Goal: Task Accomplishment & Management: Manage account settings

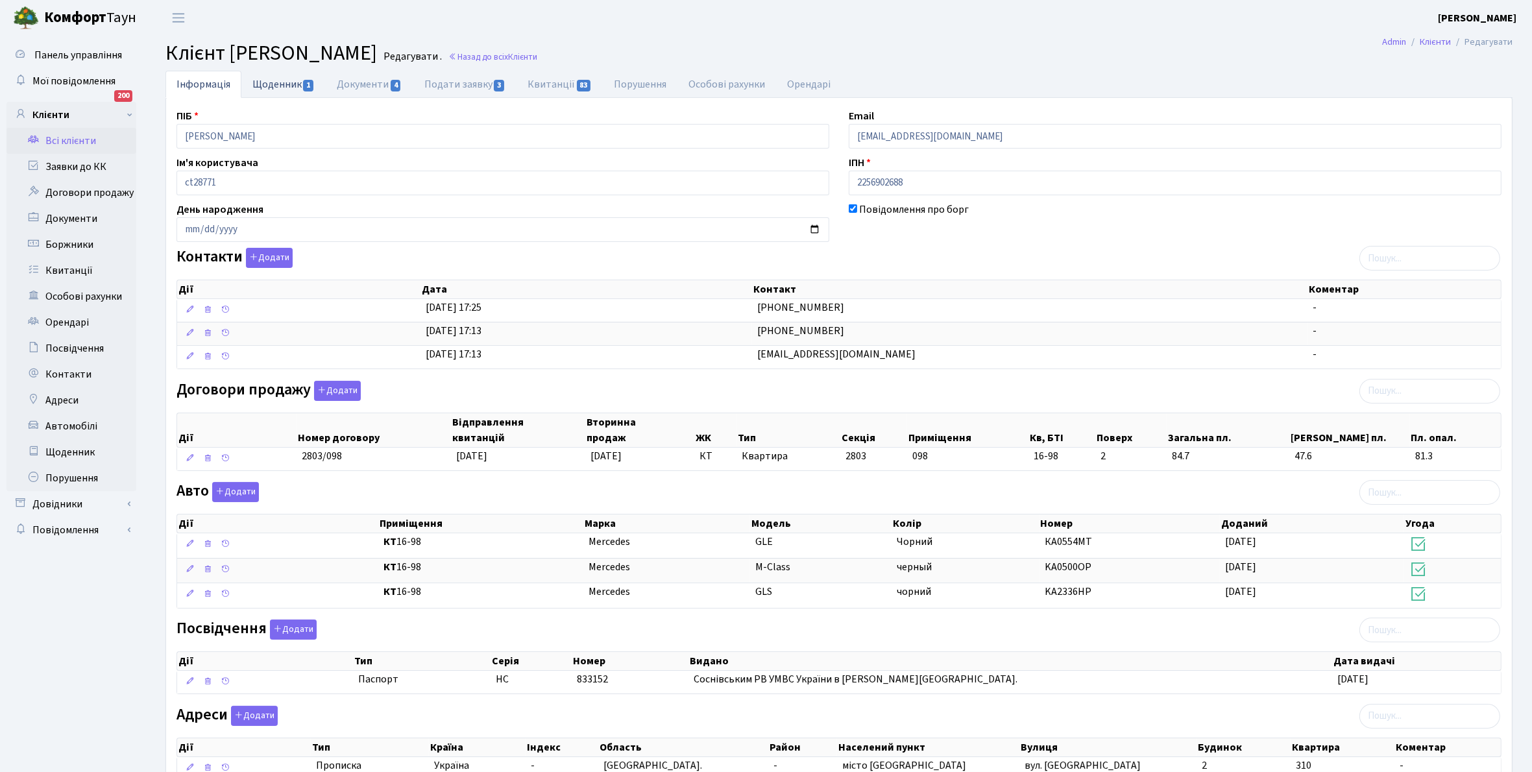
click at [269, 81] on link "Щоденник 1" at bounding box center [283, 84] width 84 height 27
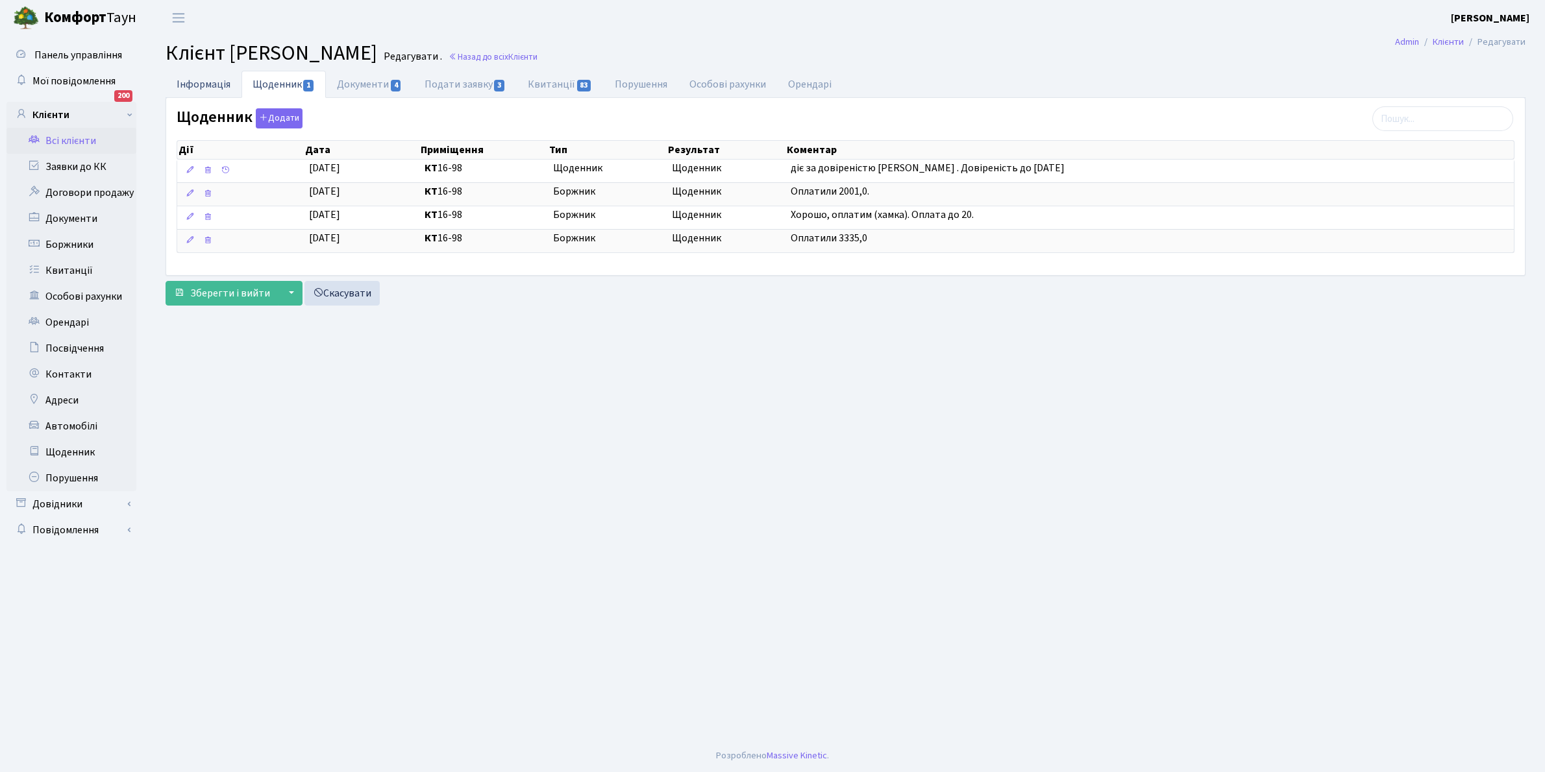
click at [198, 85] on link "Інформація" at bounding box center [204, 84] width 76 height 27
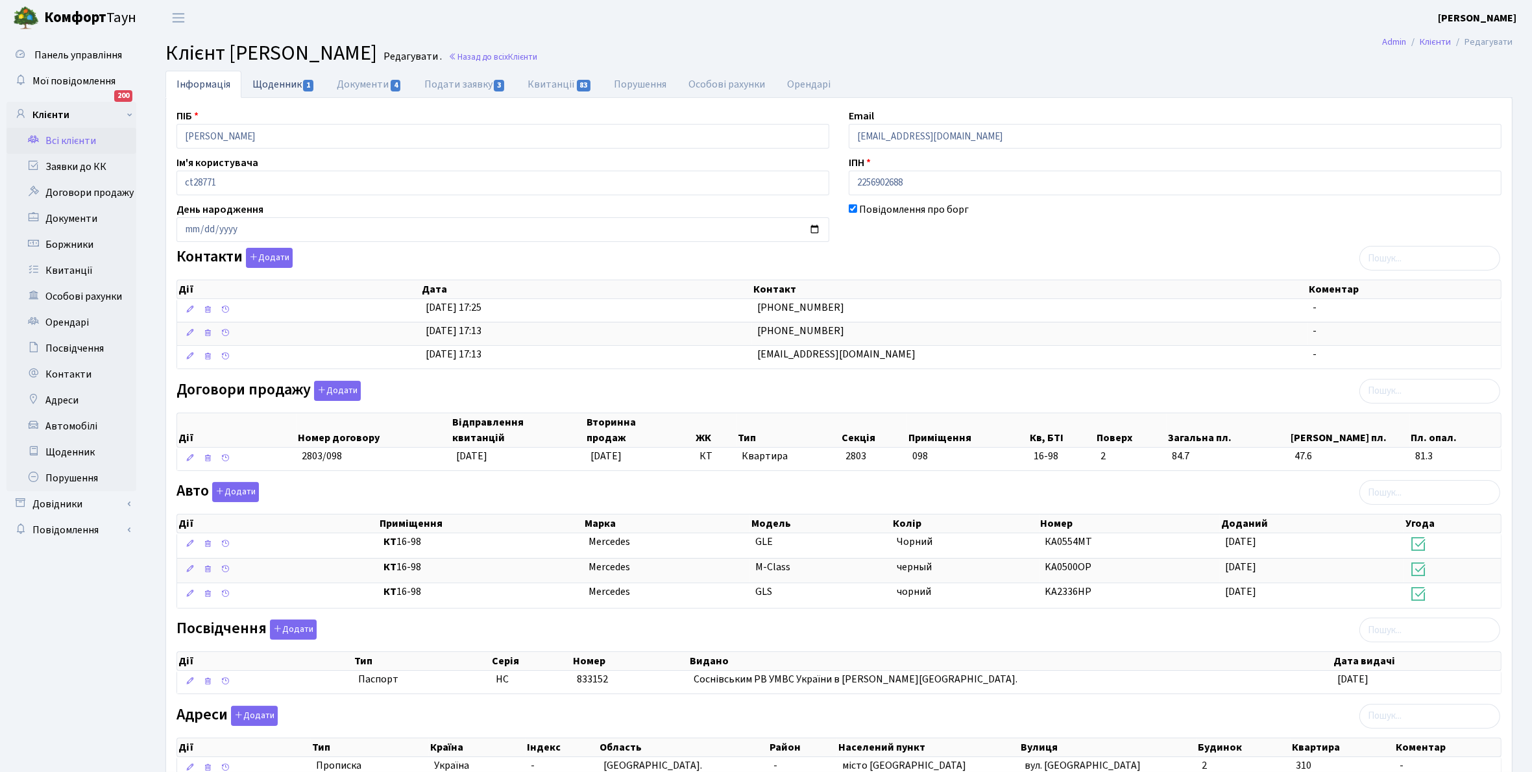
click at [268, 85] on link "Щоденник 1" at bounding box center [283, 84] width 84 height 27
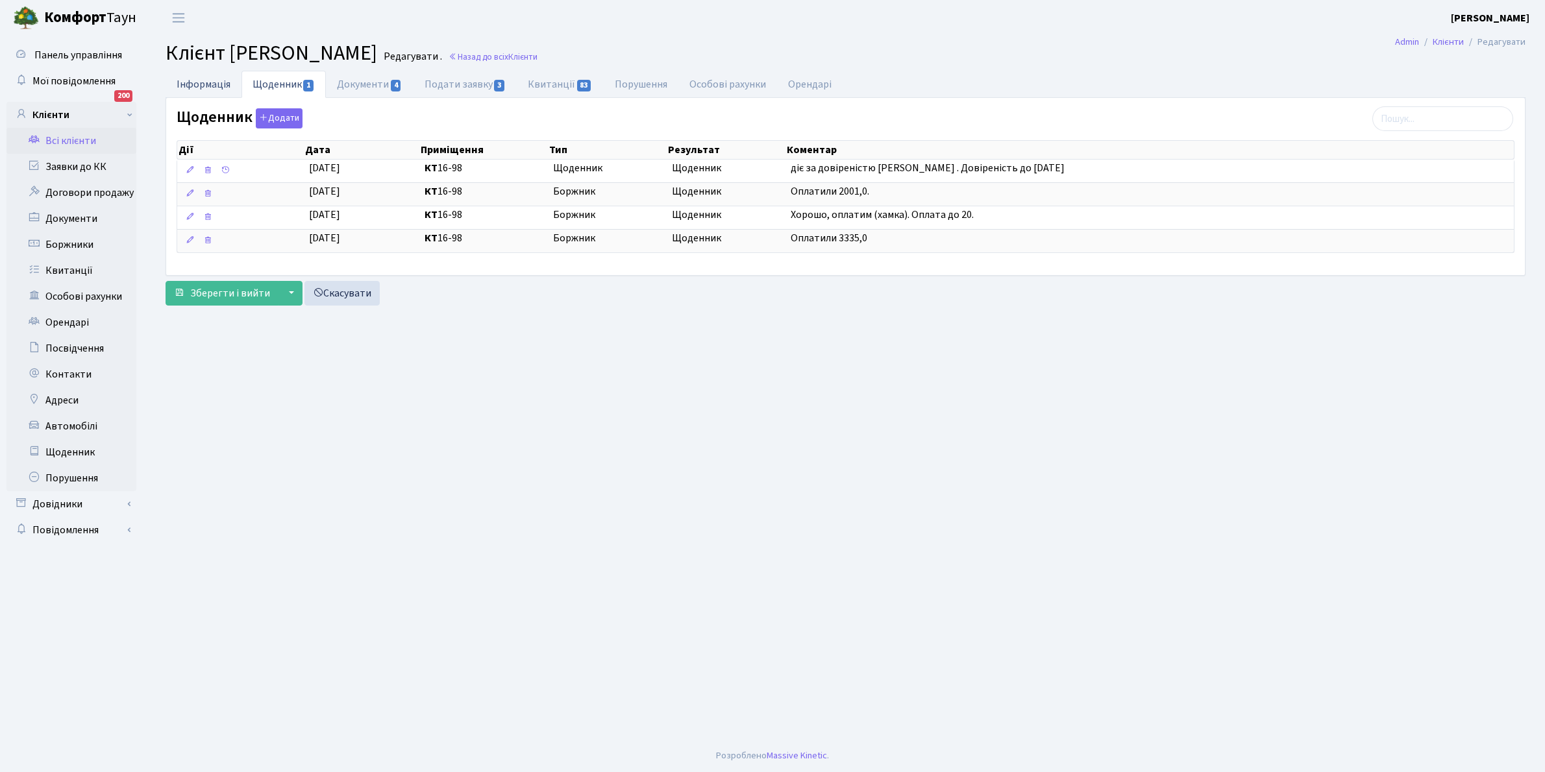
click at [195, 84] on link "Інформація" at bounding box center [204, 84] width 76 height 27
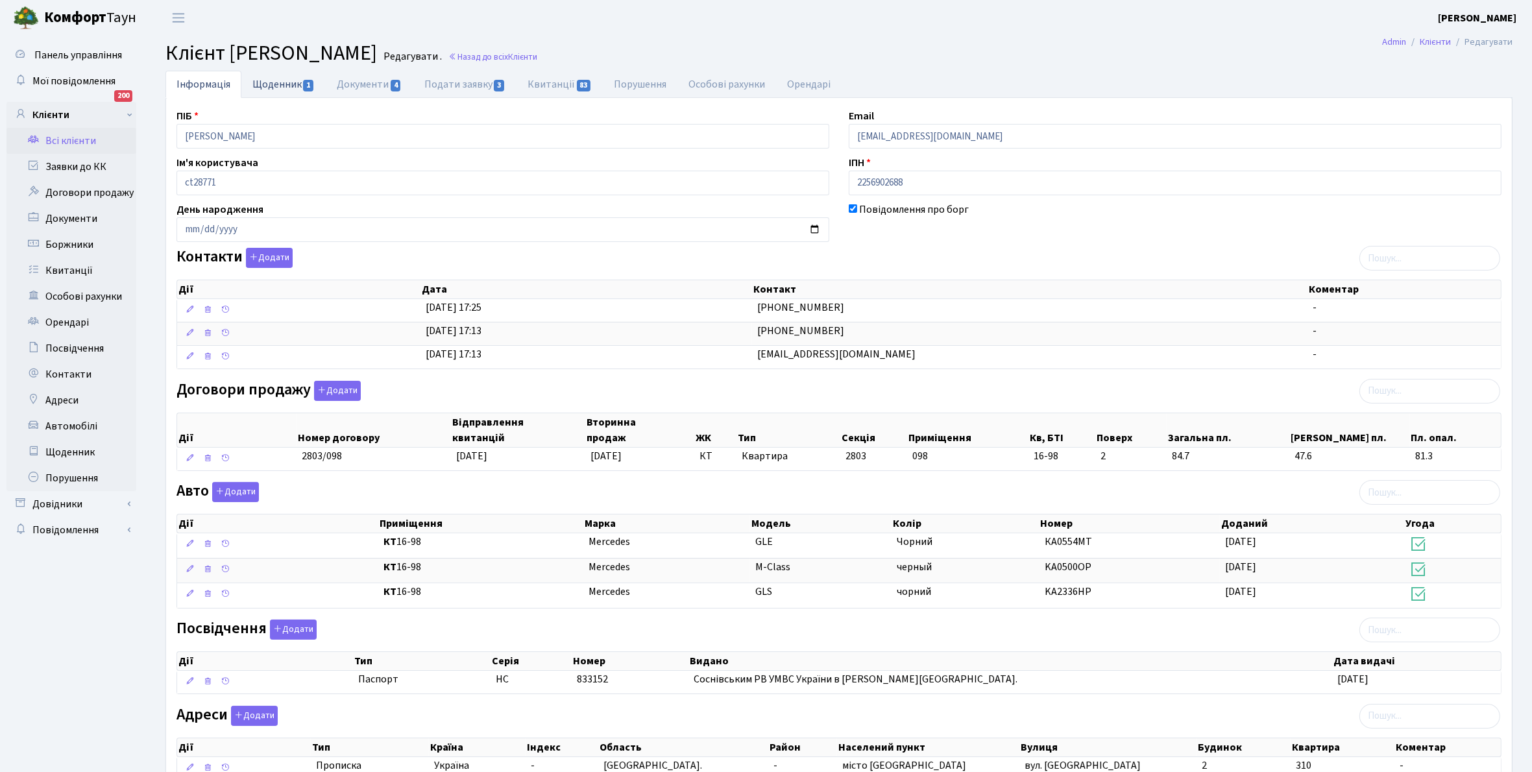
click at [268, 82] on link "Щоденник 1" at bounding box center [283, 84] width 84 height 27
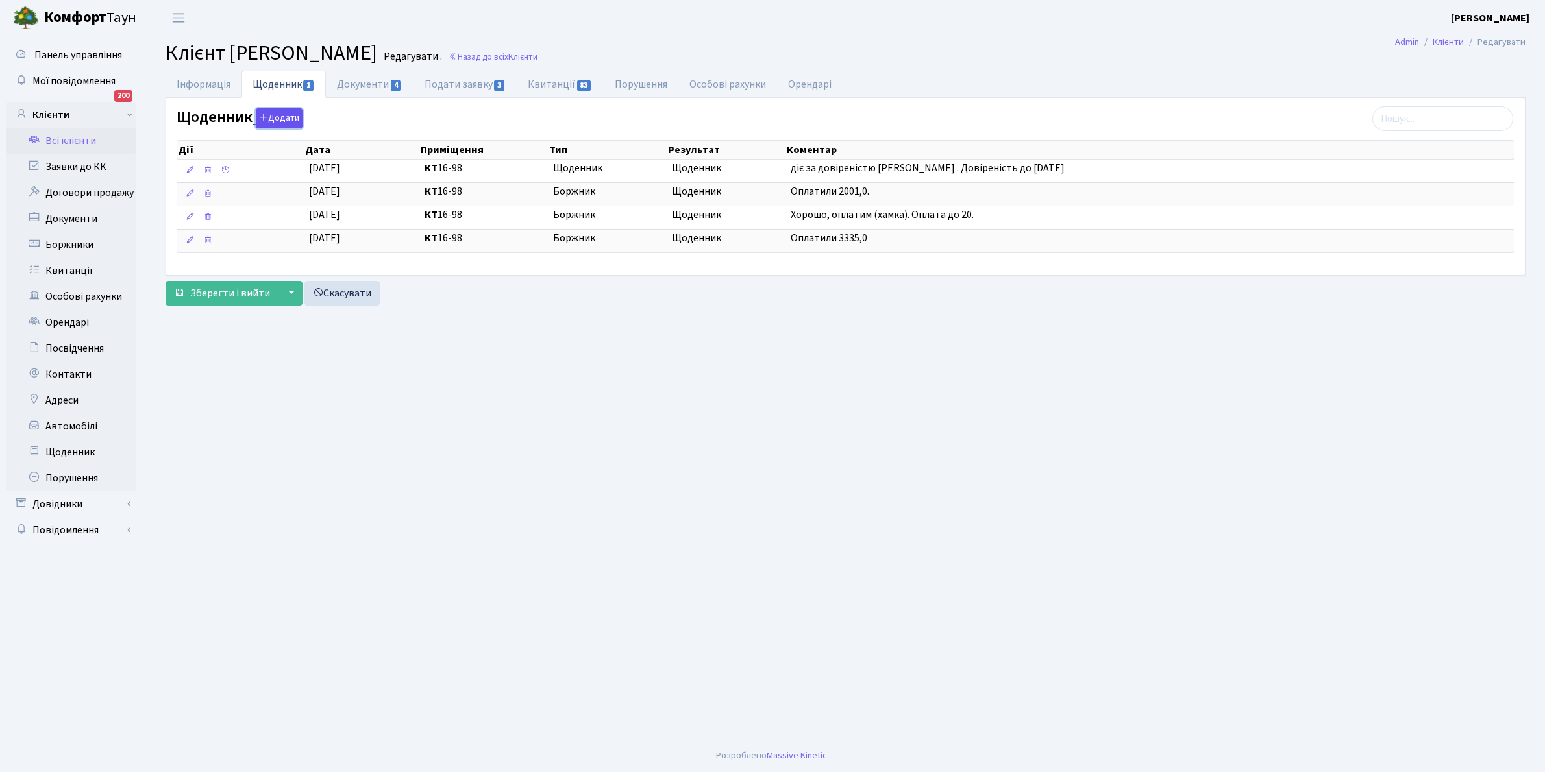
click at [286, 118] on button "Додати" at bounding box center [279, 118] width 47 height 20
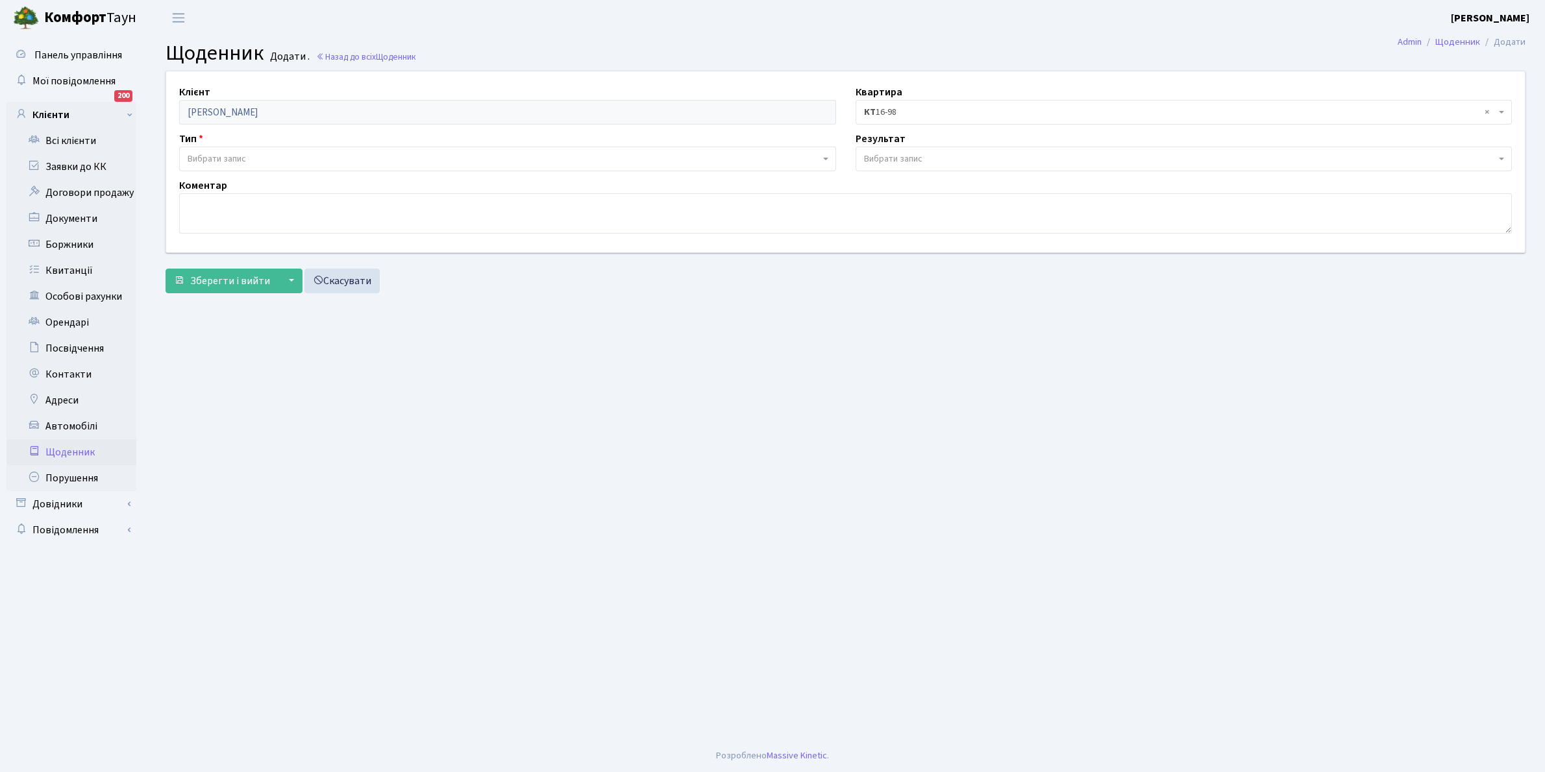
click at [250, 159] on span "Вибрати запис" at bounding box center [504, 159] width 632 height 13
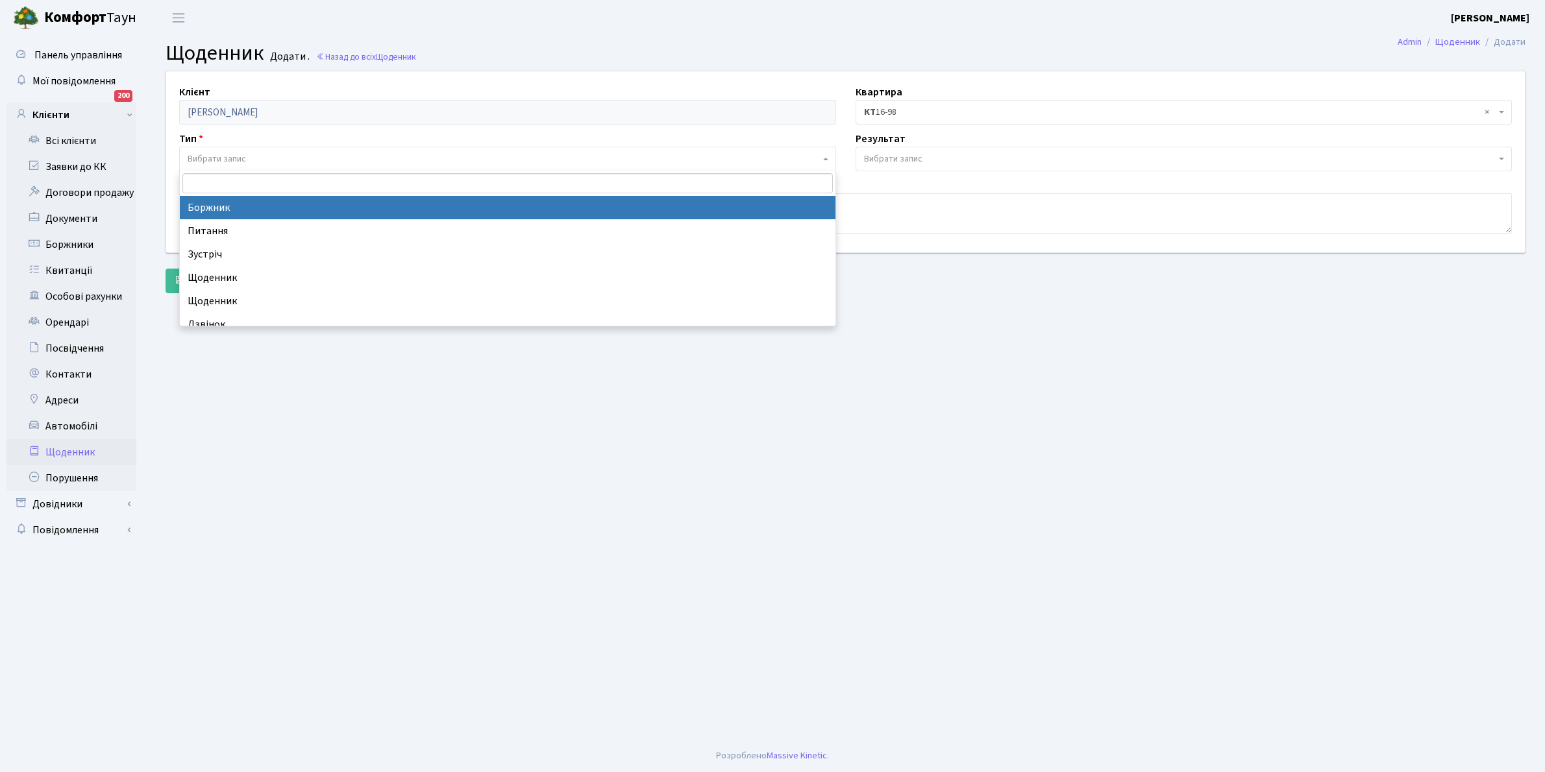
select select "189"
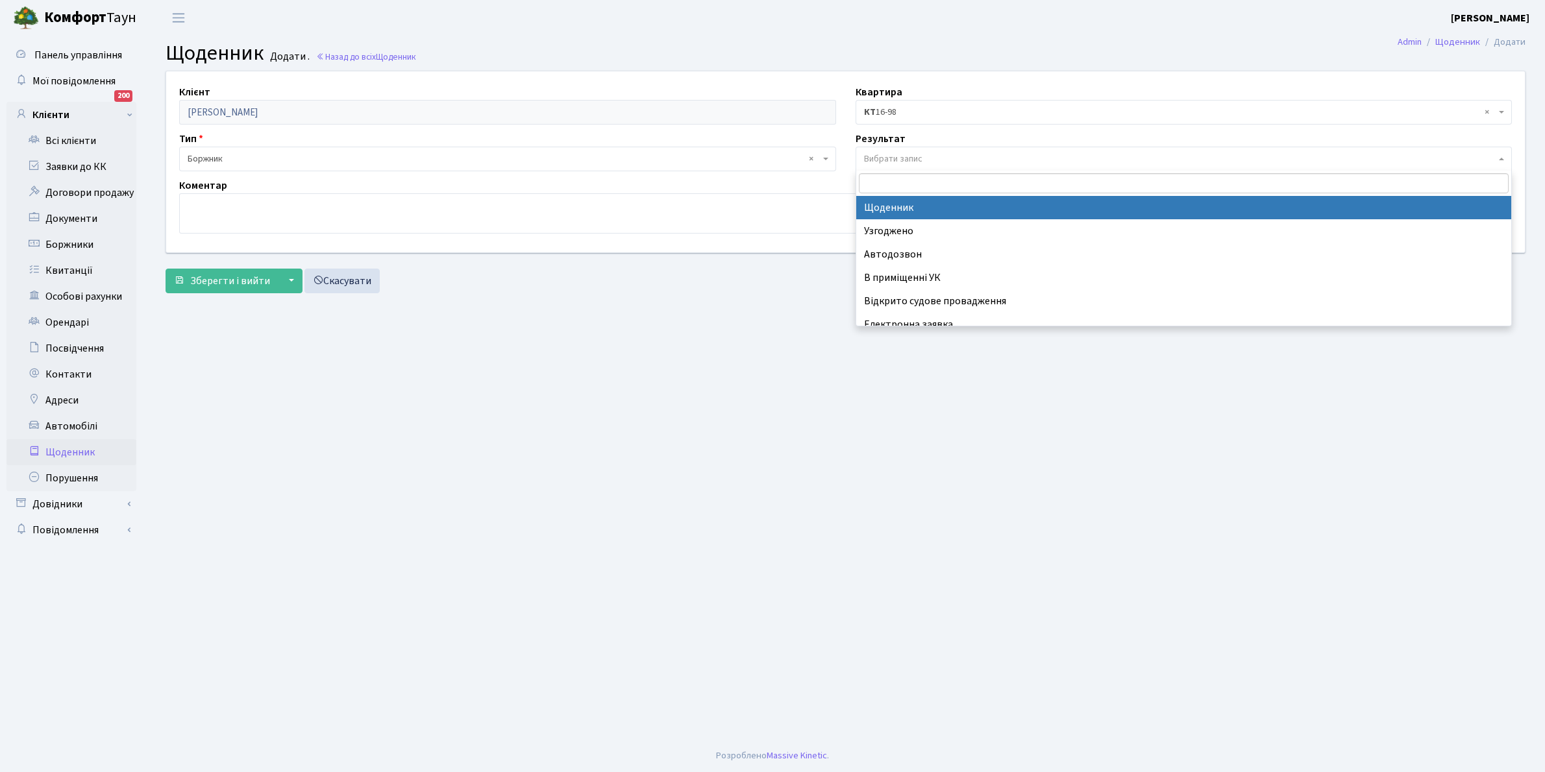
click at [915, 157] on span "Вибрати запис" at bounding box center [893, 159] width 58 height 13
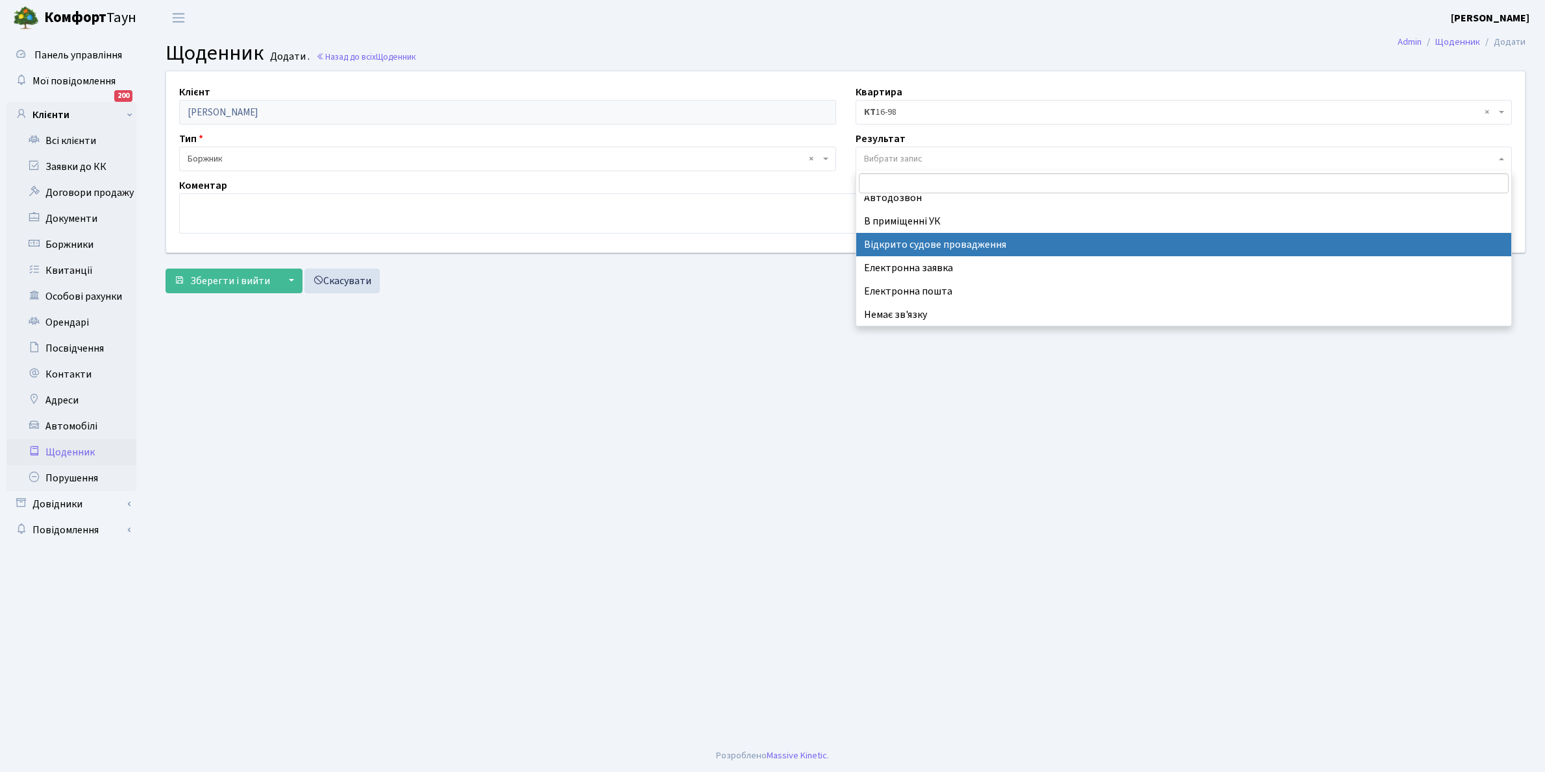
scroll to position [80, 0]
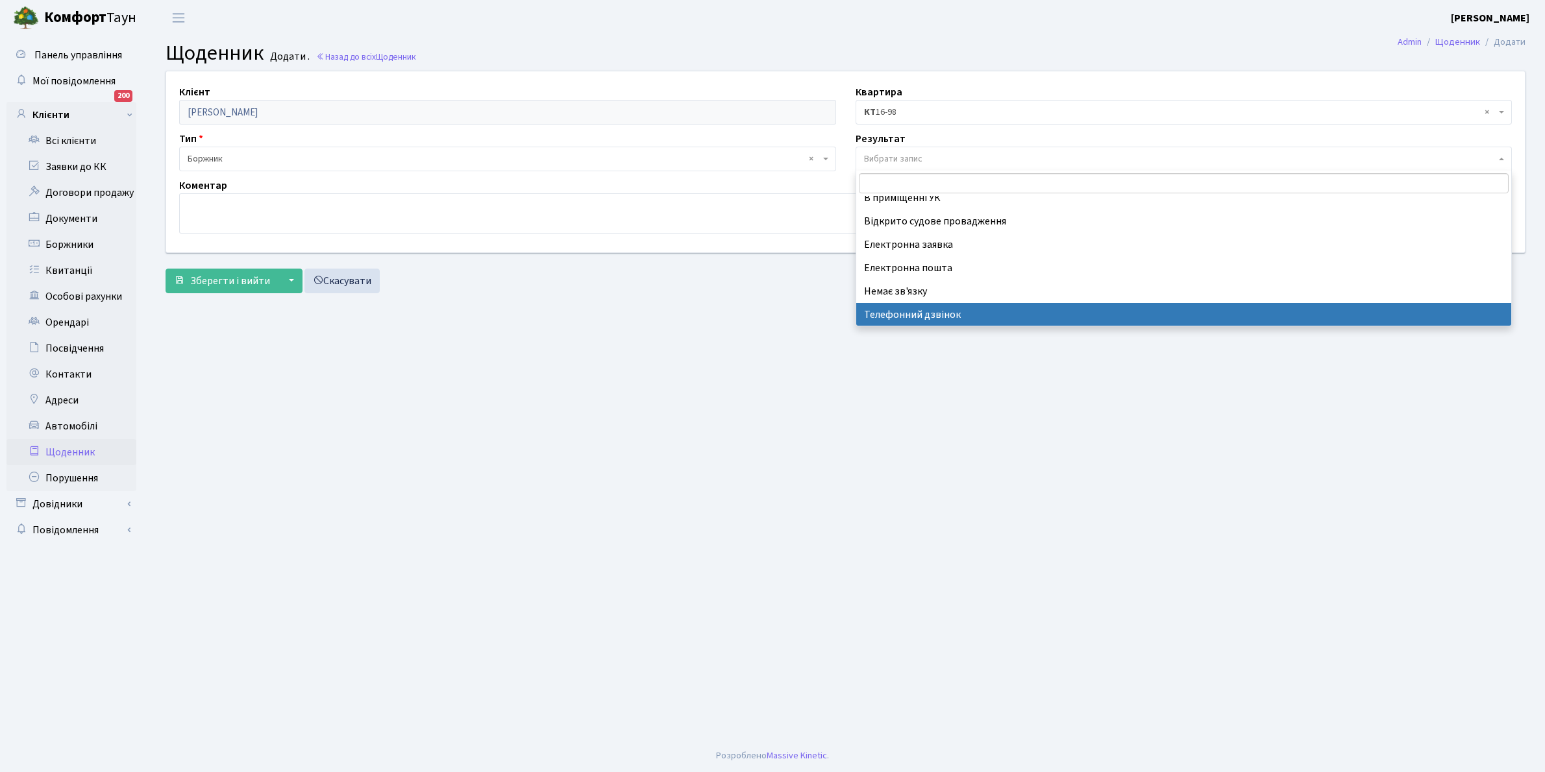
select select "196"
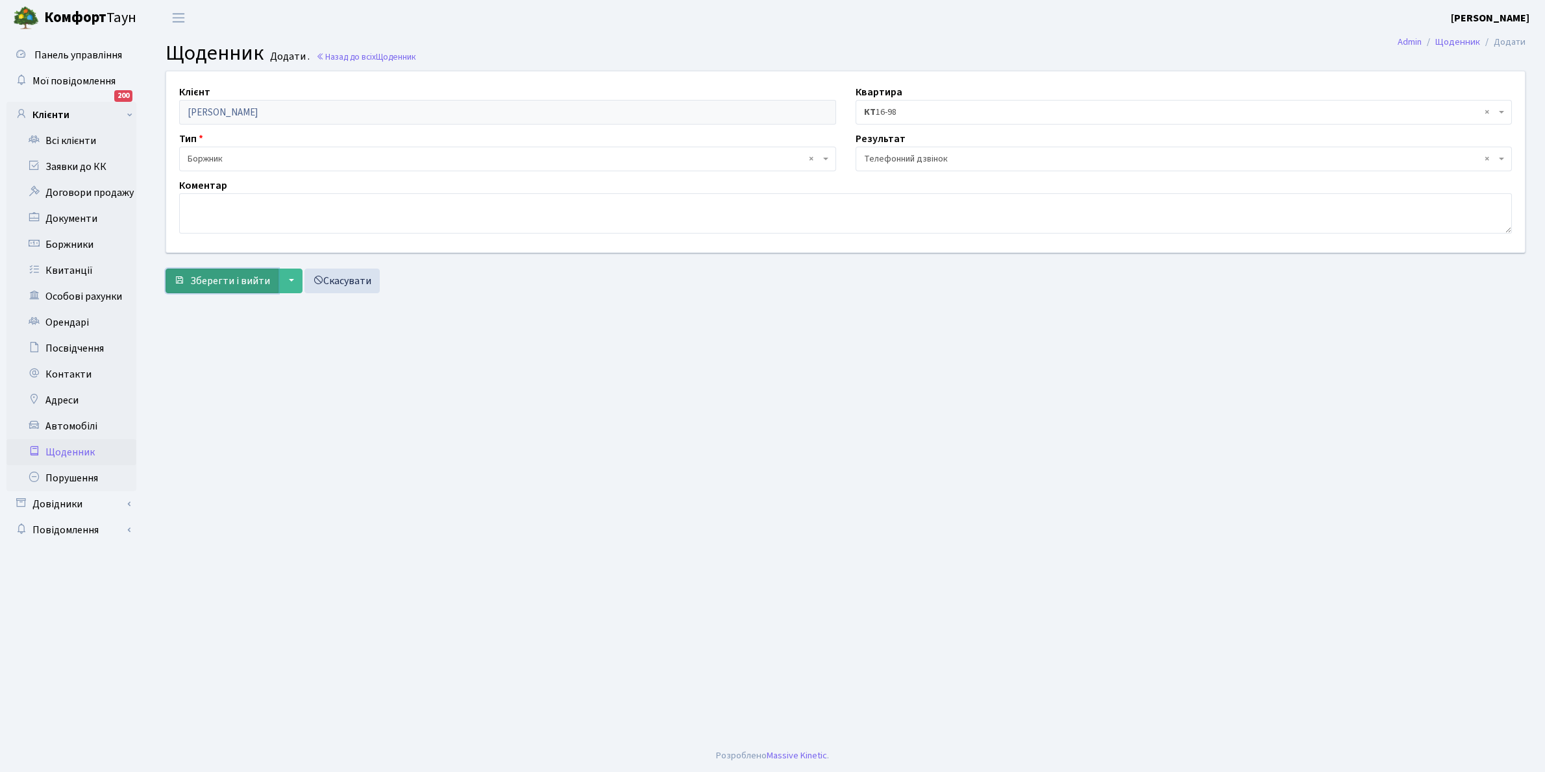
click at [208, 282] on span "Зберегти і вийти" at bounding box center [230, 281] width 80 height 14
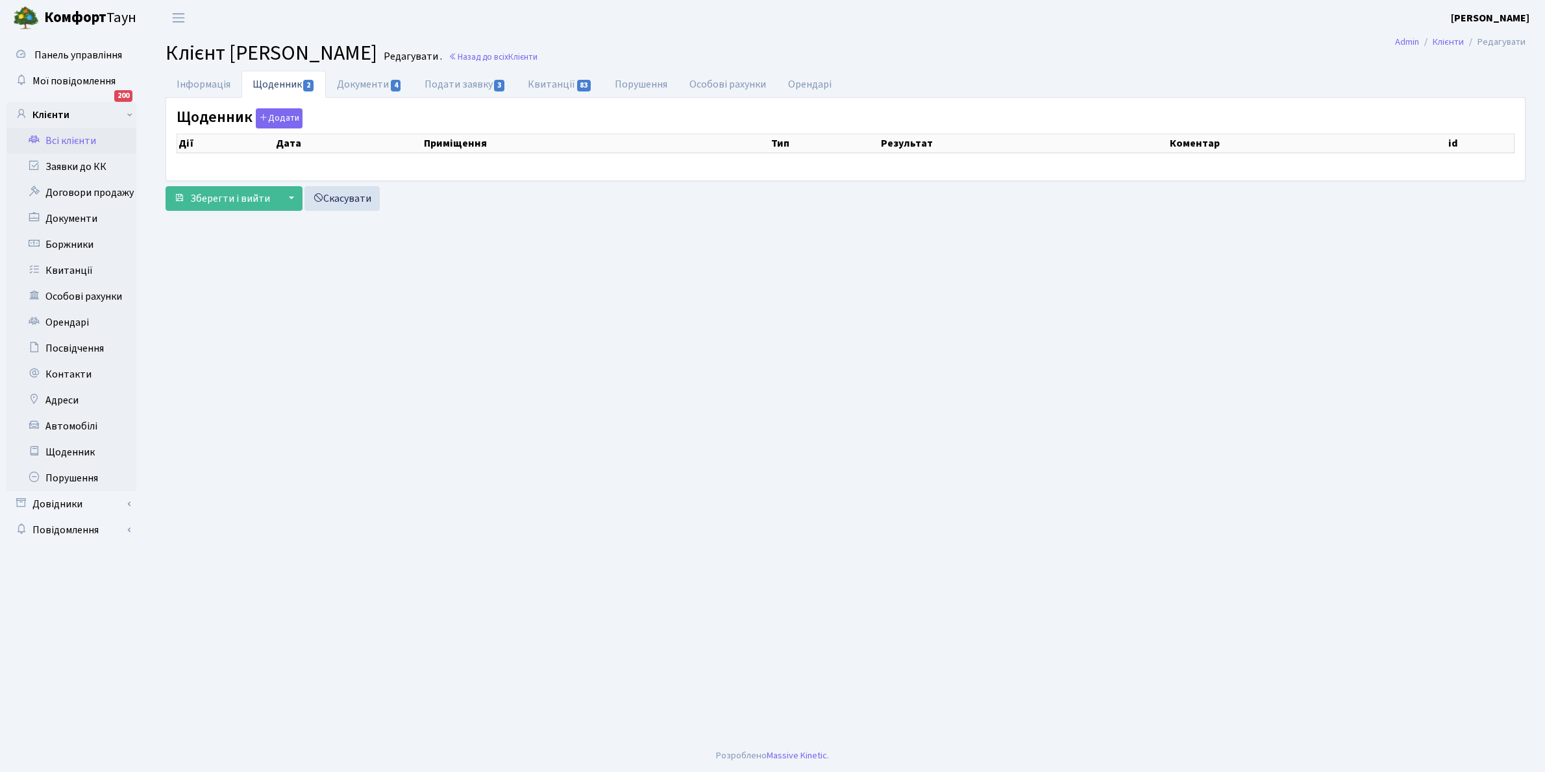
select select "25"
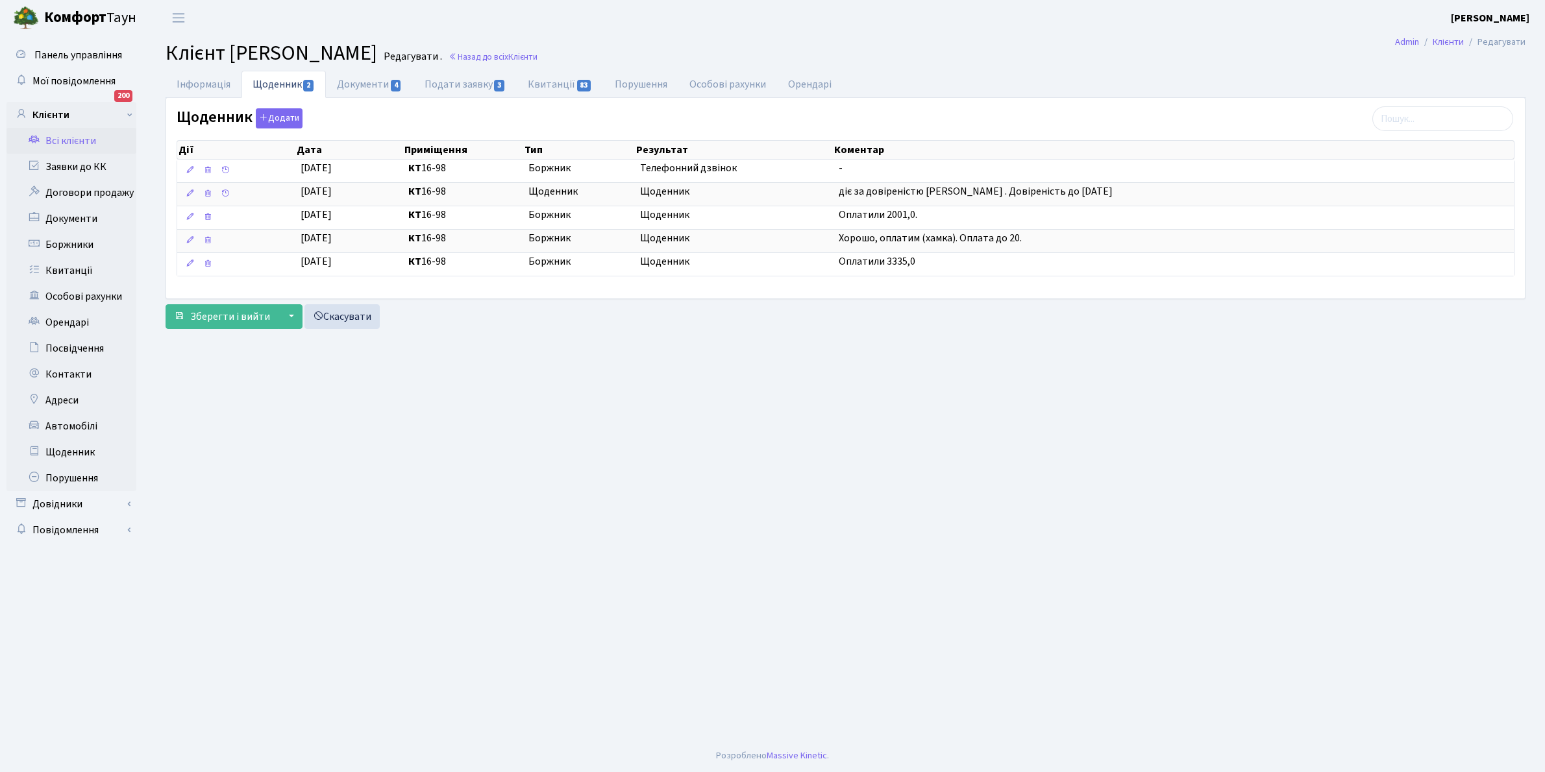
click at [76, 140] on link "Всі клієнти" at bounding box center [71, 141] width 130 height 26
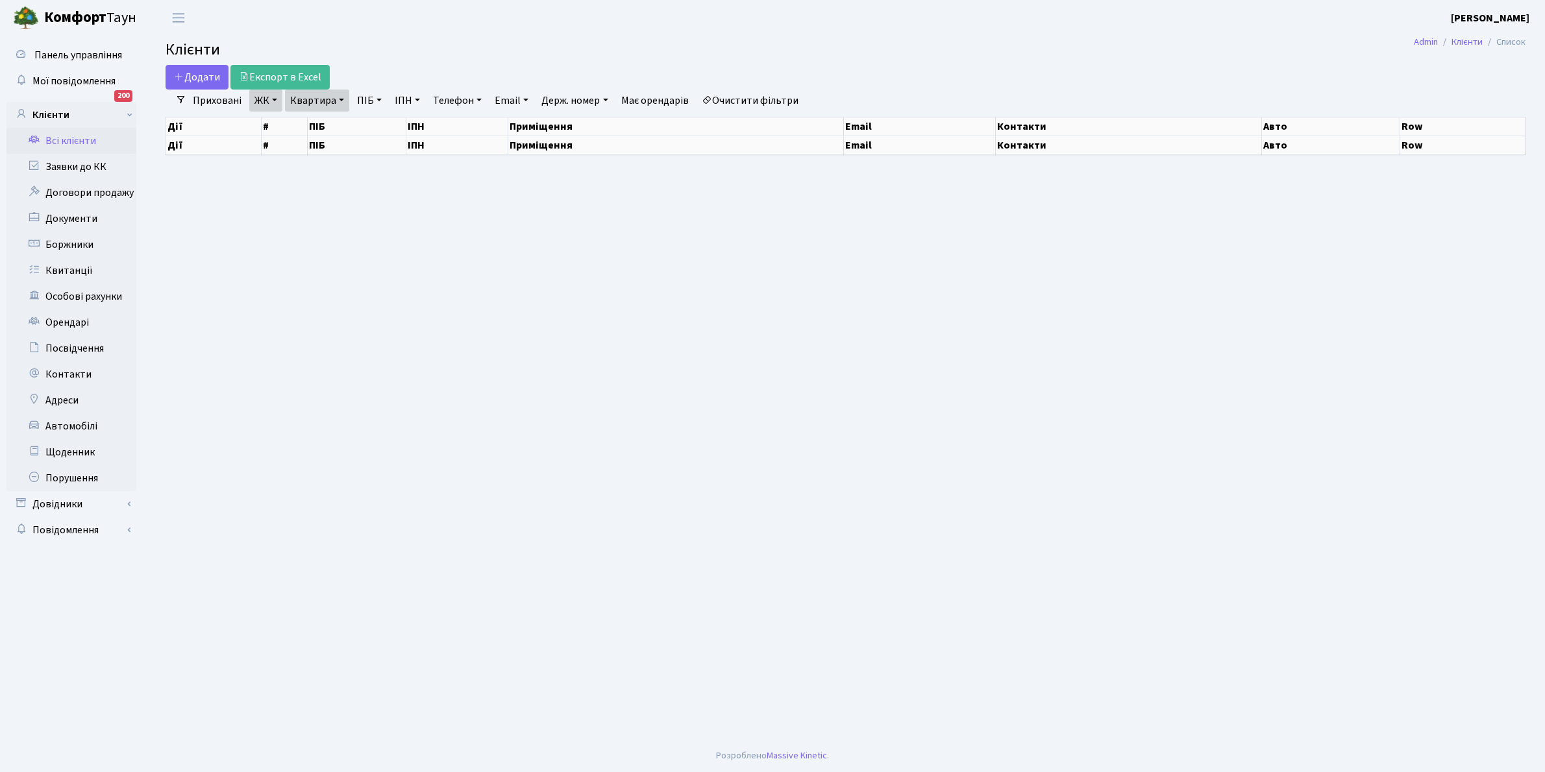
select select "25"
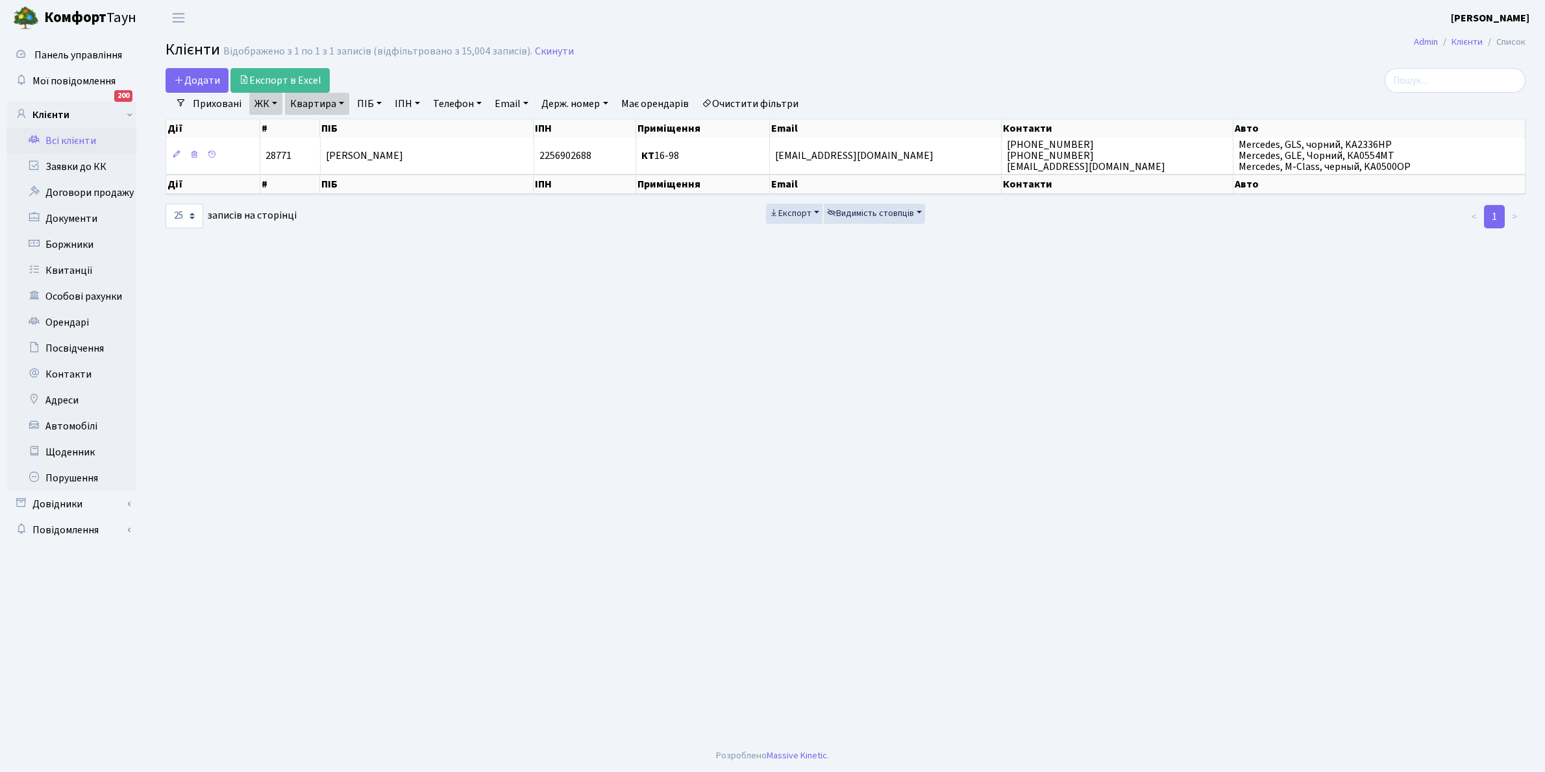
click at [744, 99] on link "Очистити фільтри" at bounding box center [749, 104] width 107 height 22
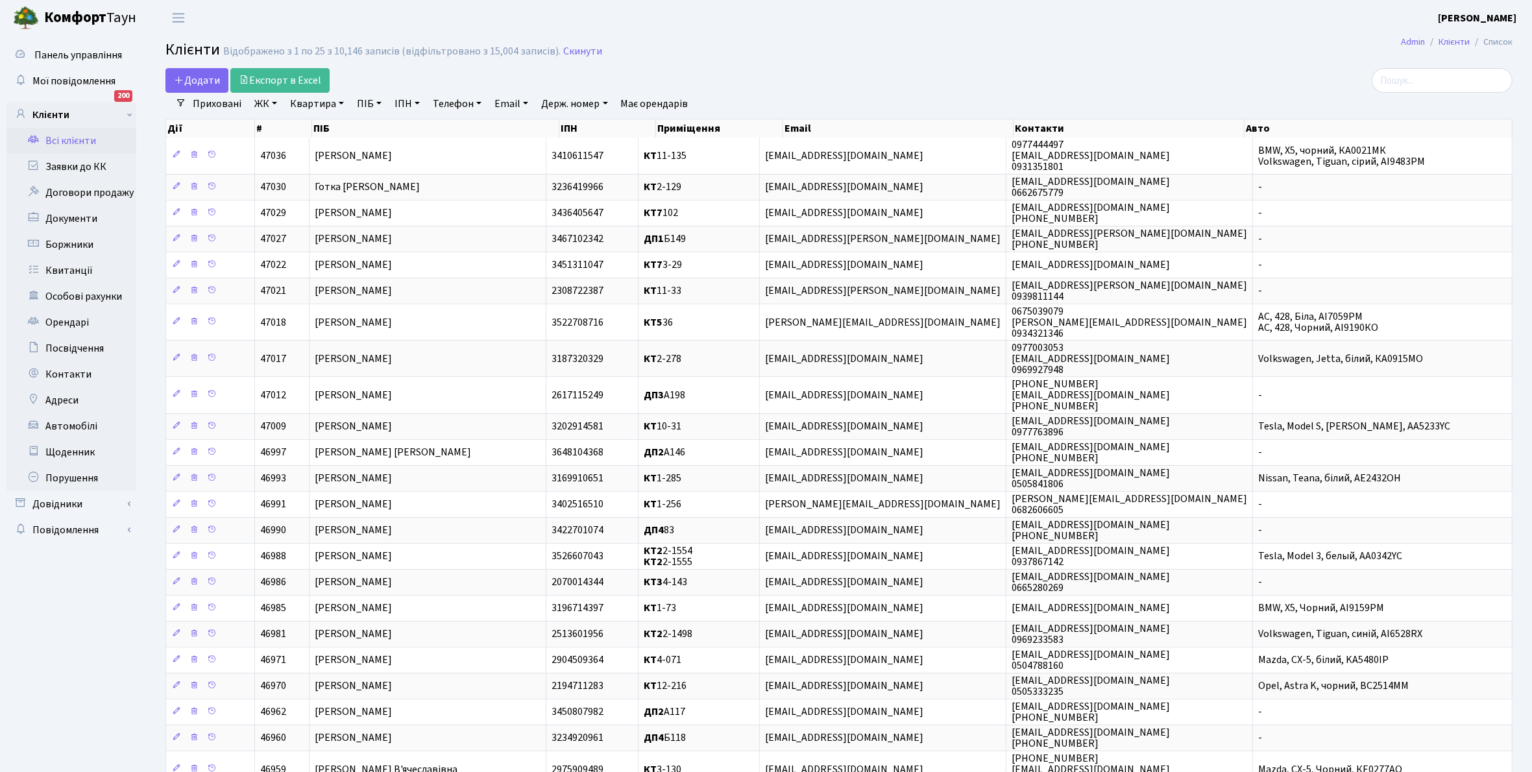
click at [274, 104] on link "ЖК" at bounding box center [265, 104] width 33 height 22
click at [320, 147] on li "КТ, вул. Регенераторна, 4" at bounding box center [330, 149] width 157 height 23
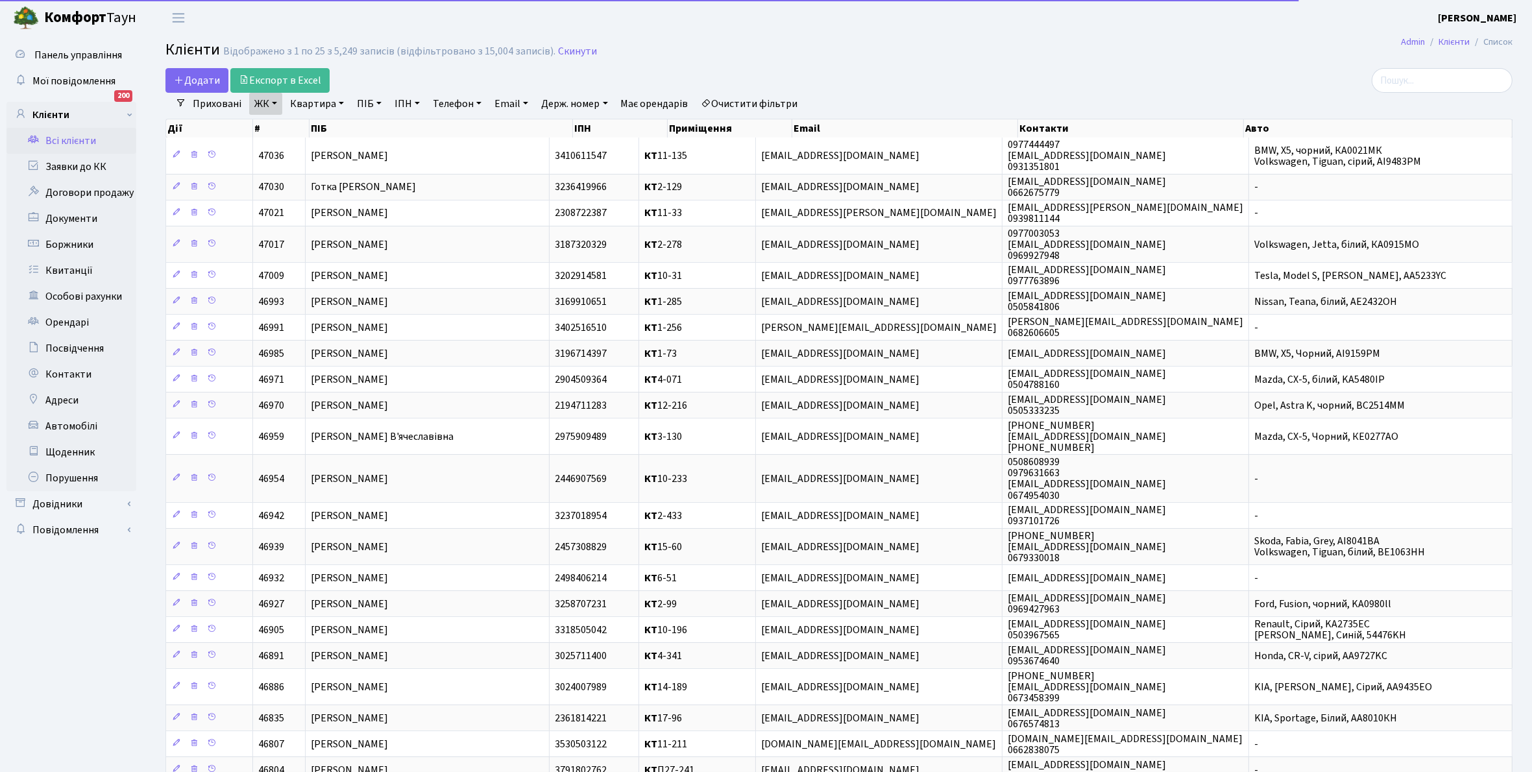
click at [342, 99] on link "Квартира" at bounding box center [317, 104] width 64 height 22
click at [315, 127] on input "text" at bounding box center [324, 129] width 76 height 25
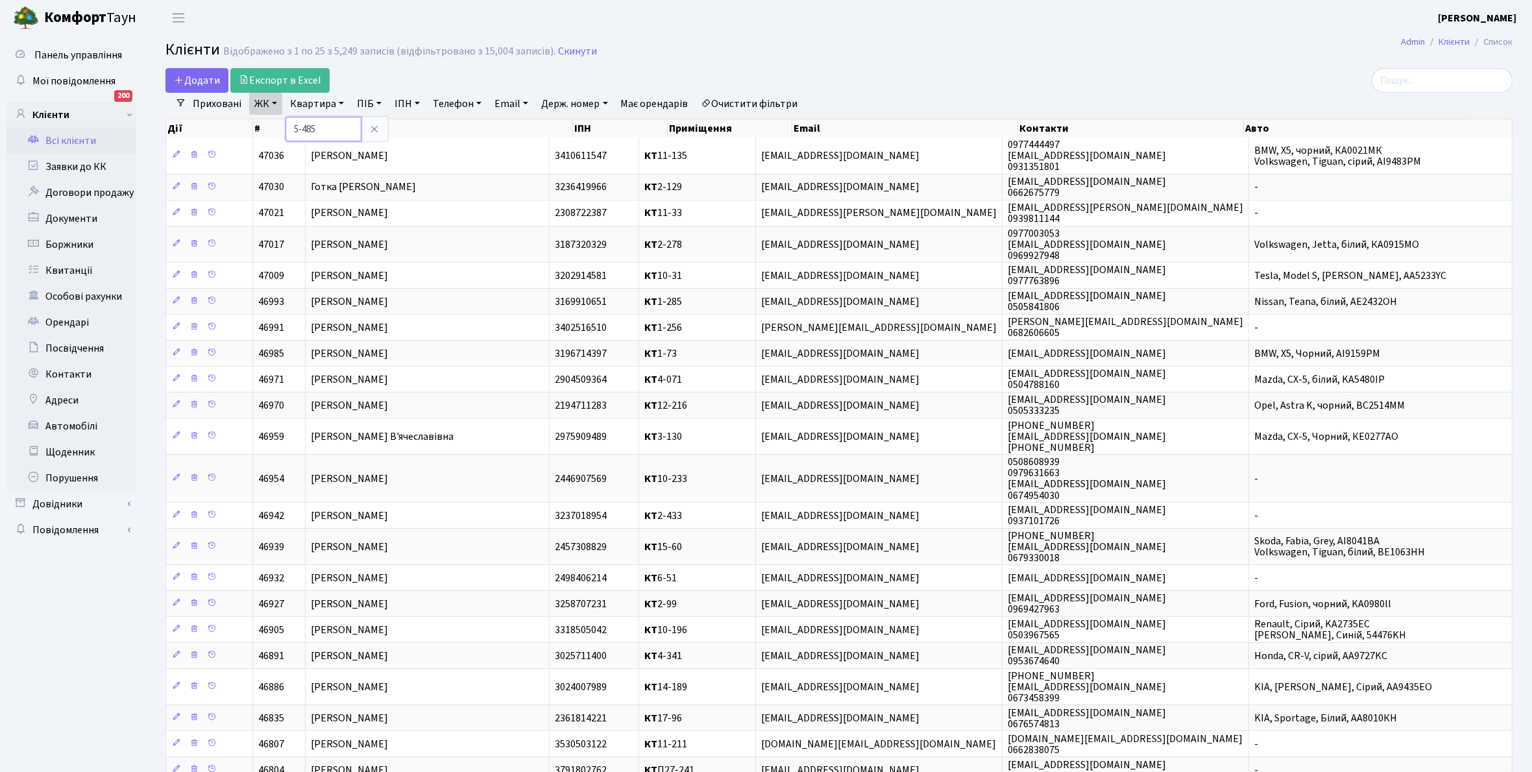
type input "5-485"
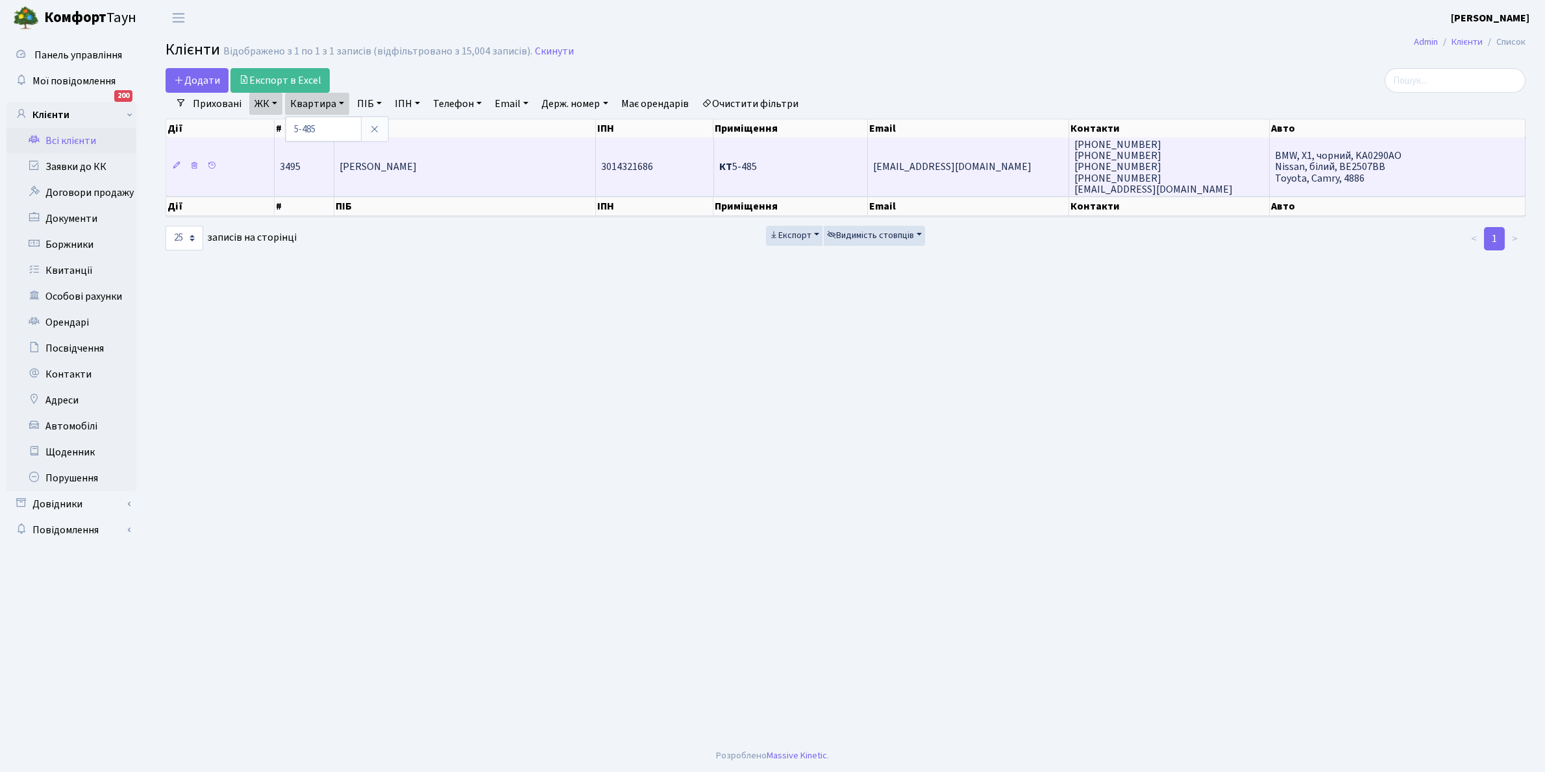
click at [475, 169] on td "Ротар Христина Анатоліївна" at bounding box center [465, 167] width 262 height 58
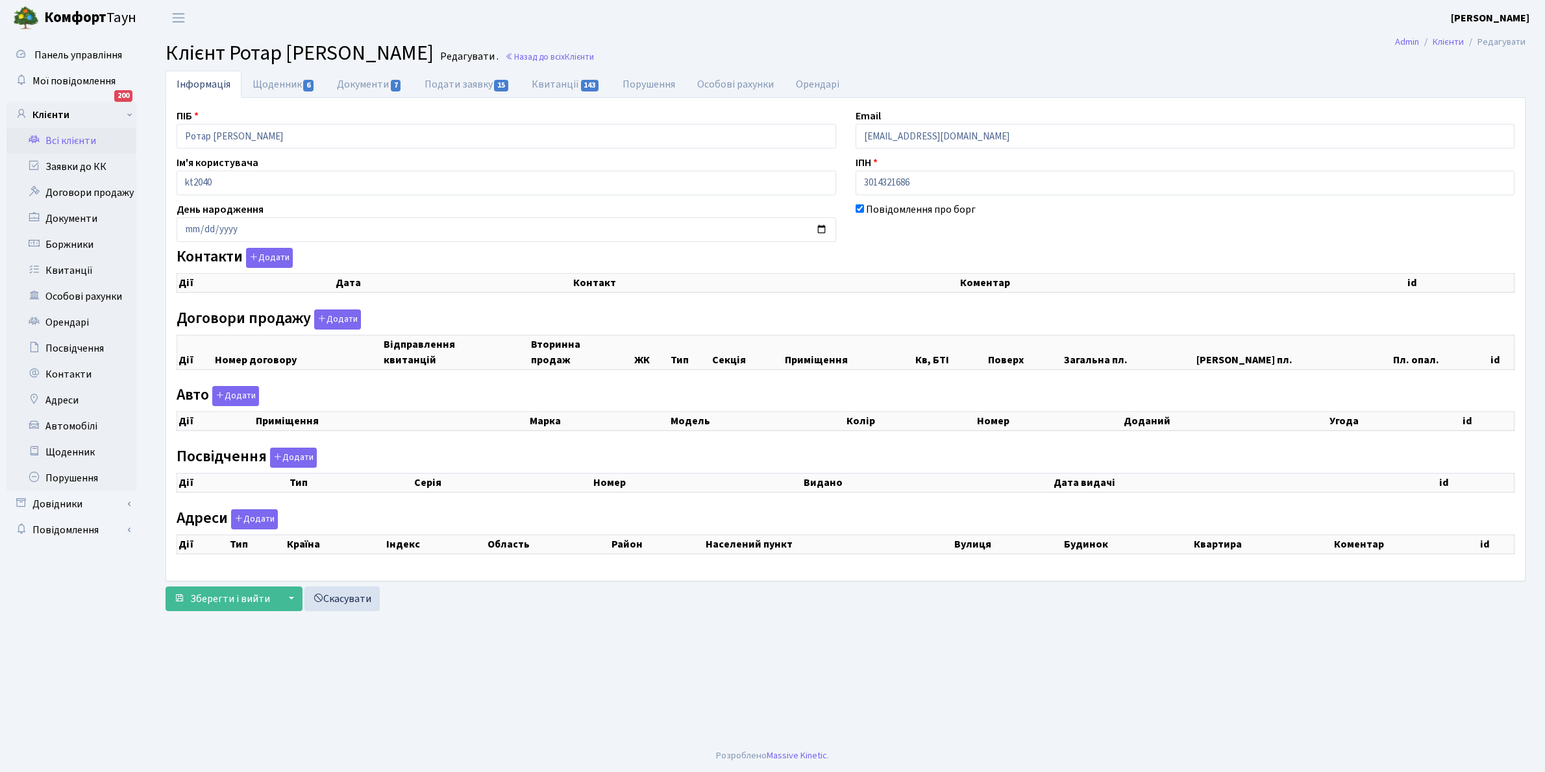
checkbox input "true"
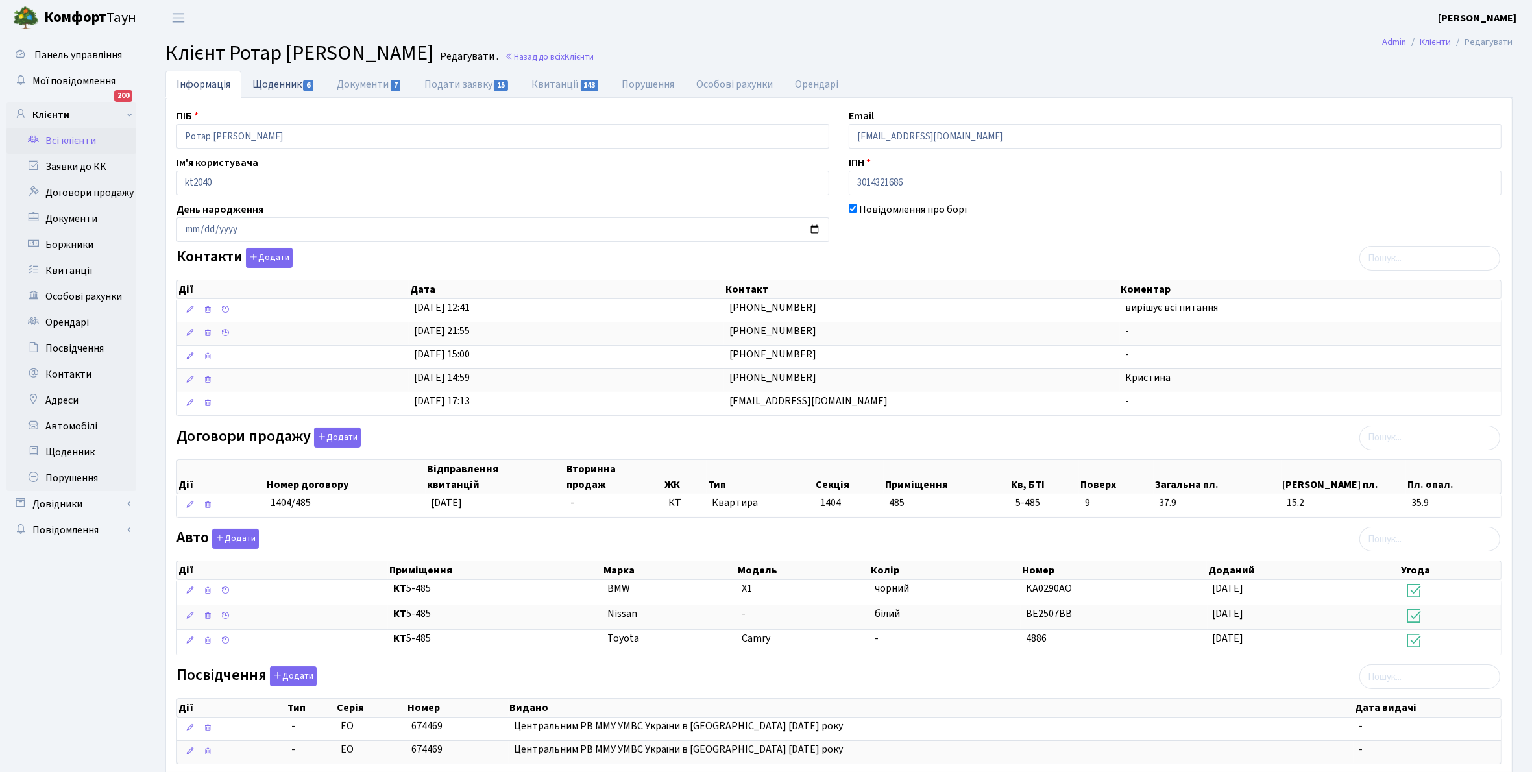
click at [269, 88] on link "Щоденник 6" at bounding box center [283, 84] width 84 height 27
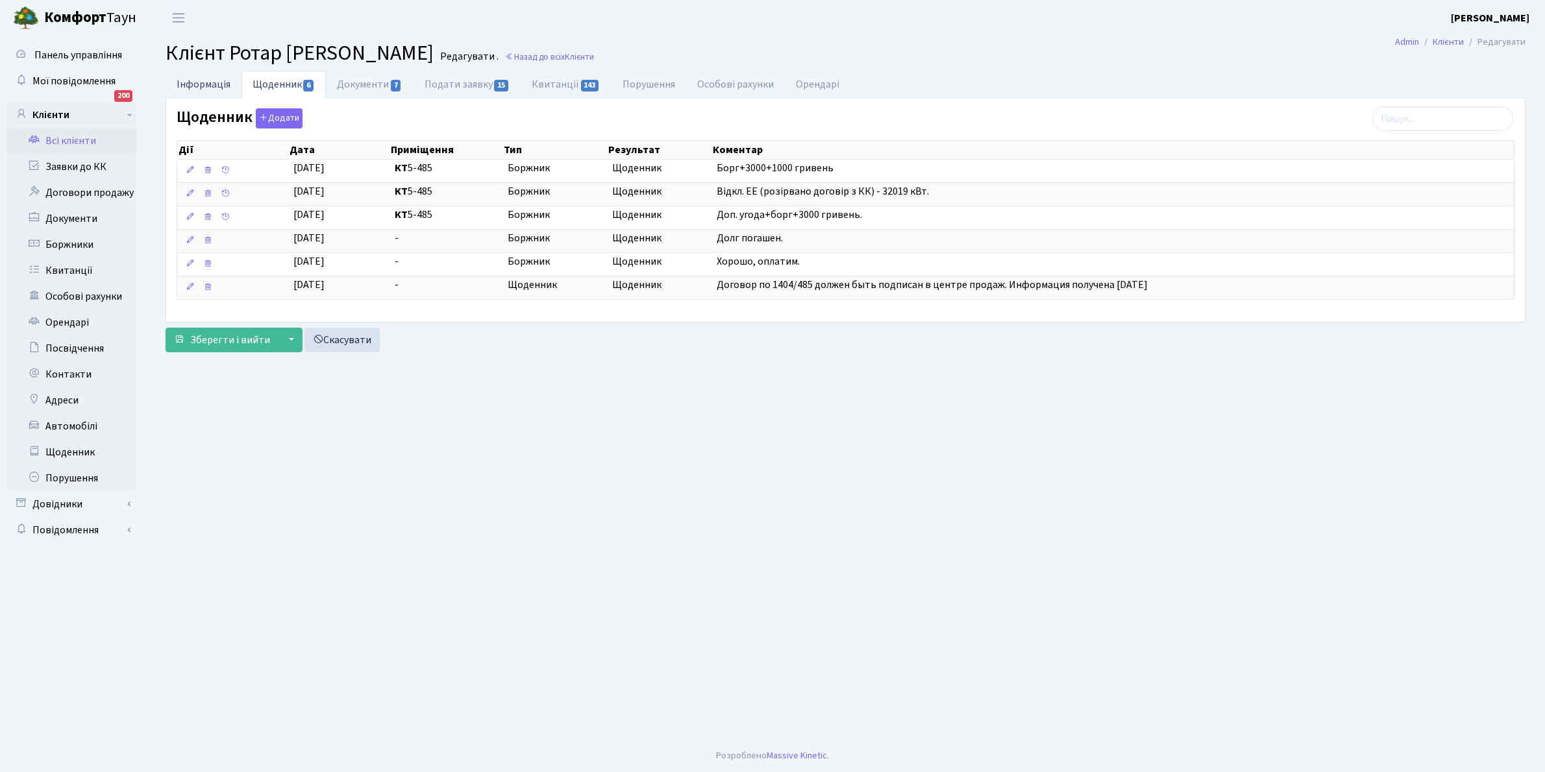
click at [186, 84] on link "Інформація" at bounding box center [204, 84] width 76 height 27
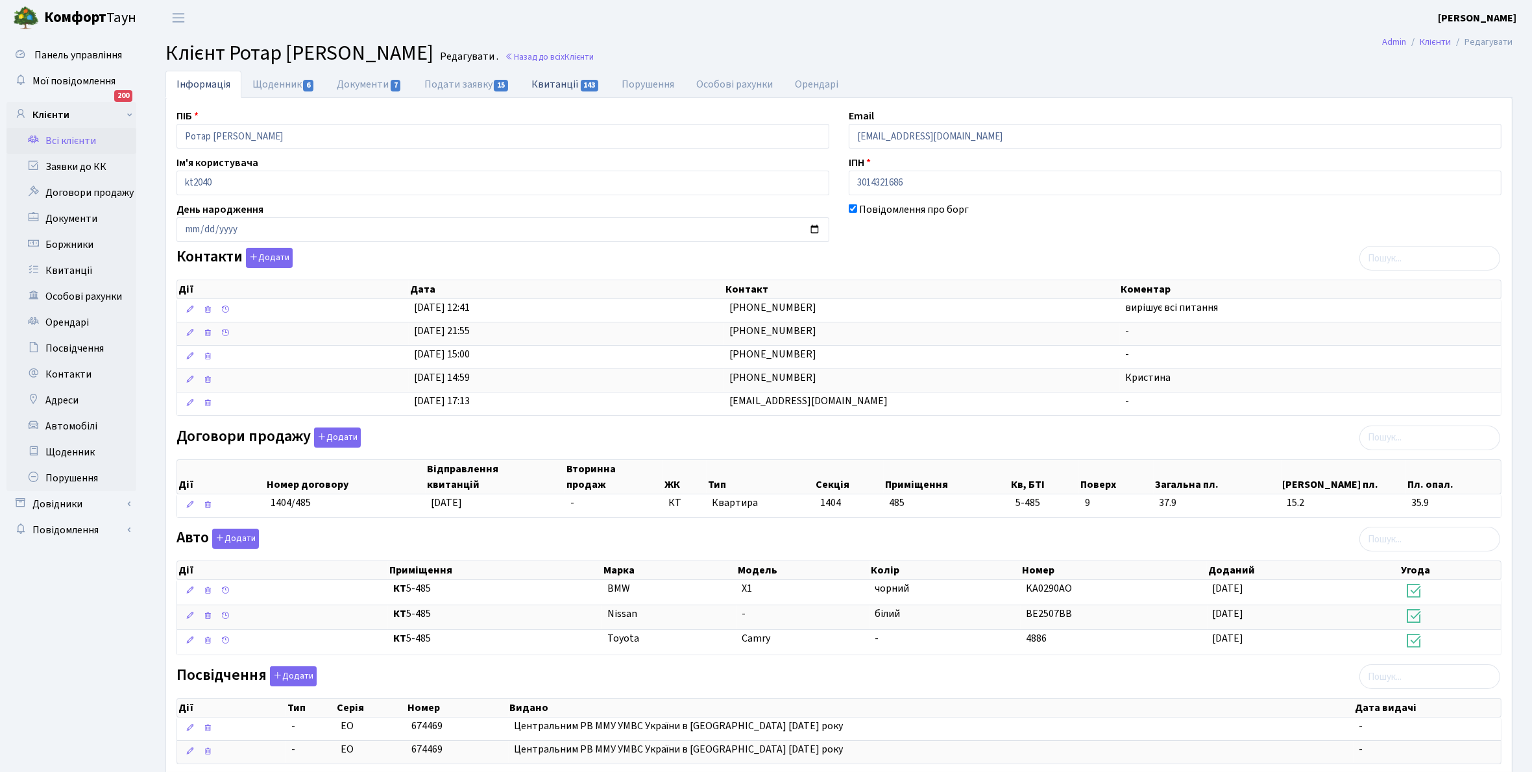
click at [552, 81] on link "Квитанції 143" at bounding box center [566, 84] width 90 height 27
select select "25"
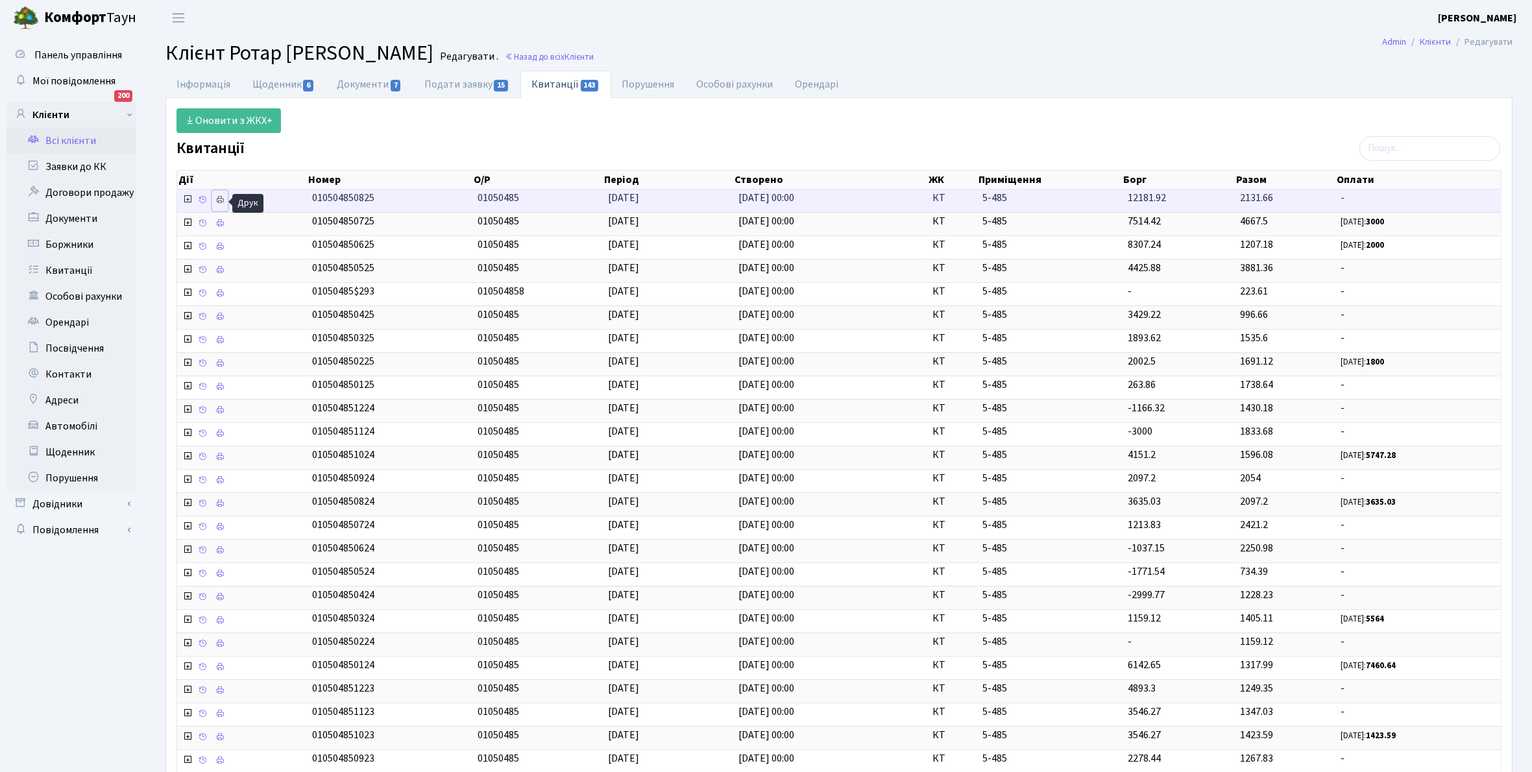
click at [224, 199] on icon at bounding box center [219, 199] width 9 height 9
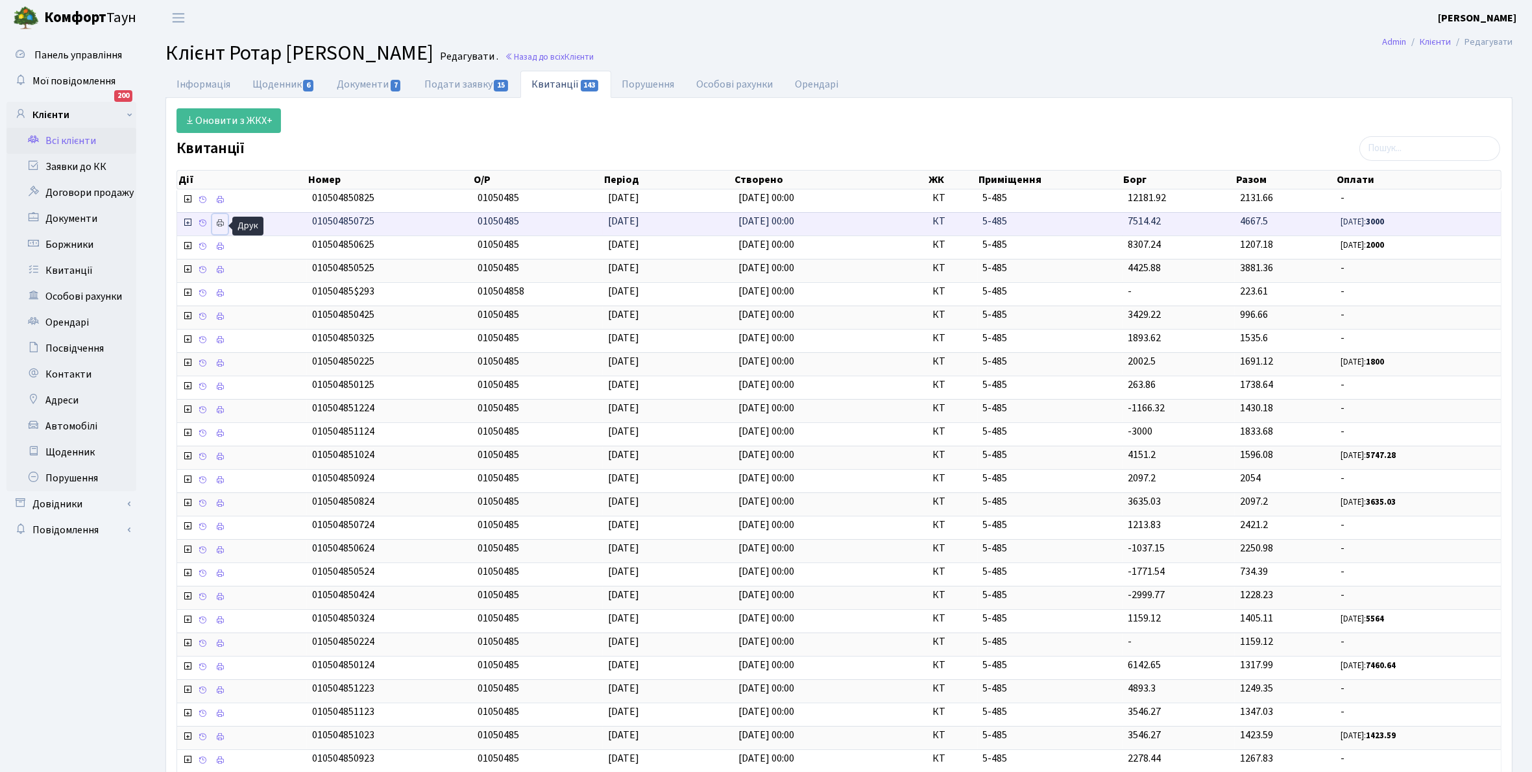
click at [221, 224] on icon at bounding box center [219, 223] width 9 height 9
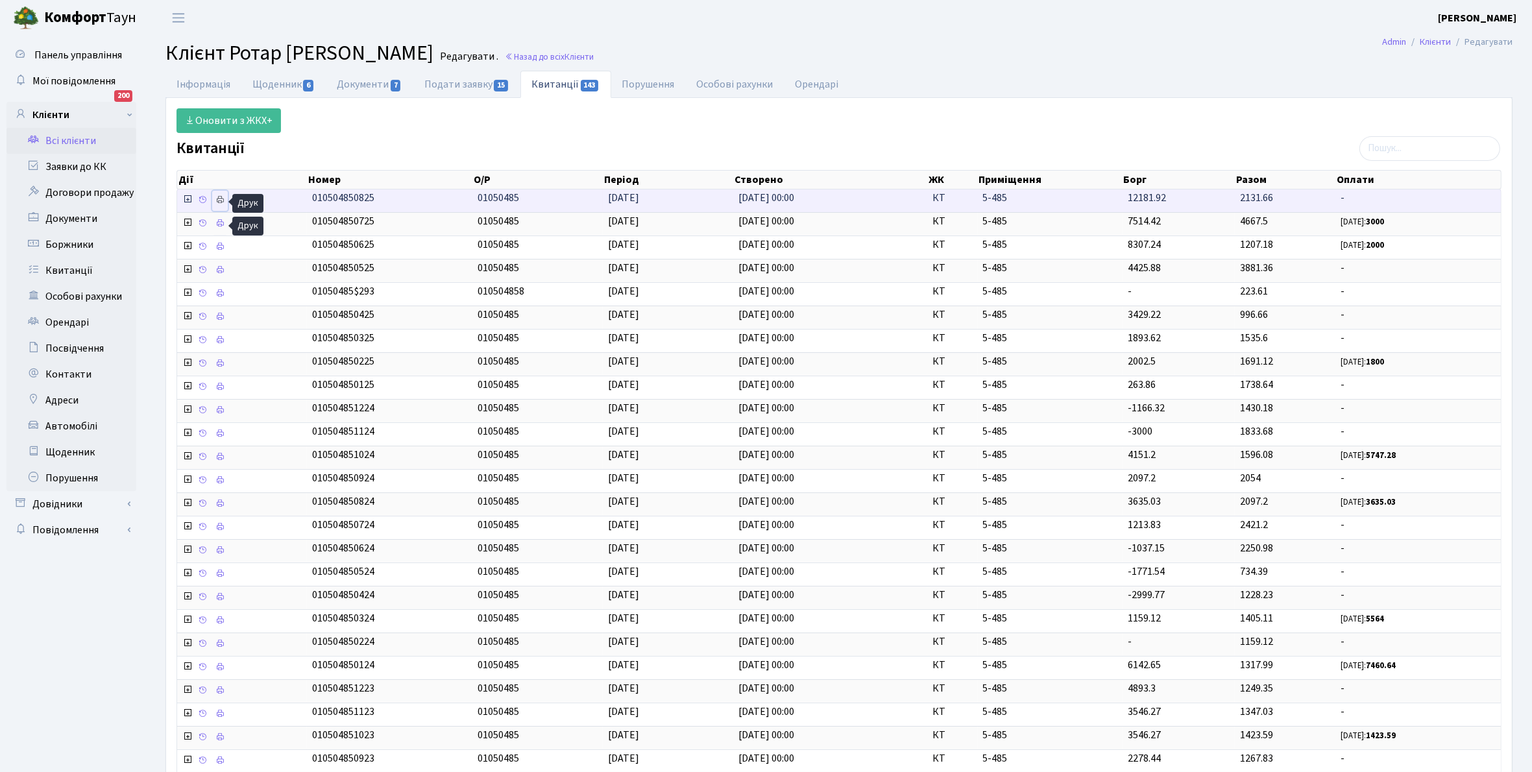
click at [225, 198] on icon at bounding box center [219, 199] width 9 height 9
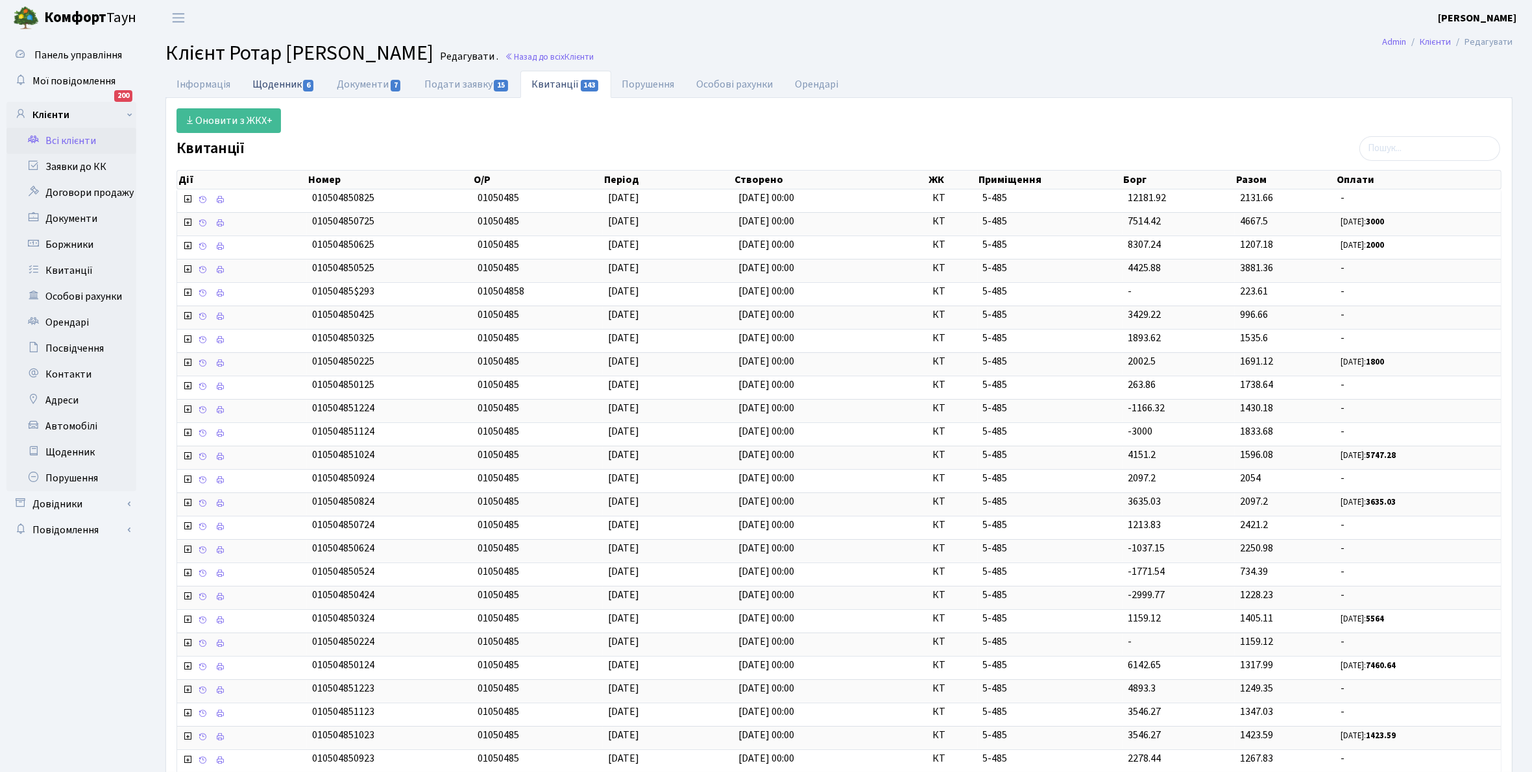
click at [265, 84] on link "Щоденник 6" at bounding box center [283, 84] width 84 height 27
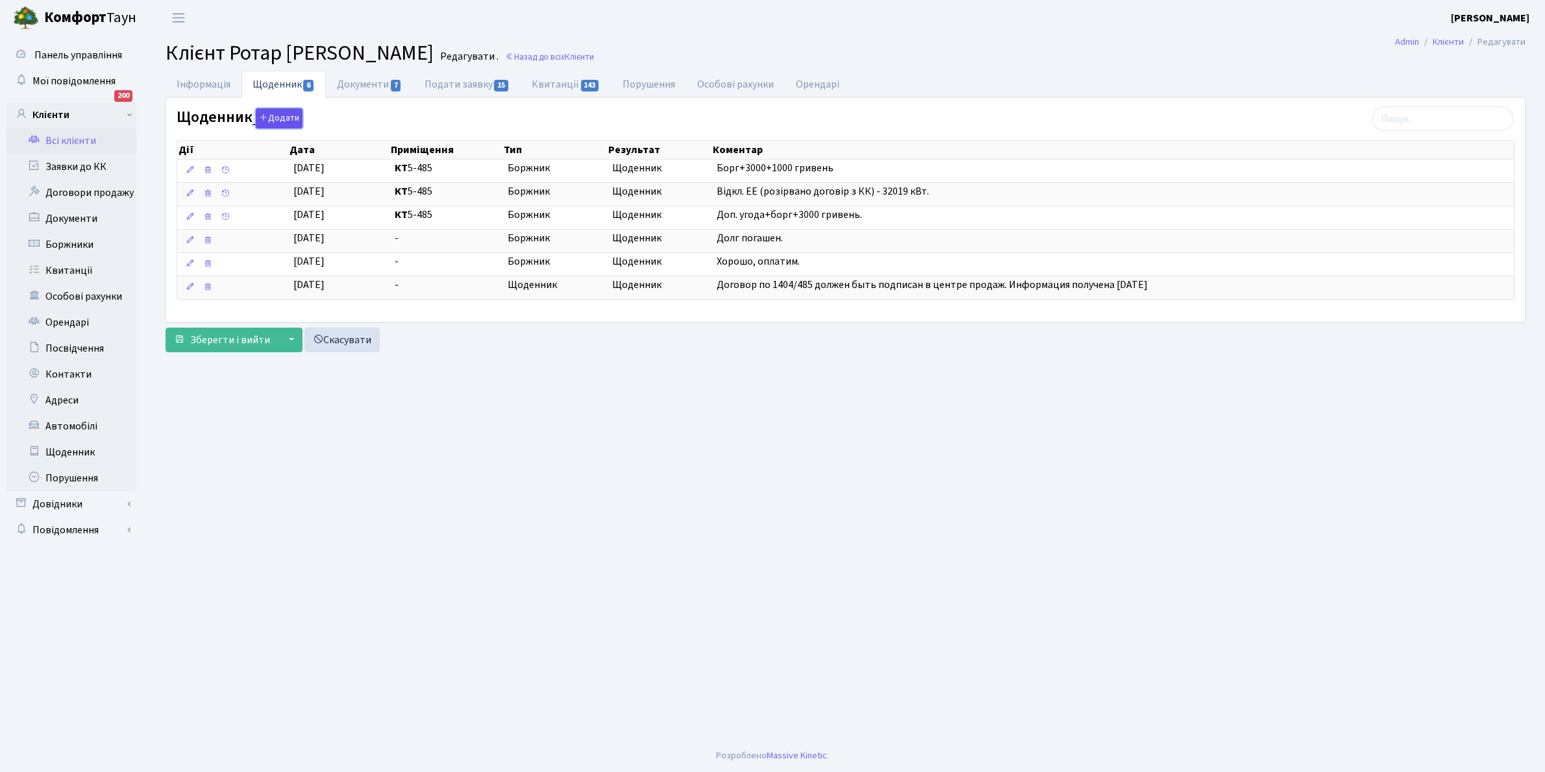
click at [277, 115] on button "Додати" at bounding box center [279, 118] width 47 height 20
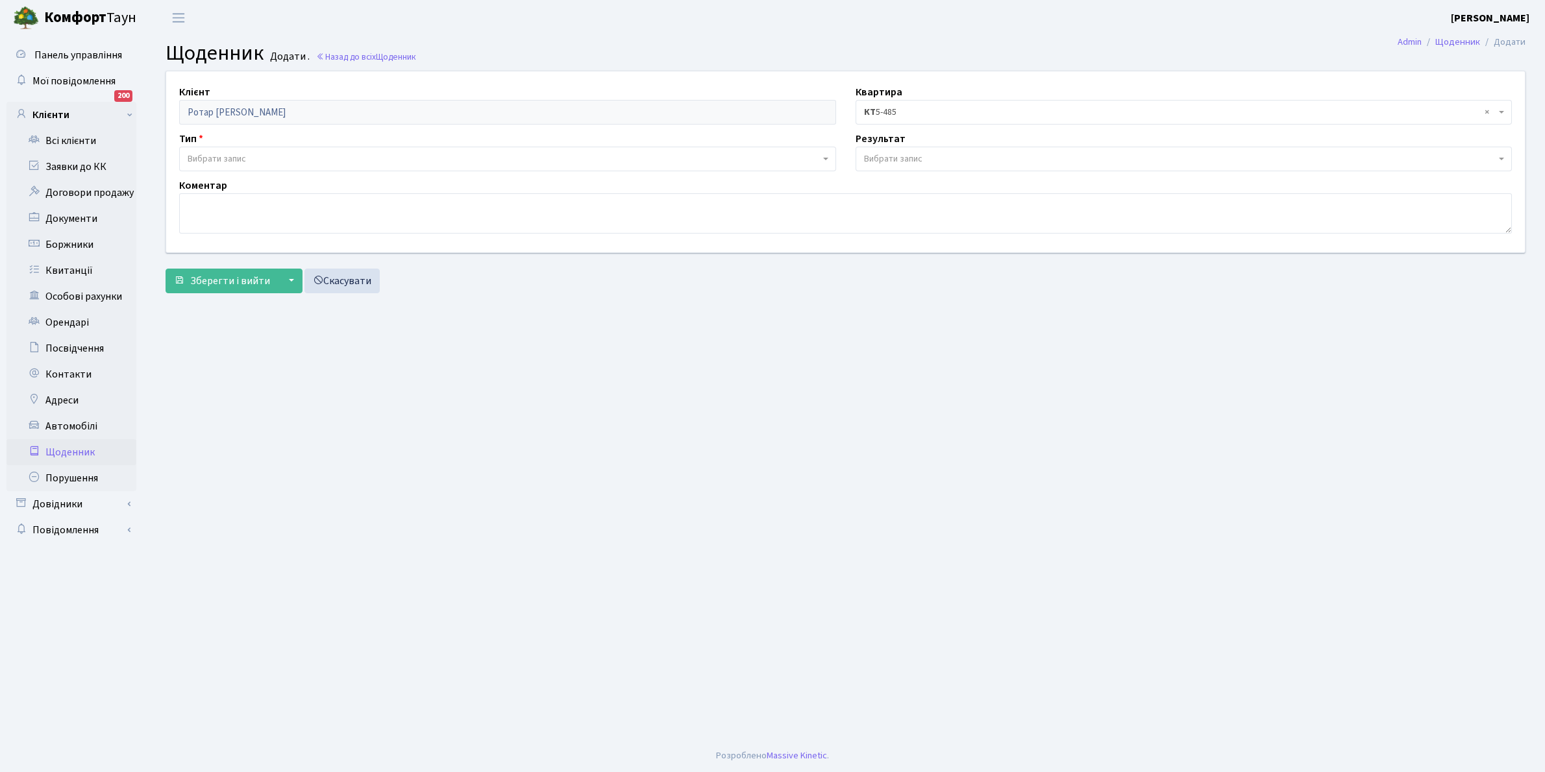
click at [241, 156] on span "Вибрати запис" at bounding box center [217, 159] width 58 height 13
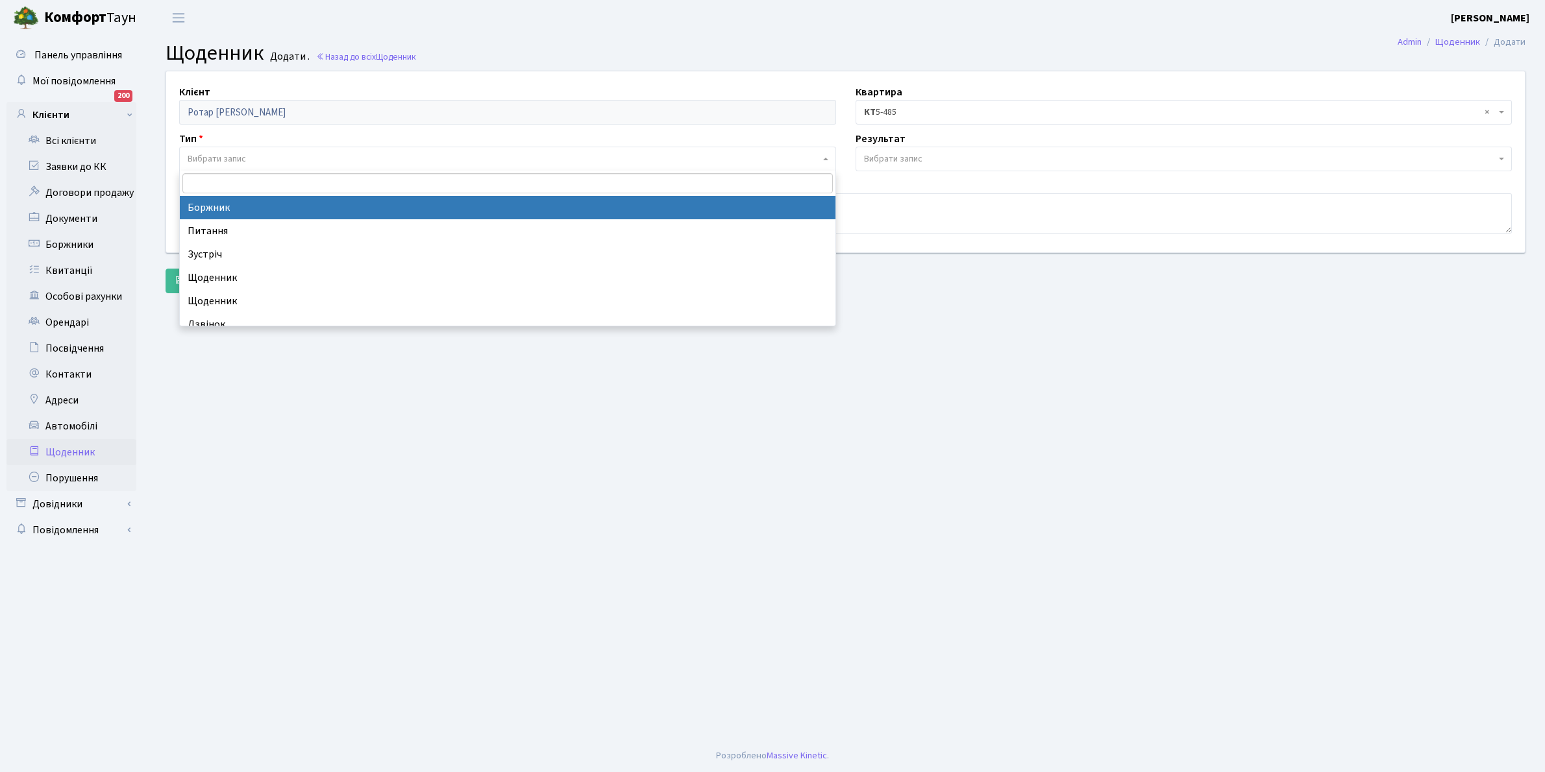
select select "189"
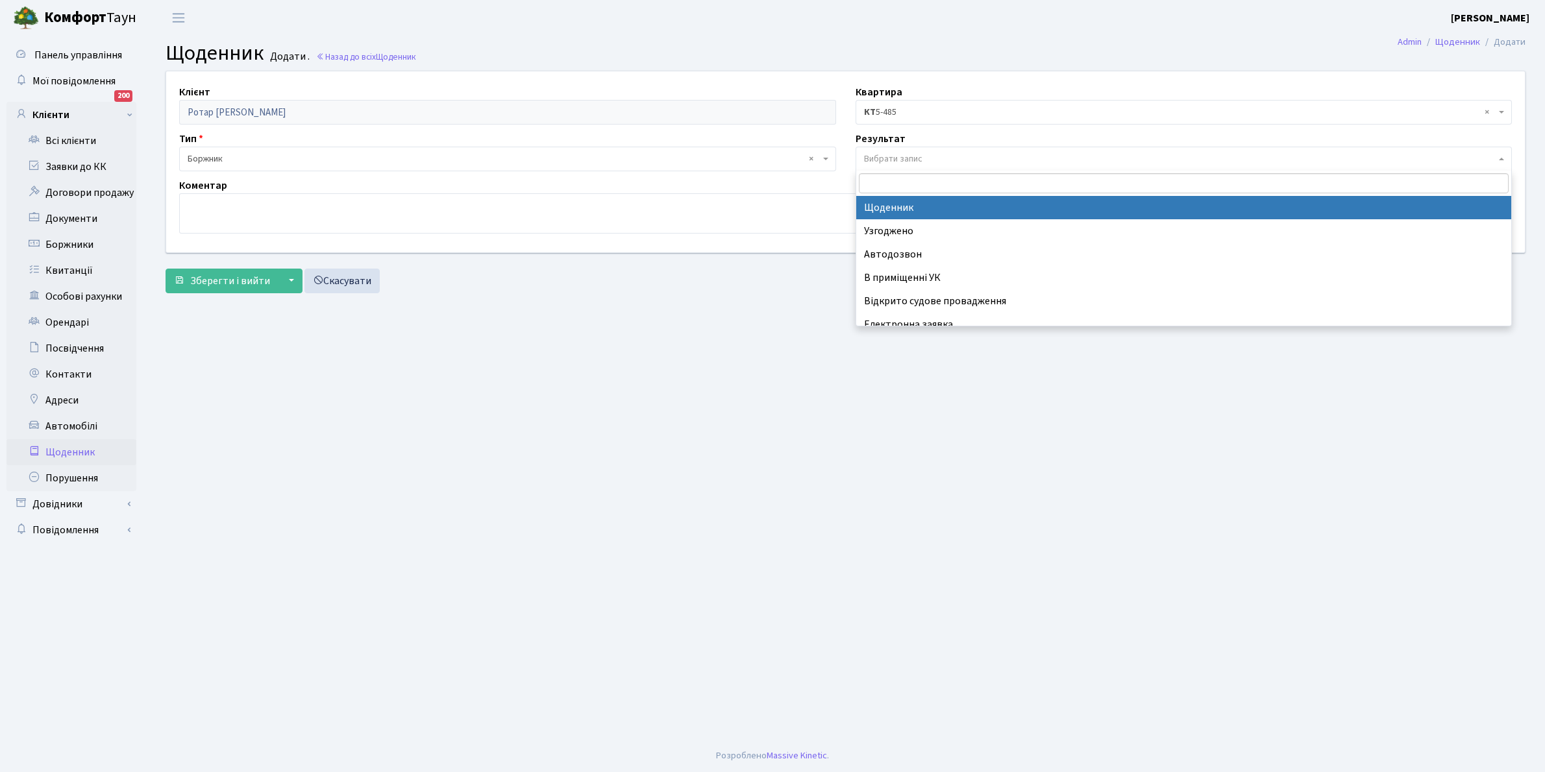
click at [899, 154] on span "Вибрати запис" at bounding box center [893, 159] width 58 height 13
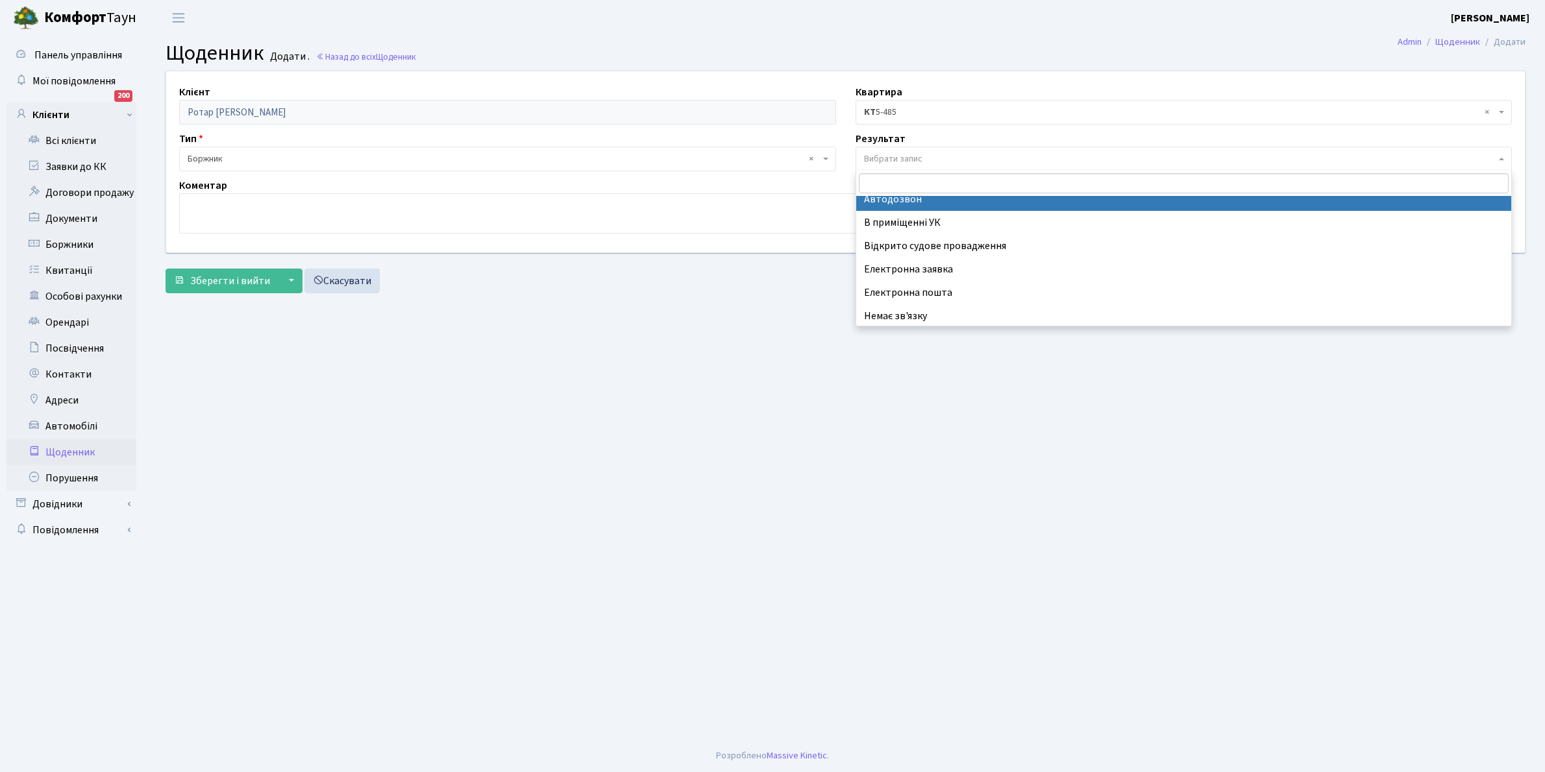
scroll to position [80, 0]
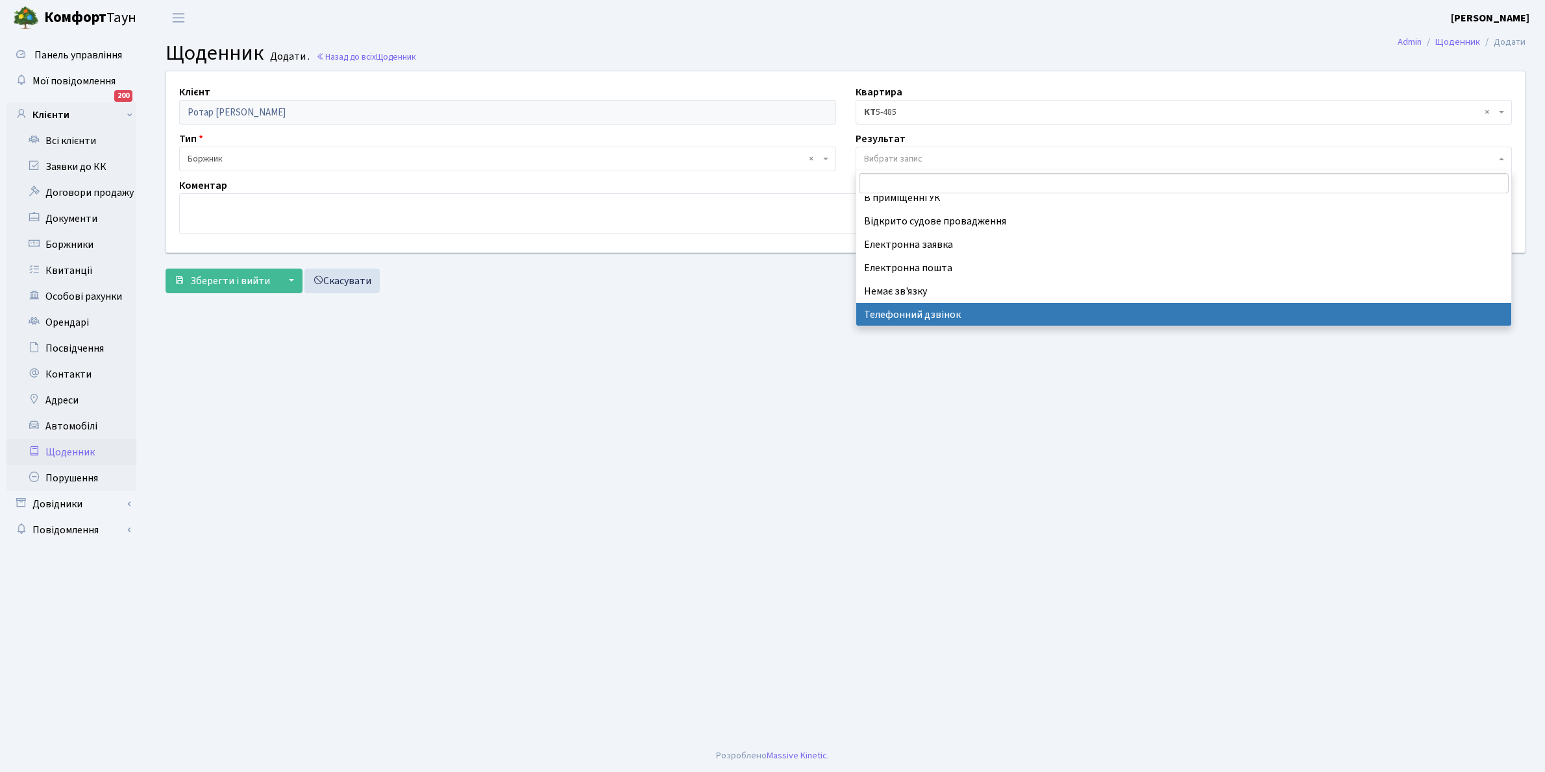
select select "196"
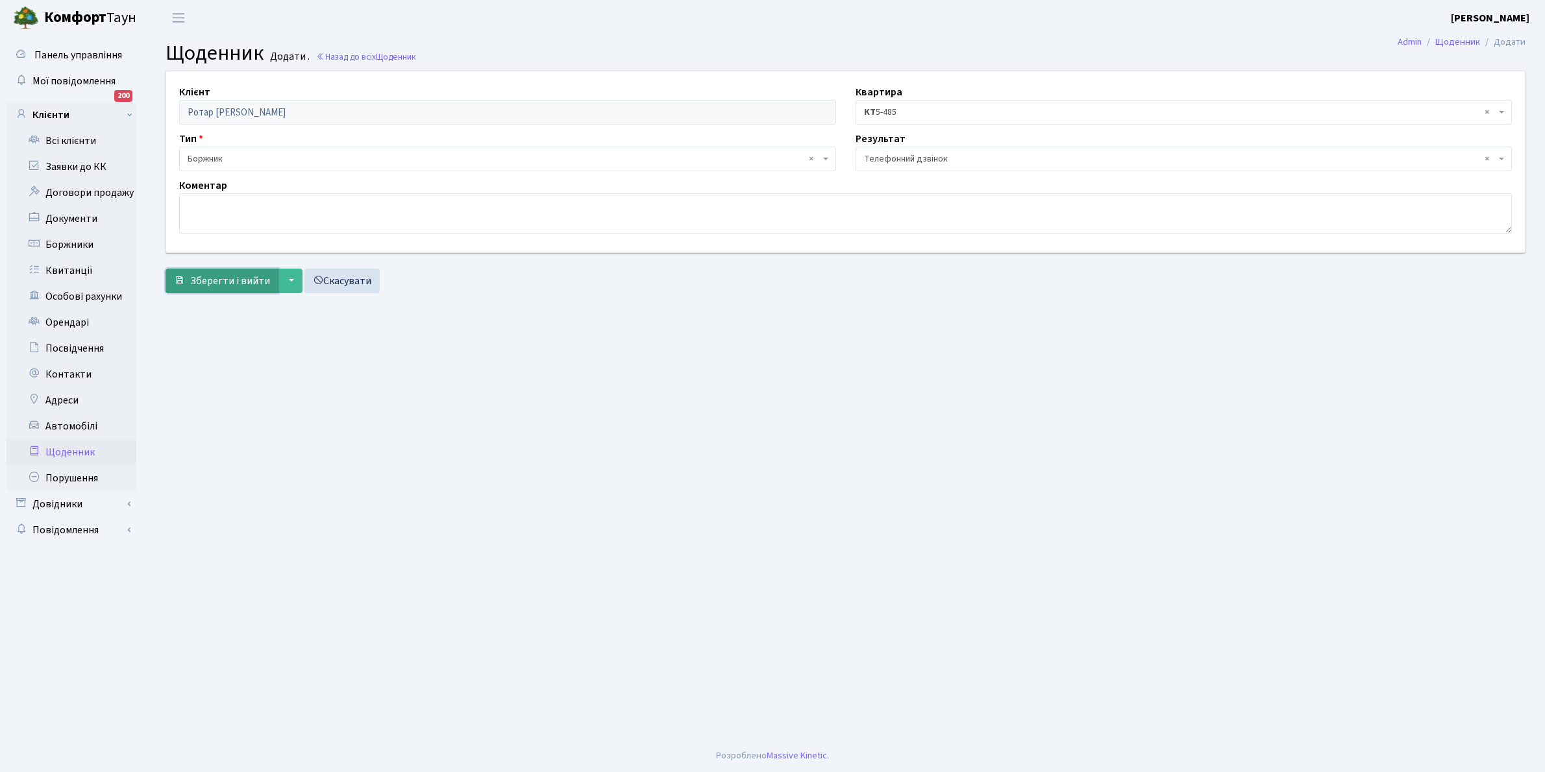
click at [215, 283] on span "Зберегти і вийти" at bounding box center [230, 281] width 80 height 14
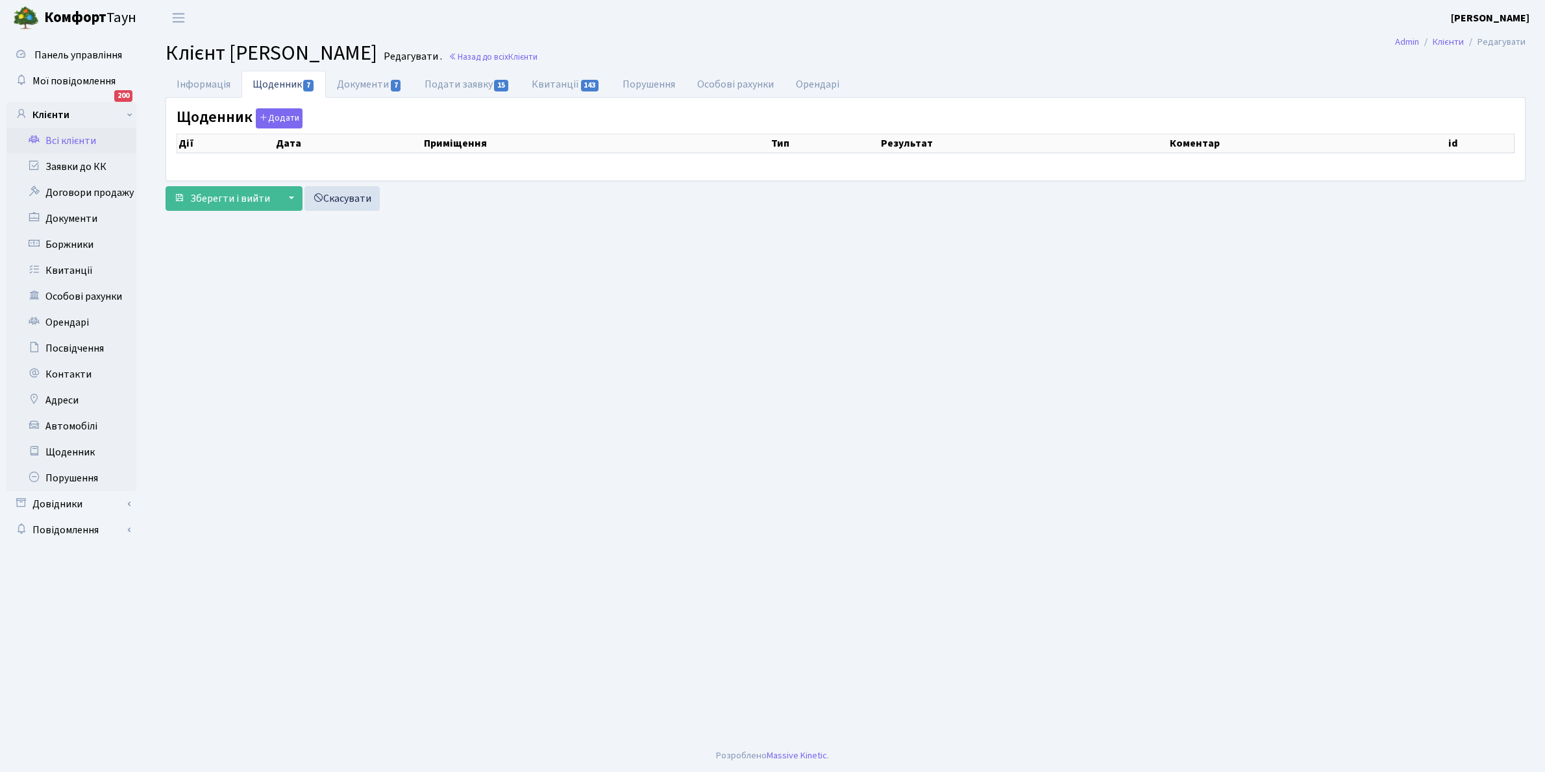
select select "25"
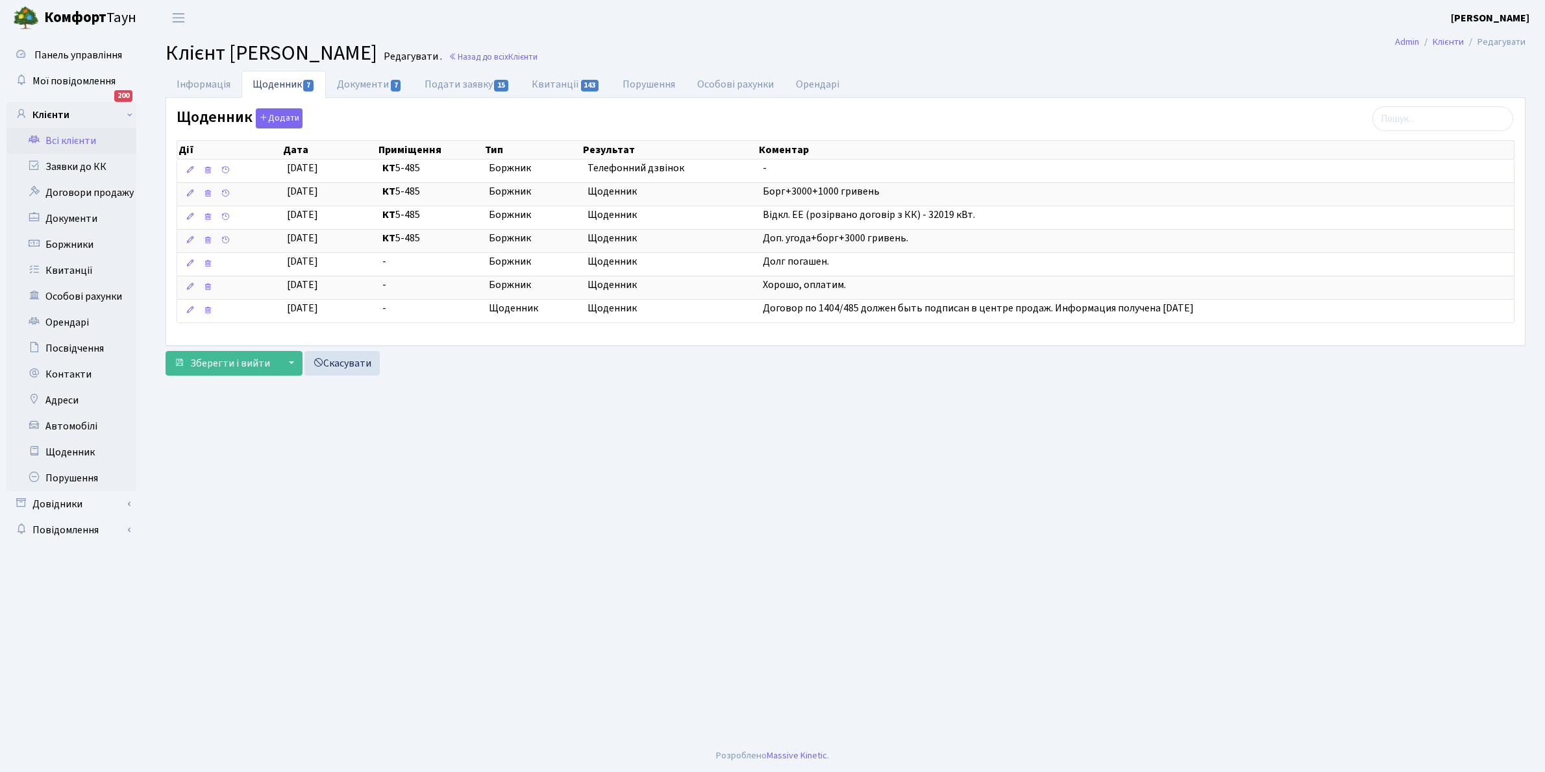
click at [76, 140] on link "Всі клієнти" at bounding box center [71, 141] width 130 height 26
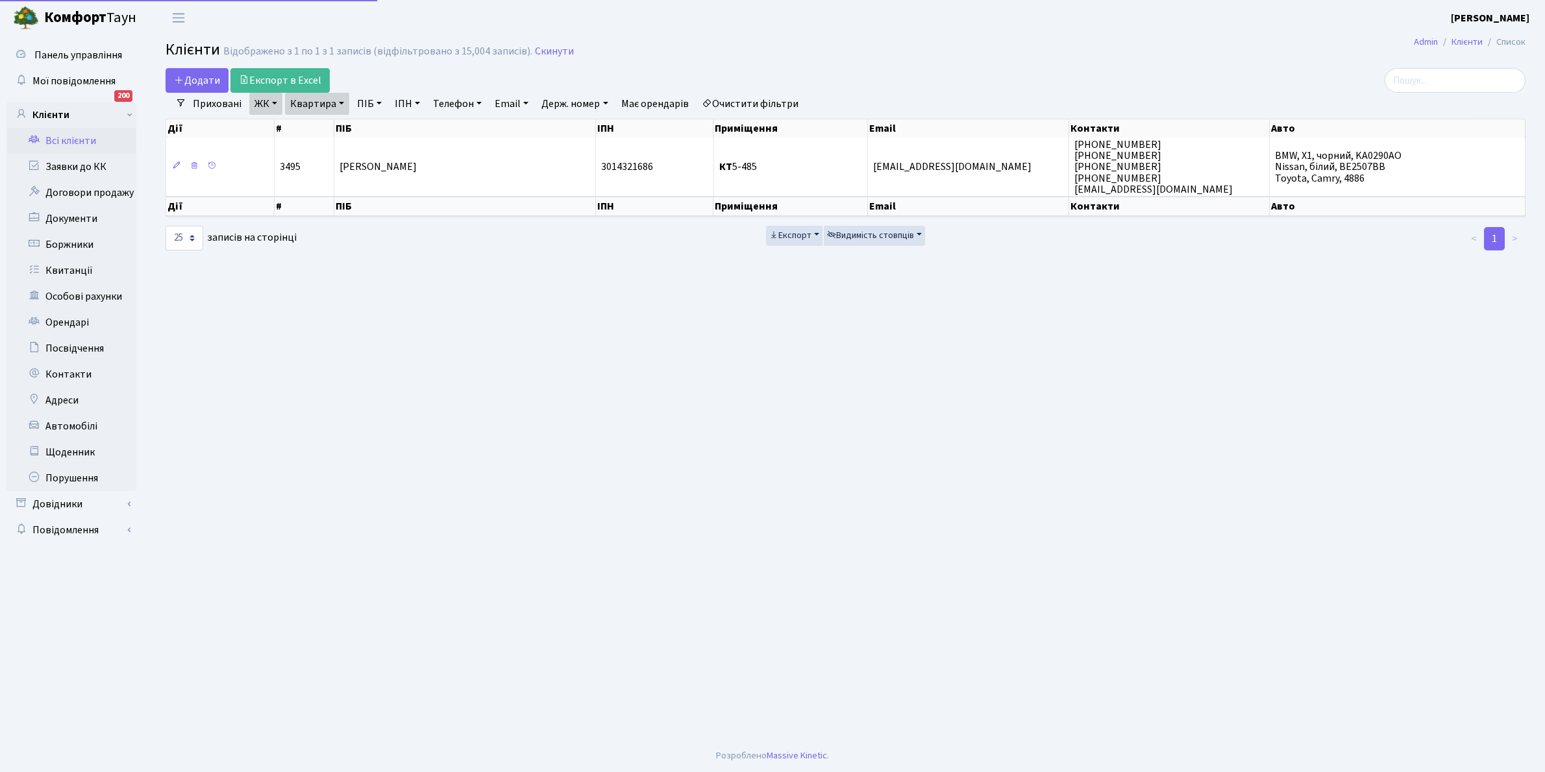
select select "25"
click at [1425, 80] on input "search" at bounding box center [1454, 80] width 141 height 25
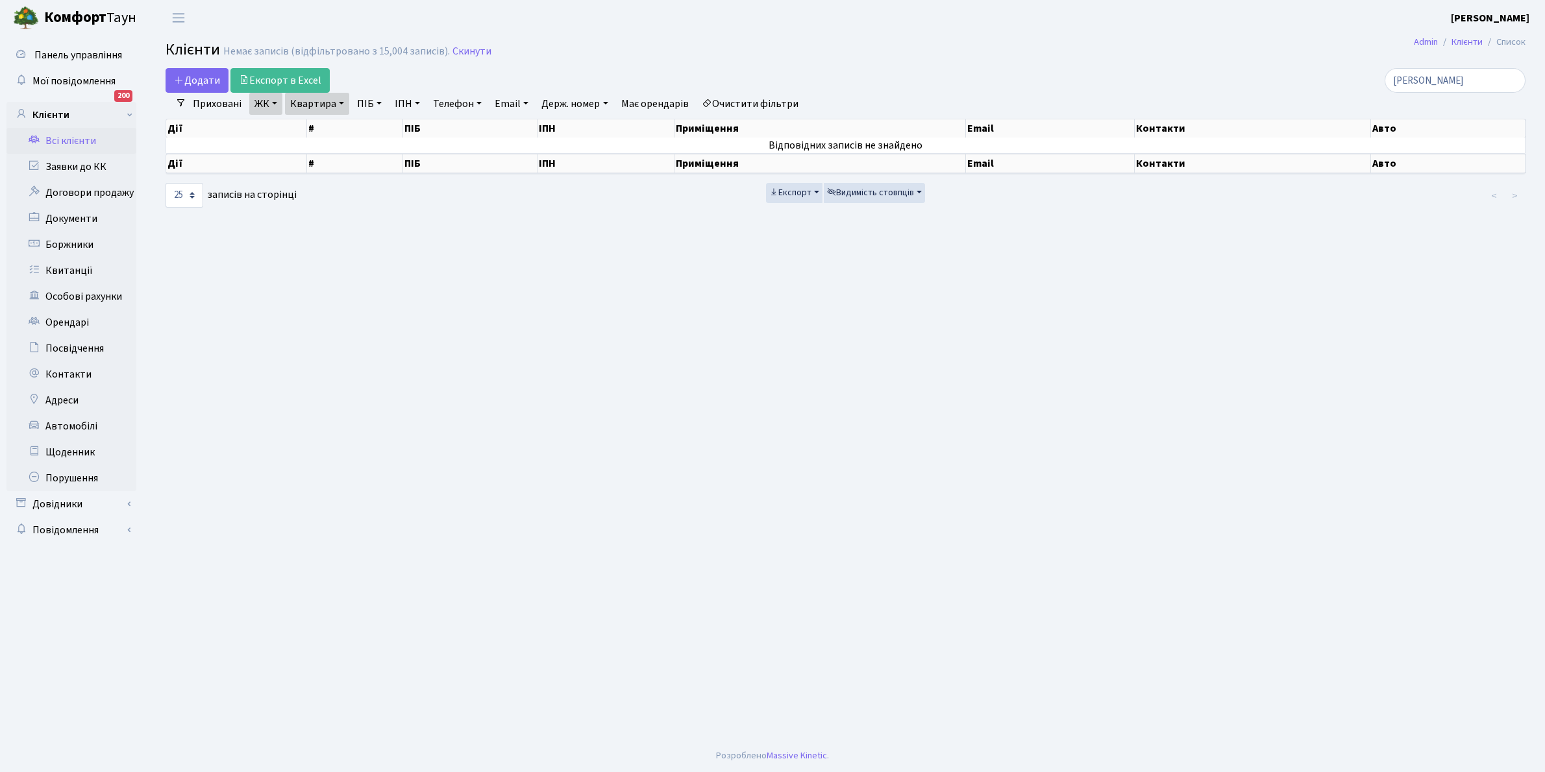
click at [732, 108] on link "Очистити фільтри" at bounding box center [749, 104] width 107 height 22
type input "[PERSON_NAME]"
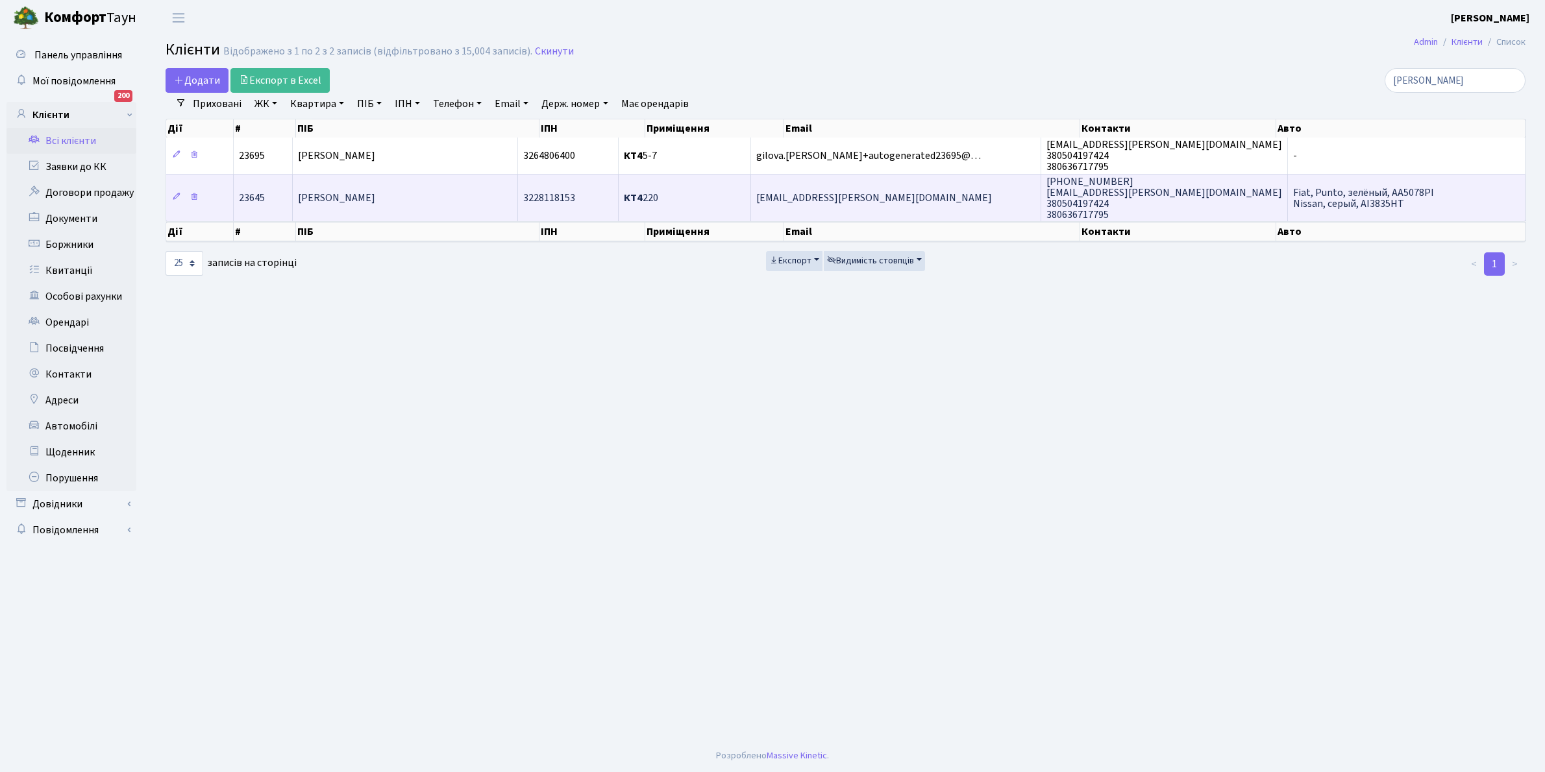
click at [399, 205] on td "[PERSON_NAME]" at bounding box center [405, 197] width 225 height 47
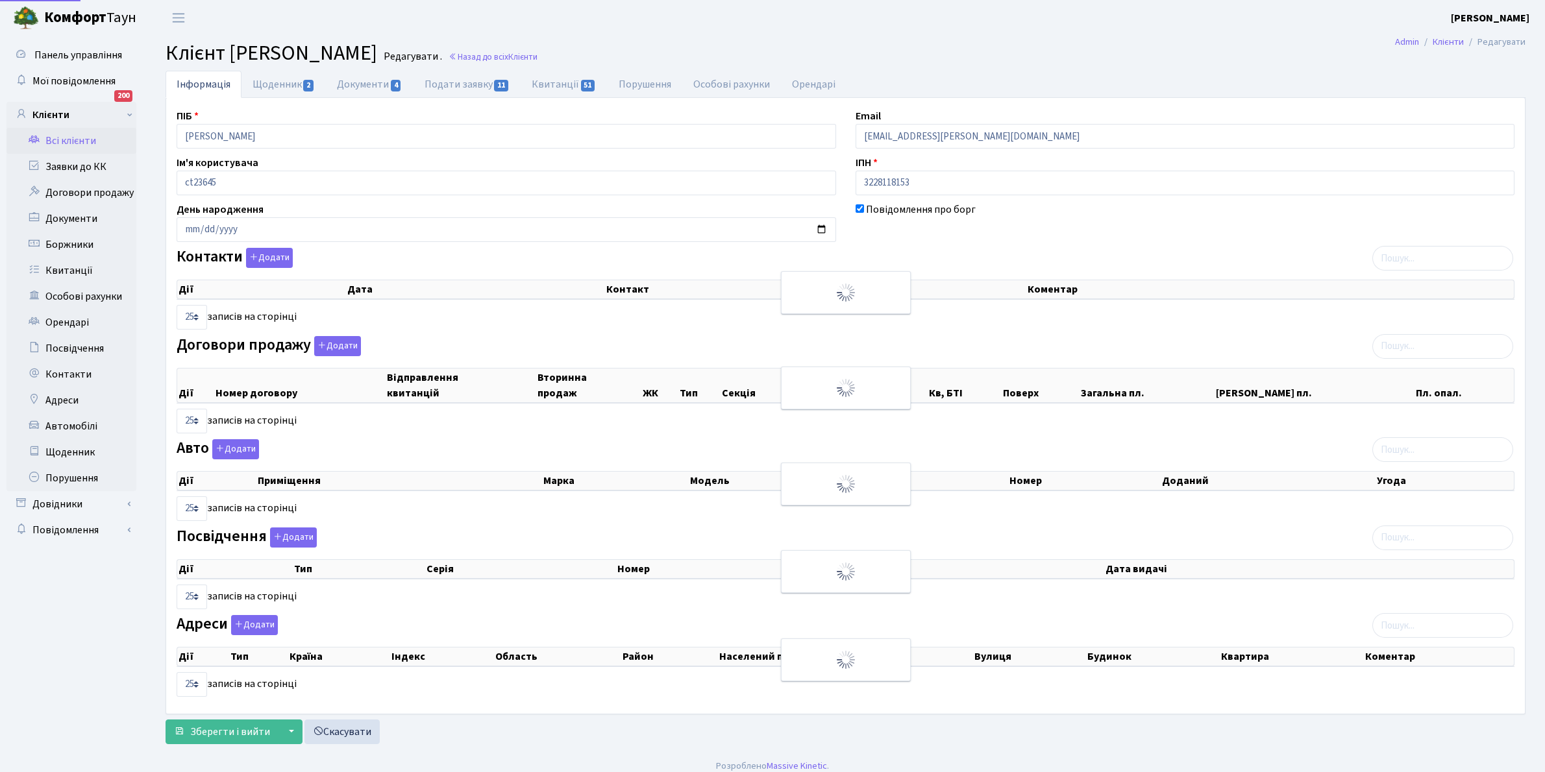
select select "25"
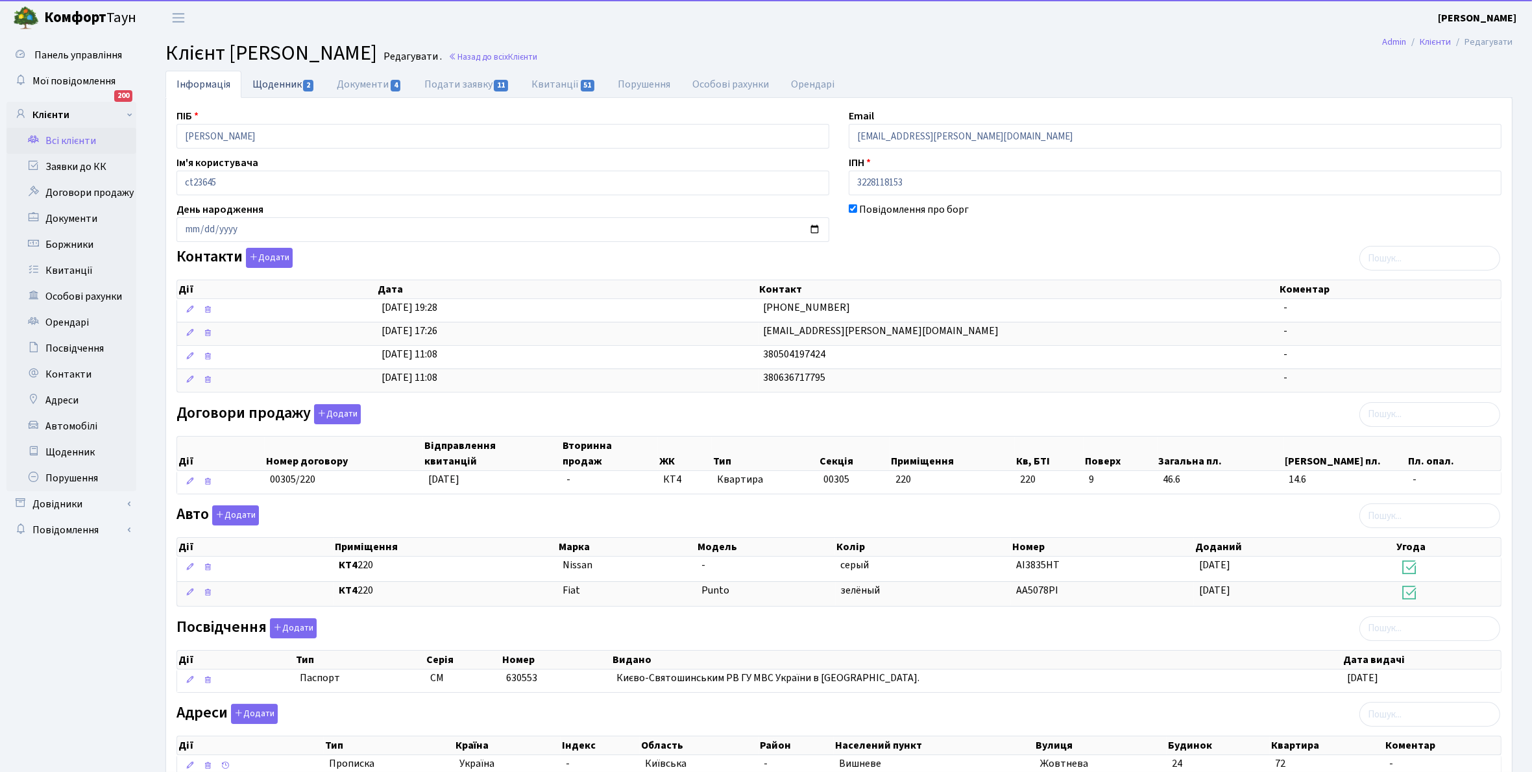
click at [267, 79] on link "Щоденник 2" at bounding box center [283, 84] width 84 height 27
select select "25"
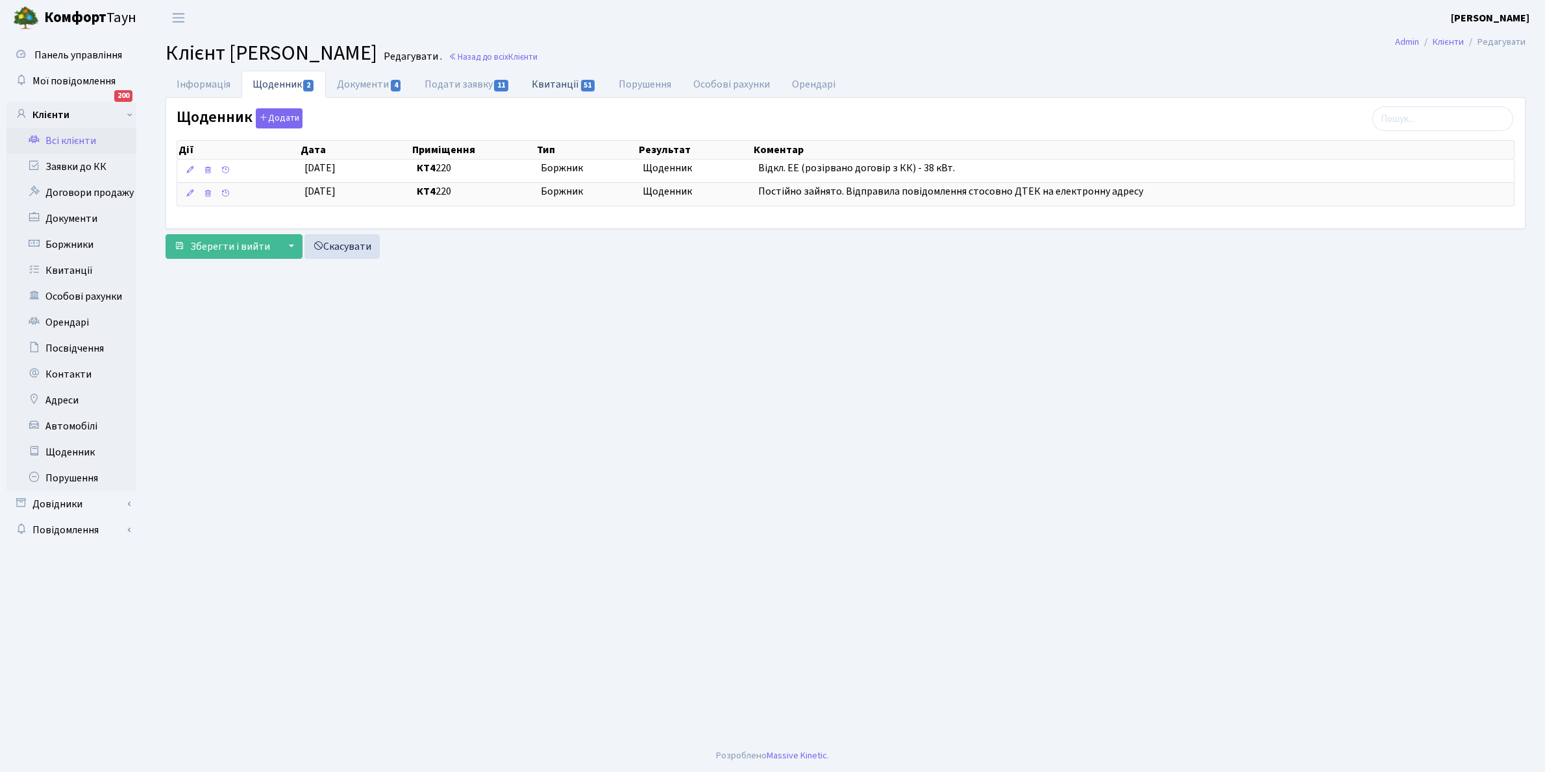
click at [553, 80] on link "Квитанції 51" at bounding box center [564, 84] width 86 height 27
select select "25"
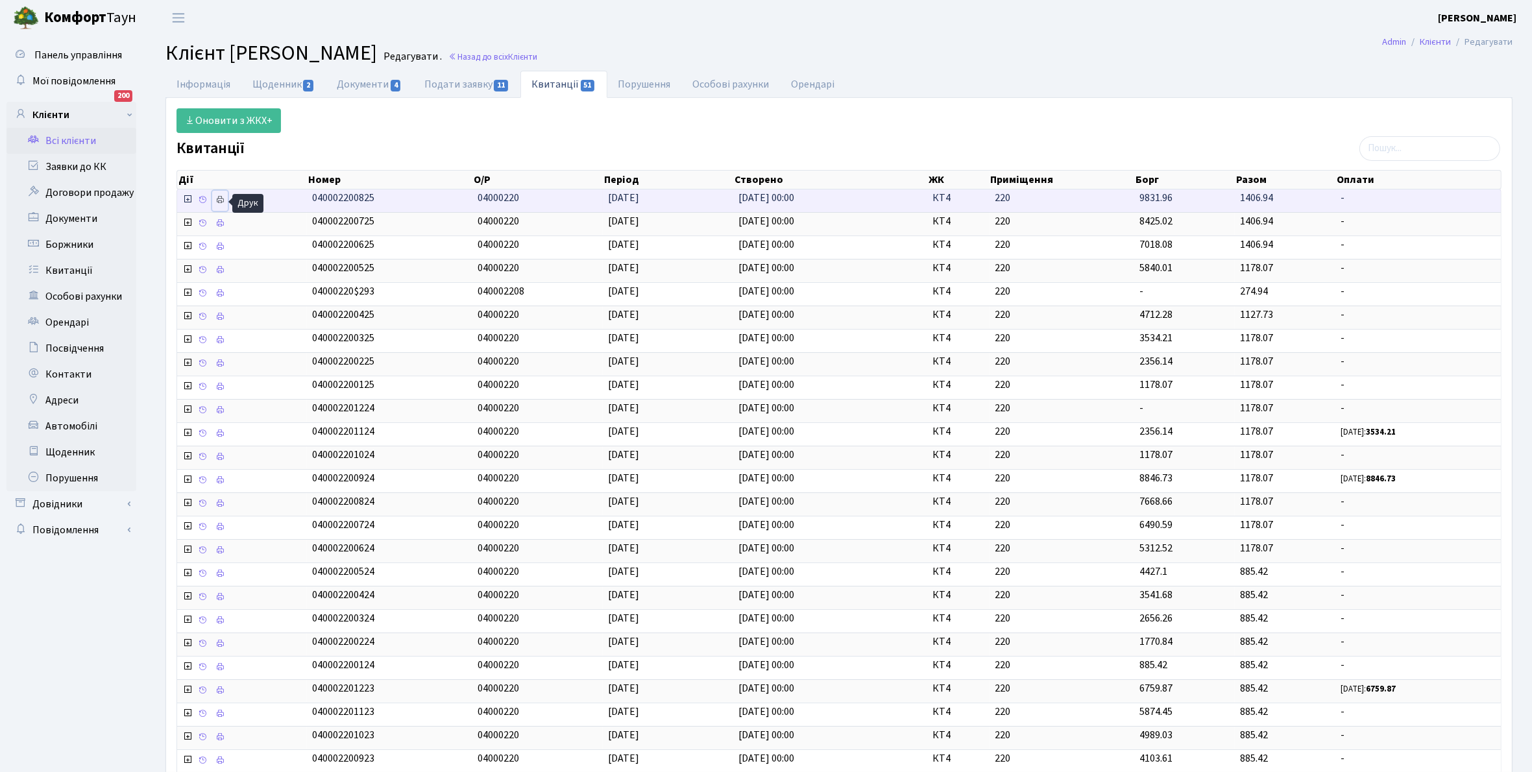
click at [218, 199] on icon at bounding box center [219, 199] width 9 height 9
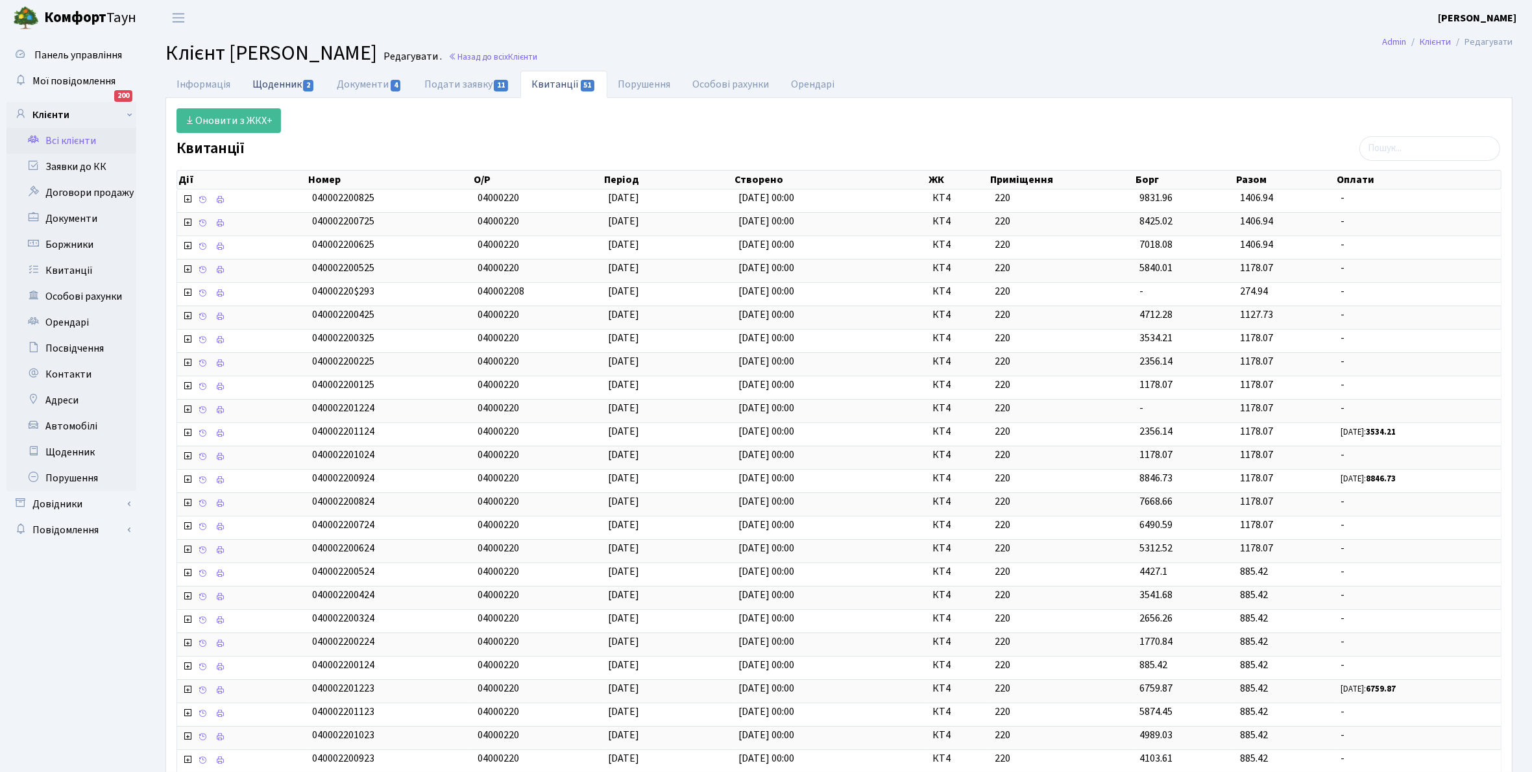
click at [284, 92] on link "Щоденник 2" at bounding box center [283, 84] width 84 height 27
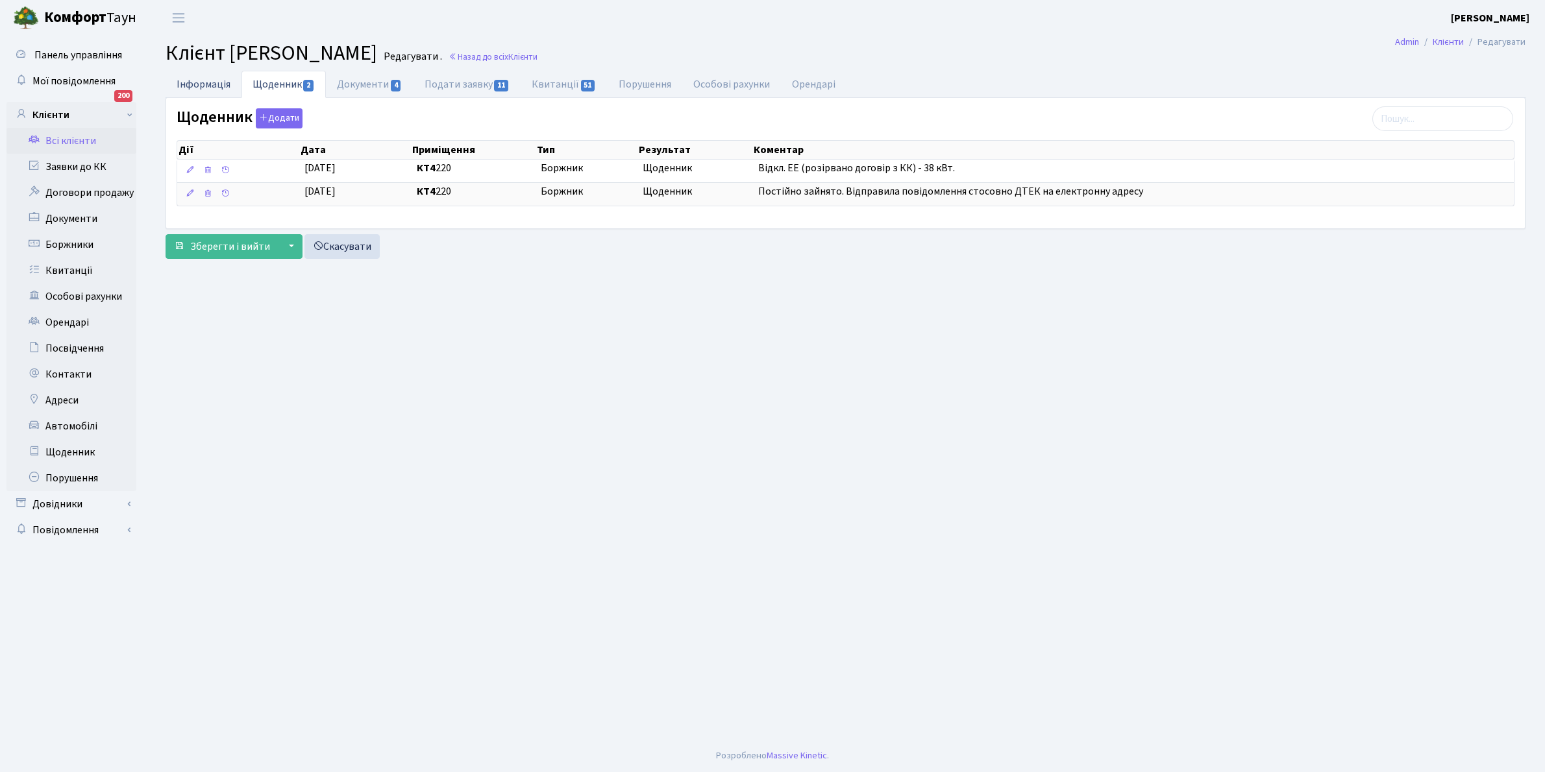
click at [193, 82] on link "Інформація" at bounding box center [204, 84] width 76 height 27
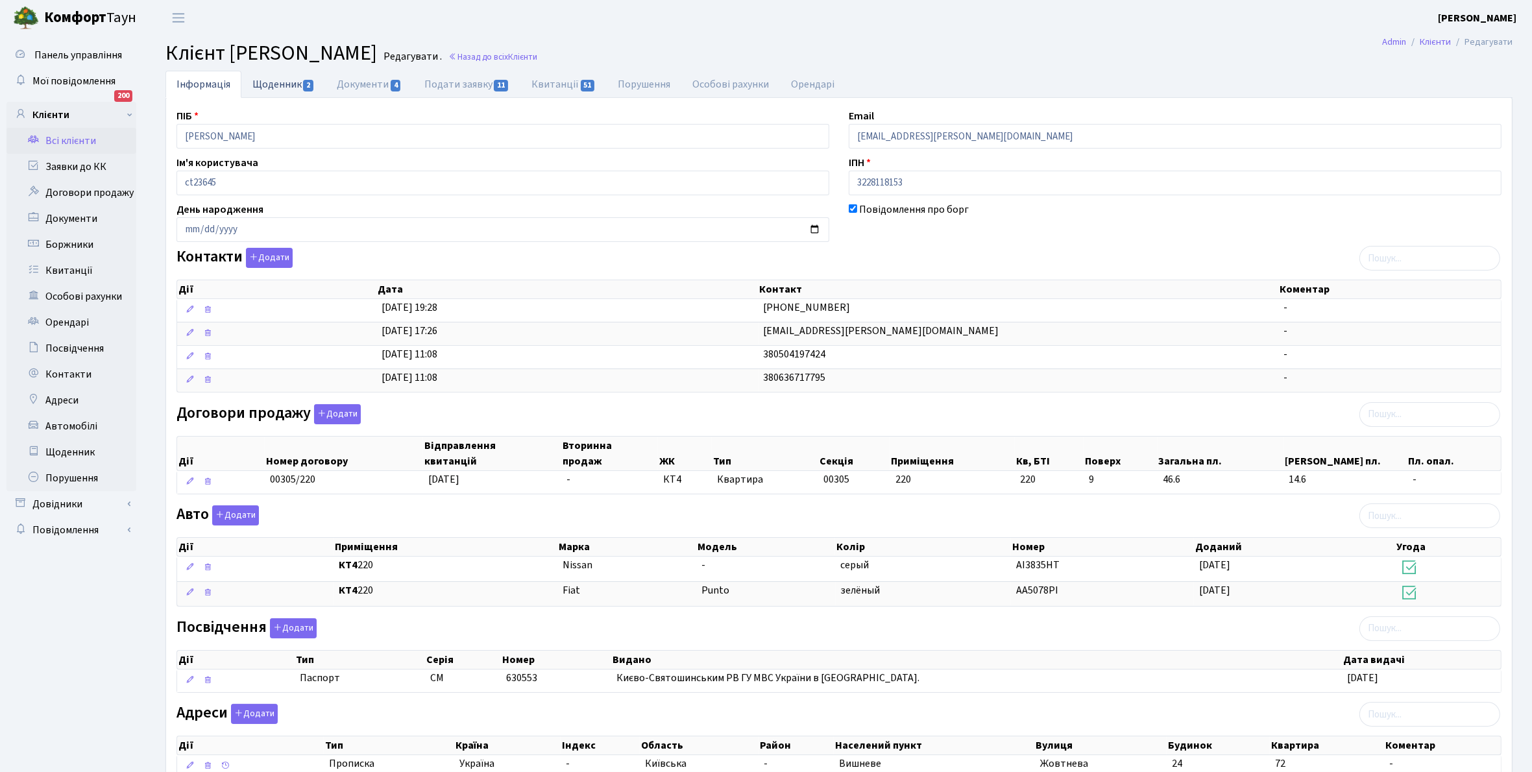
click at [264, 82] on link "Щоденник 2" at bounding box center [283, 84] width 84 height 27
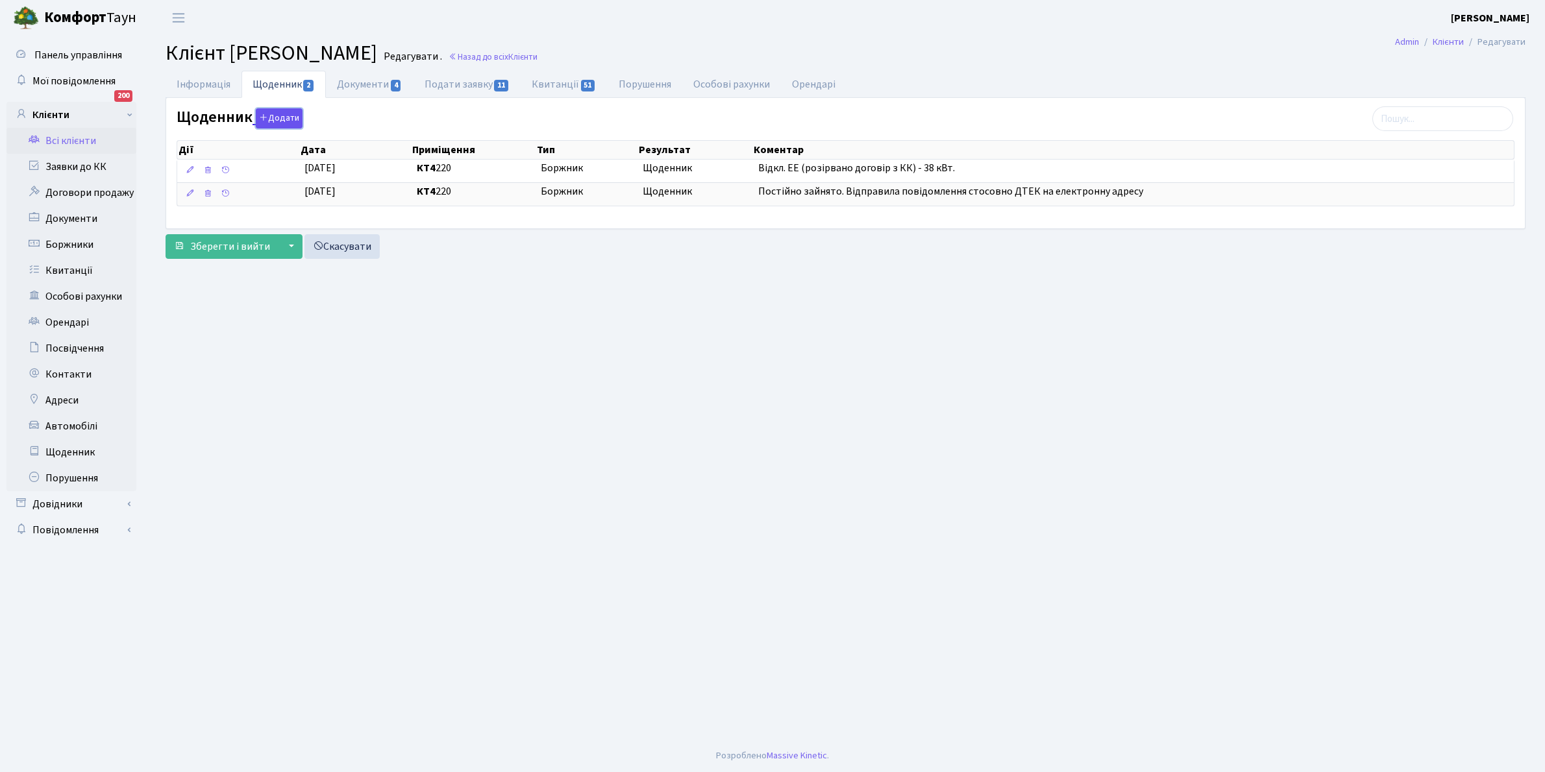
click at [286, 121] on button "Додати" at bounding box center [279, 118] width 47 height 20
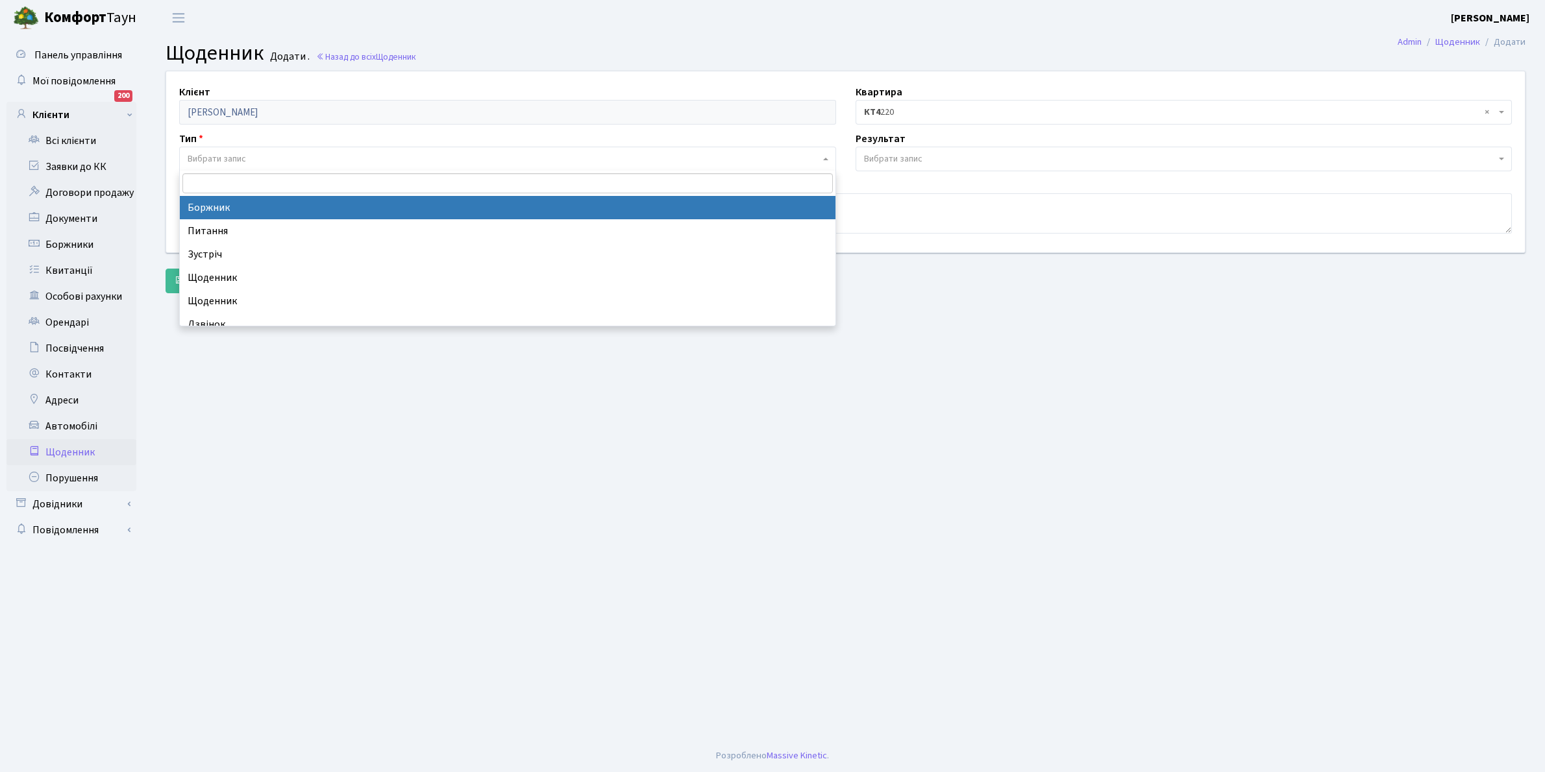
click at [217, 151] on span "Вибрати запис" at bounding box center [507, 159] width 657 height 25
select select "189"
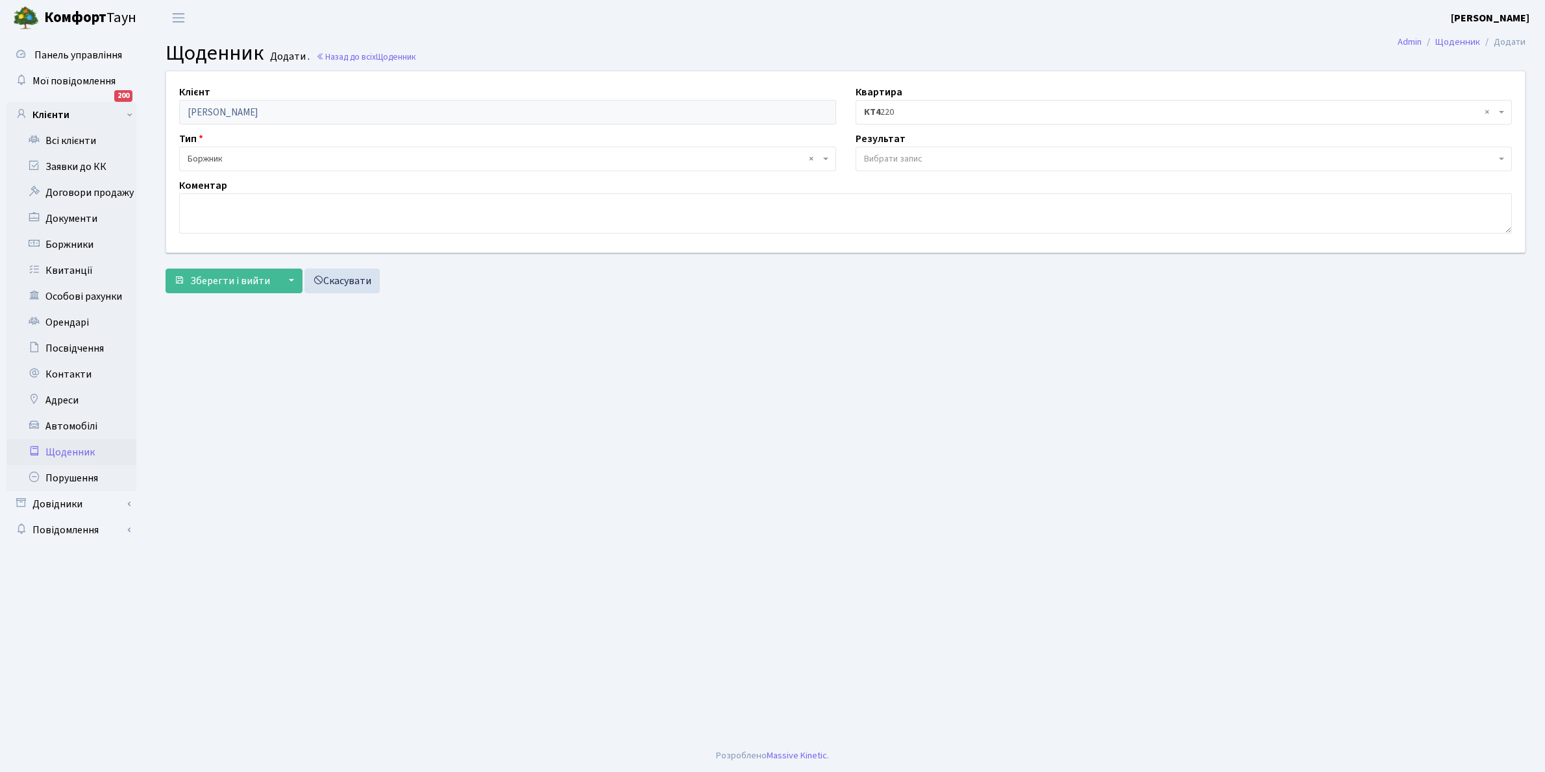
click at [935, 160] on span "Вибрати запис" at bounding box center [1180, 159] width 632 height 13
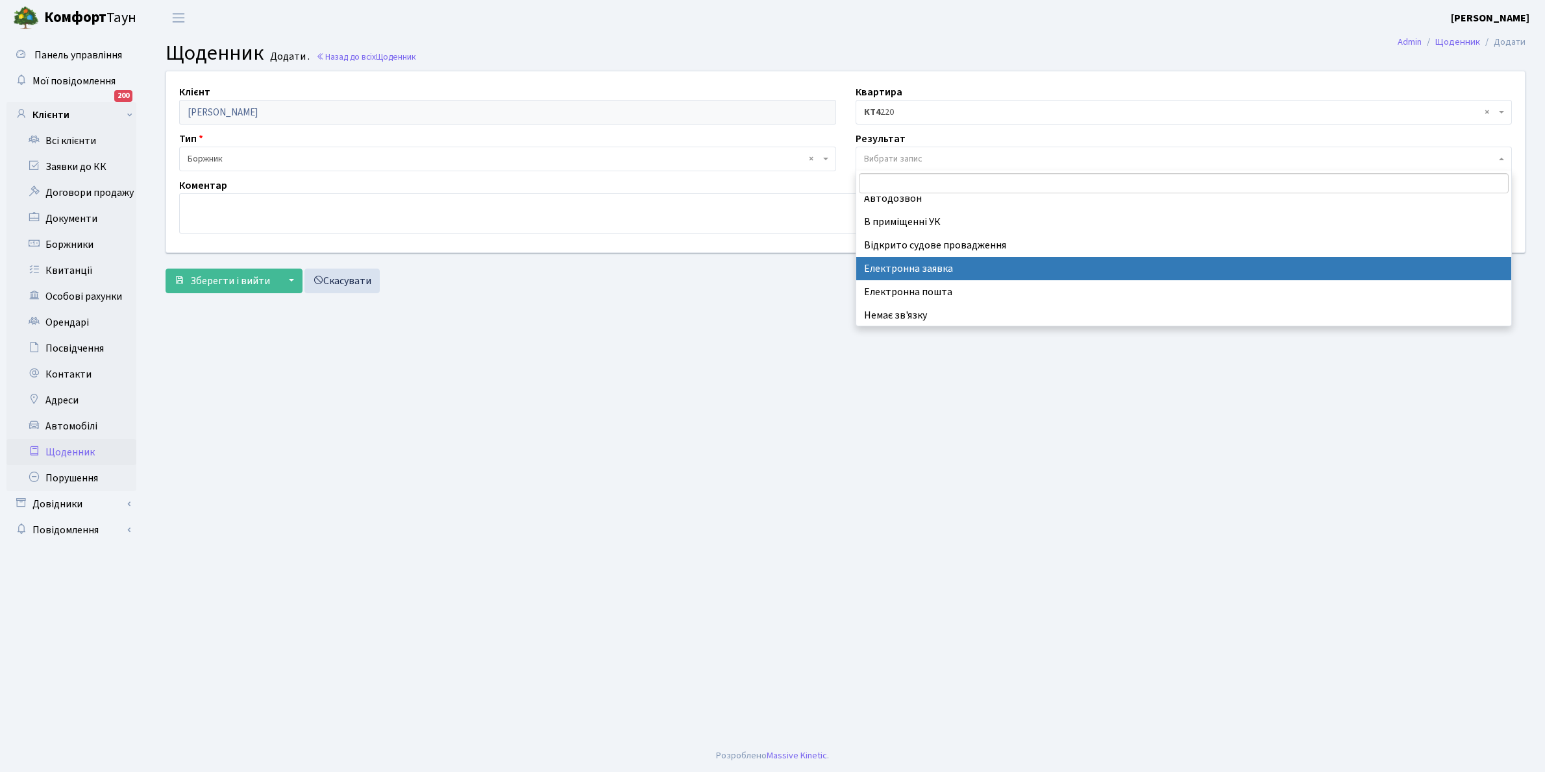
scroll to position [80, 0]
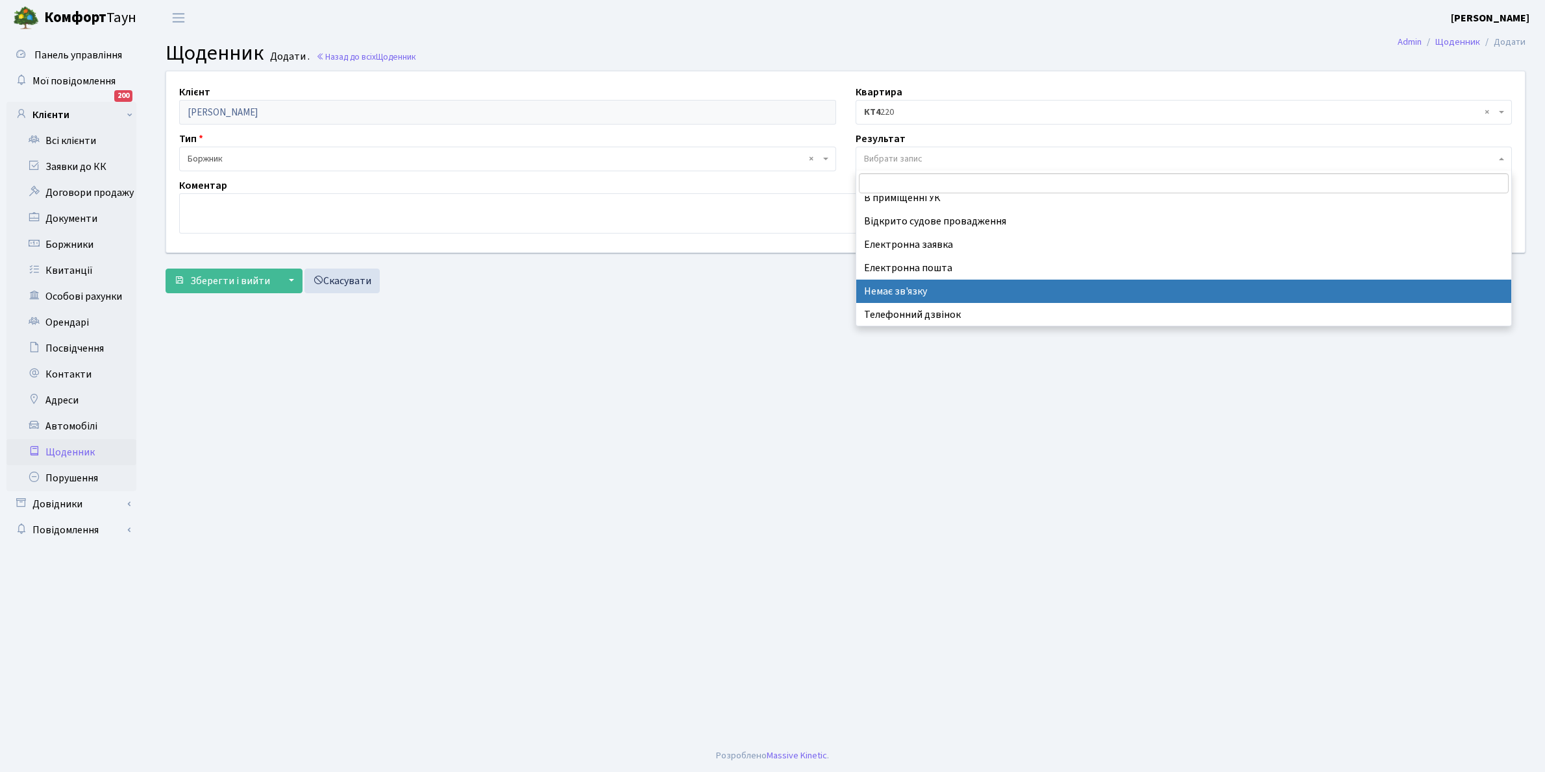
select select "197"
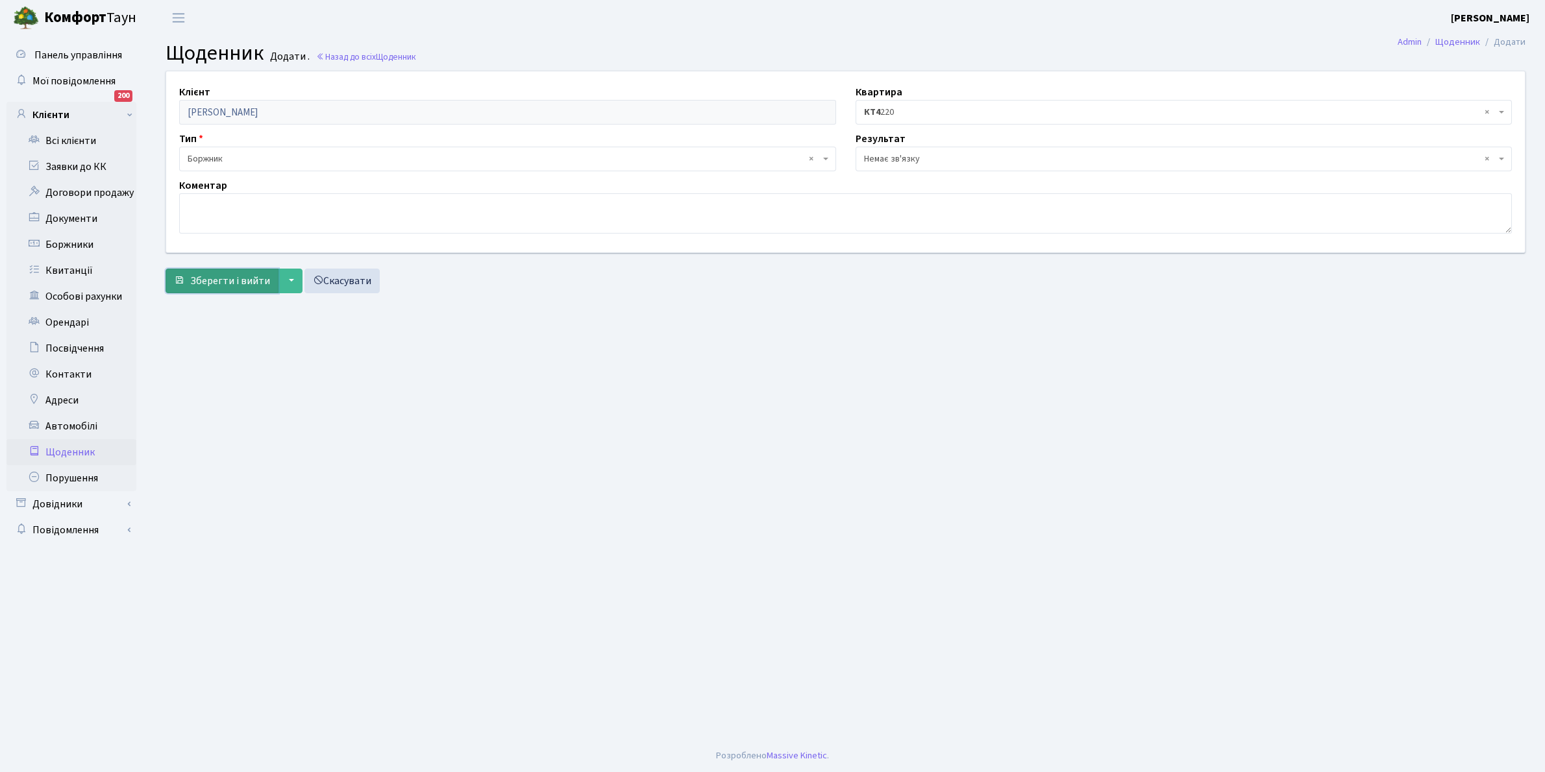
click at [215, 276] on span "Зберегти і вийти" at bounding box center [230, 281] width 80 height 14
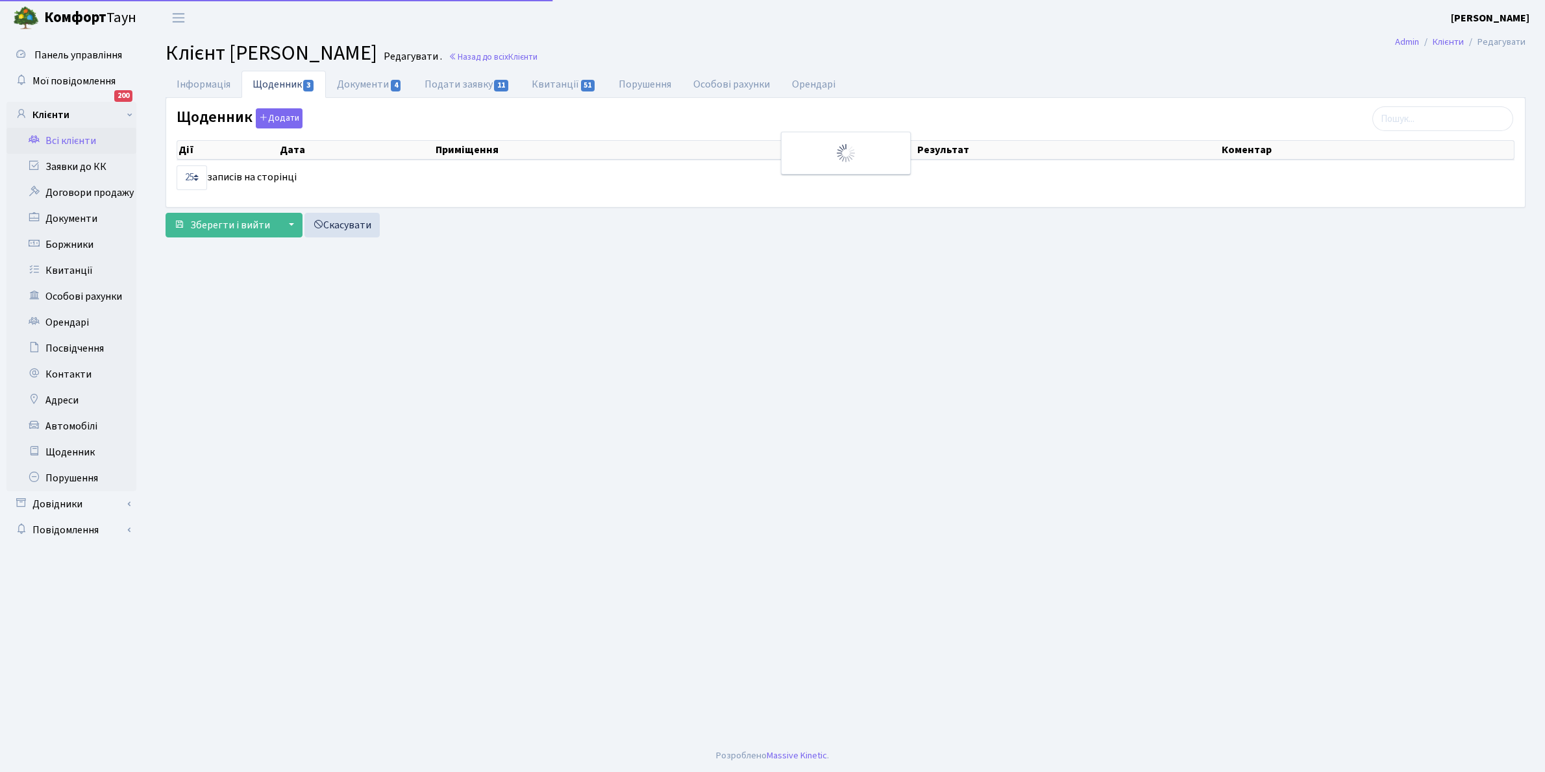
select select "25"
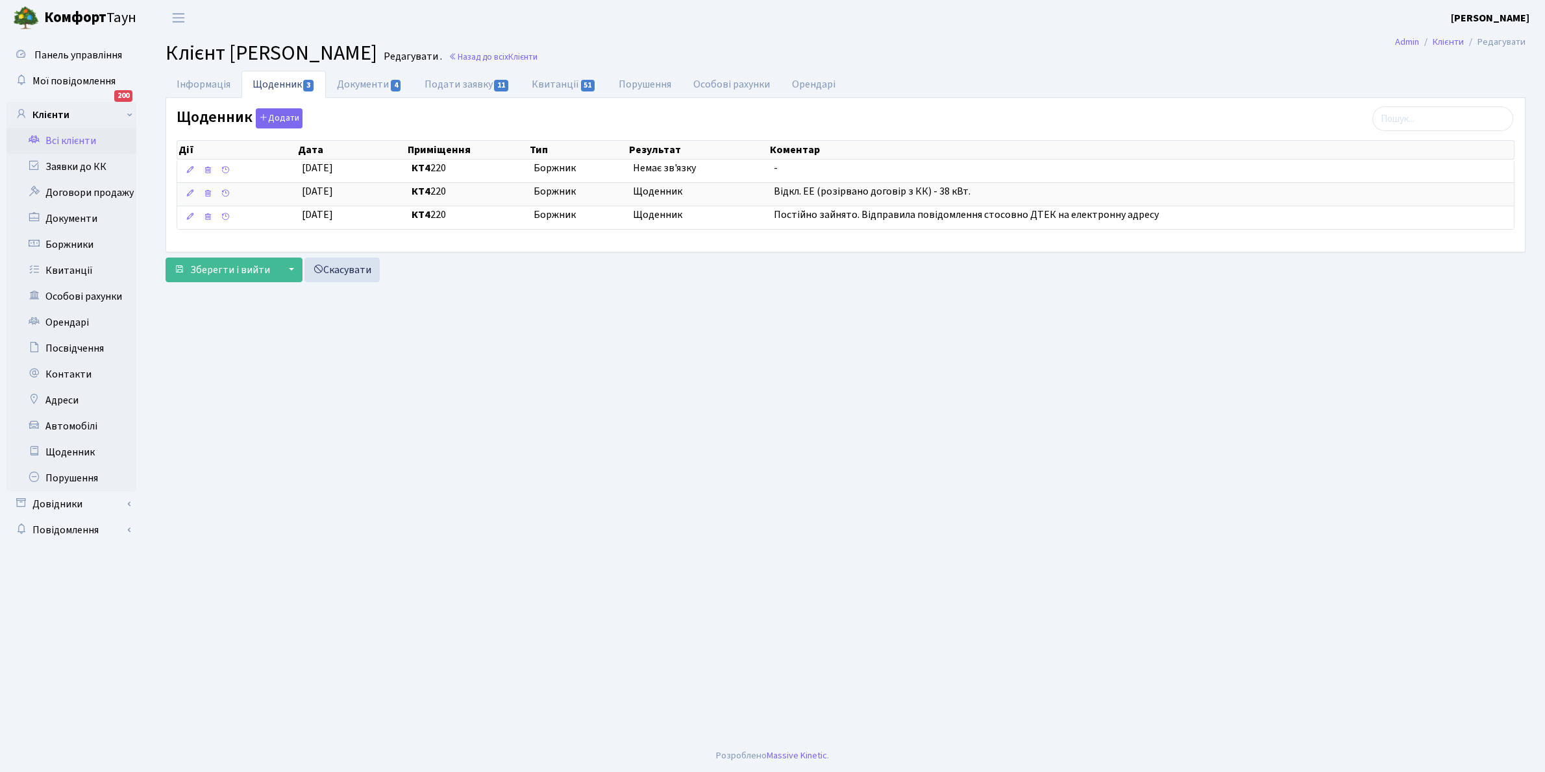
click at [75, 141] on link "Всі клієнти" at bounding box center [71, 141] width 130 height 26
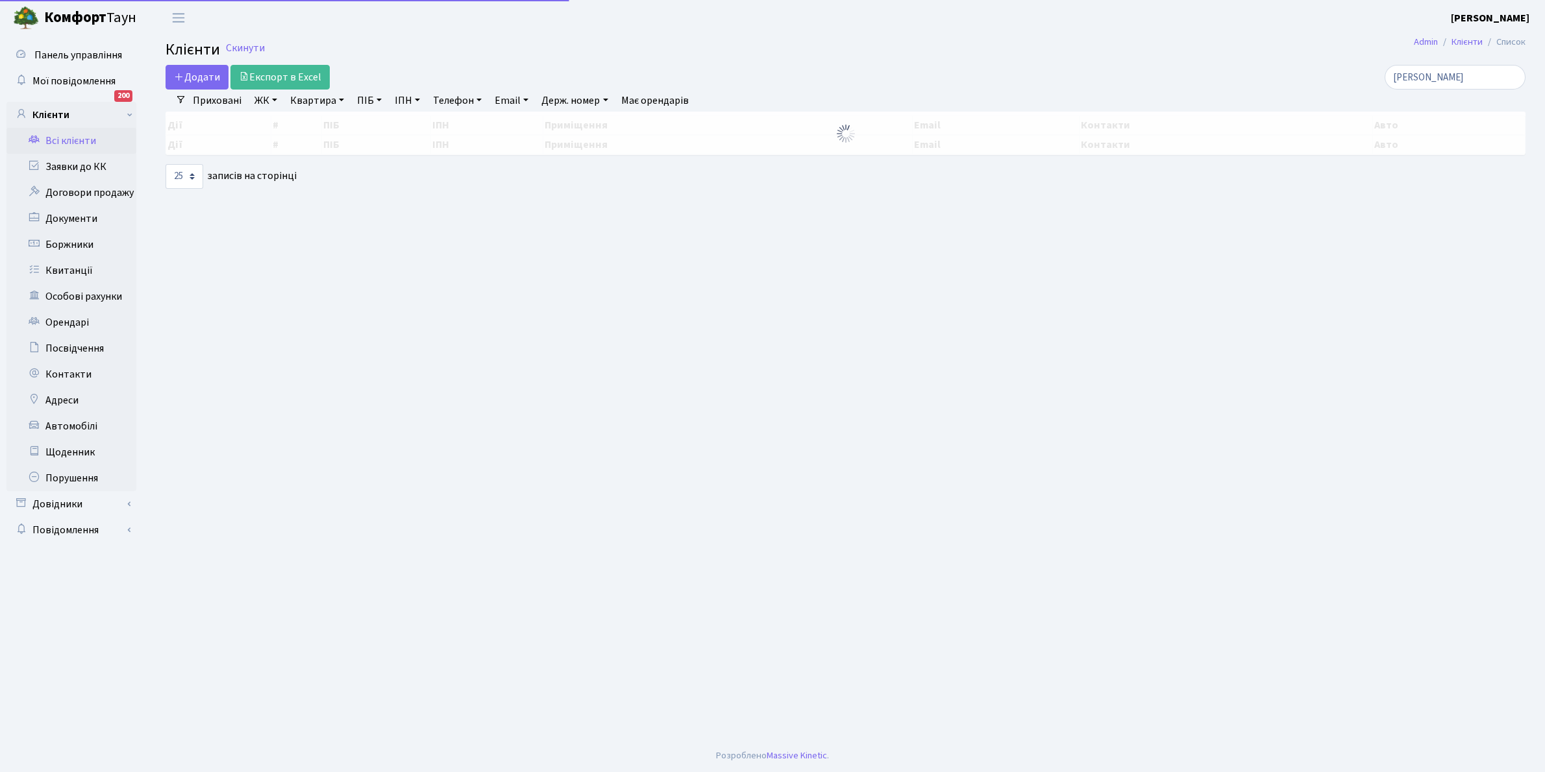
select select "25"
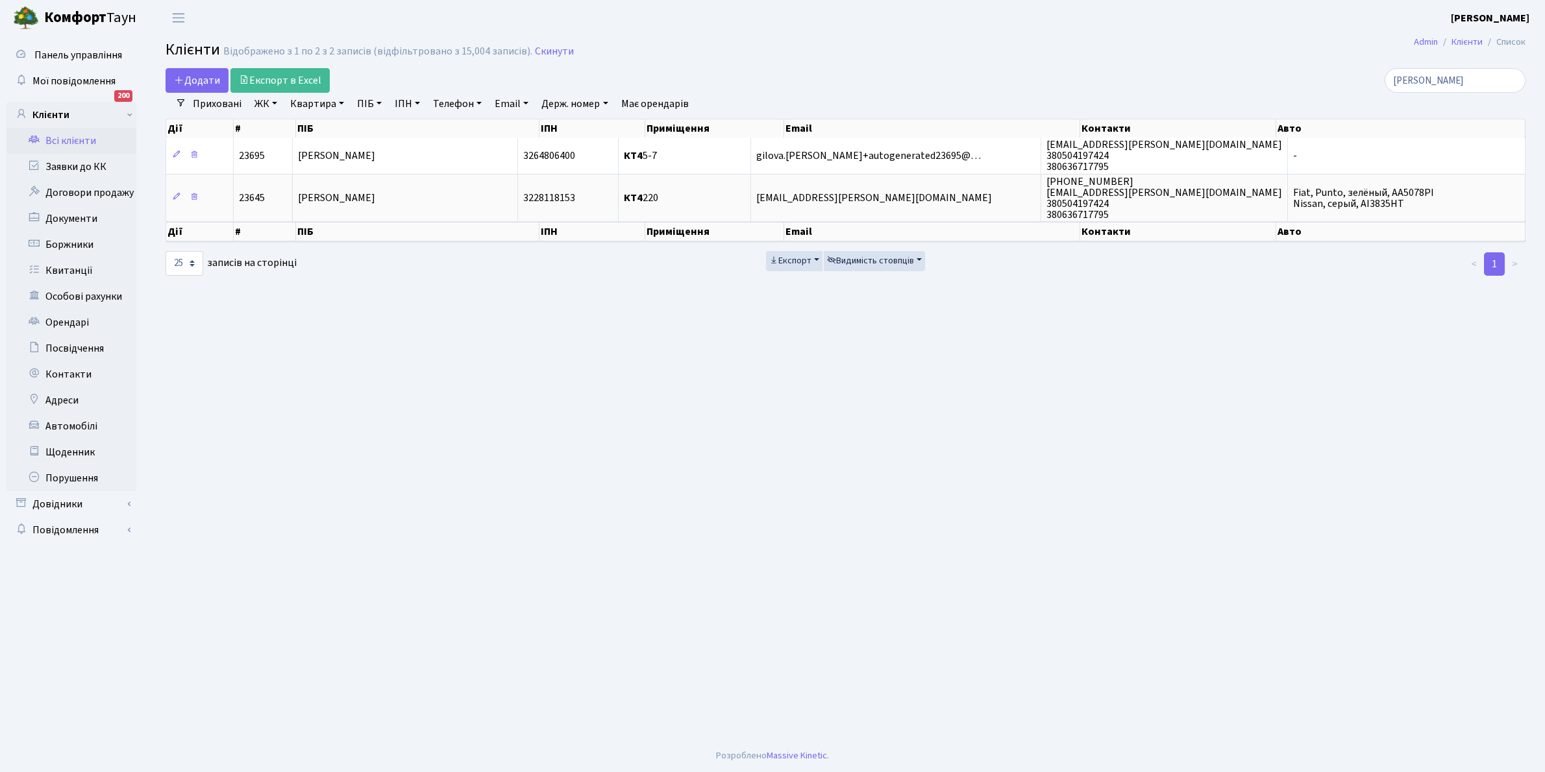
click at [339, 102] on link "Квартира" at bounding box center [317, 104] width 64 height 22
click at [330, 124] on input "text" at bounding box center [324, 129] width 76 height 25
type input "13-61"
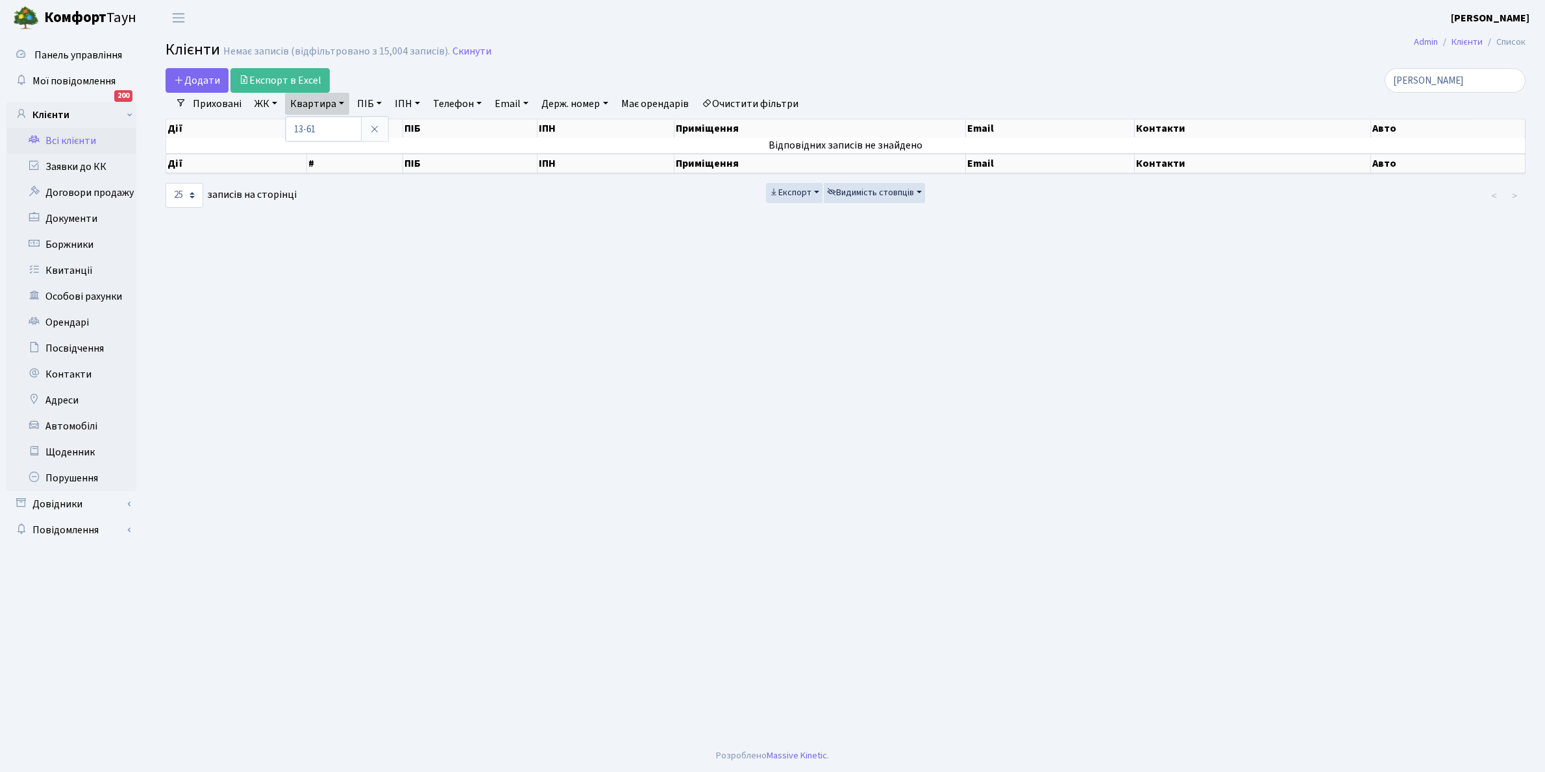
click at [770, 96] on link "Очистити фільтри" at bounding box center [749, 104] width 107 height 22
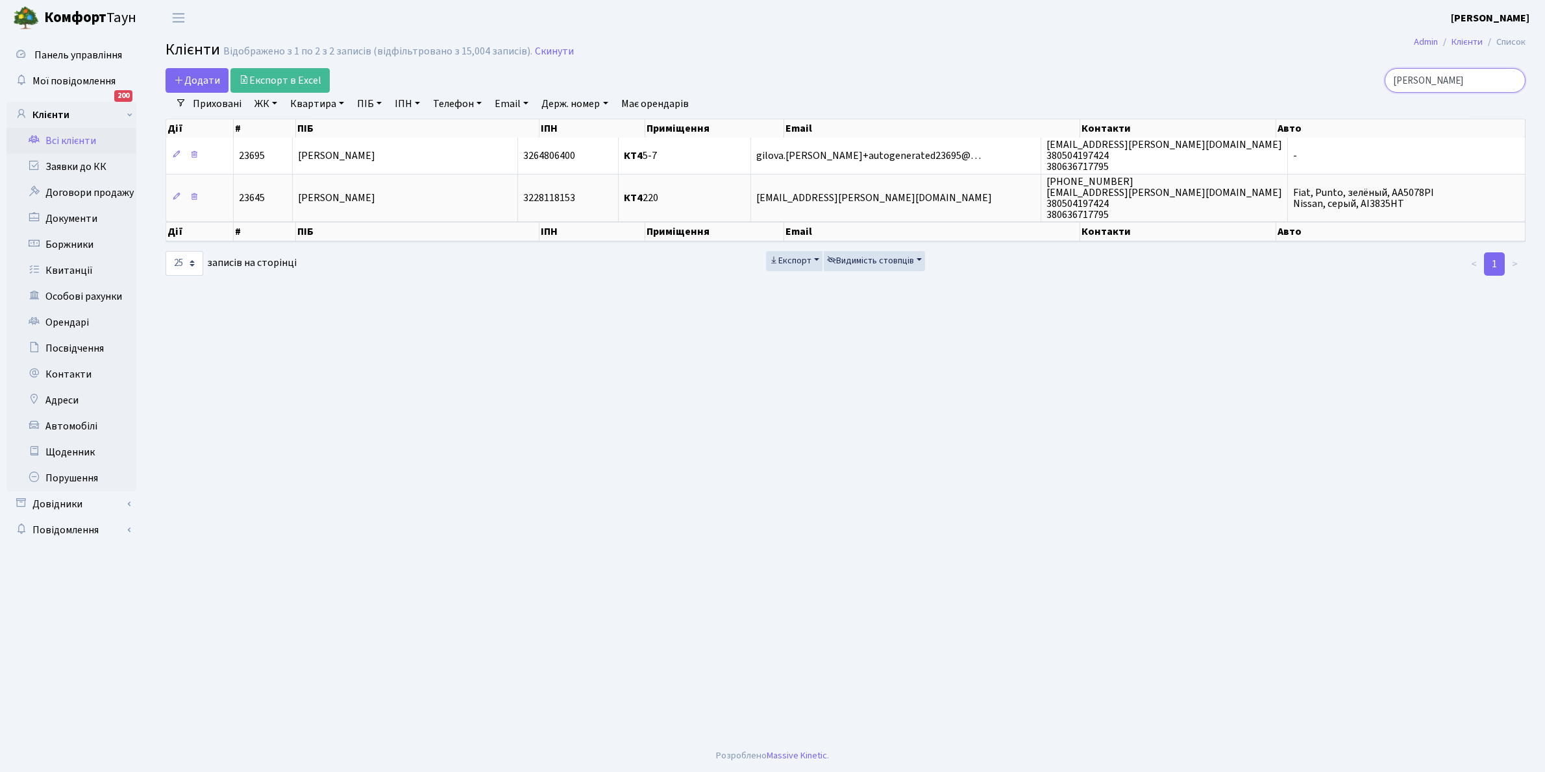
click at [1472, 77] on input "данілішін" at bounding box center [1454, 80] width 141 height 25
type input "д"
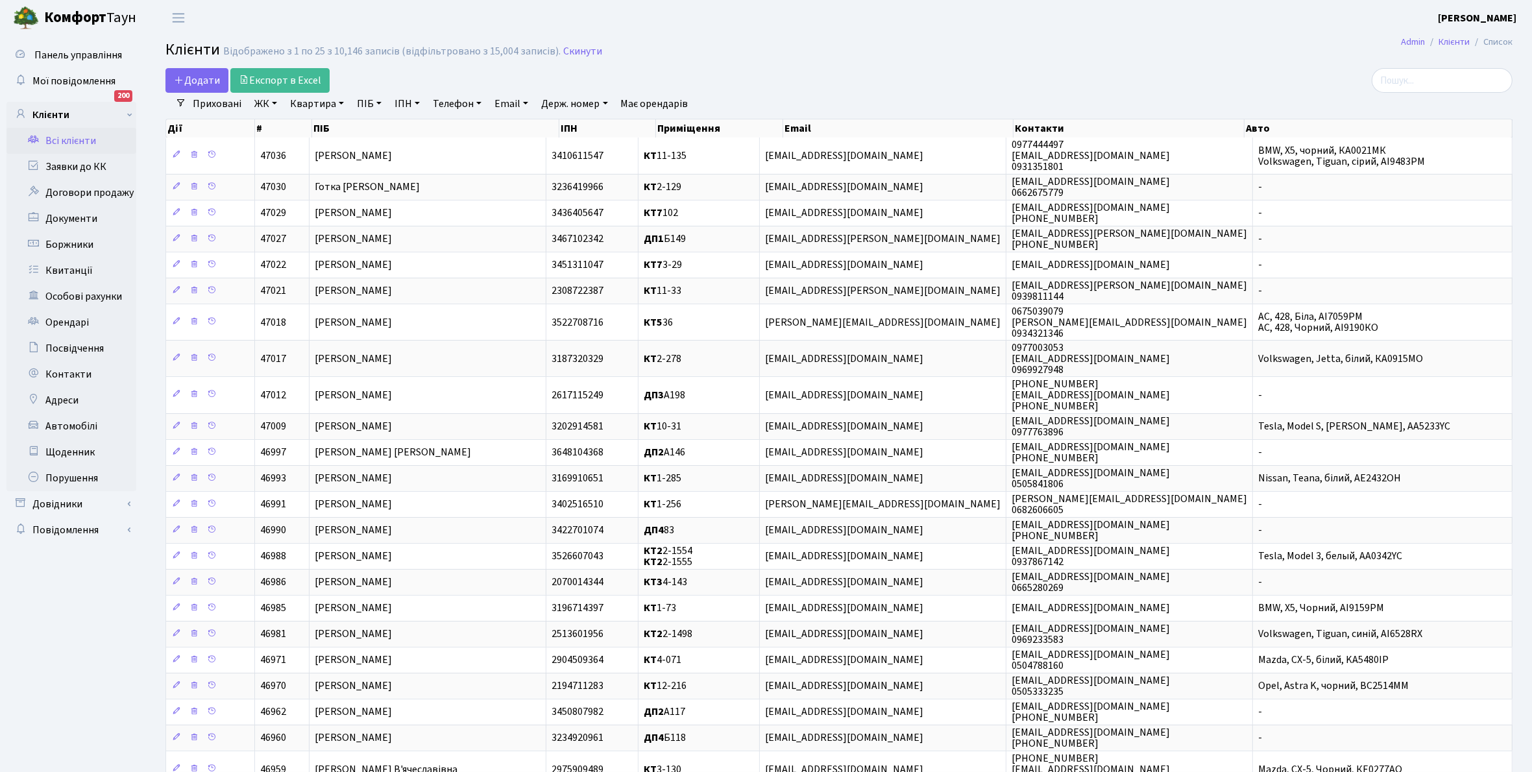
click at [273, 101] on link "ЖК" at bounding box center [265, 104] width 33 height 22
click at [312, 147] on li "КТ, вул. Регенераторна, 4" at bounding box center [330, 149] width 157 height 23
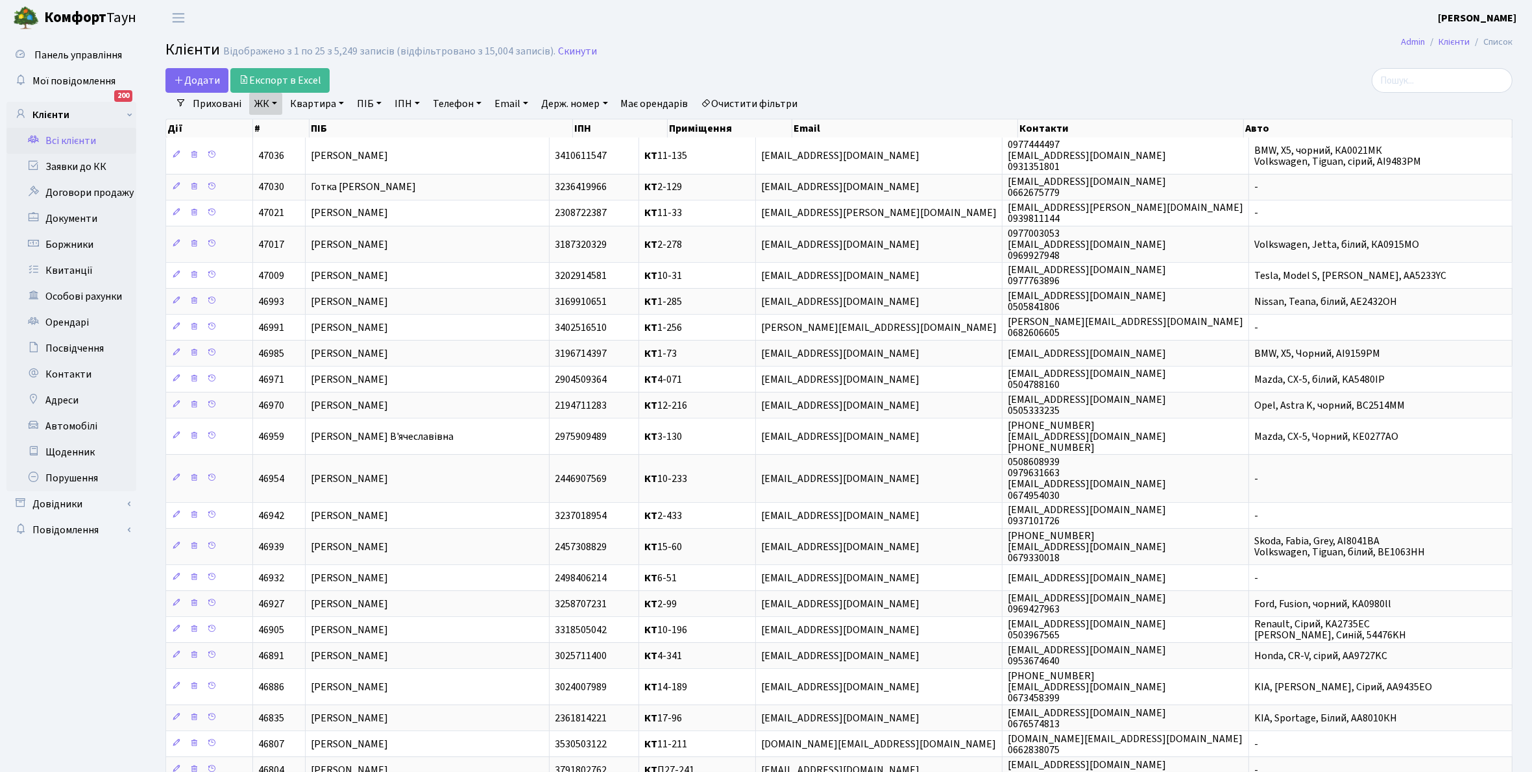
click at [341, 104] on link "Квартира" at bounding box center [317, 104] width 64 height 22
click at [329, 125] on input "text" at bounding box center [324, 129] width 76 height 25
type input "13-61"
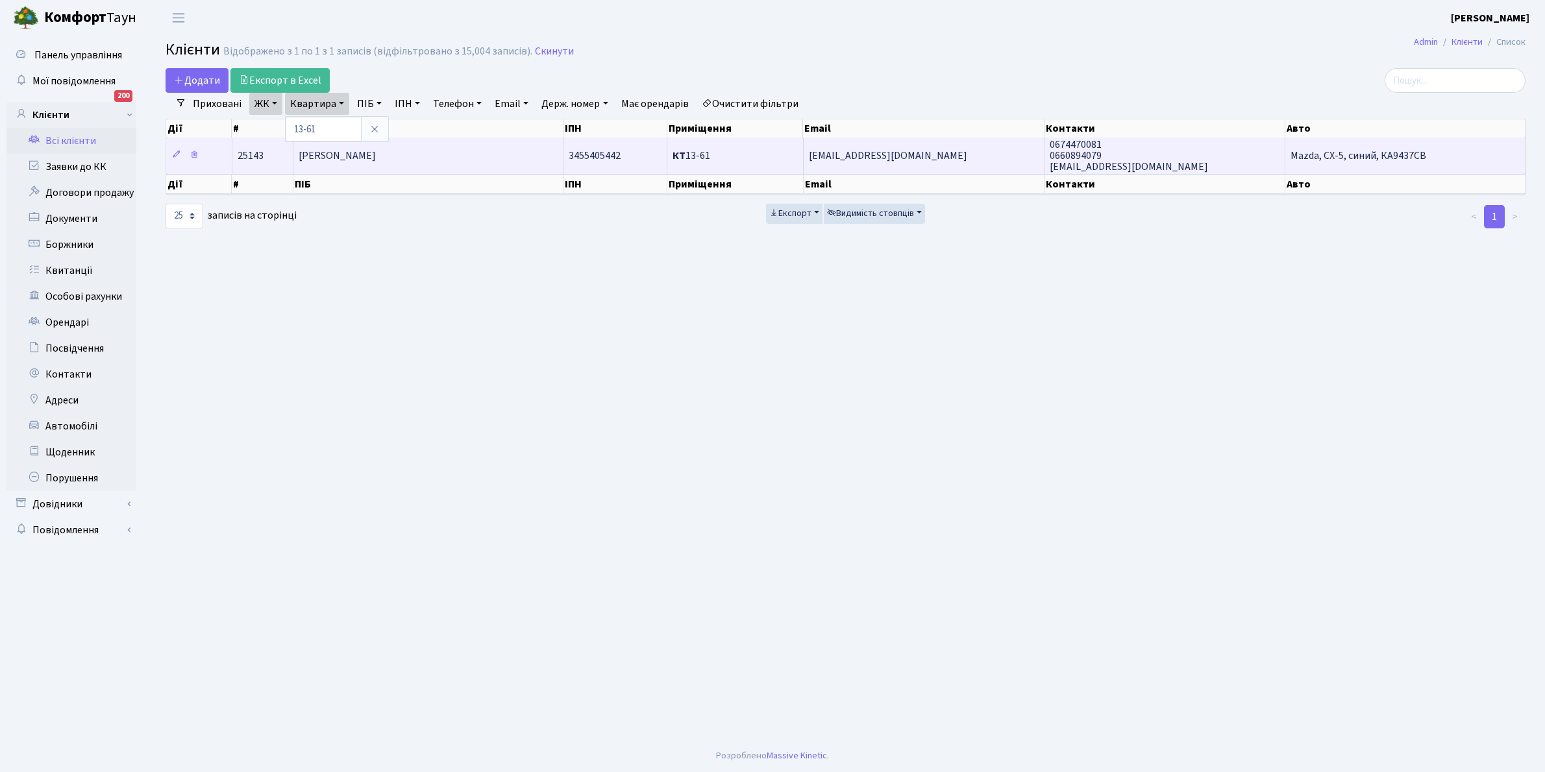
click at [411, 169] on td "Сухенко Людмила Олександрівна" at bounding box center [428, 156] width 270 height 36
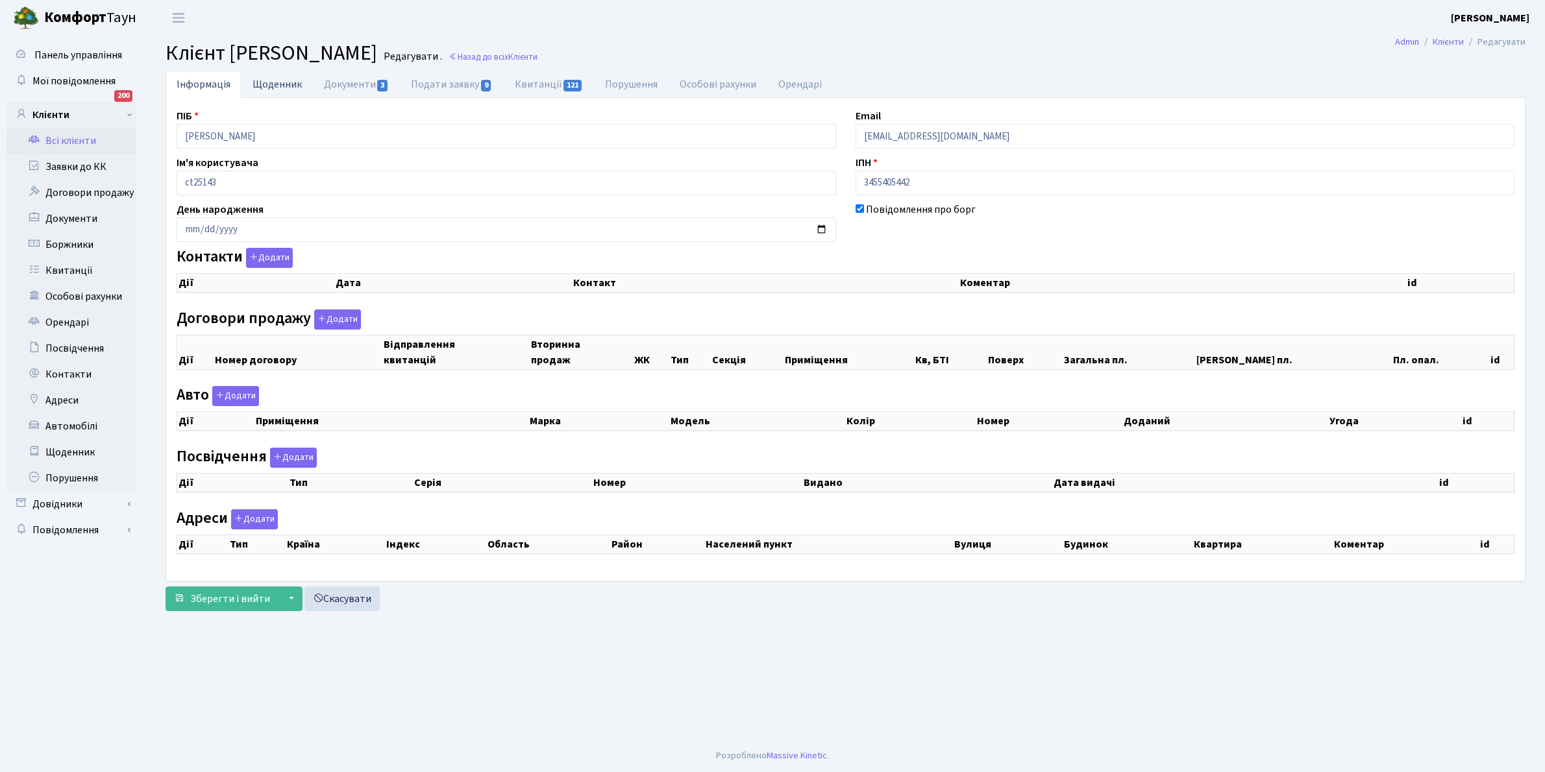
select select "25"
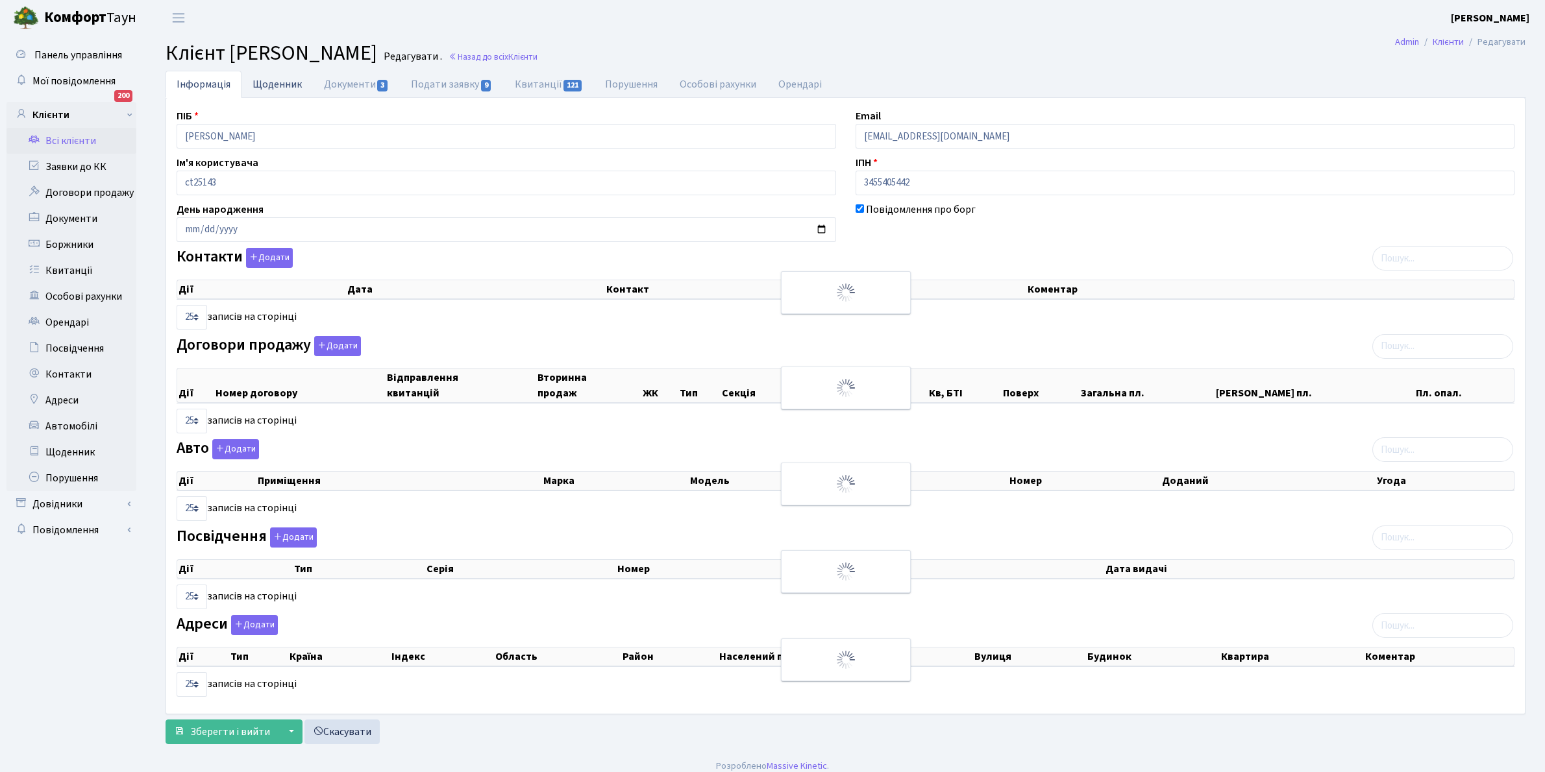
checkbox input "true"
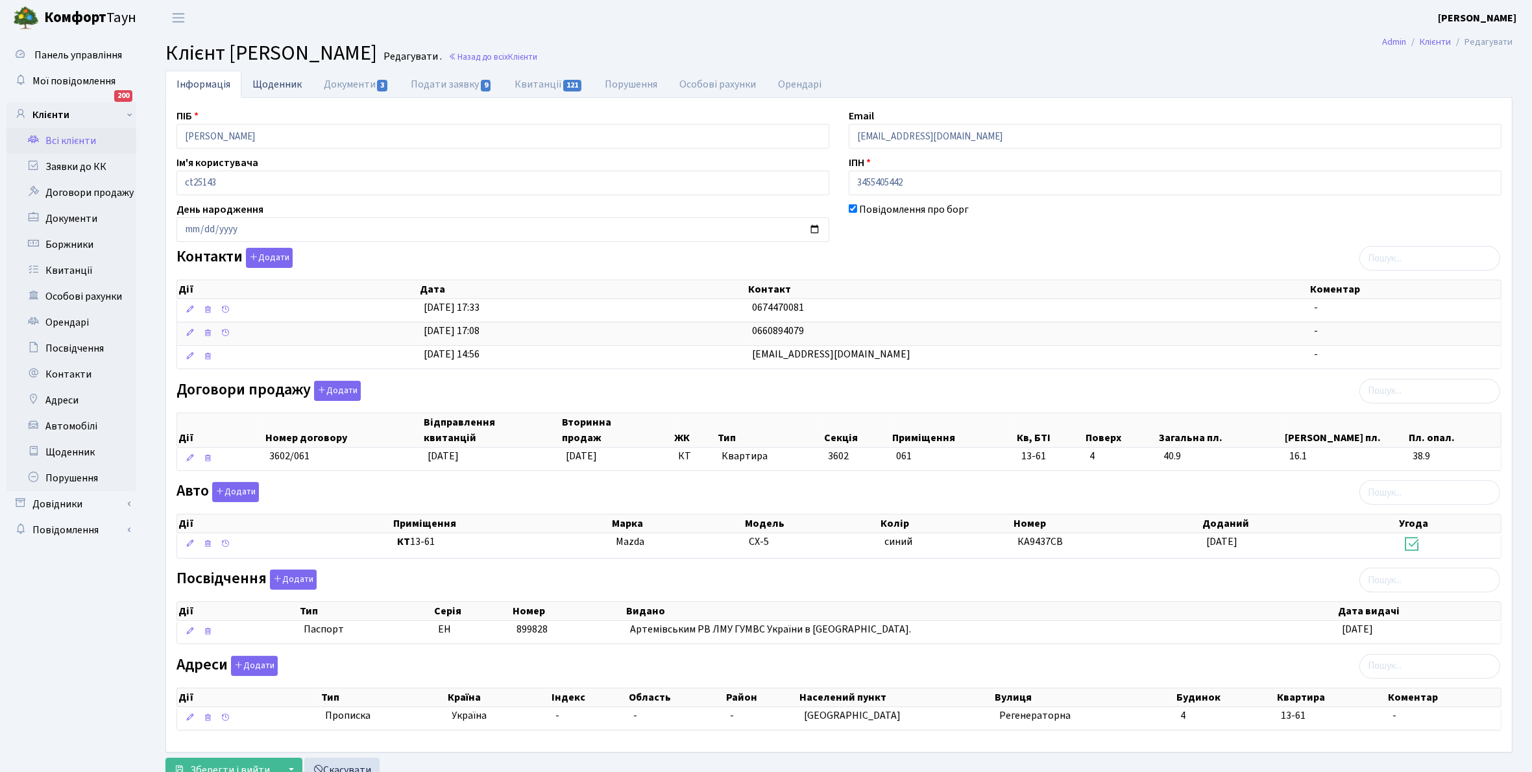
click at [263, 81] on link "Щоденник" at bounding box center [276, 84] width 71 height 27
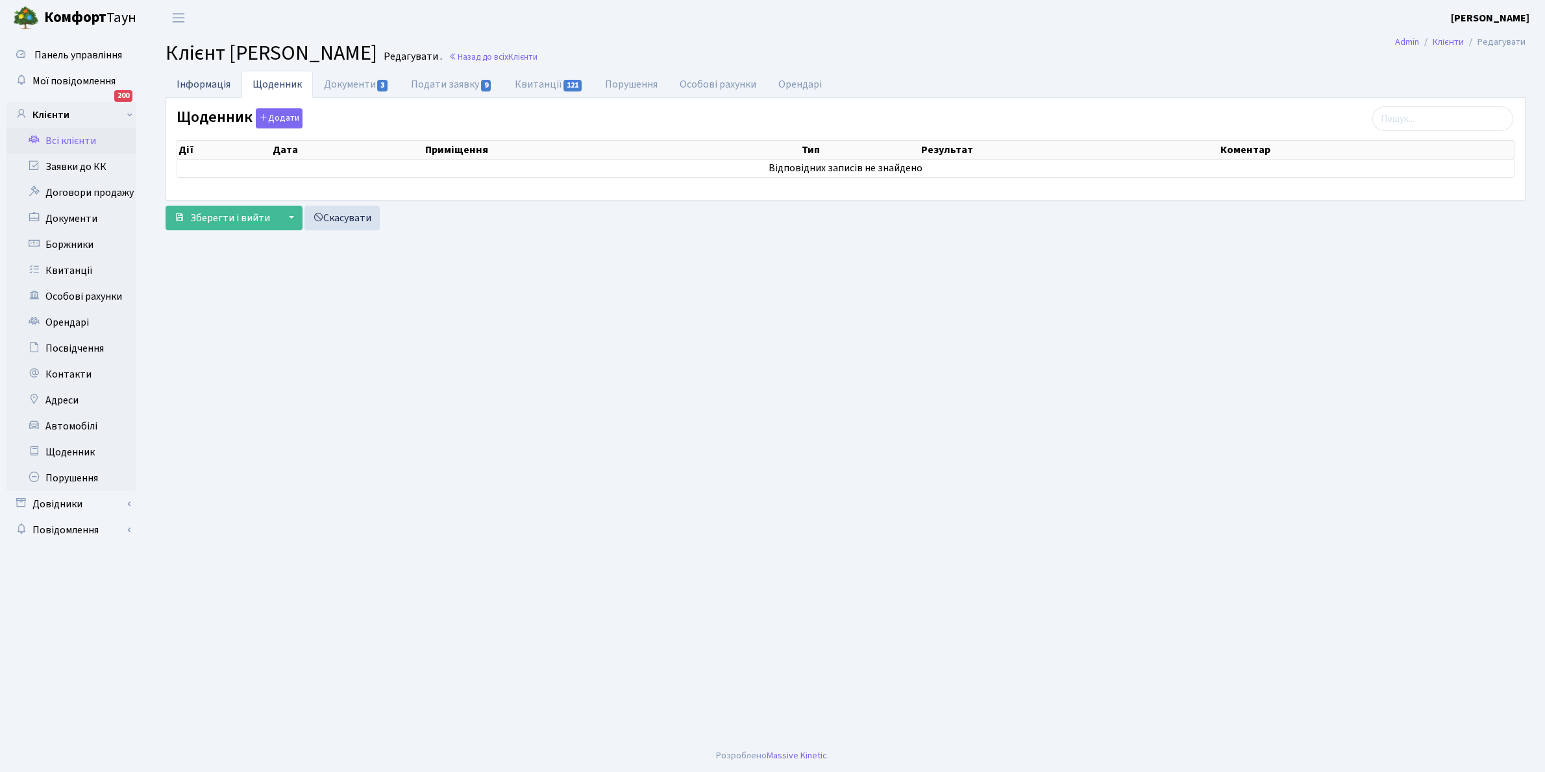
click at [198, 82] on link "Інформація" at bounding box center [204, 84] width 76 height 27
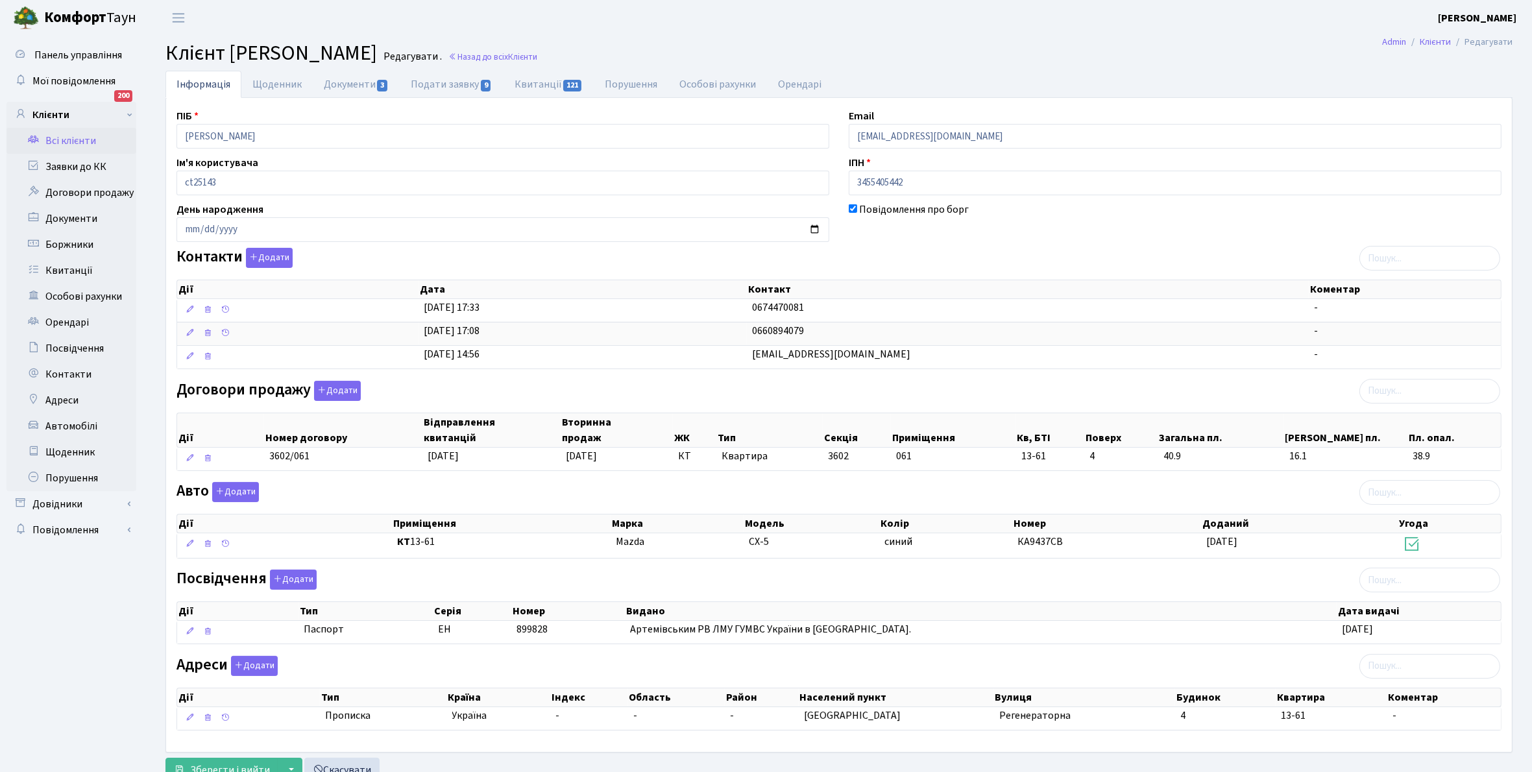
click at [78, 133] on link "Всі клієнти" at bounding box center [71, 141] width 130 height 26
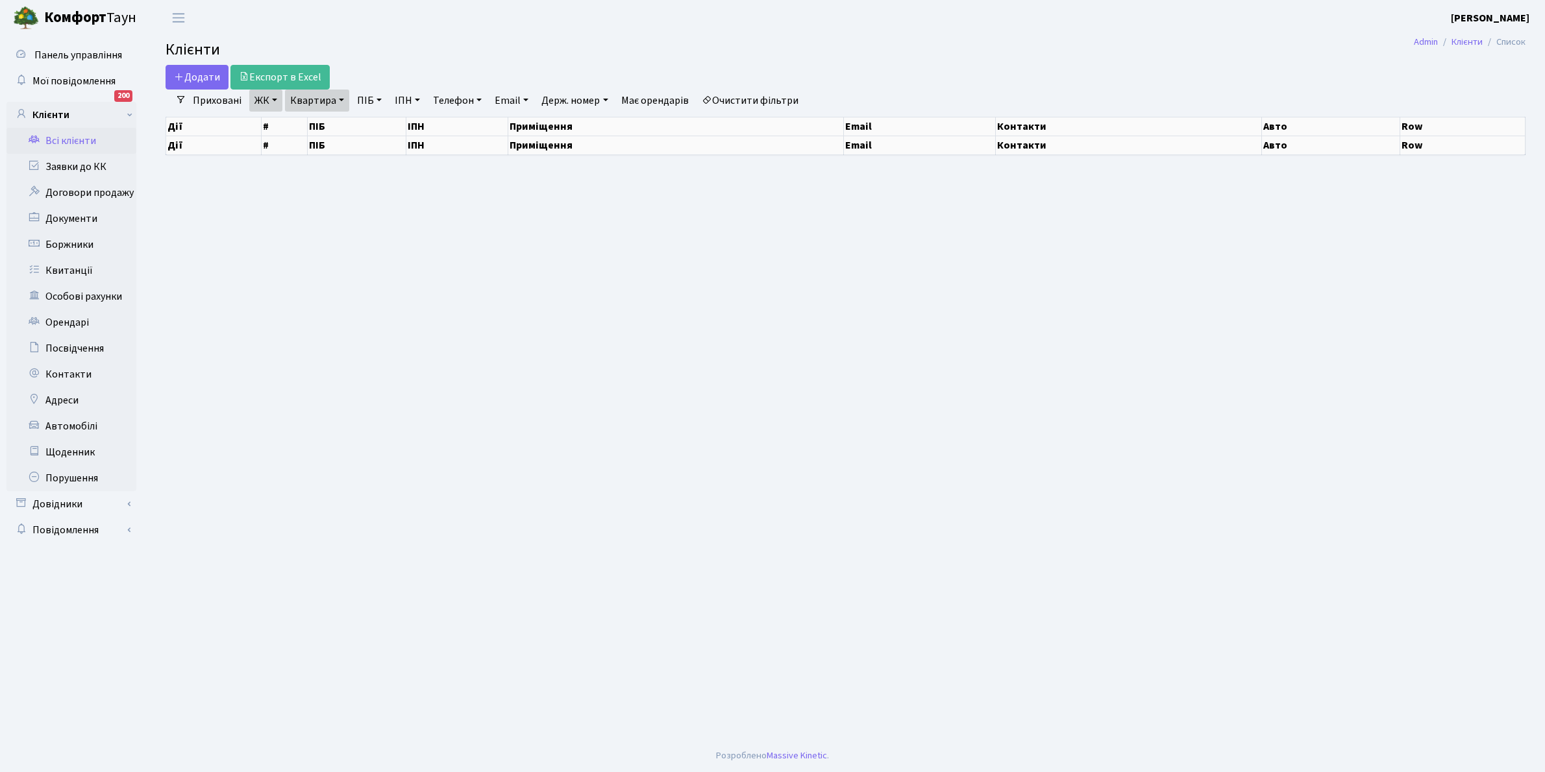
select select "25"
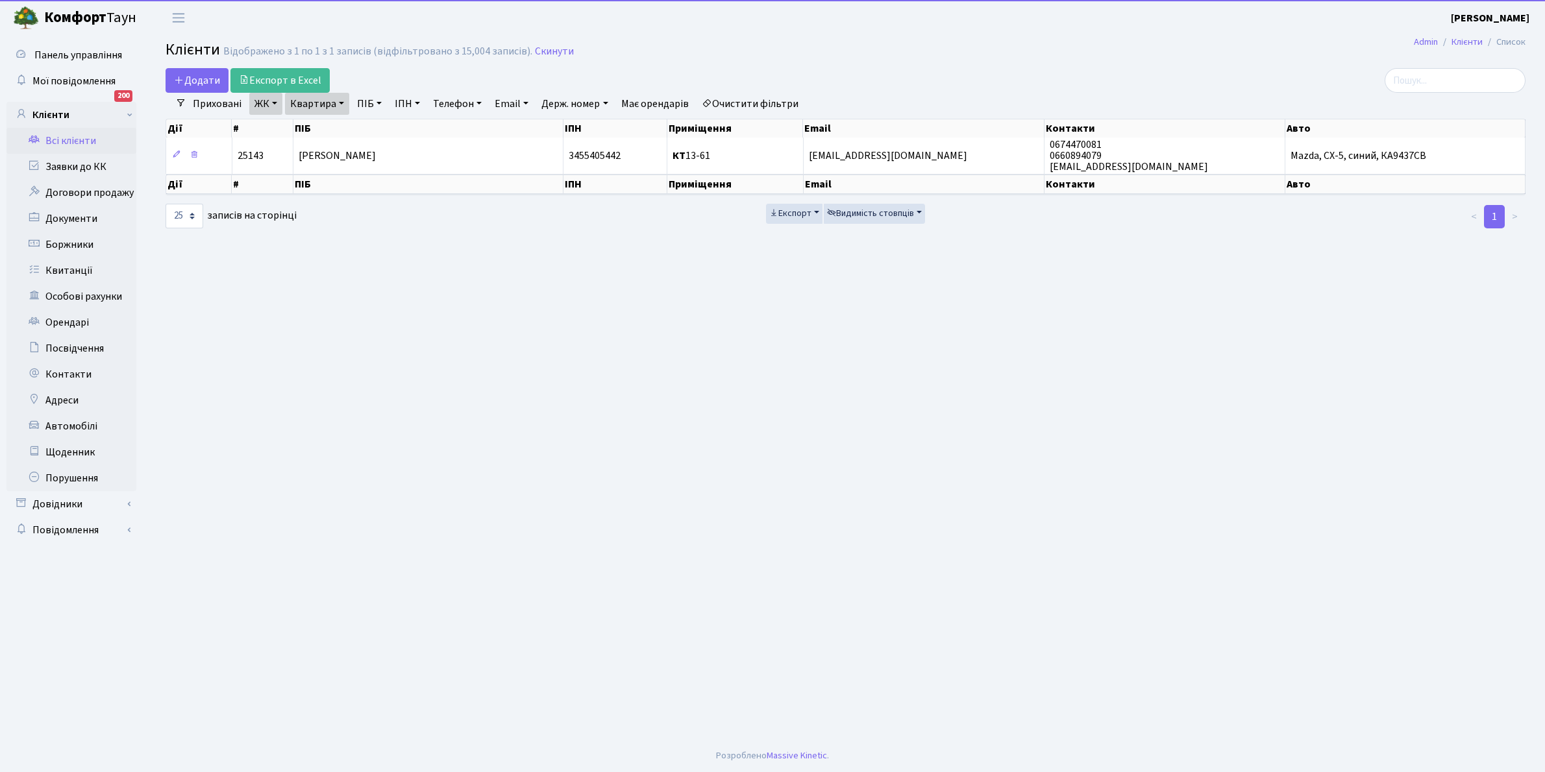
click at [737, 102] on link "Очистити фільтри" at bounding box center [749, 104] width 107 height 22
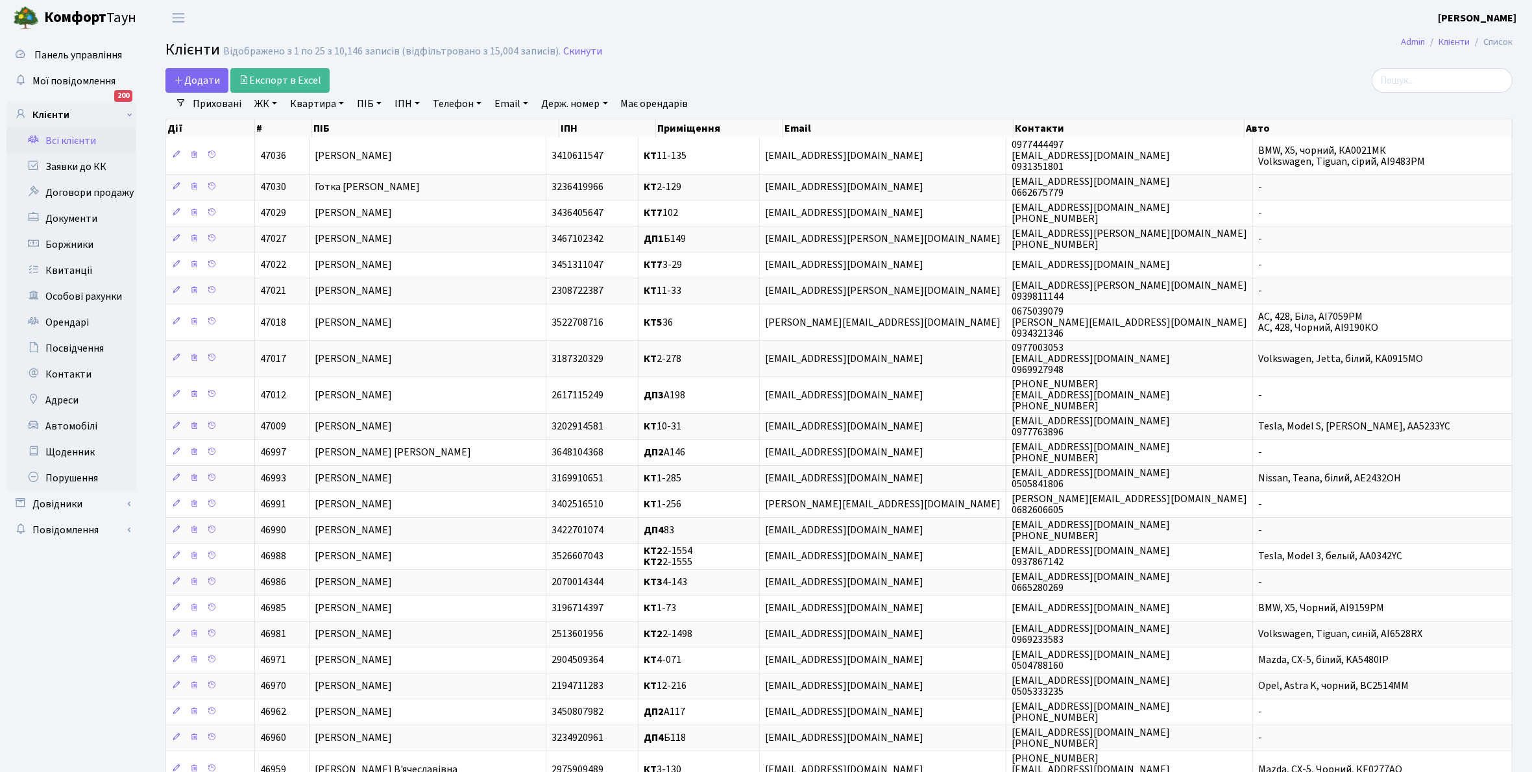
click at [271, 105] on link "ЖК" at bounding box center [265, 104] width 33 height 22
click at [309, 175] on li "КТ2, просп. Соборності, 17" at bounding box center [330, 171] width 157 height 23
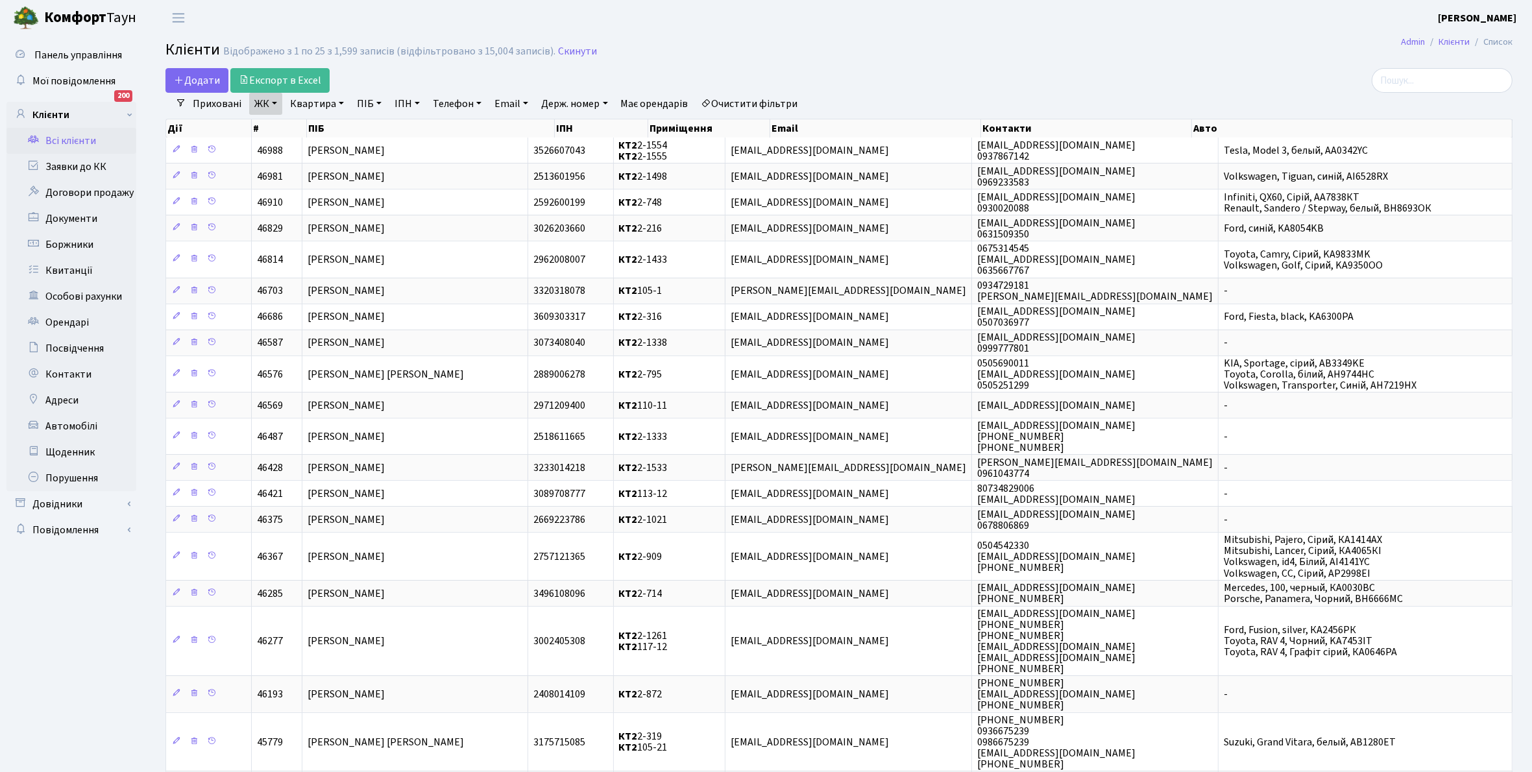
click at [345, 104] on link "Квартира" at bounding box center [317, 104] width 64 height 22
click at [309, 128] on input "text" at bounding box center [324, 129] width 76 height 25
type input "2-1513"
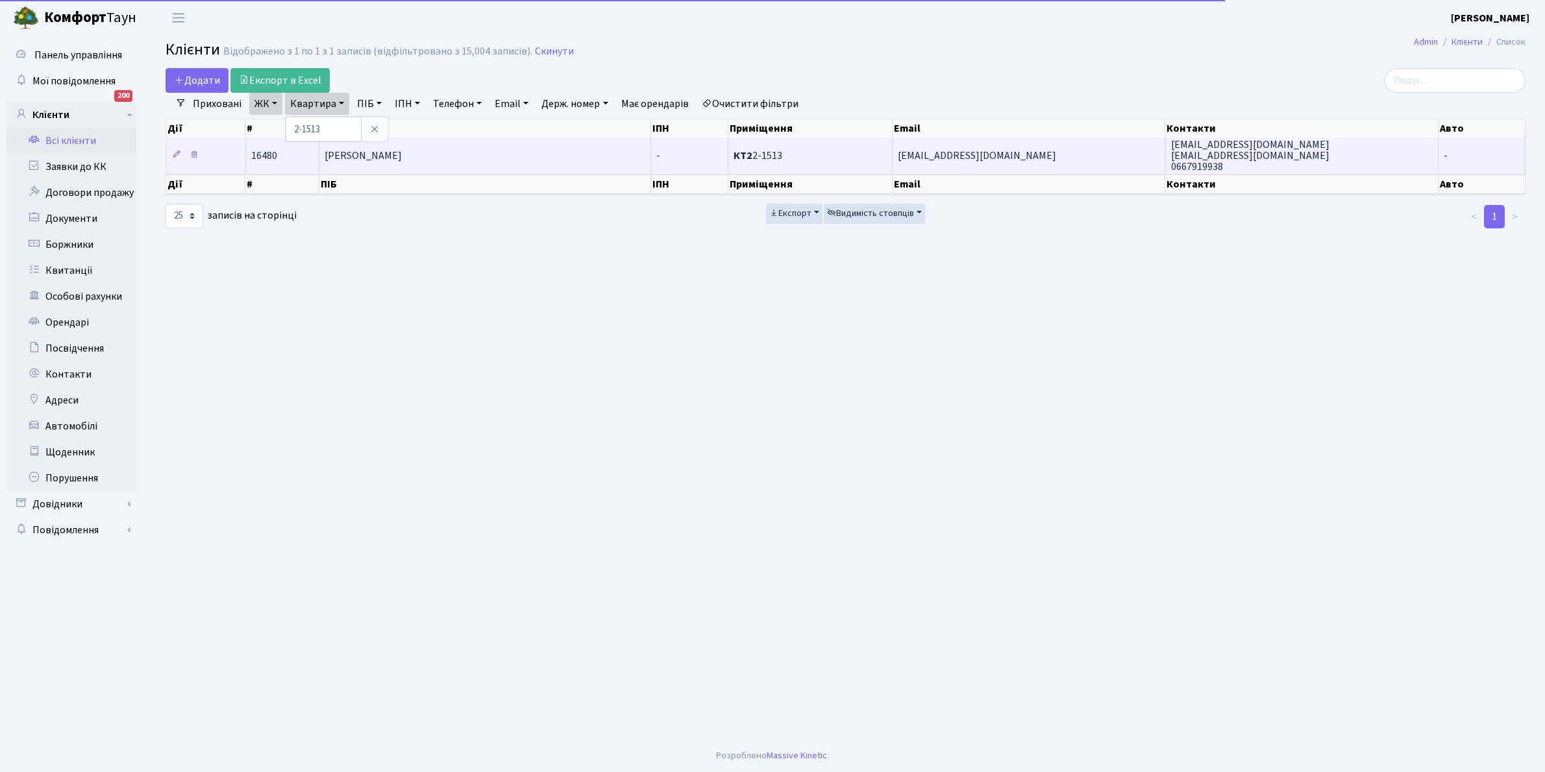
click at [402, 153] on span "Пивовар Світлана Володимирівна" at bounding box center [363, 156] width 77 height 14
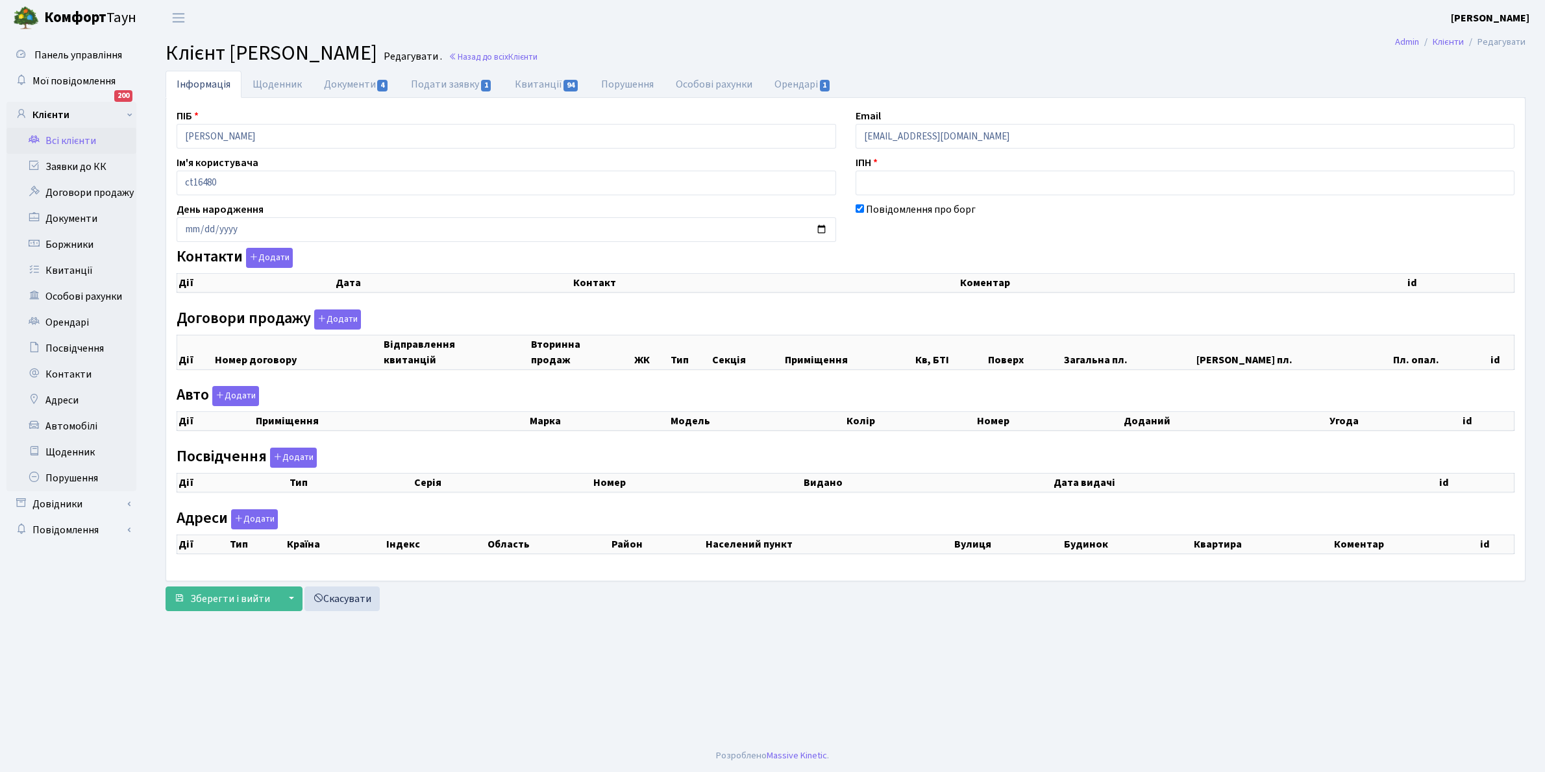
checkbox input "true"
select select "25"
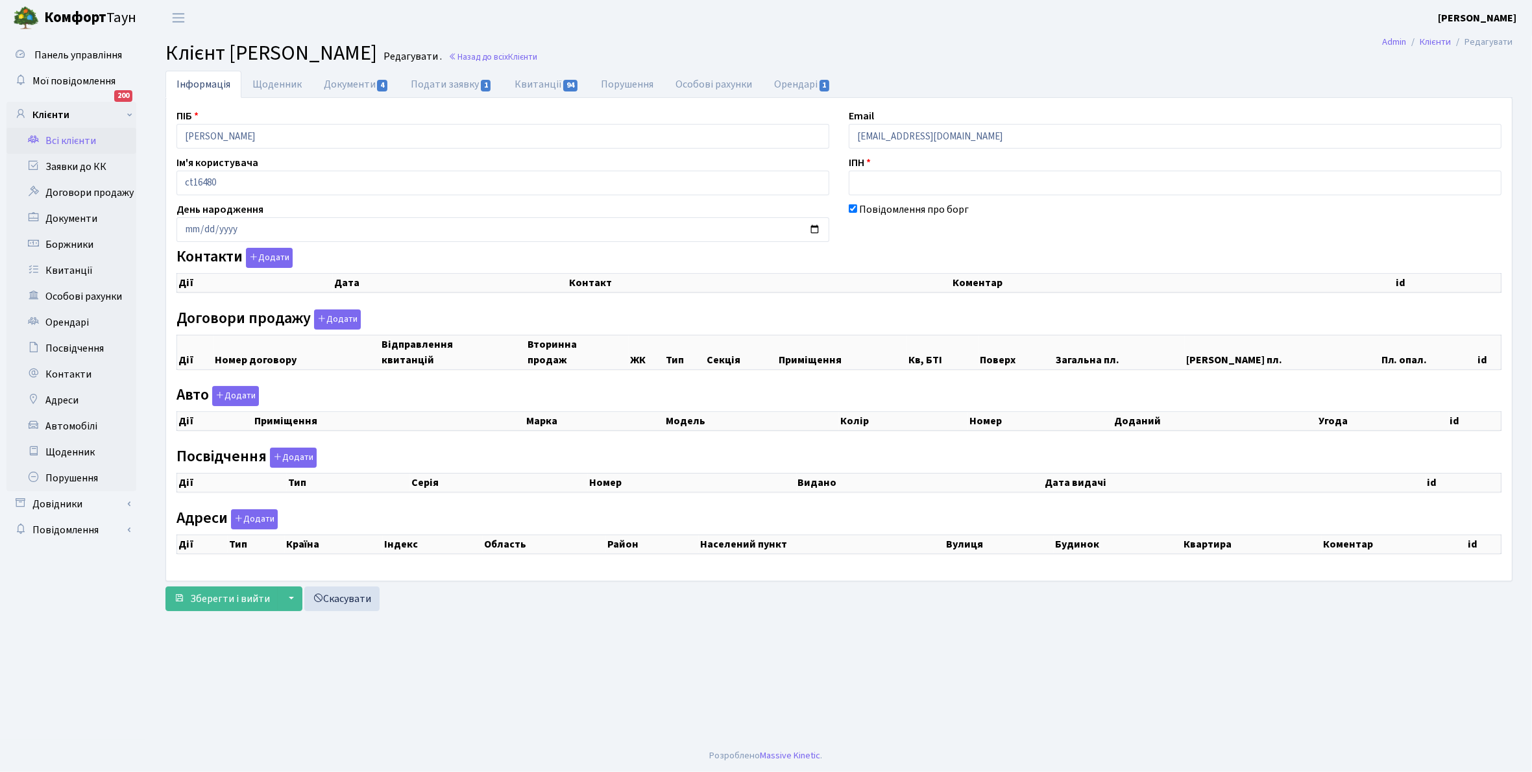
select select "25"
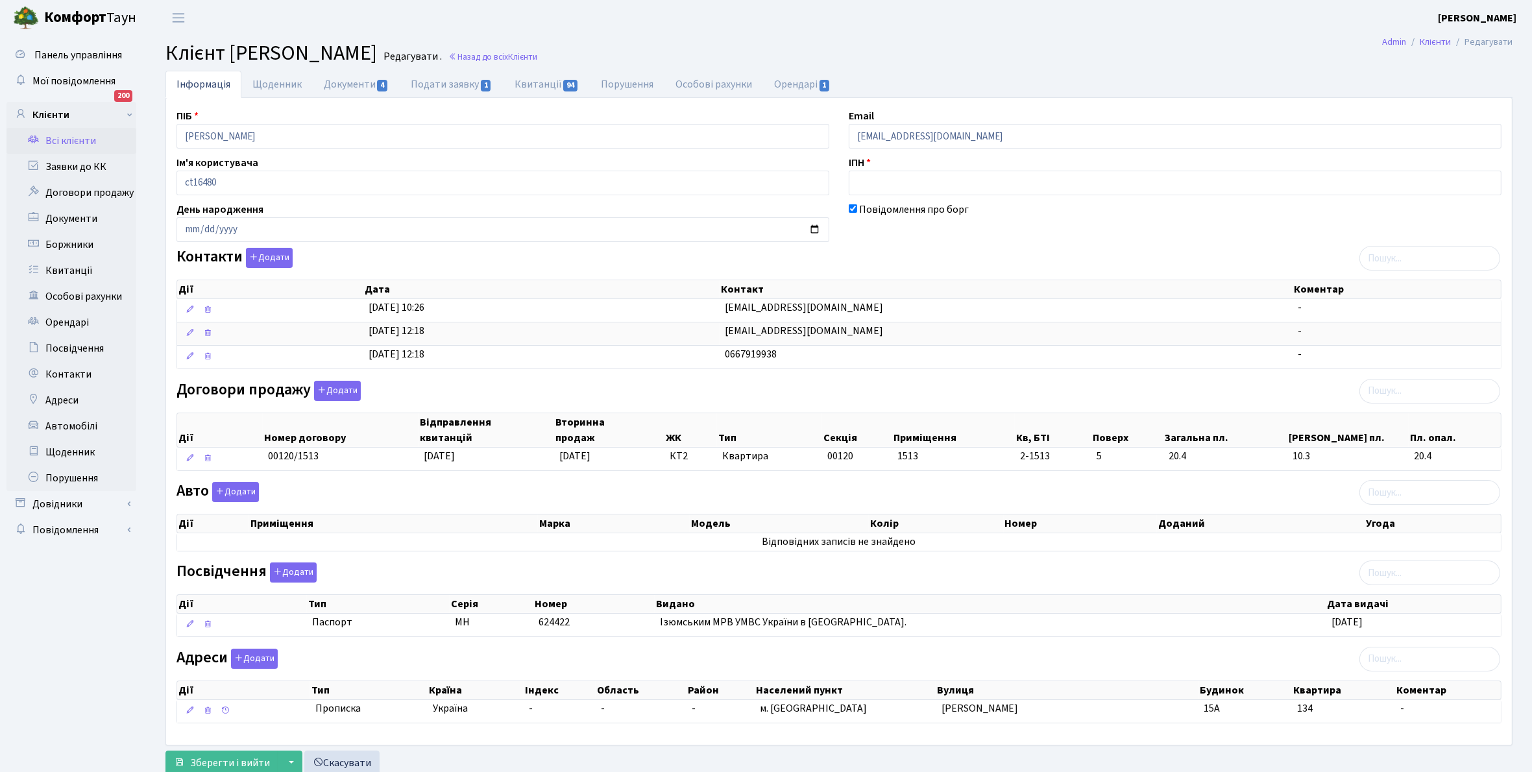
click at [92, 140] on link "Всі клієнти" at bounding box center [71, 141] width 130 height 26
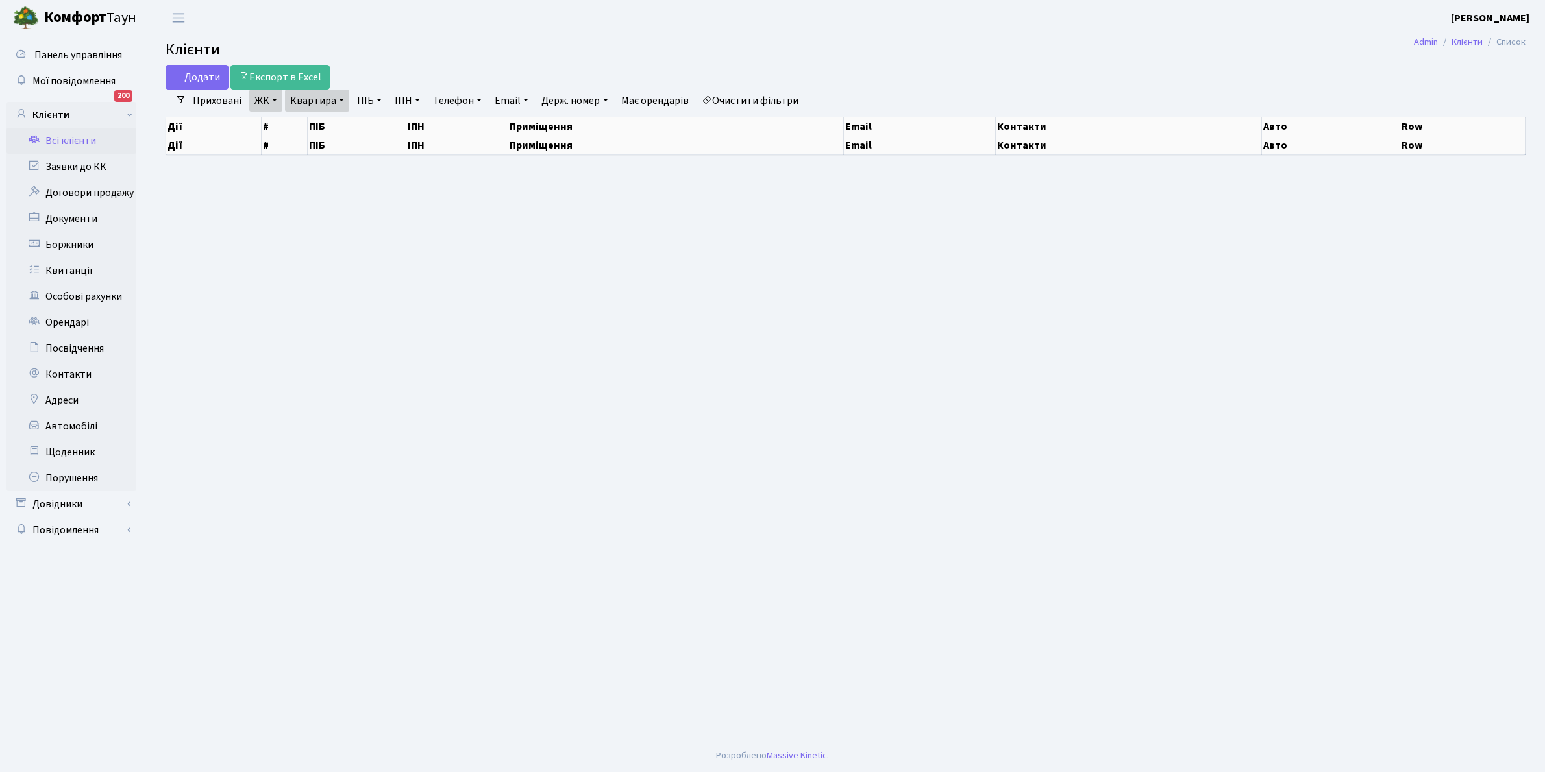
select select "25"
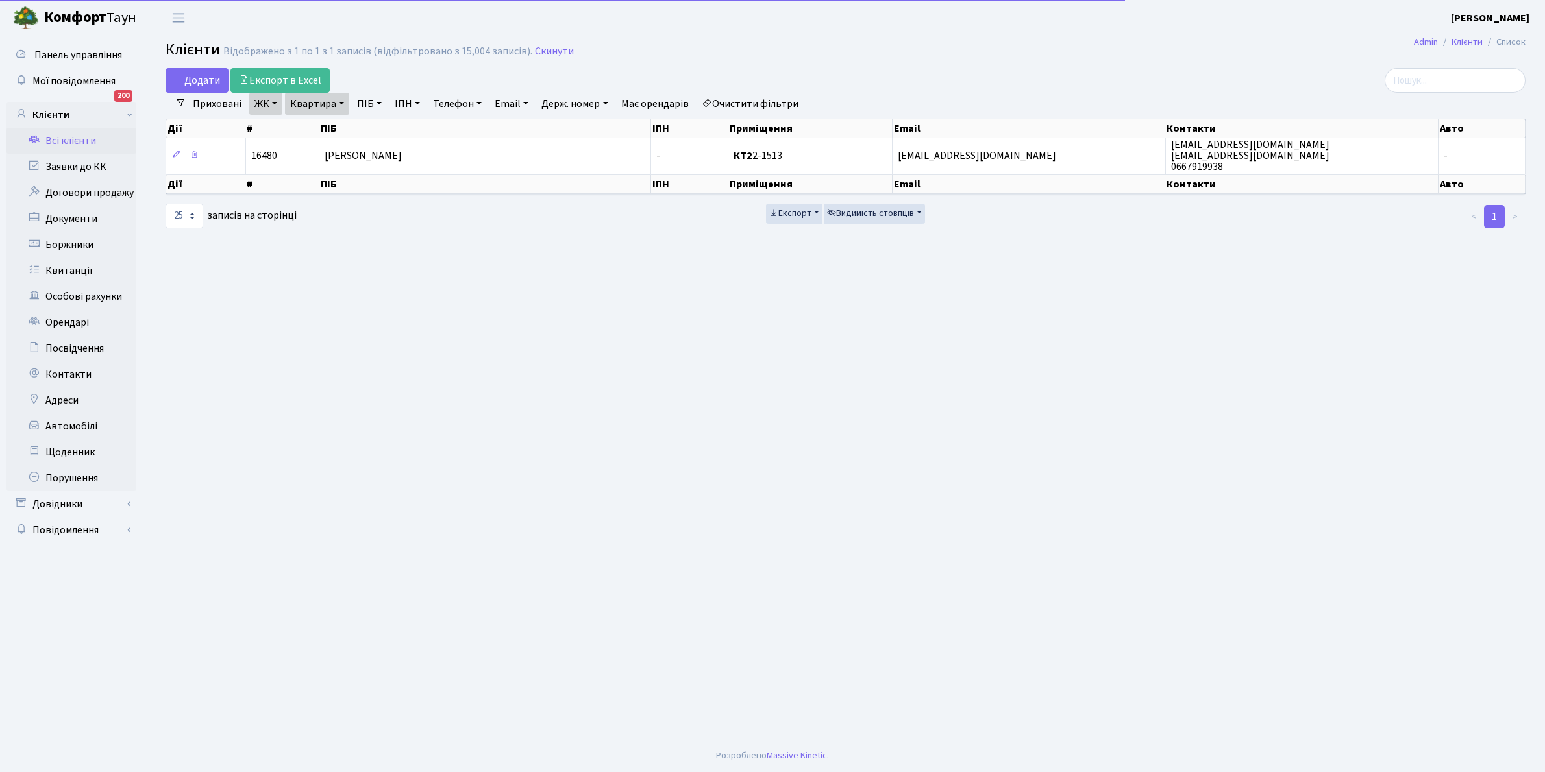
click at [343, 101] on link "Квартира" at bounding box center [317, 104] width 64 height 22
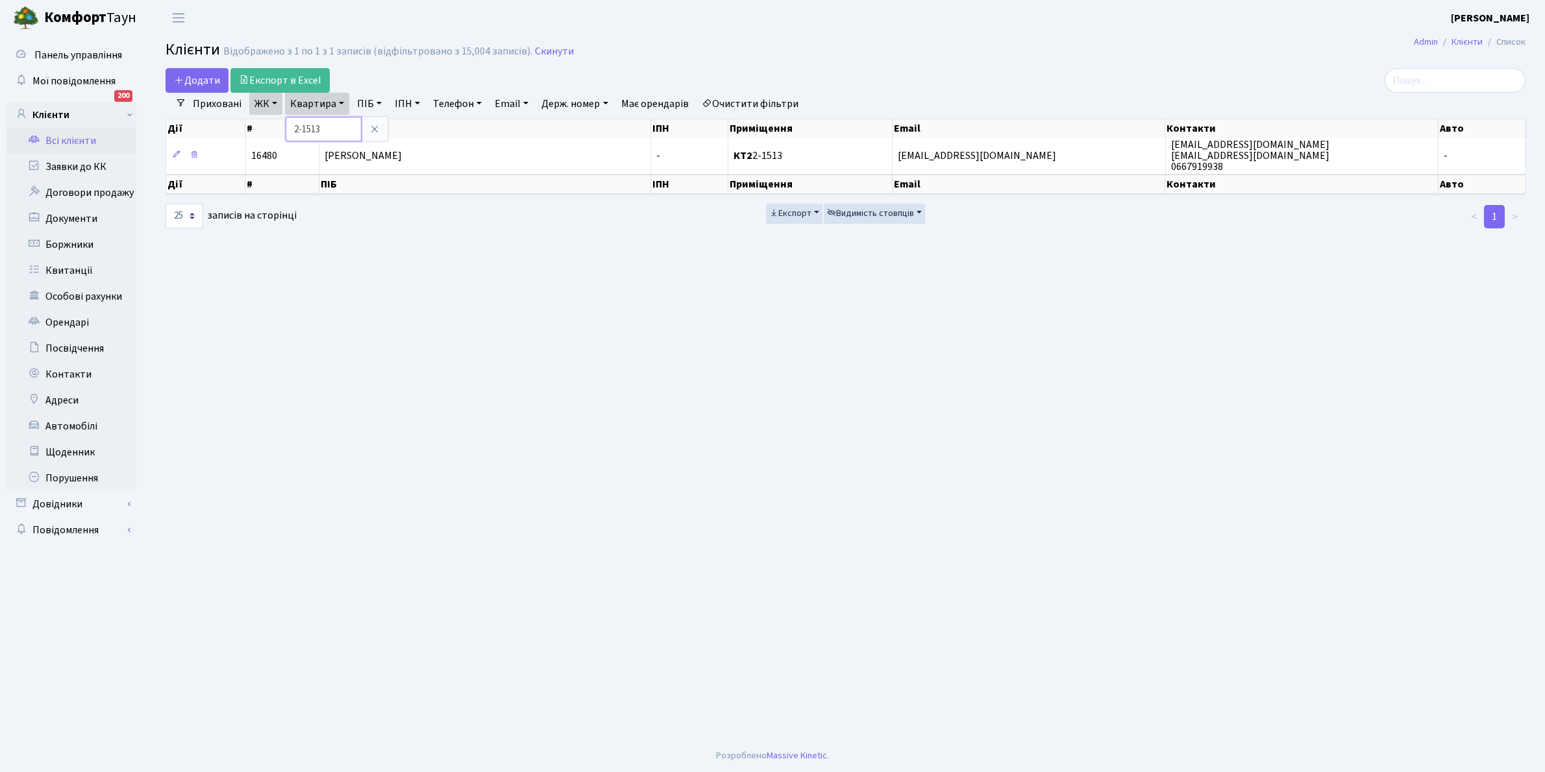
click at [334, 127] on input "2-1513" at bounding box center [324, 129] width 76 height 25
type input "2-1517"
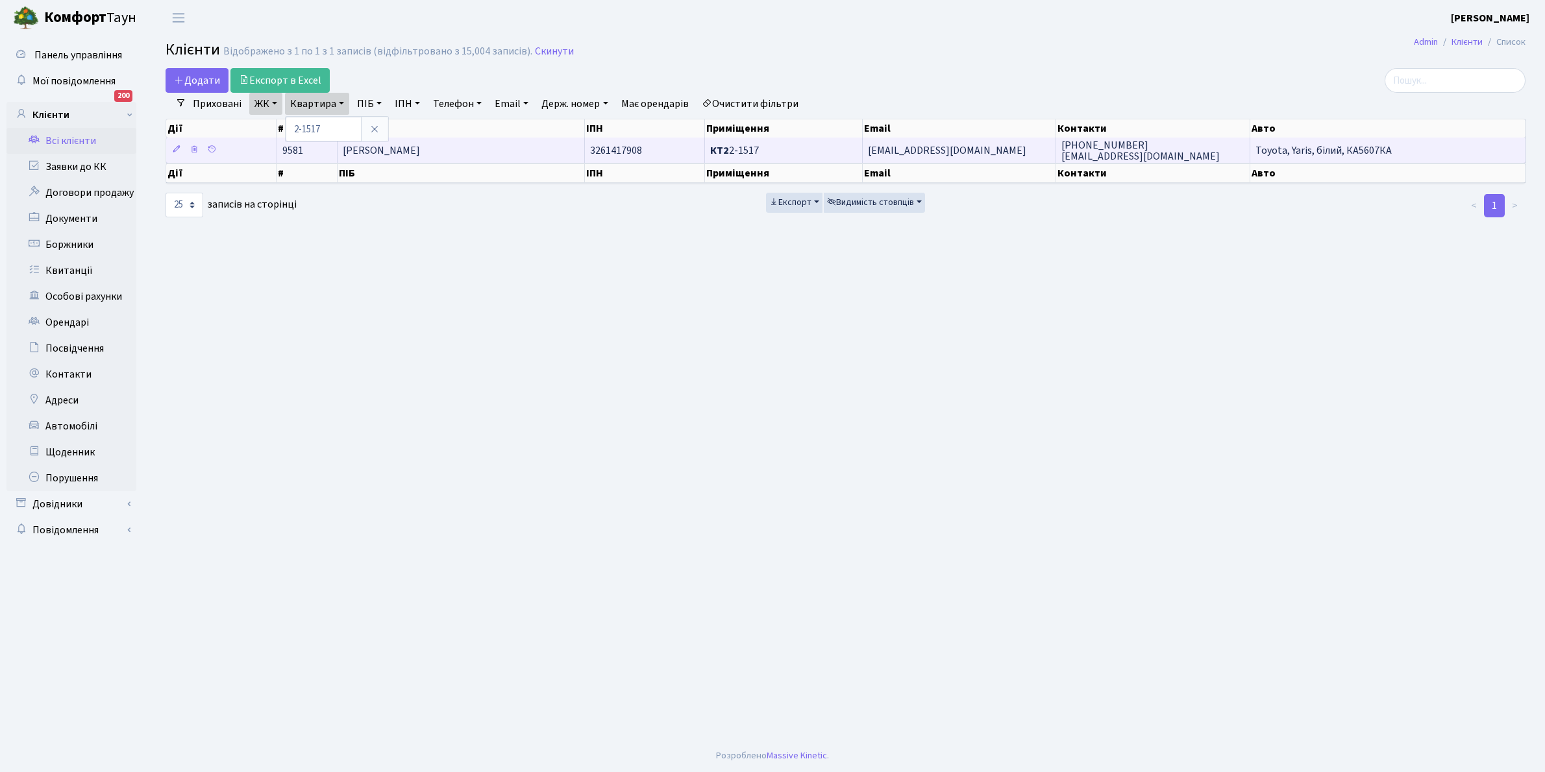
click at [461, 153] on td "[PERSON_NAME]" at bounding box center [461, 150] width 247 height 25
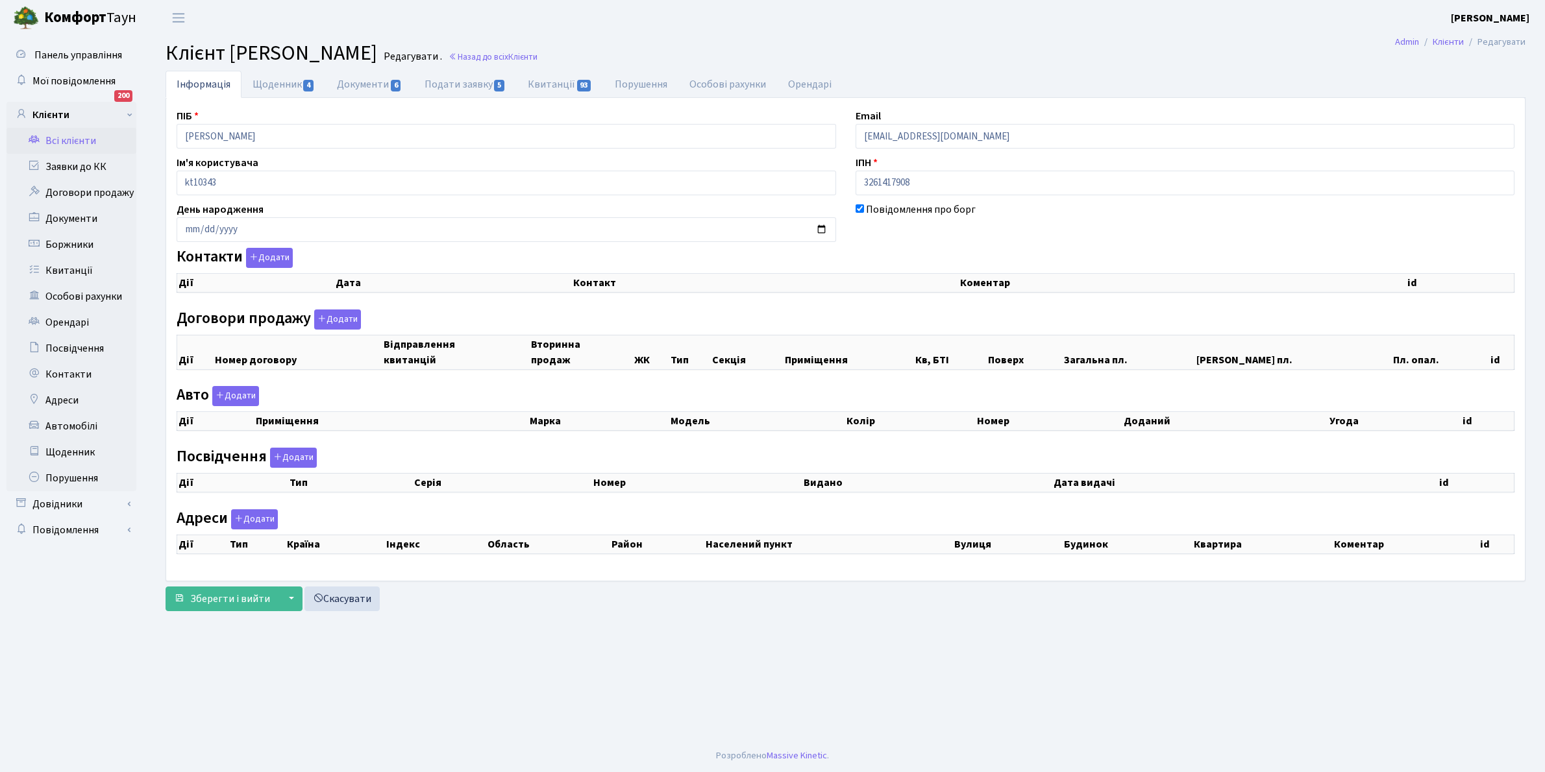
checkbox input "true"
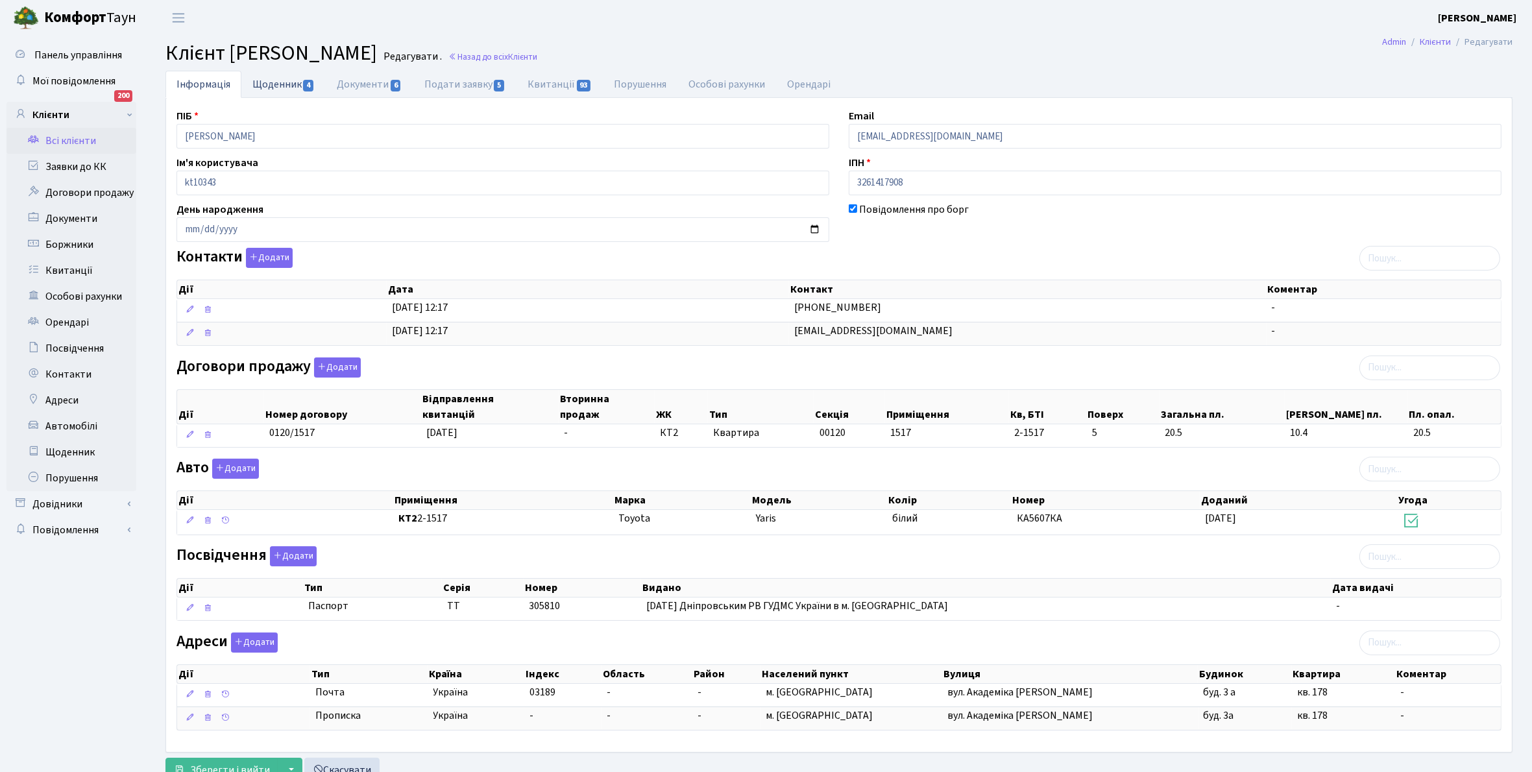
click at [271, 83] on link "Щоденник 4" at bounding box center [283, 84] width 84 height 27
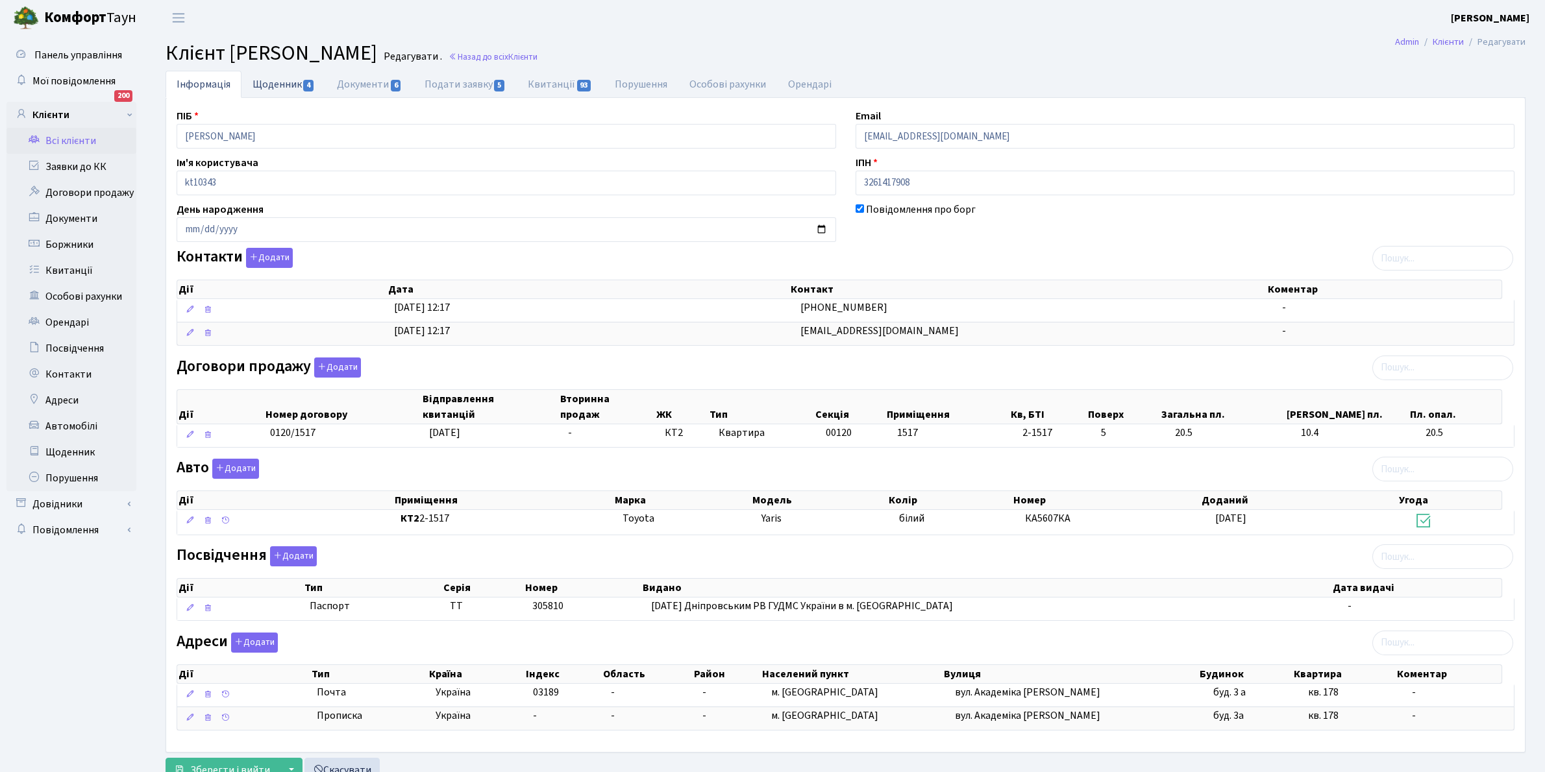
select select "25"
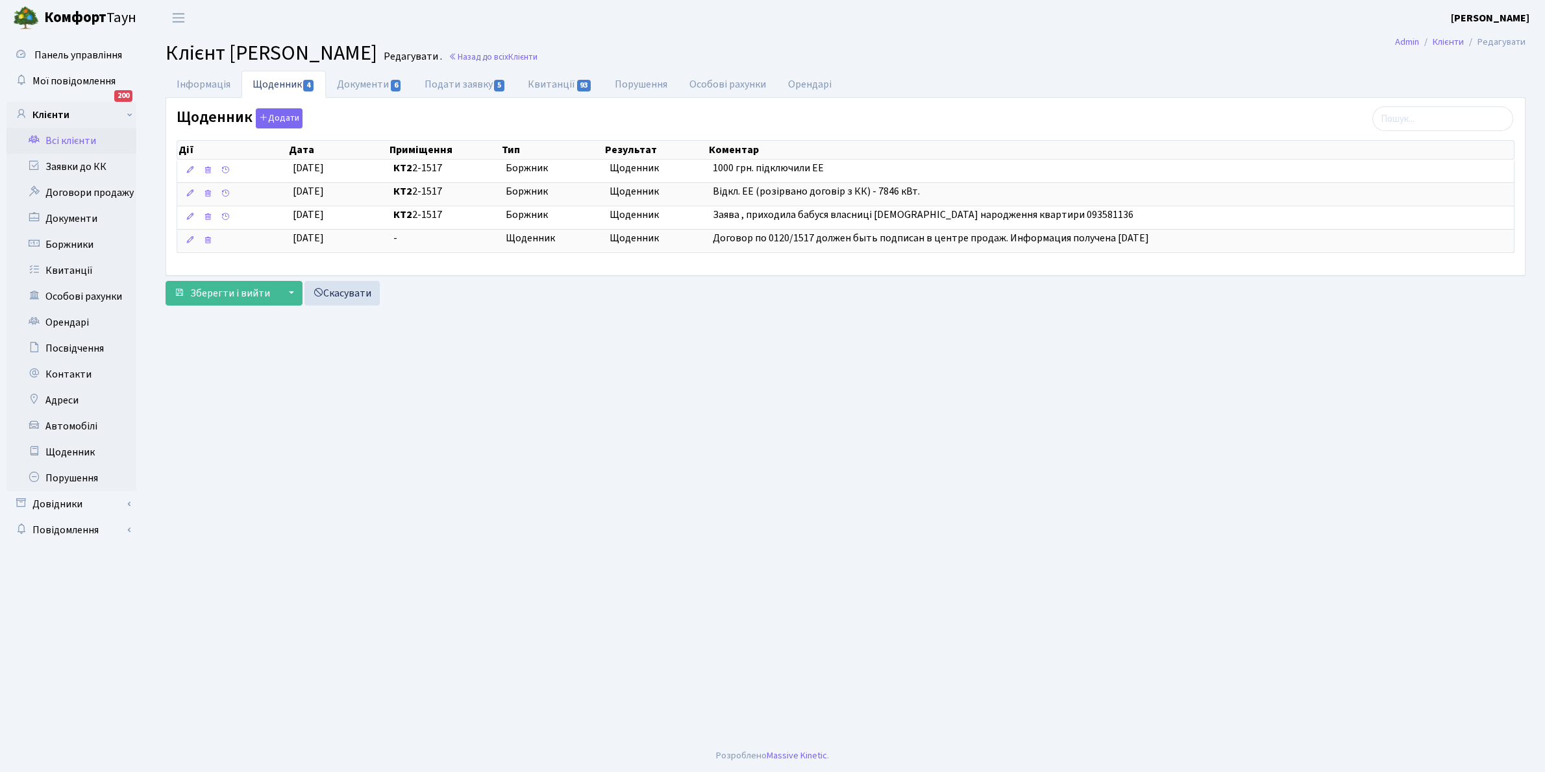
click at [83, 143] on link "Всі клієнти" at bounding box center [71, 141] width 130 height 26
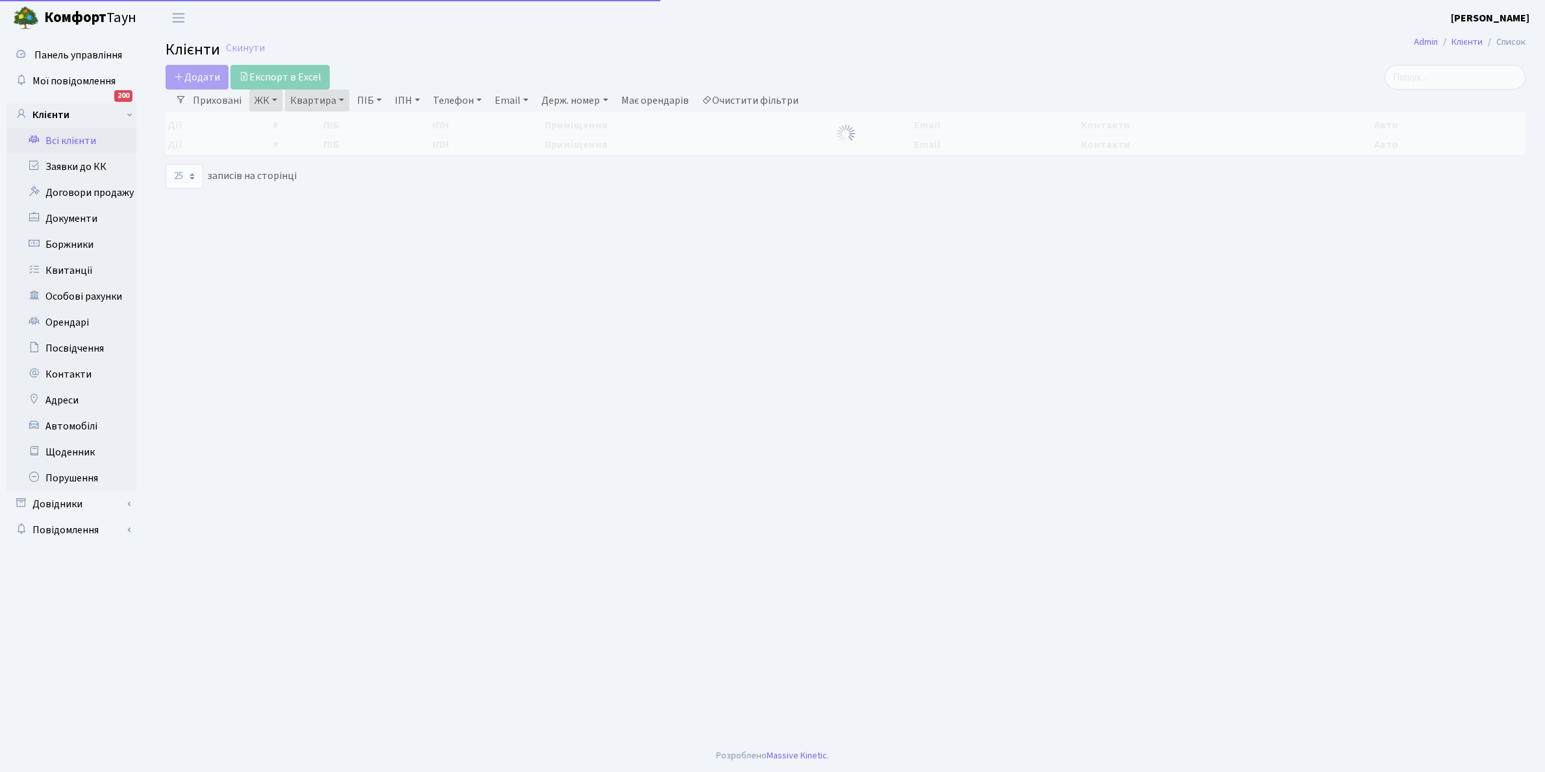
select select "25"
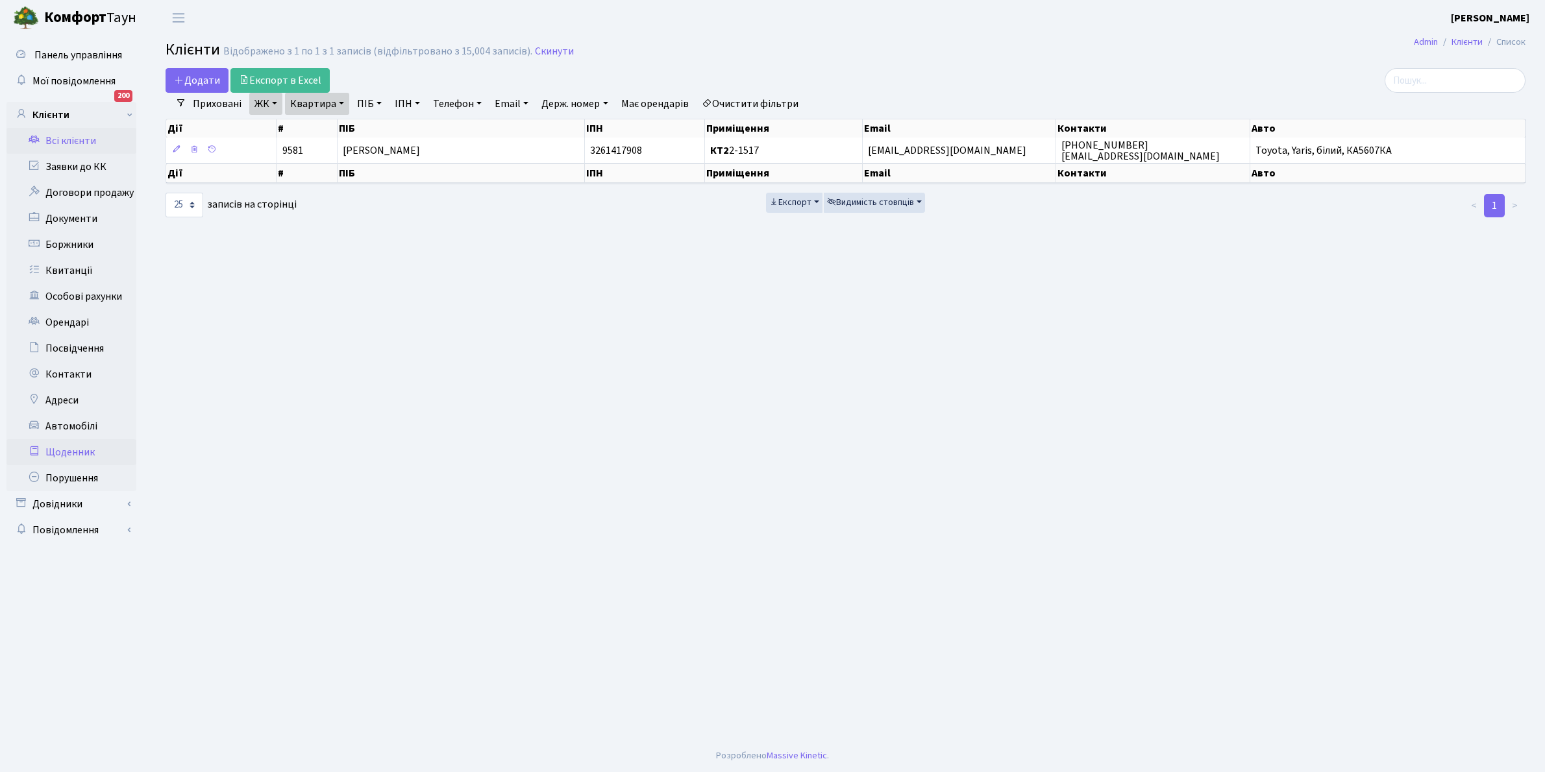
click at [76, 453] on link "Щоденник" at bounding box center [71, 452] width 130 height 26
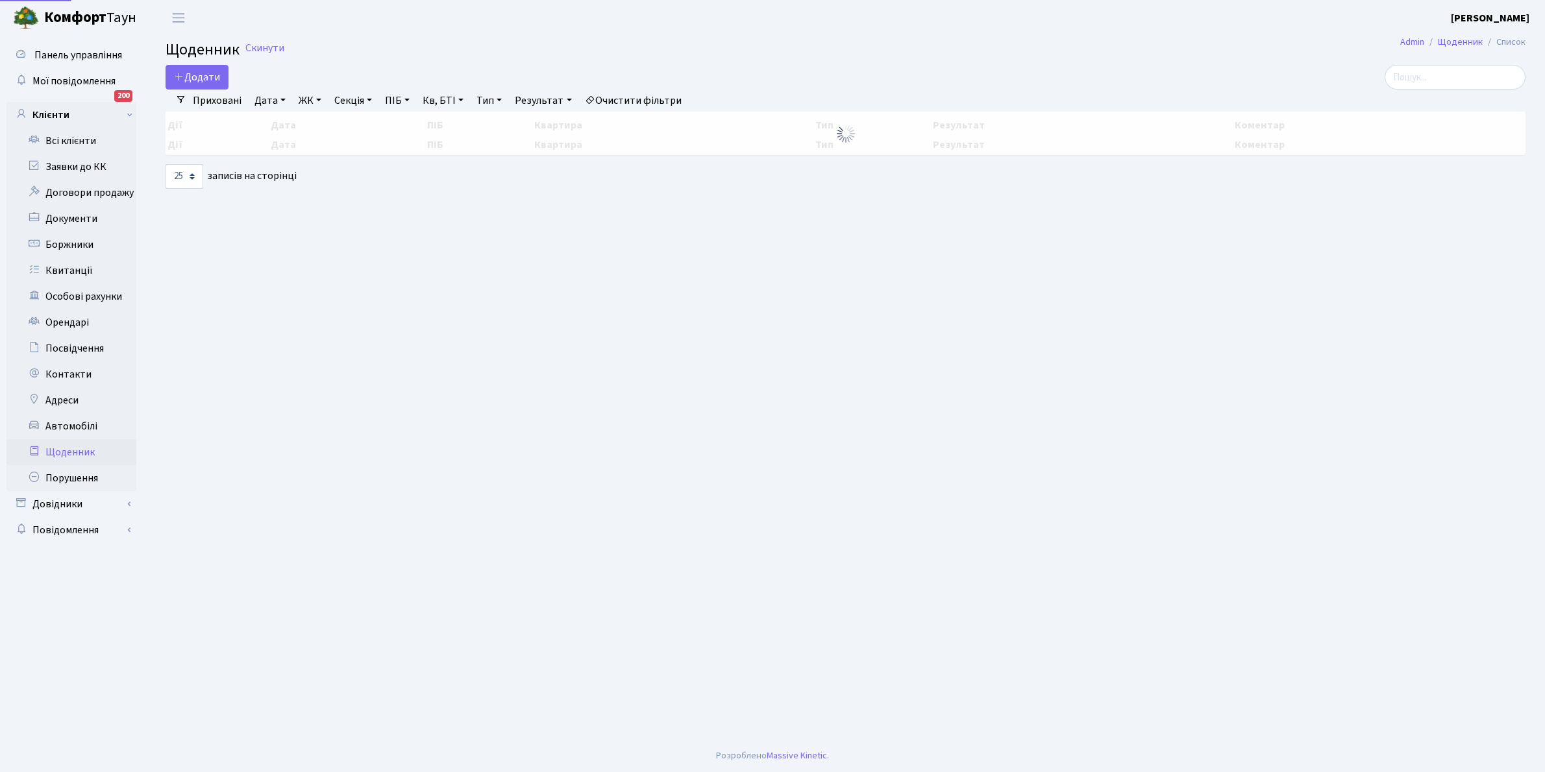
select select "25"
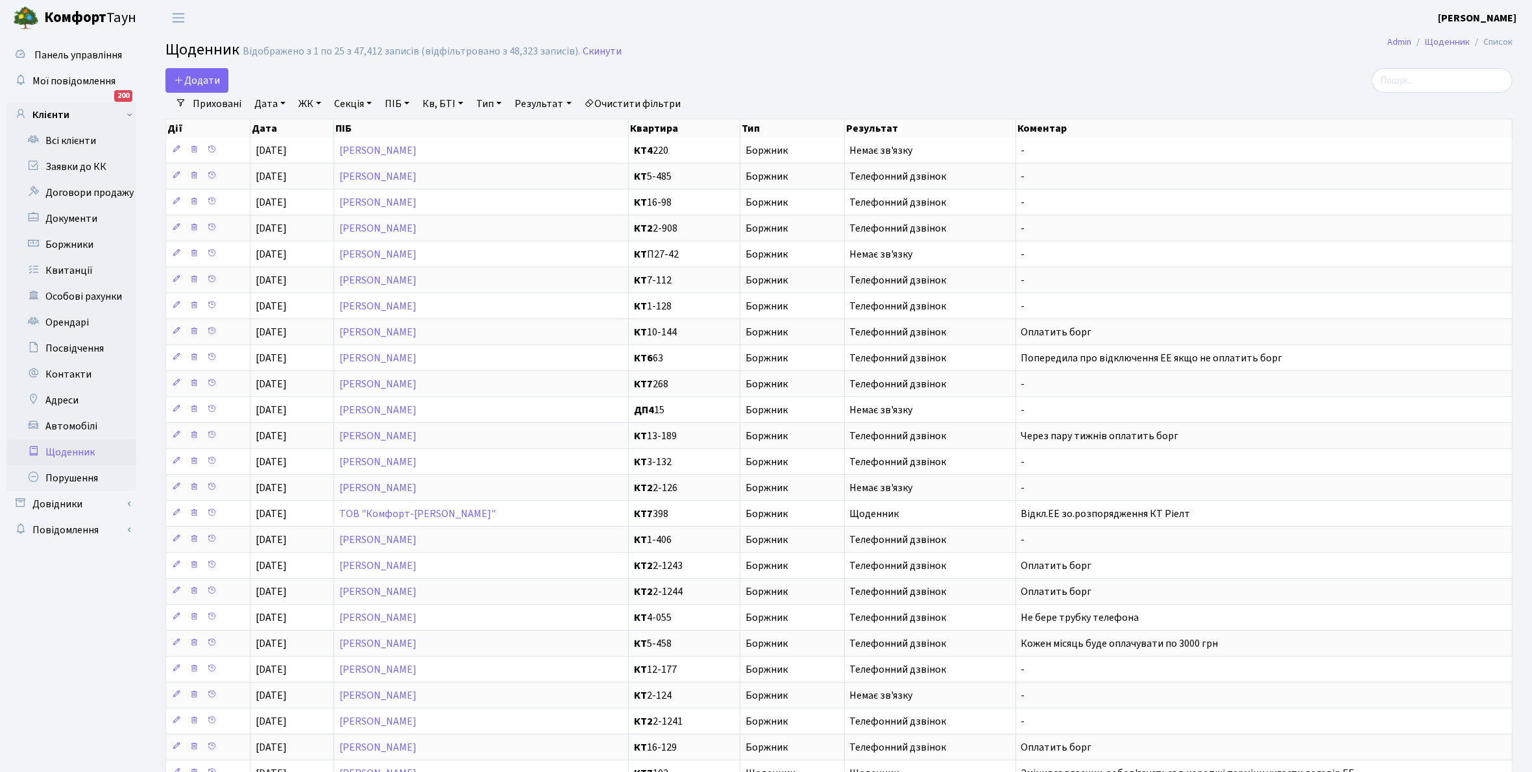
click at [208, 104] on link "Приховані" at bounding box center [217, 104] width 59 height 22
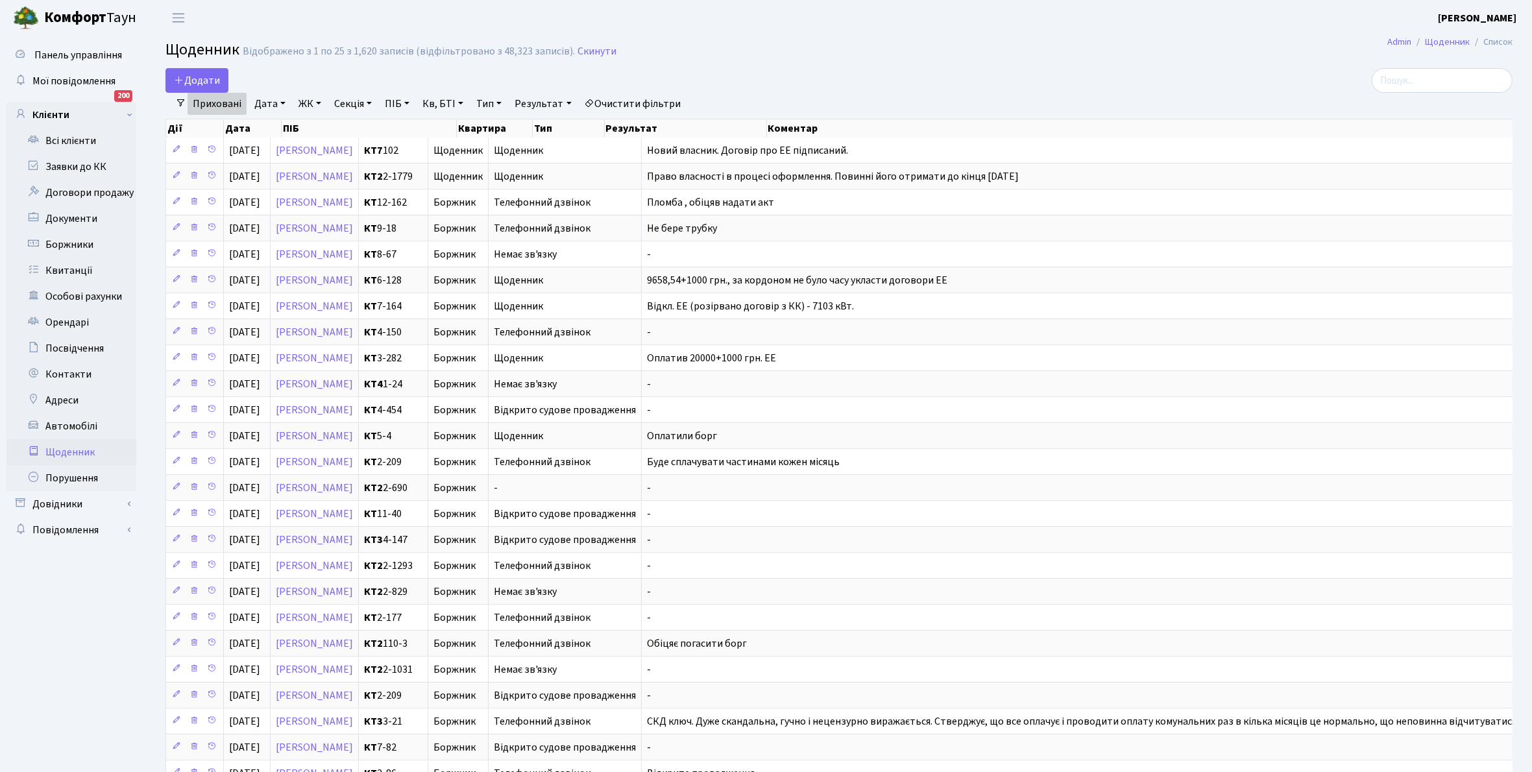
click at [208, 104] on link "Приховані" at bounding box center [217, 104] width 59 height 22
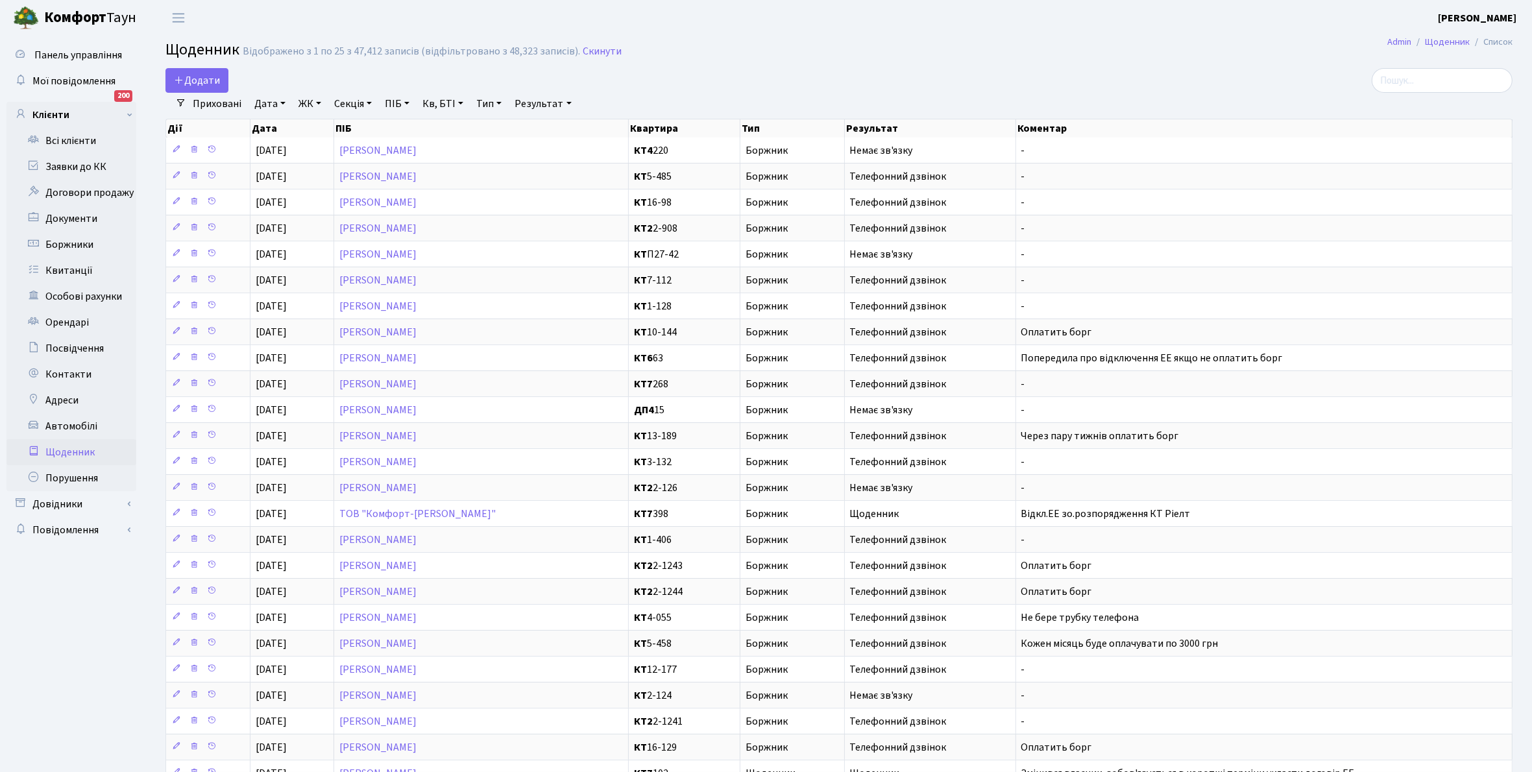
click at [208, 104] on link "Приховані" at bounding box center [217, 104] width 59 height 22
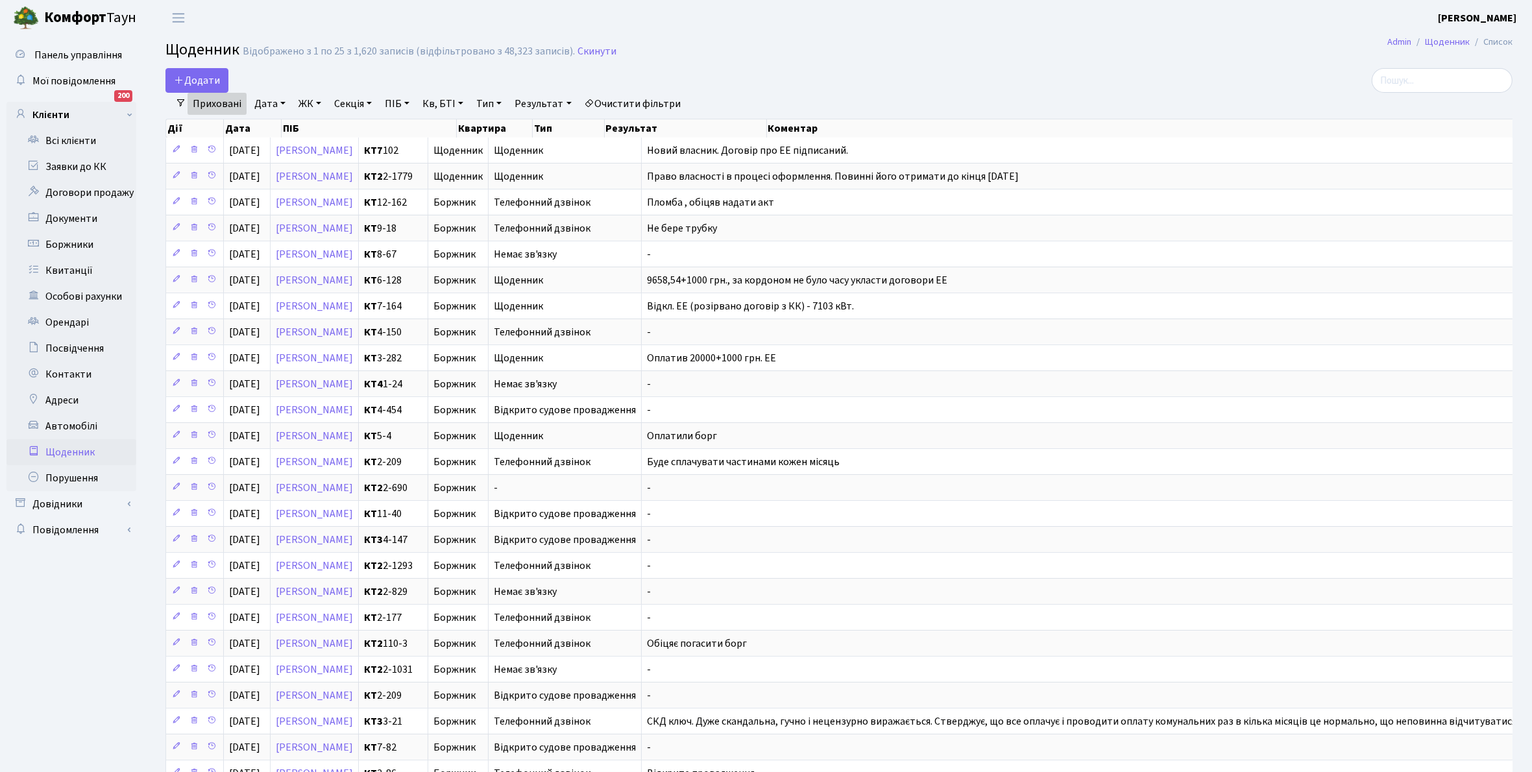
click at [212, 104] on link "Приховані" at bounding box center [217, 104] width 59 height 22
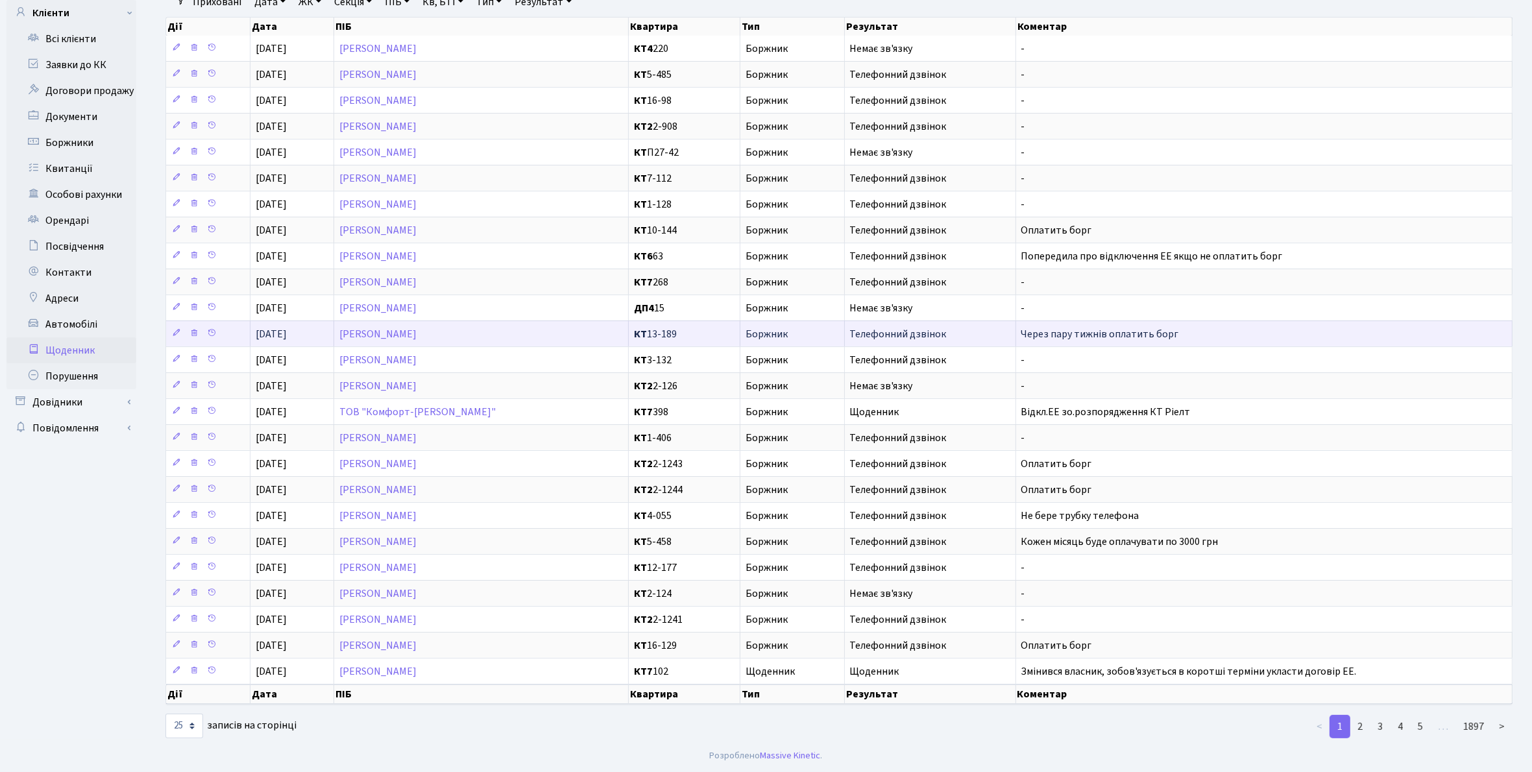
scroll to position [33, 0]
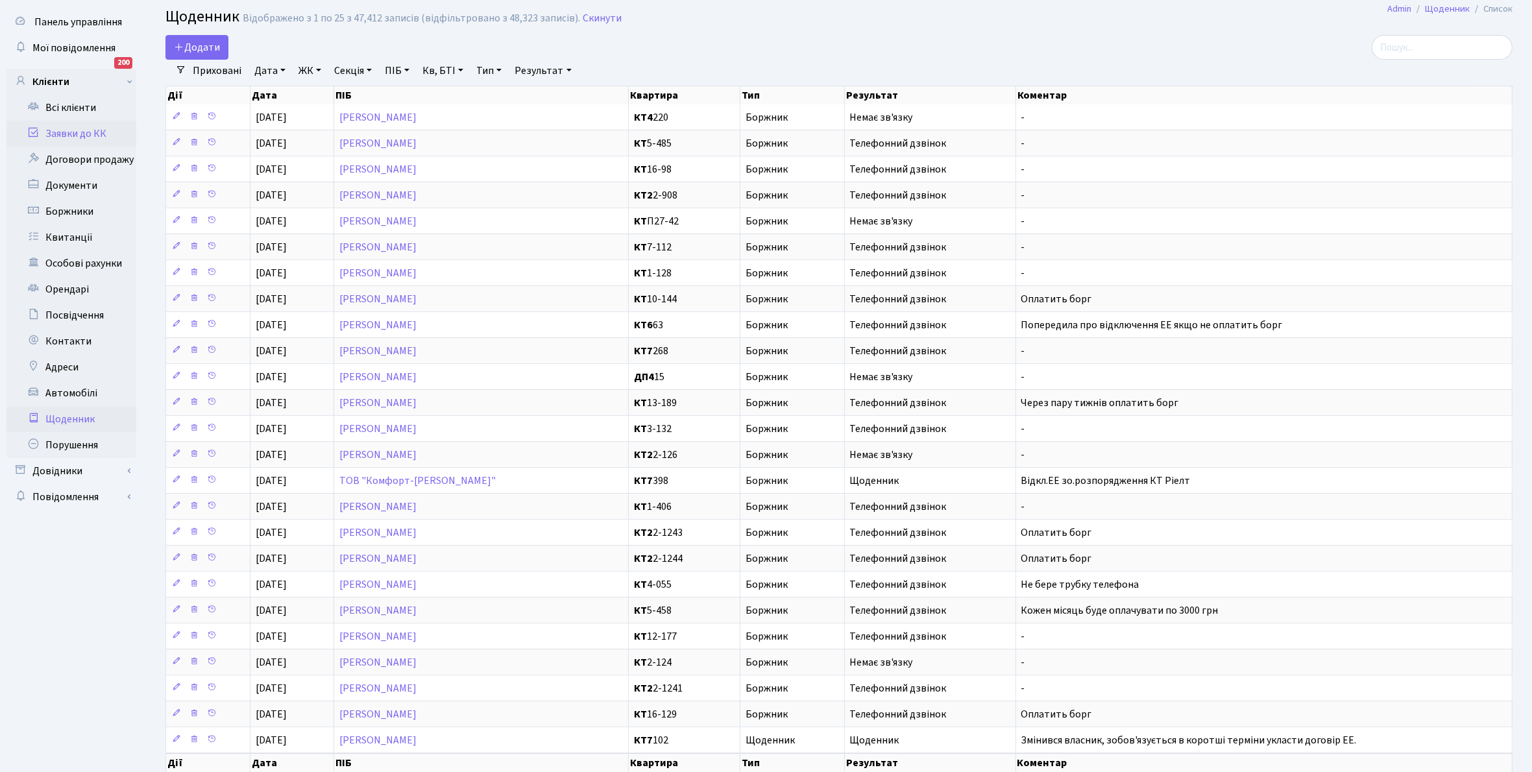
click at [69, 134] on link "Заявки до КК" at bounding box center [71, 134] width 130 height 26
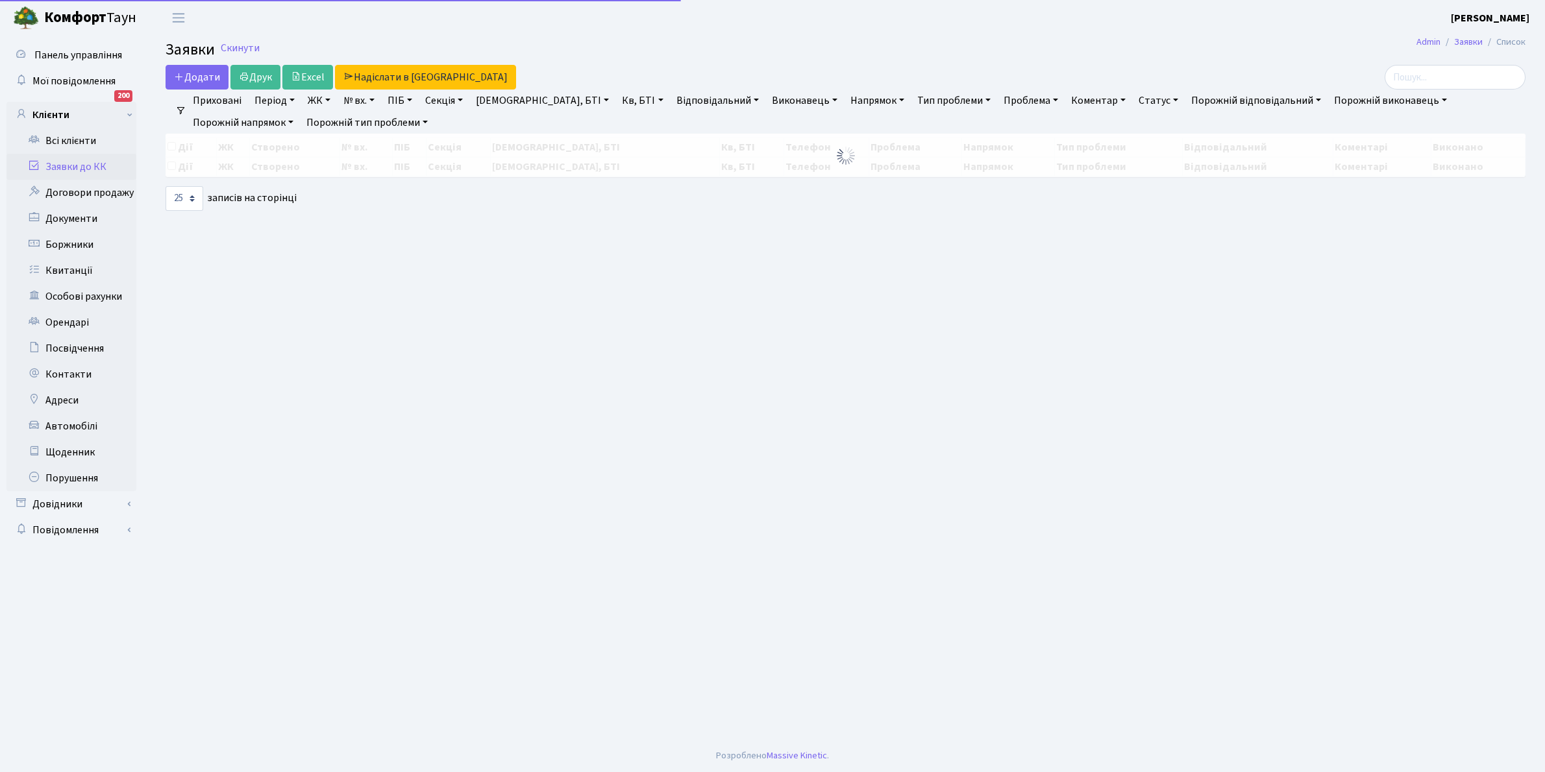
select select "25"
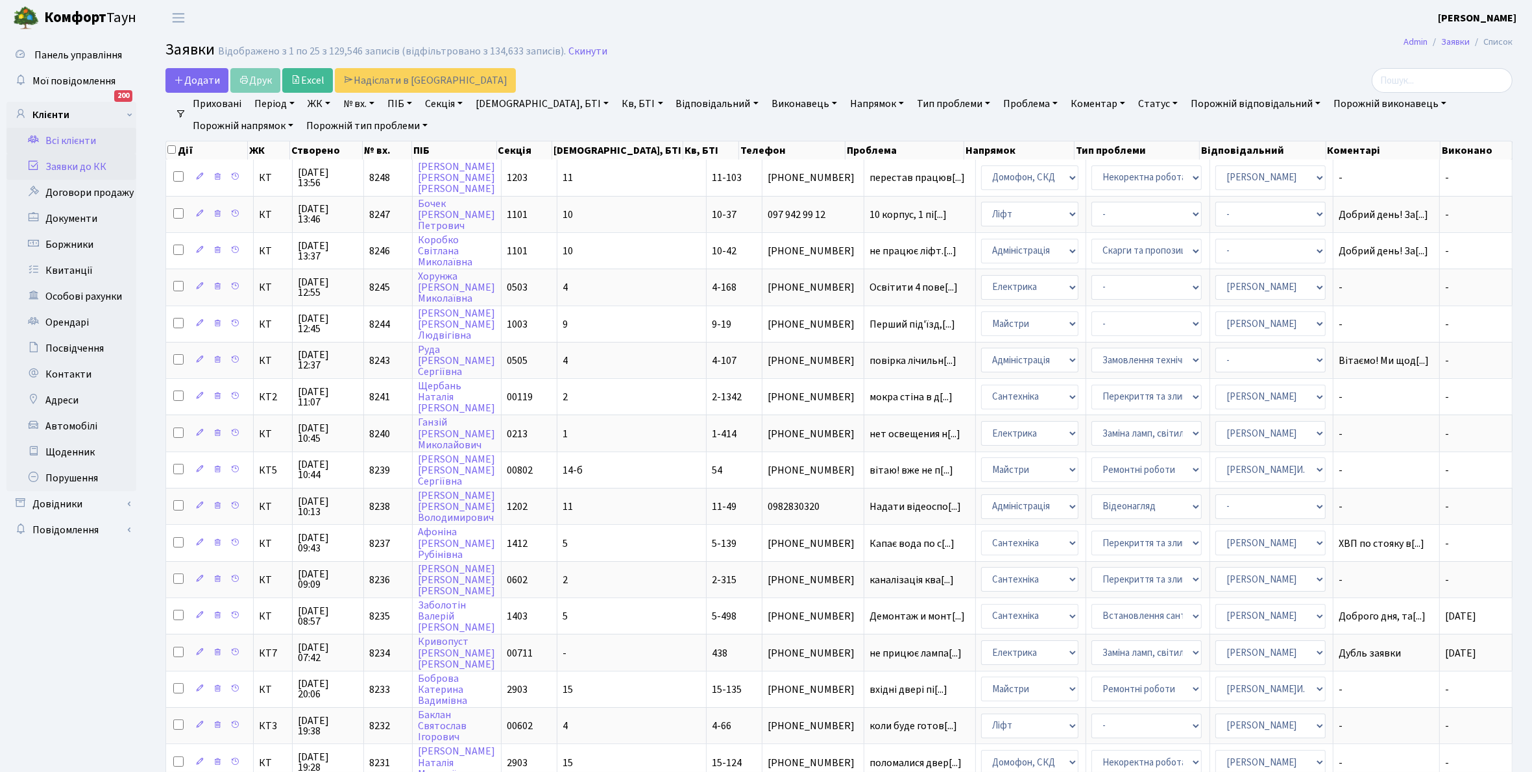
click at [62, 133] on link "Всі клієнти" at bounding box center [71, 141] width 130 height 26
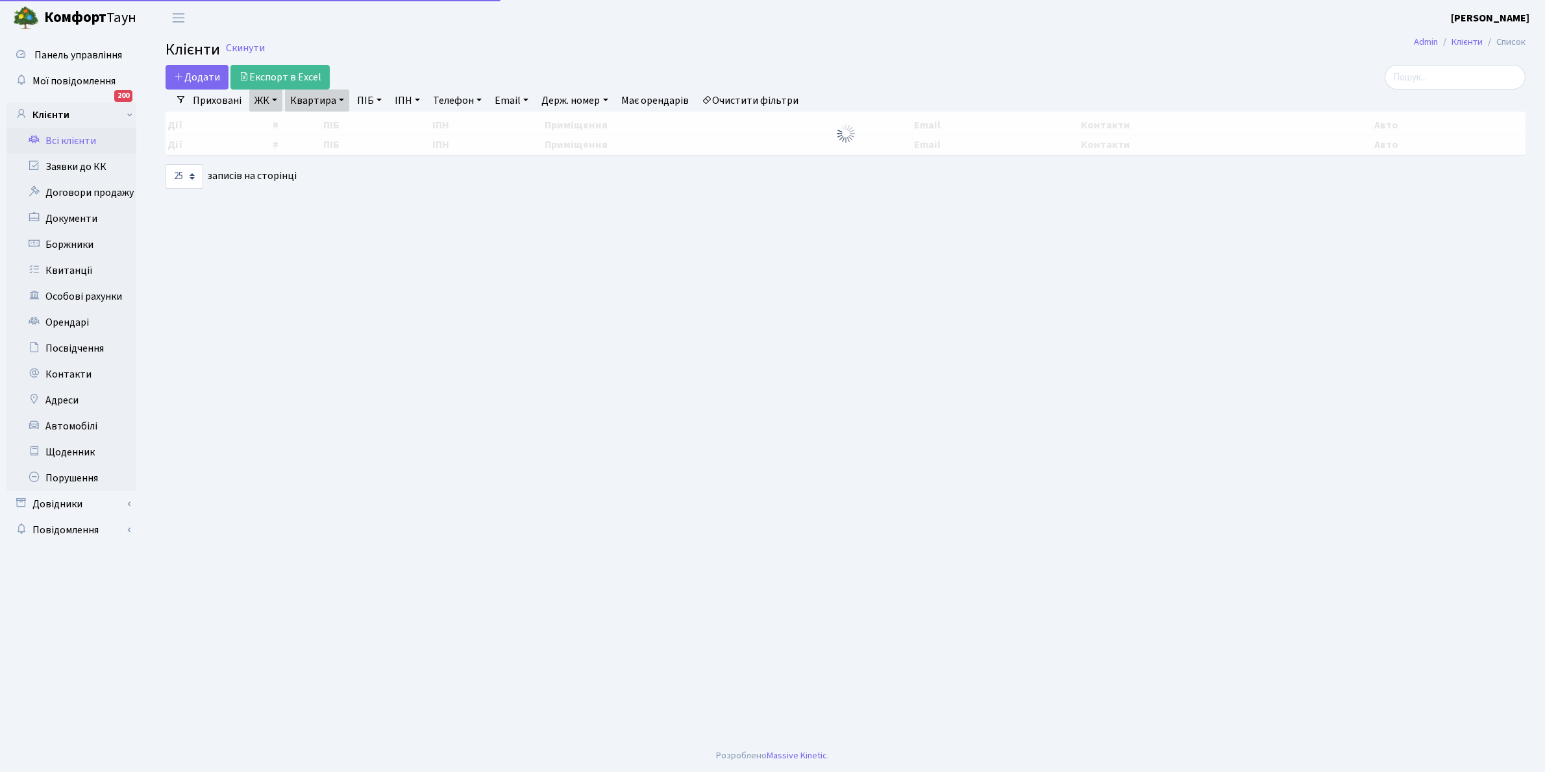
select select "25"
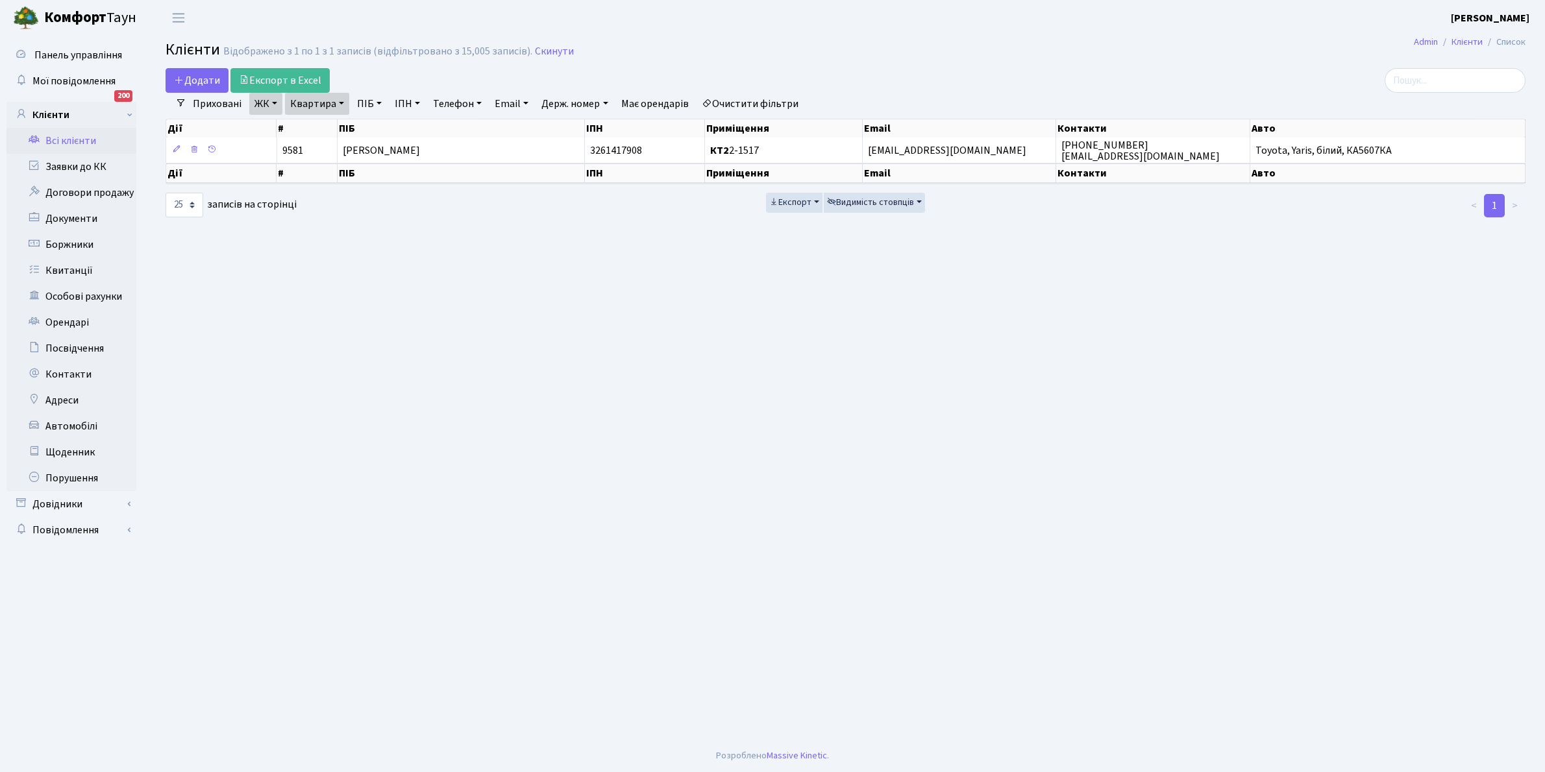
click at [729, 101] on link "Очистити фільтри" at bounding box center [749, 104] width 107 height 22
select select
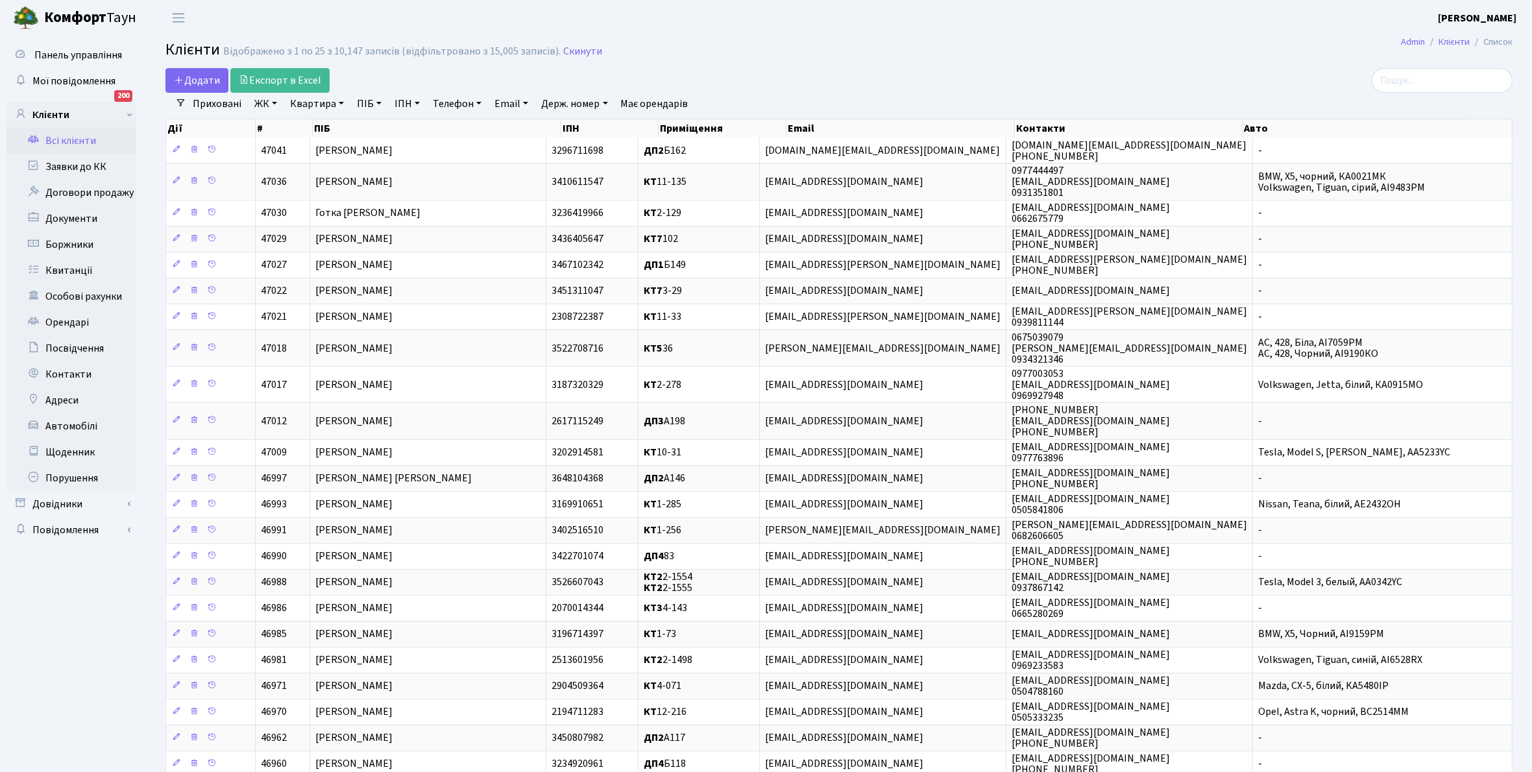
click at [277, 99] on link "ЖК" at bounding box center [265, 104] width 33 height 22
click at [308, 150] on li "КТ, вул. Регенераторна, 4" at bounding box center [330, 149] width 157 height 23
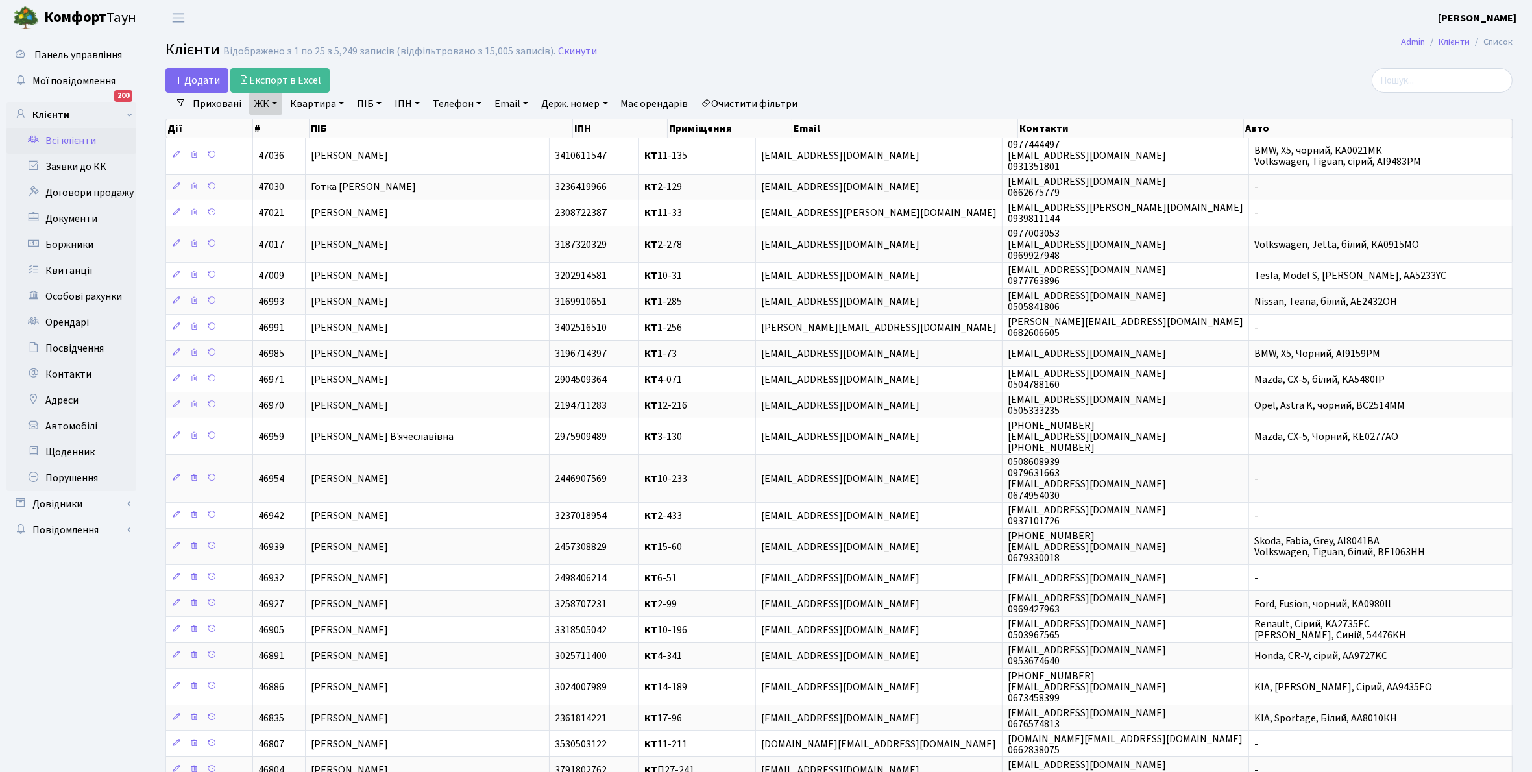
click at [276, 102] on link "ЖК" at bounding box center [265, 104] width 33 height 22
click at [306, 167] on li "КТ, вул. Регенераторна, 4" at bounding box center [330, 166] width 157 height 23
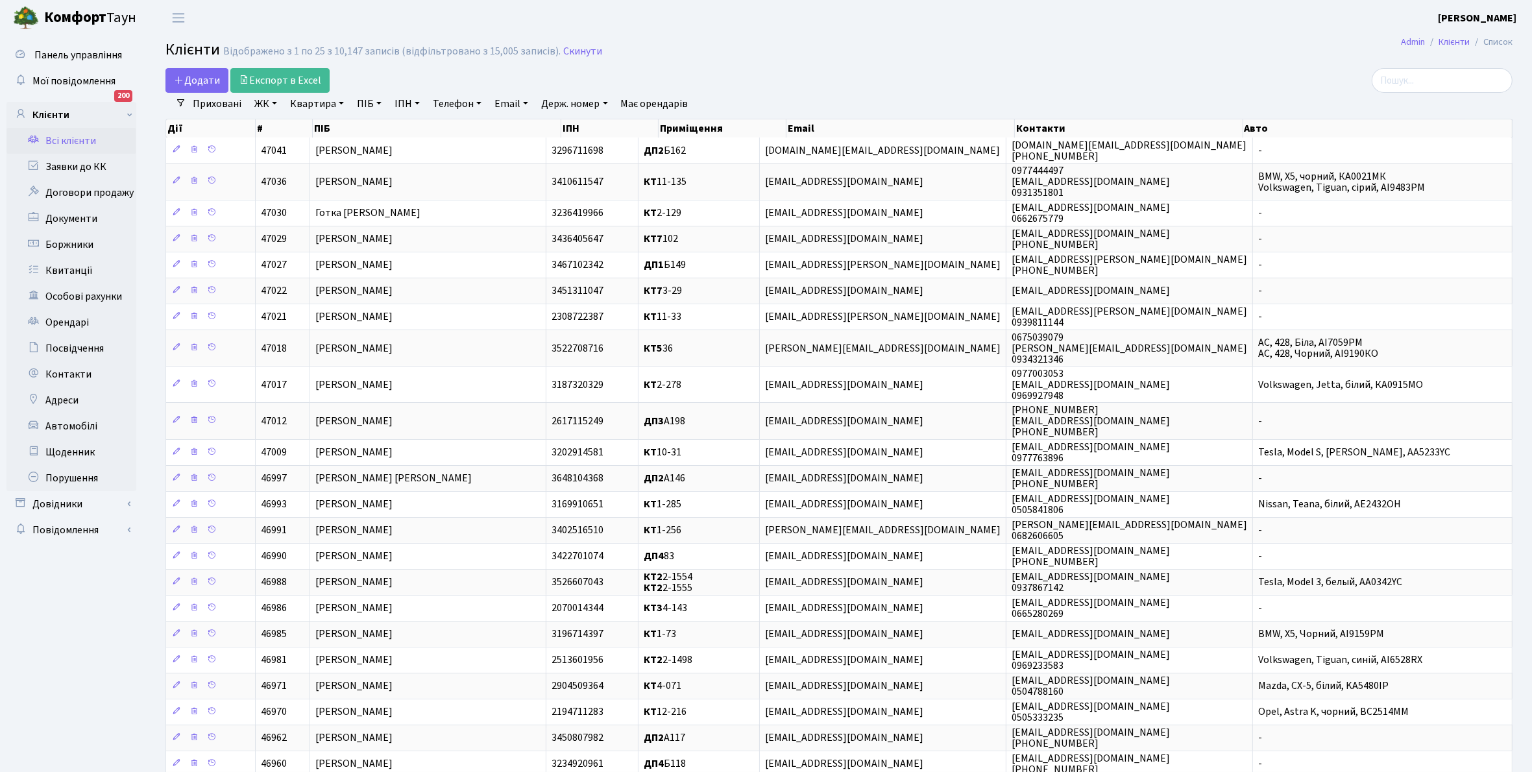
click at [339, 103] on link "Квартира" at bounding box center [317, 104] width 64 height 22
click at [323, 125] on input "text" at bounding box center [324, 129] width 76 height 25
type input "13-61"
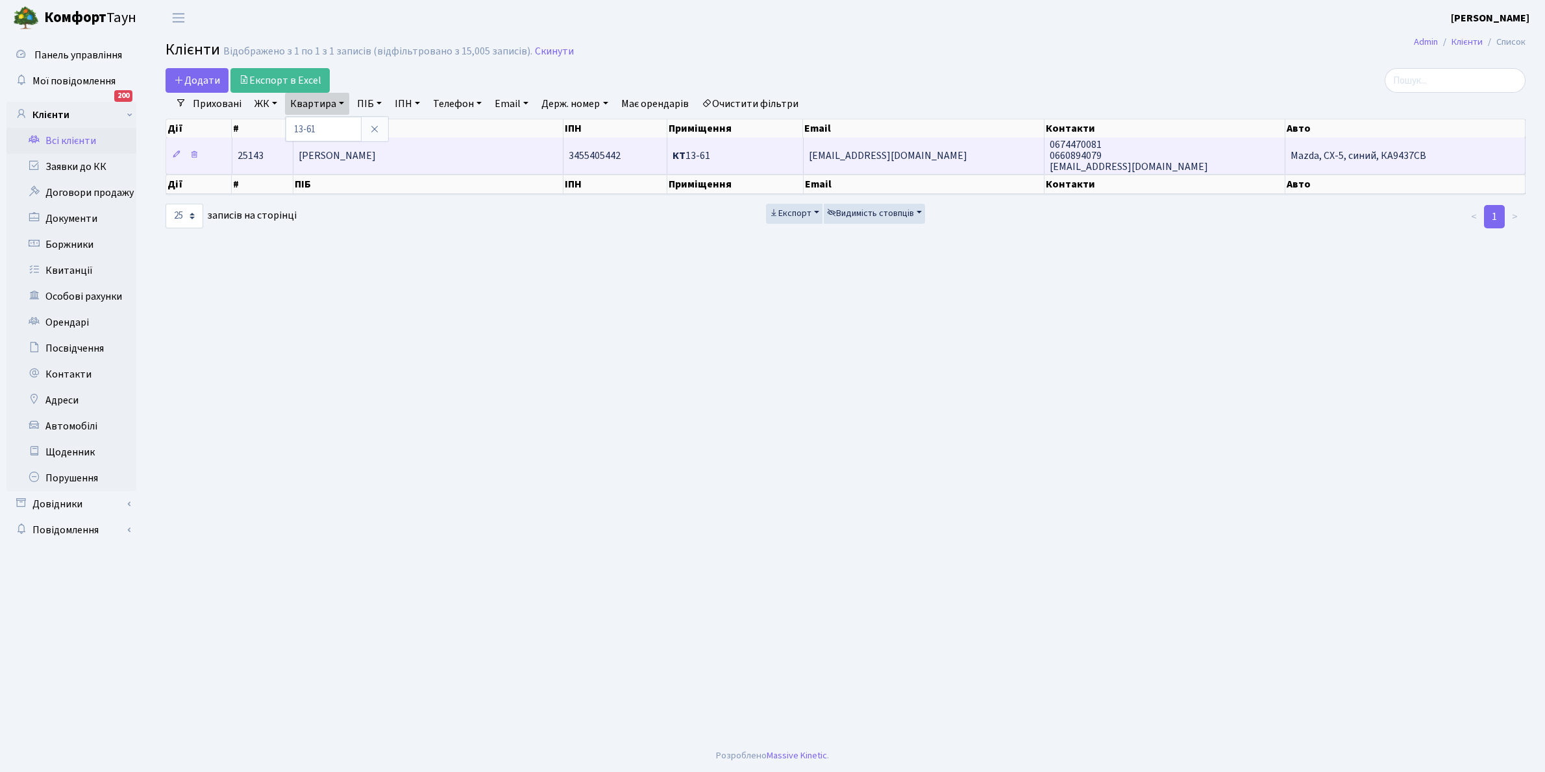
click at [396, 173] on td "[PERSON_NAME]" at bounding box center [428, 156] width 270 height 36
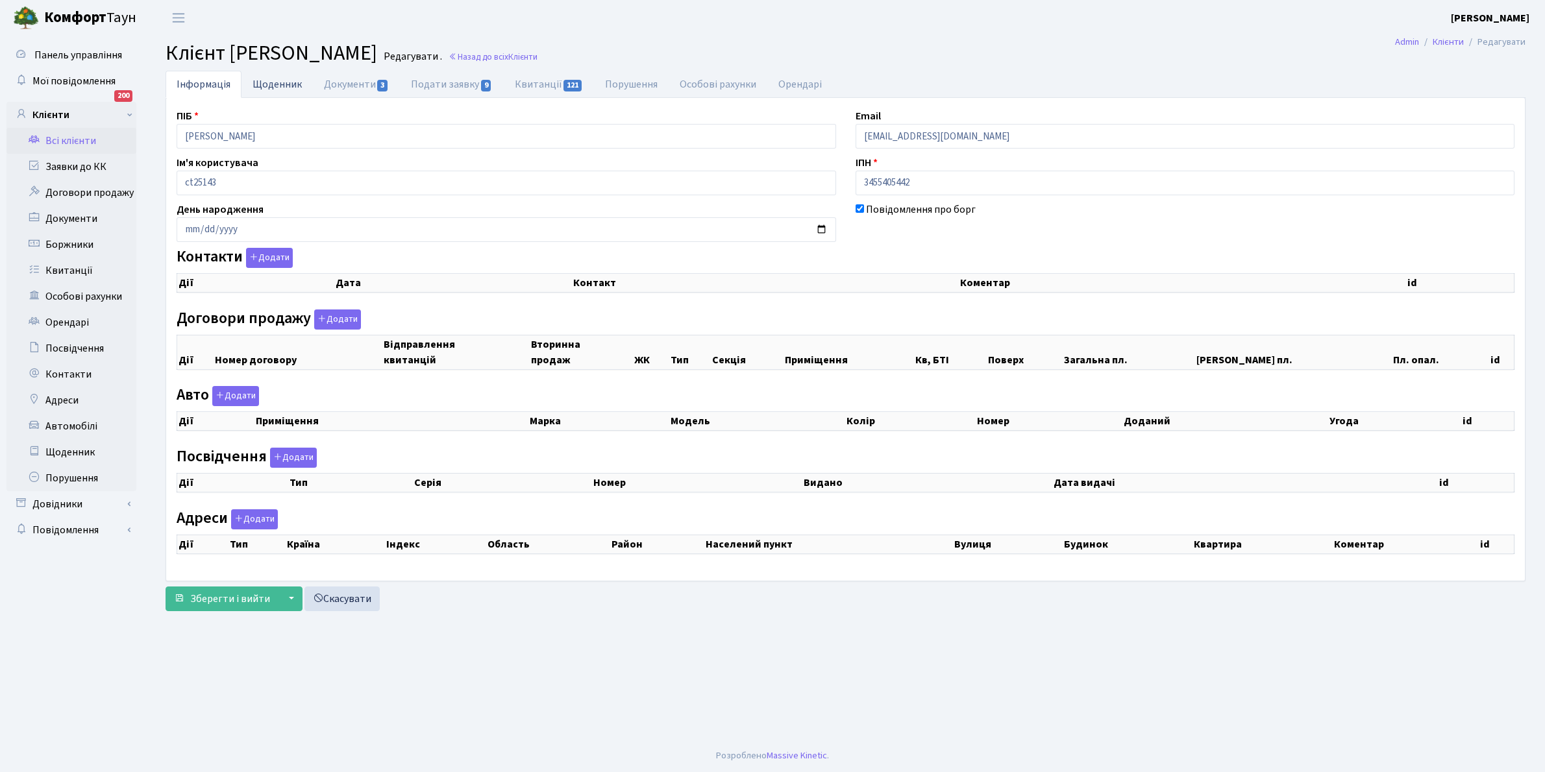
checkbox input "true"
select select "25"
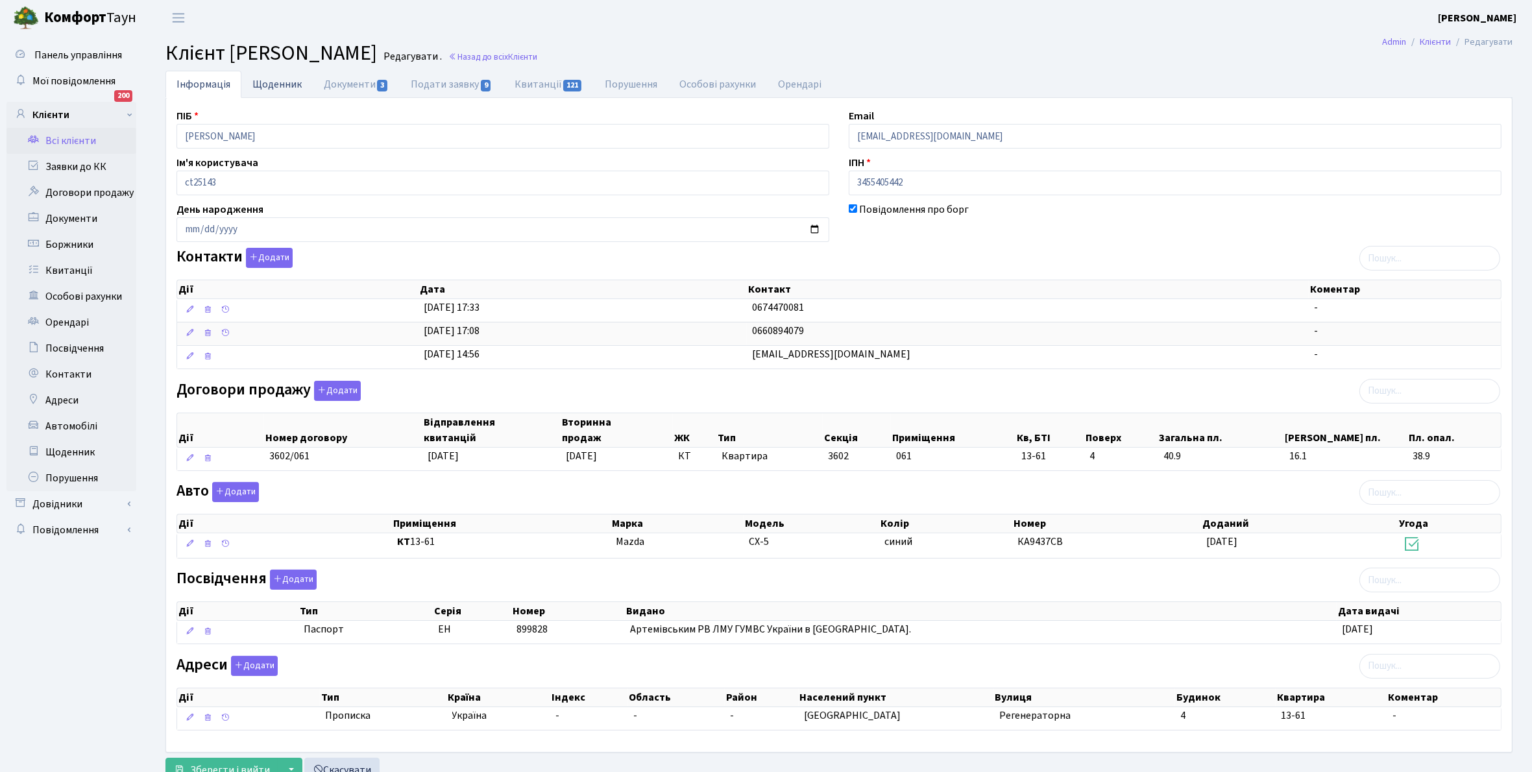
click at [262, 81] on link "Щоденник" at bounding box center [276, 84] width 71 height 27
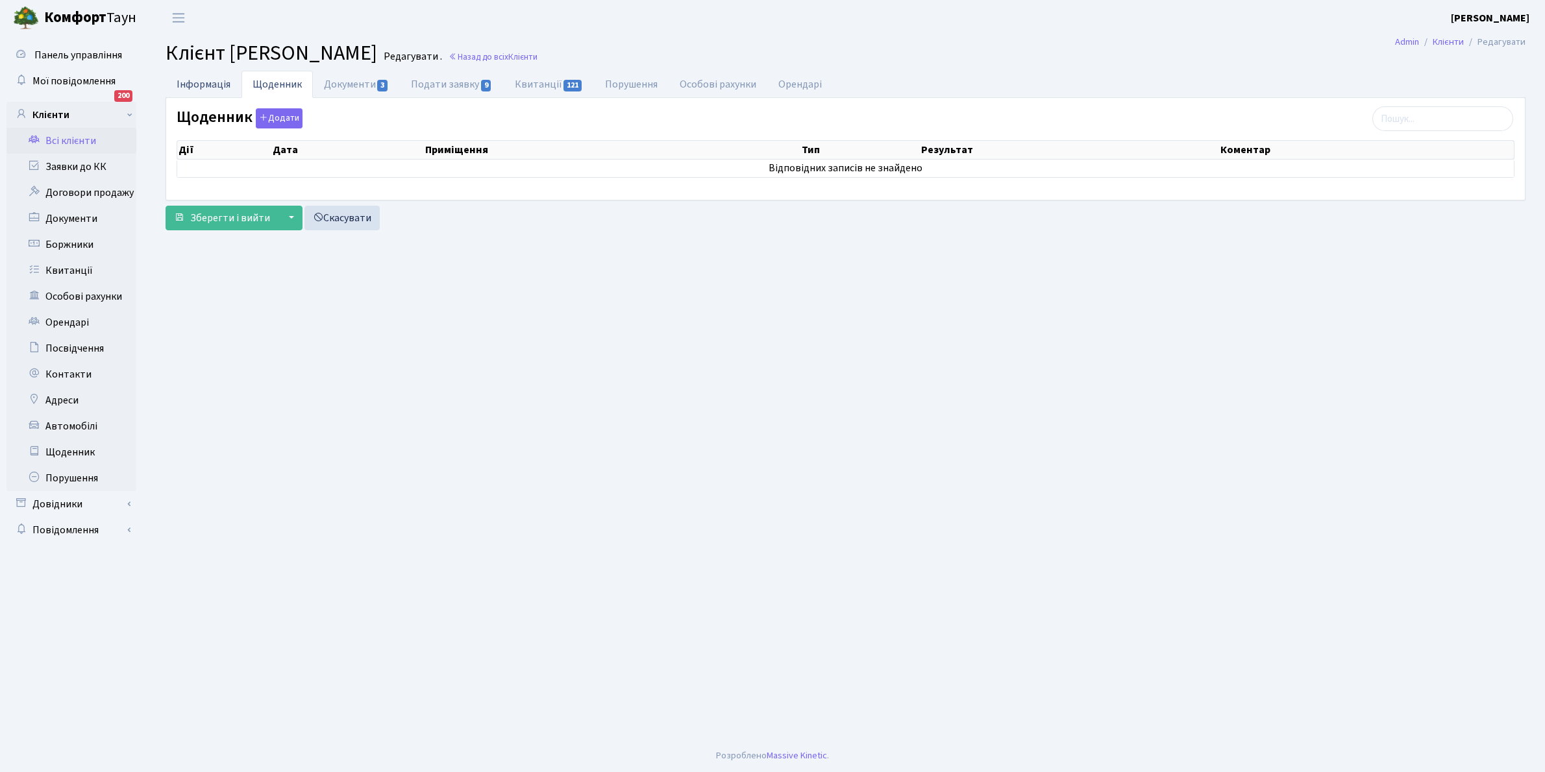
click at [200, 83] on link "Інформація" at bounding box center [204, 84] width 76 height 27
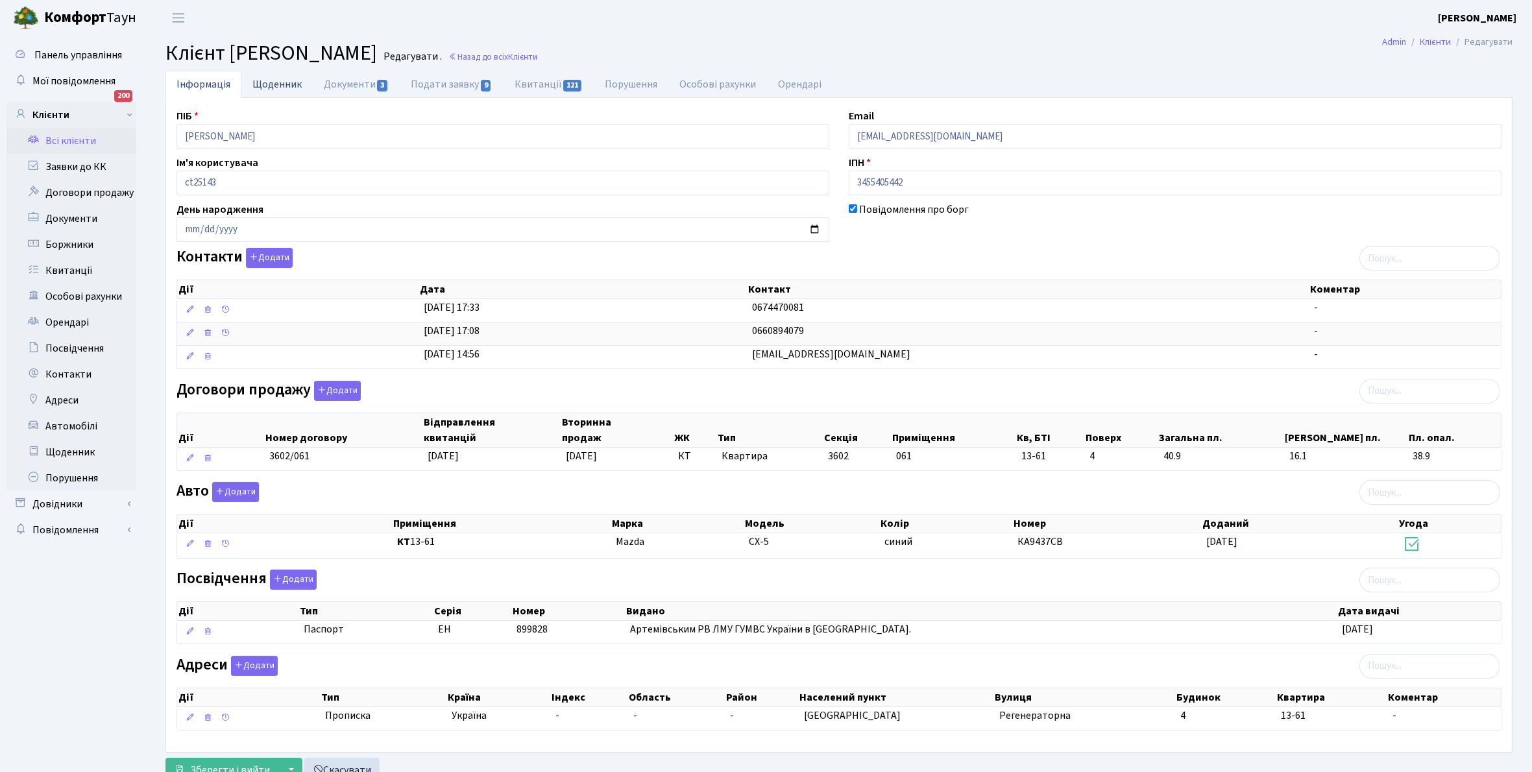
click at [268, 84] on link "Щоденник" at bounding box center [276, 84] width 71 height 27
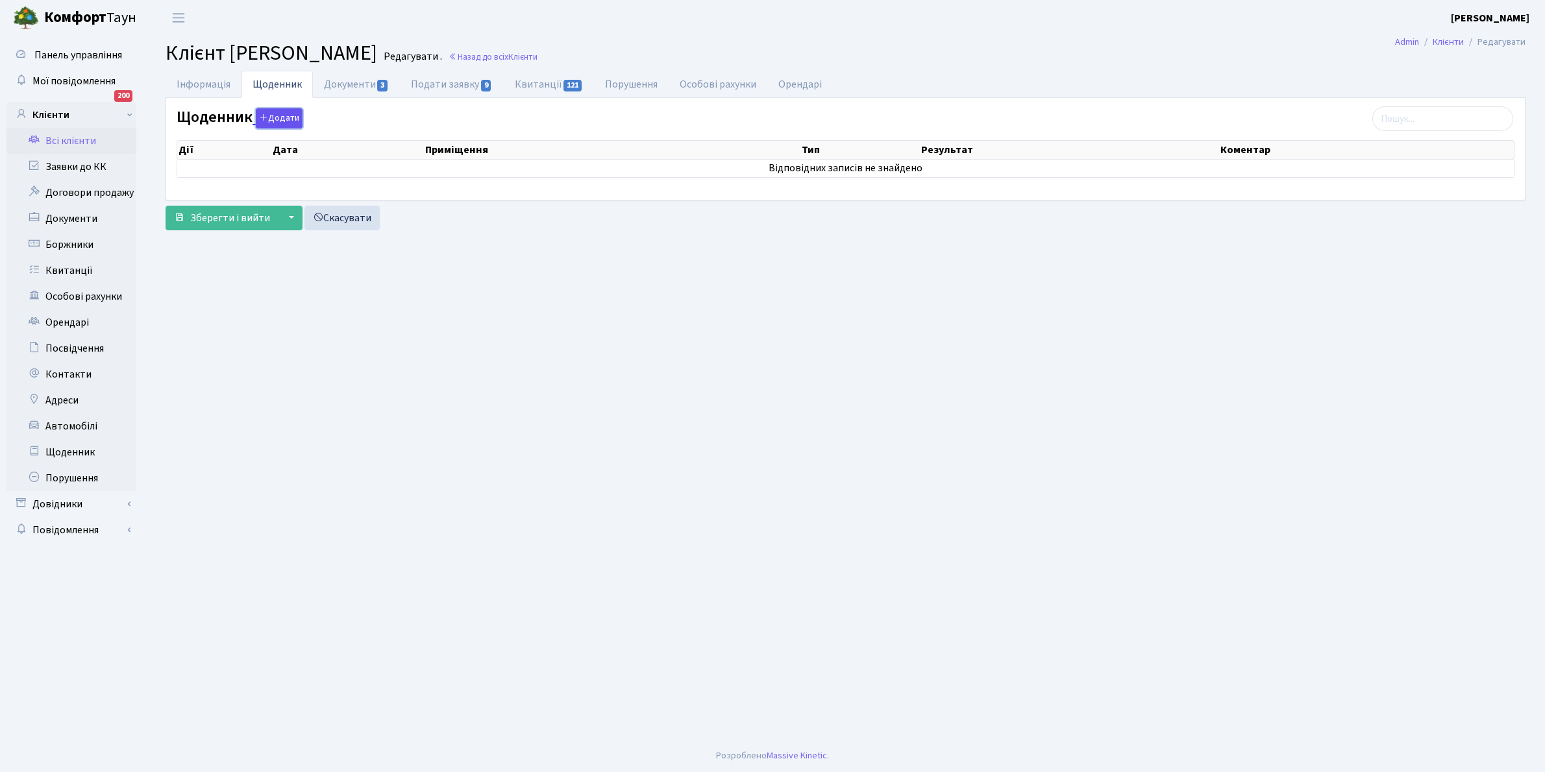
click at [269, 116] on button "Додати" at bounding box center [279, 118] width 47 height 20
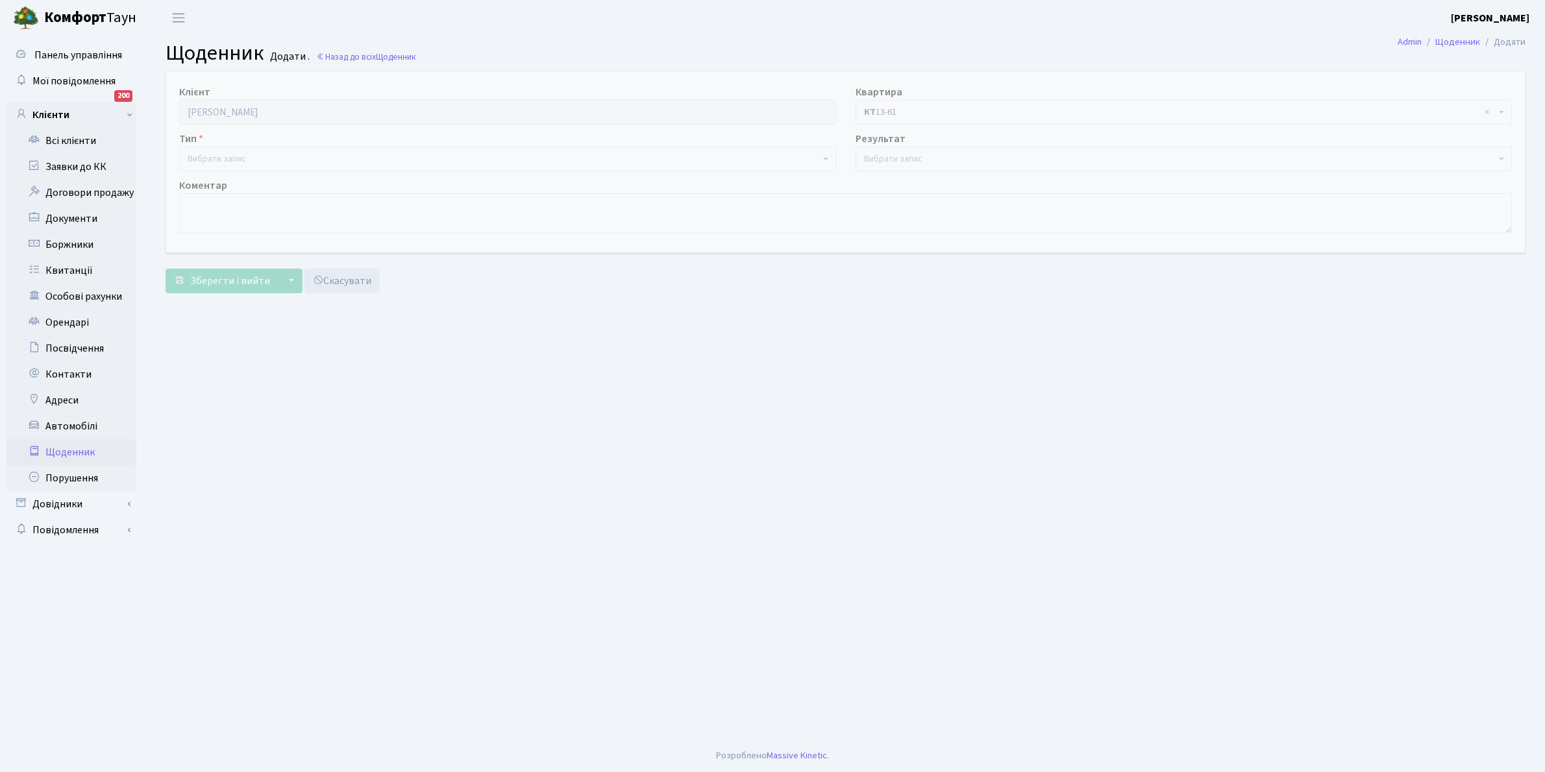
click at [253, 154] on span "Вибрати запис" at bounding box center [504, 159] width 632 height 13
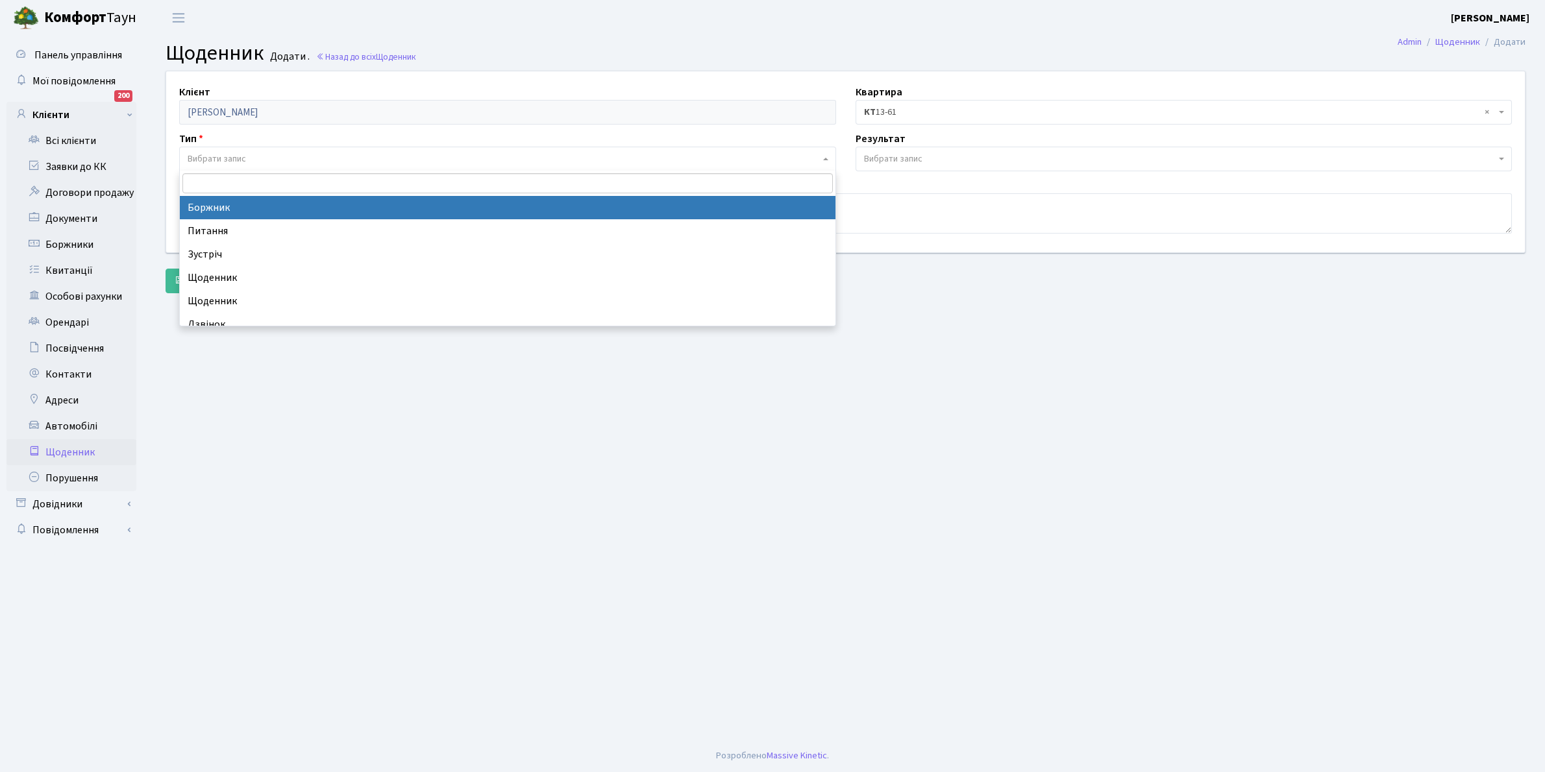
select select "189"
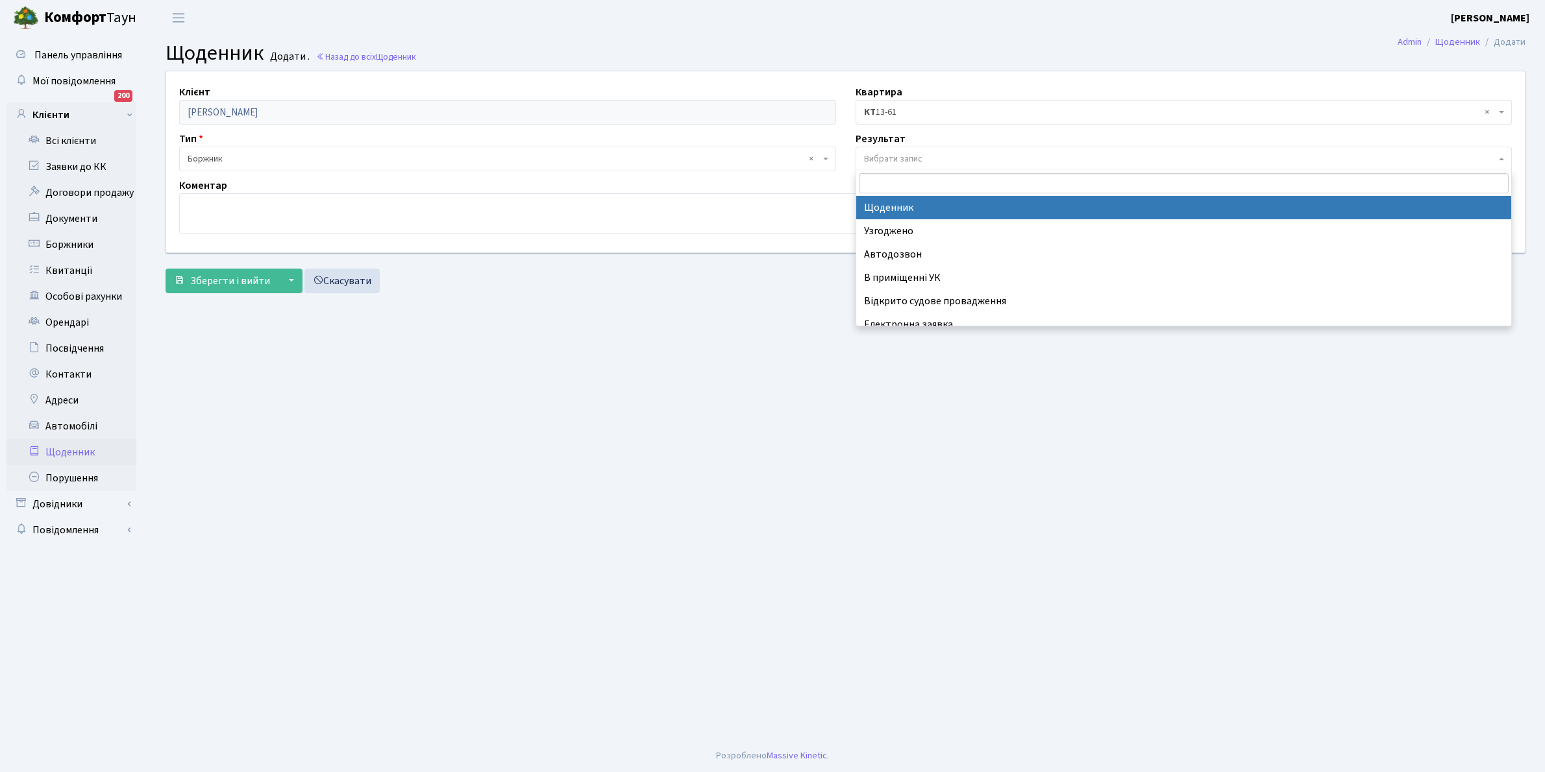
click at [909, 157] on span "Вибрати запис" at bounding box center [893, 159] width 58 height 13
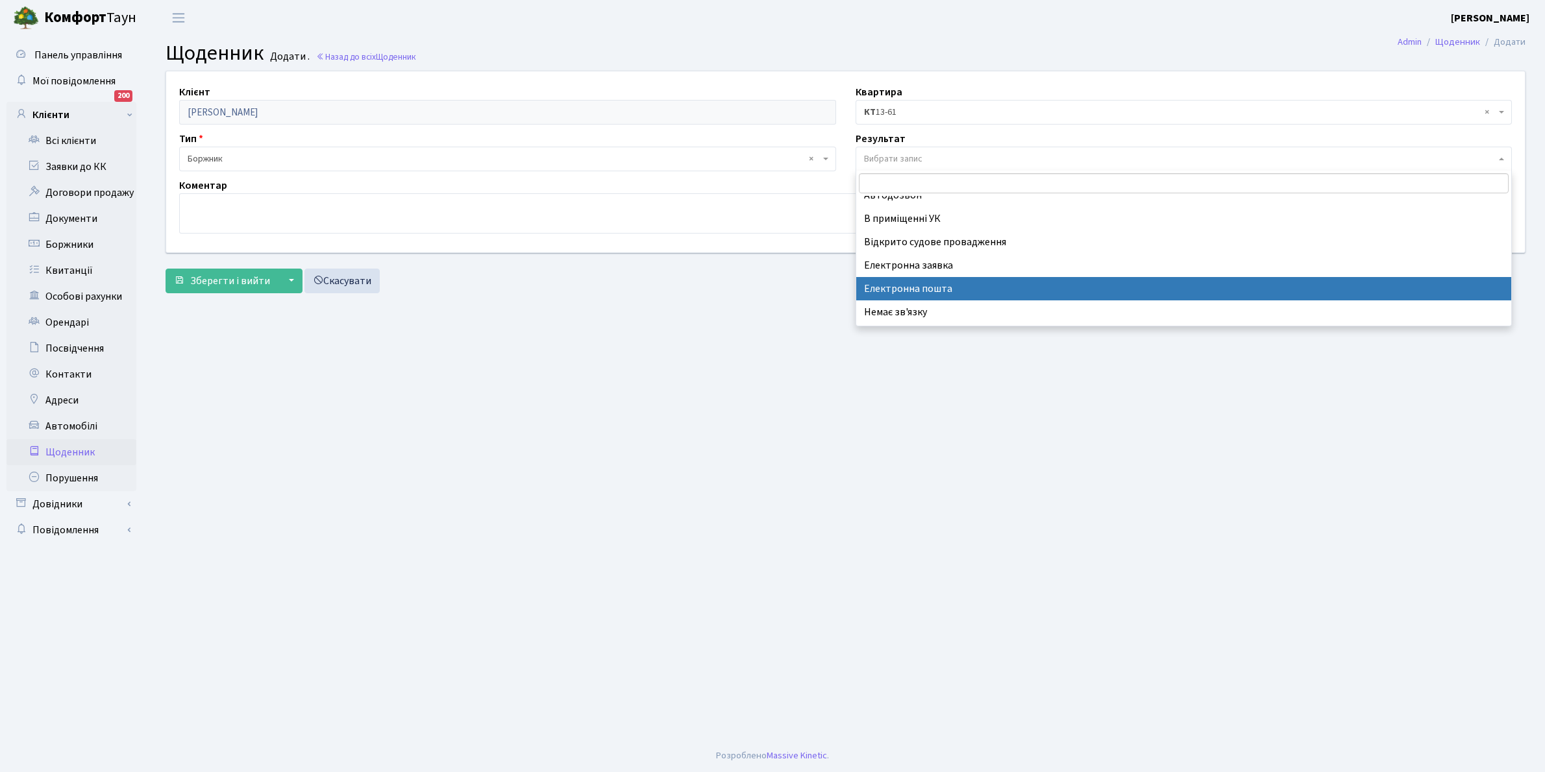
scroll to position [80, 0]
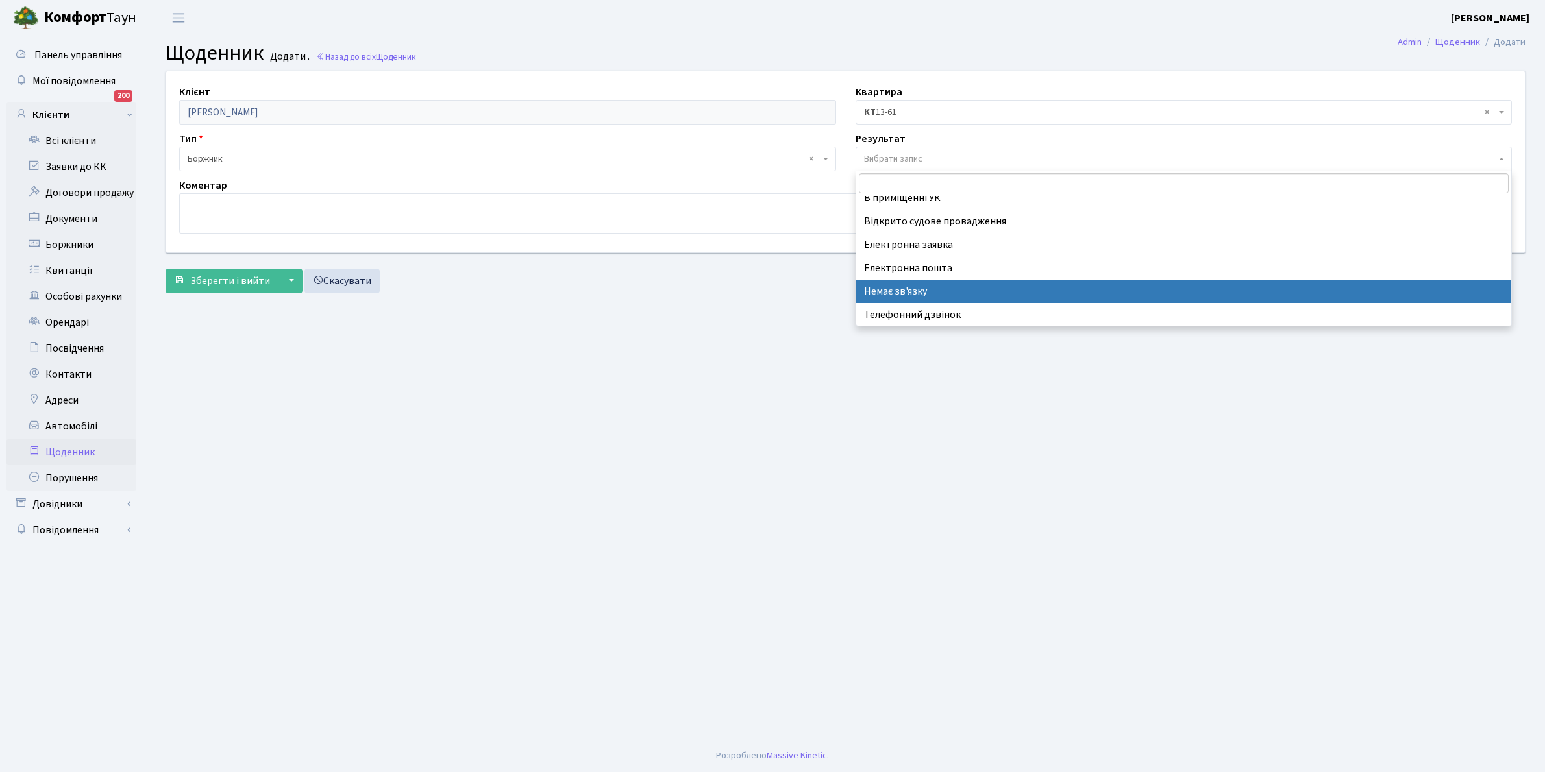
select select "197"
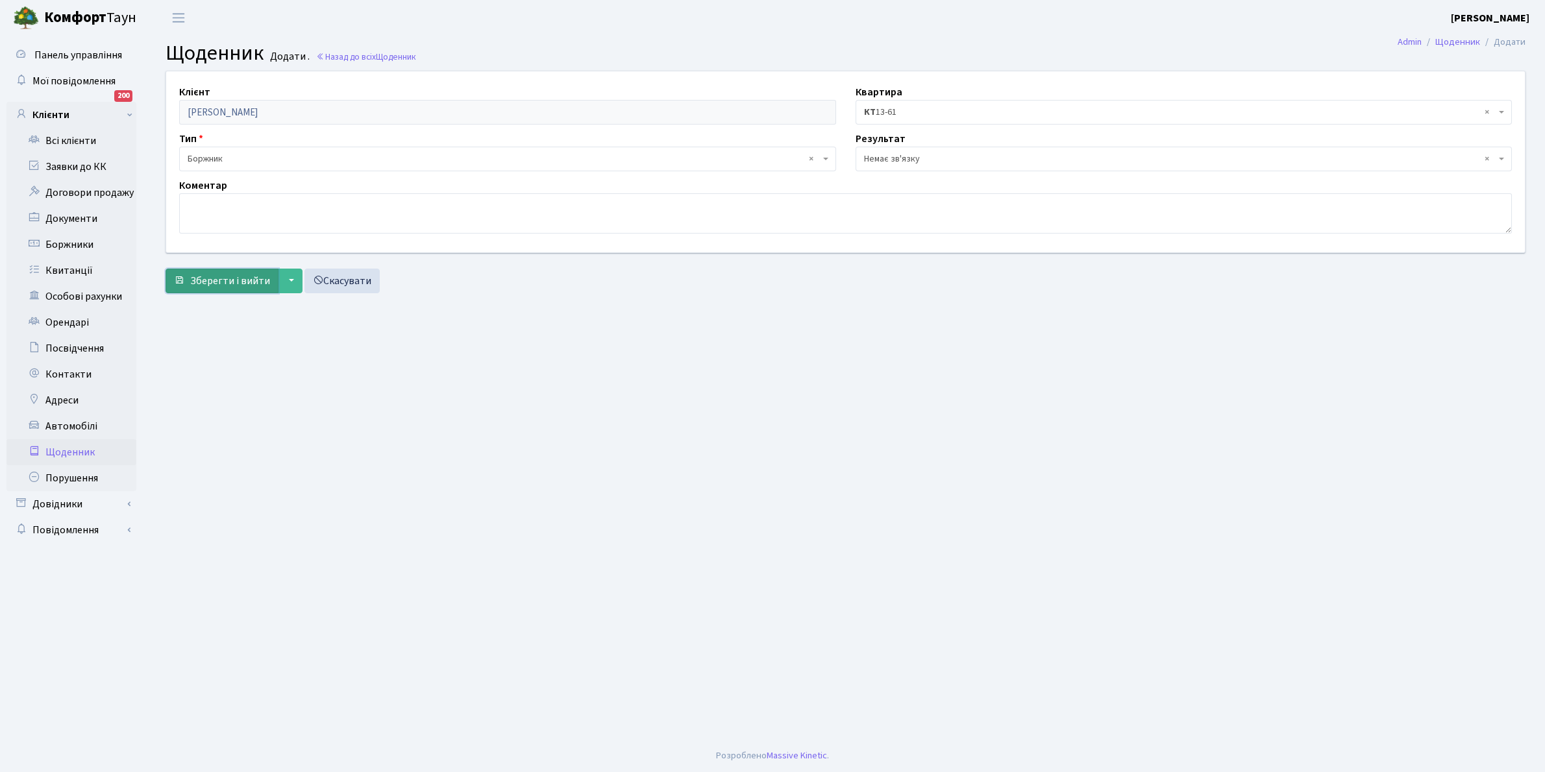
click at [236, 276] on span "Зберегти і вийти" at bounding box center [230, 281] width 80 height 14
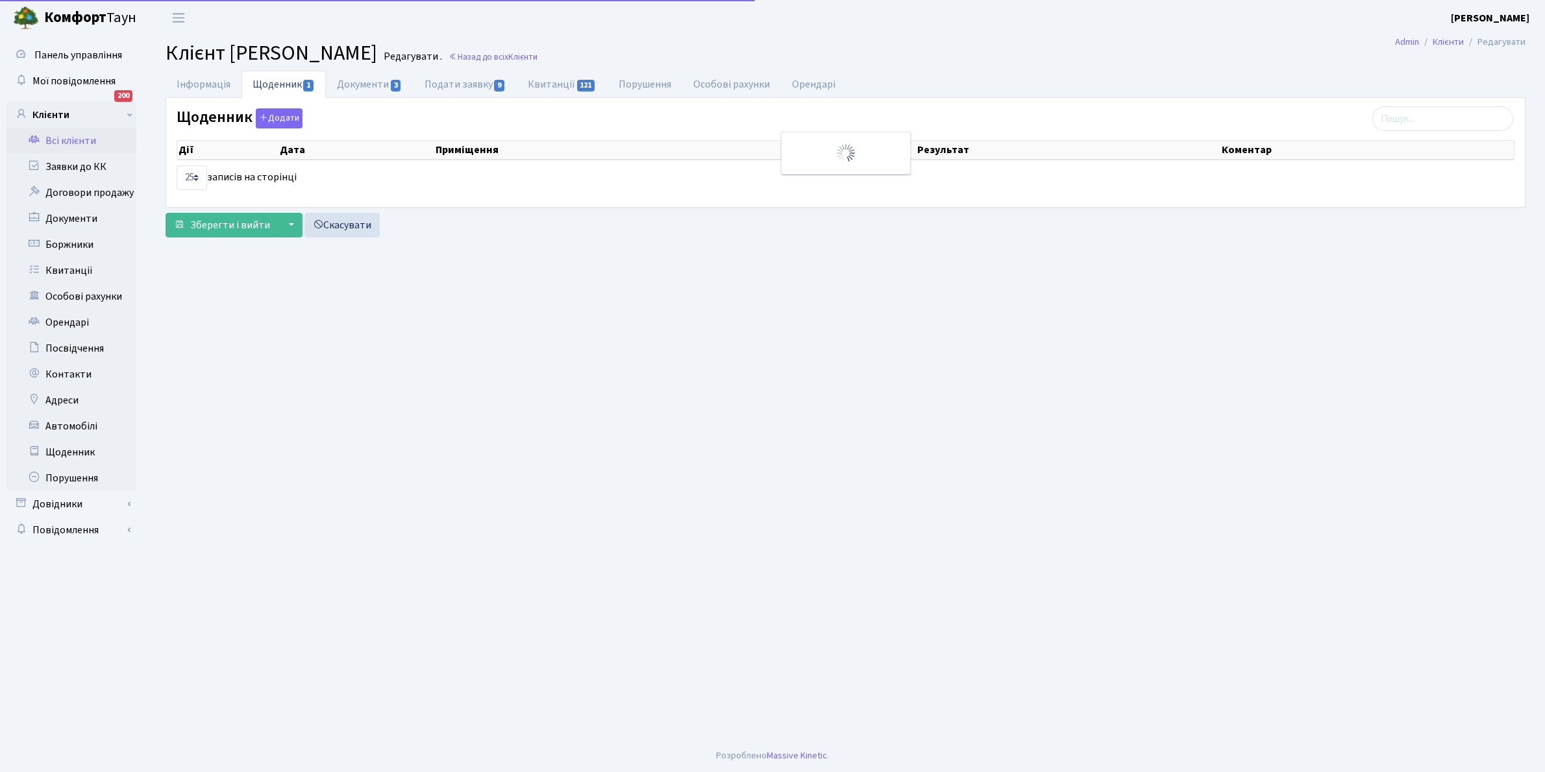
select select "25"
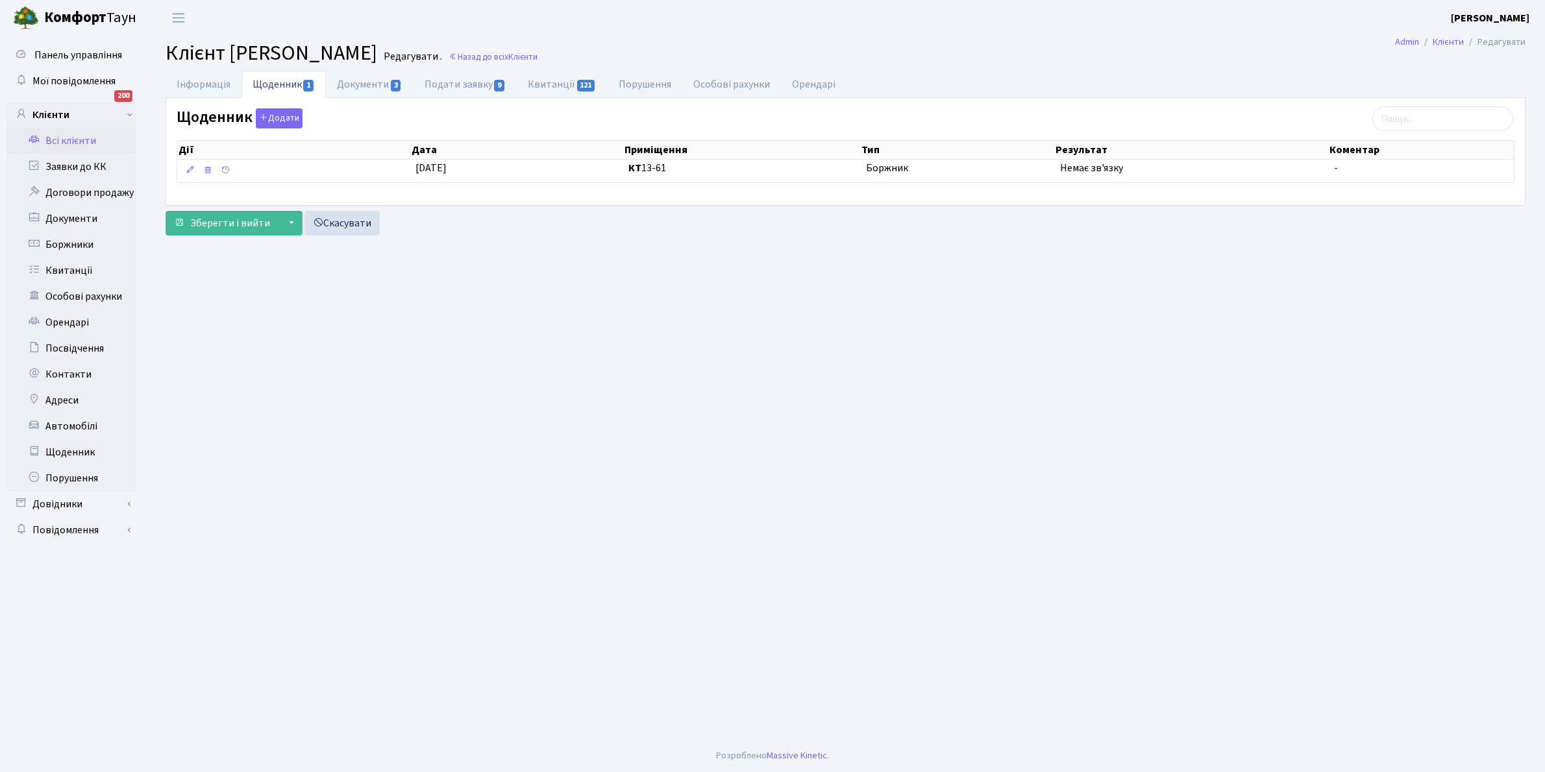
click at [71, 138] on link "Всі клієнти" at bounding box center [71, 141] width 130 height 26
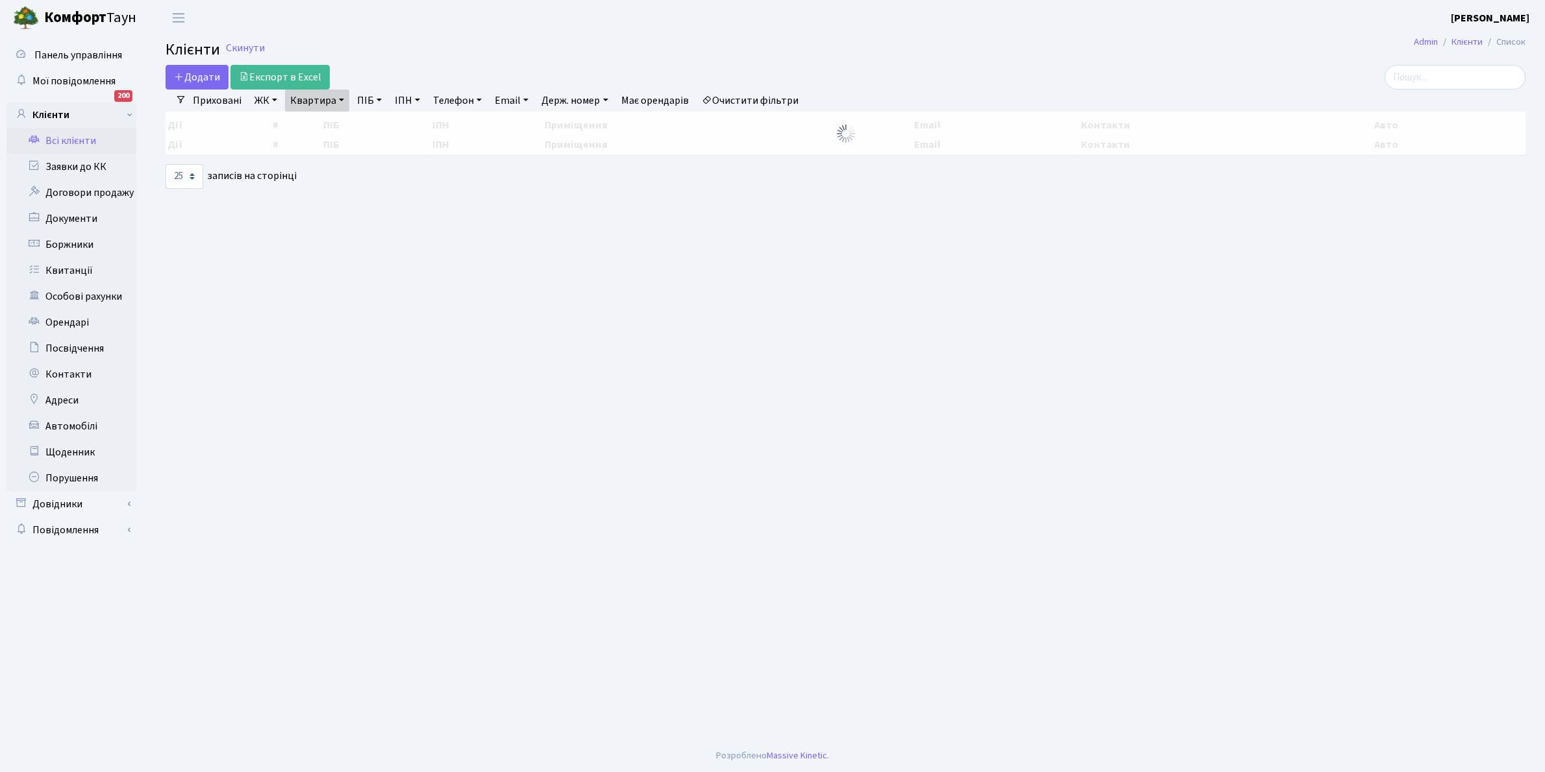
select select "25"
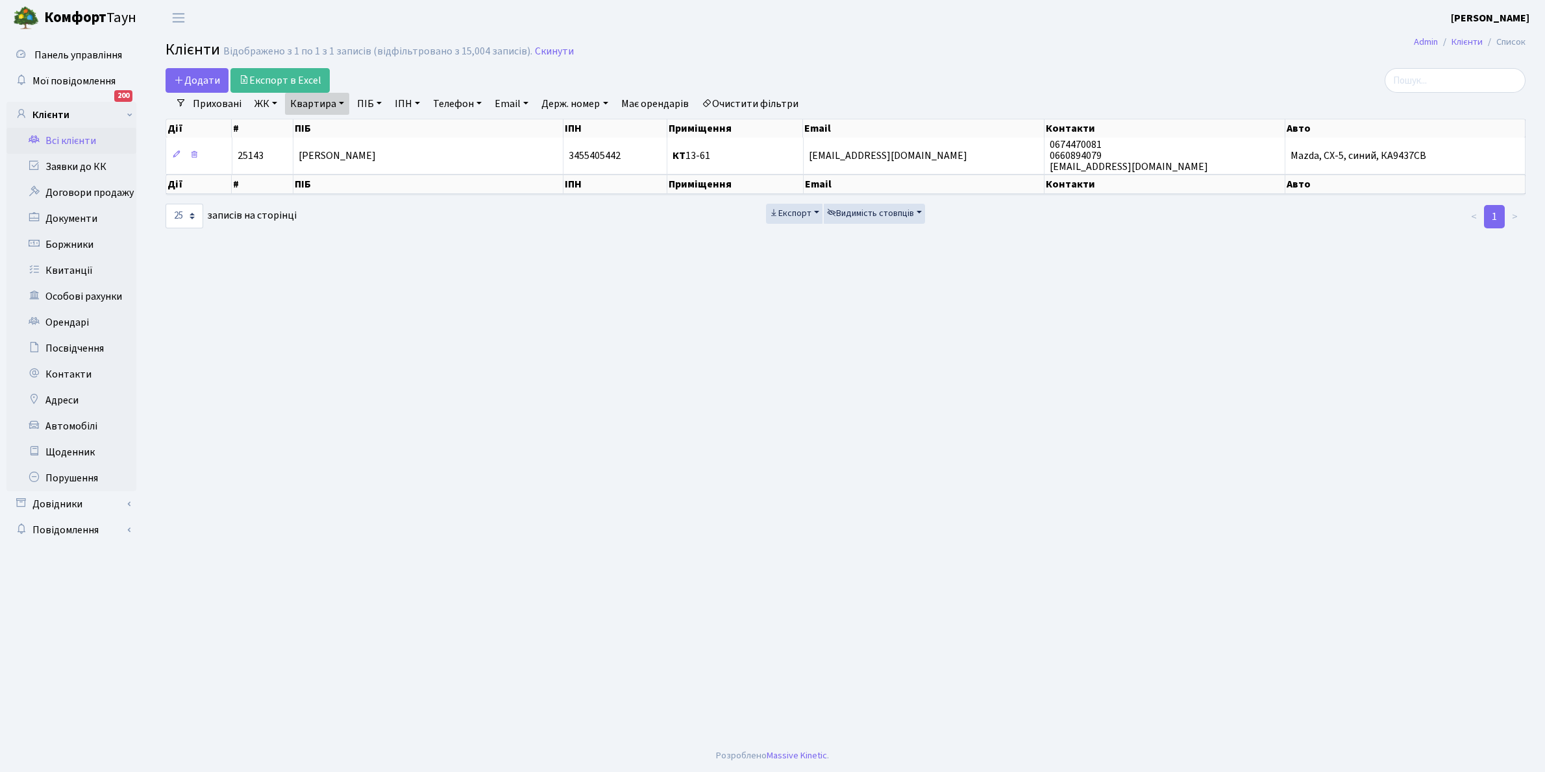
click at [341, 104] on link "Квартира" at bounding box center [317, 104] width 64 height 22
click at [336, 128] on input "13-61" at bounding box center [324, 129] width 76 height 25
type input "1"
type input "6-62"
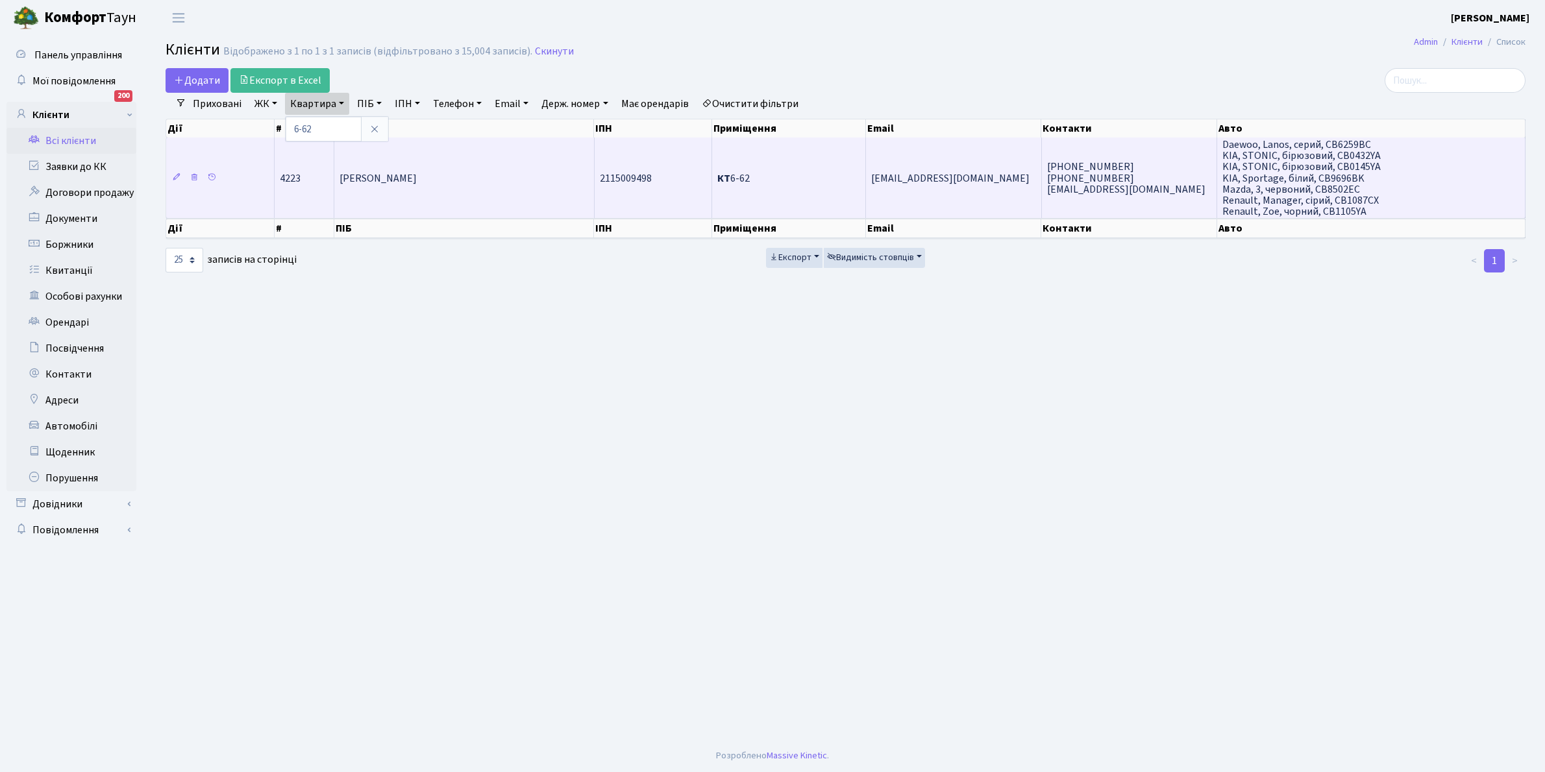
click at [437, 198] on td "[PERSON_NAME]" at bounding box center [464, 178] width 260 height 80
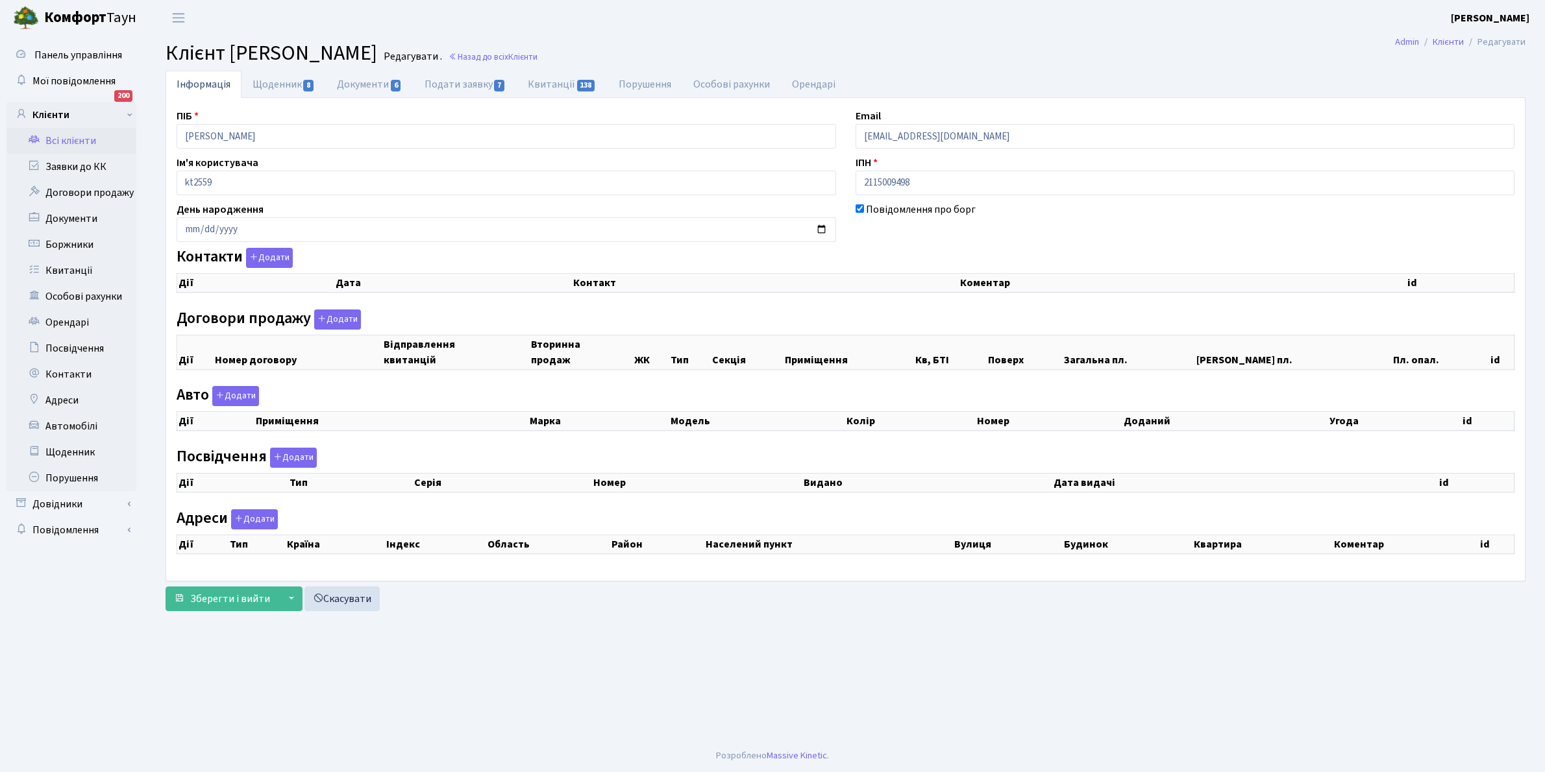
select select "25"
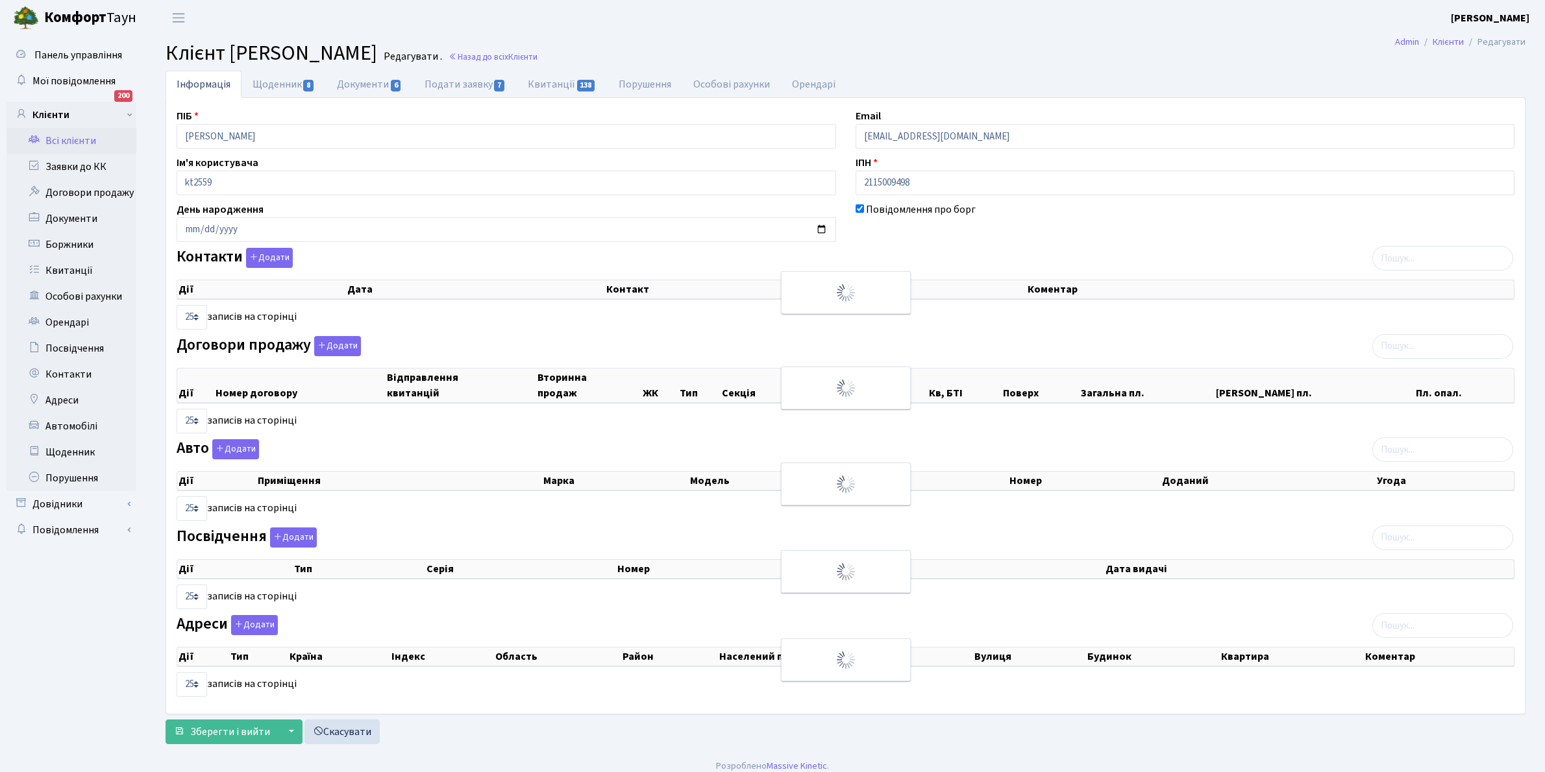
checkbox input "true"
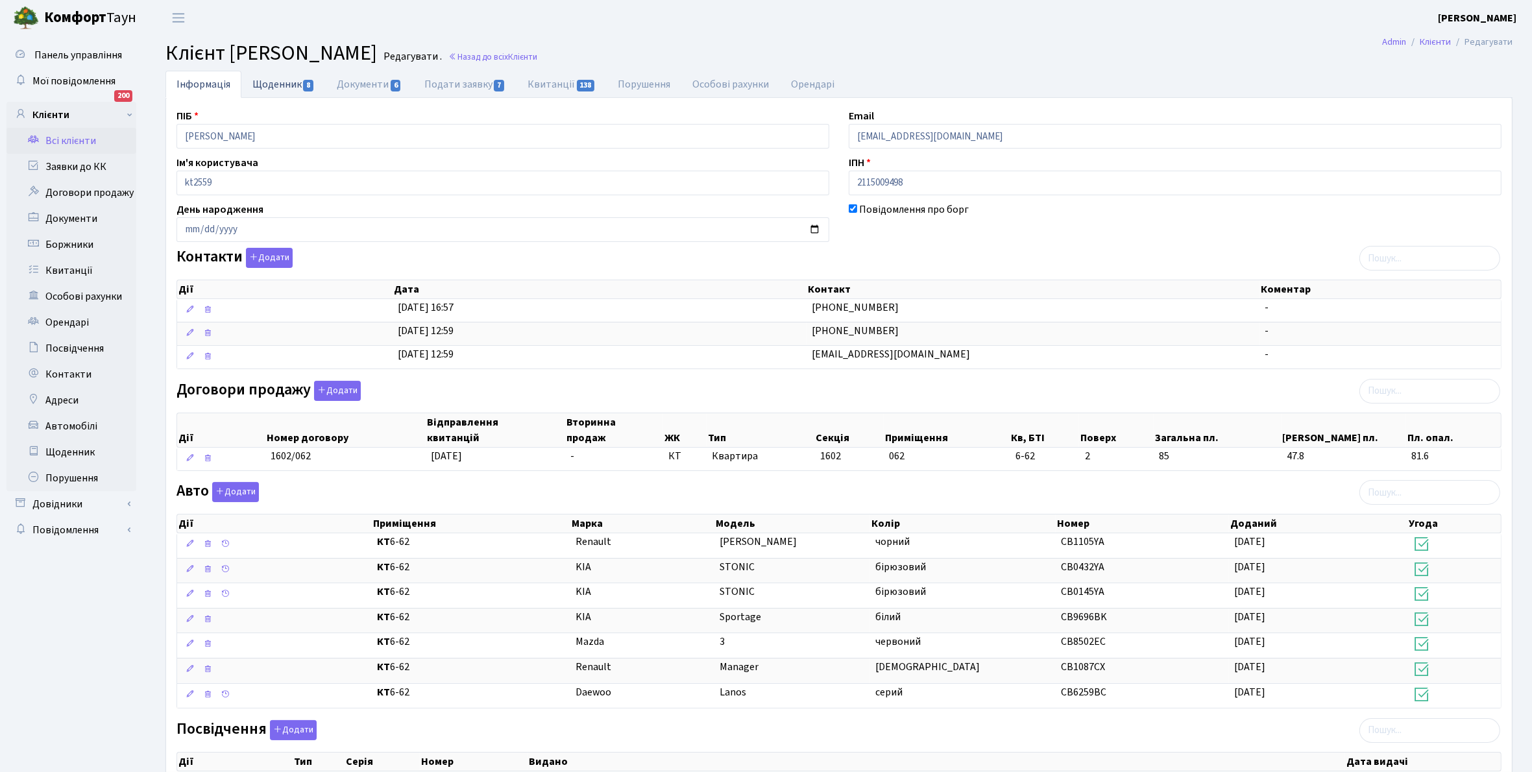
click at [273, 86] on link "Щоденник 8" at bounding box center [283, 84] width 84 height 27
select select "25"
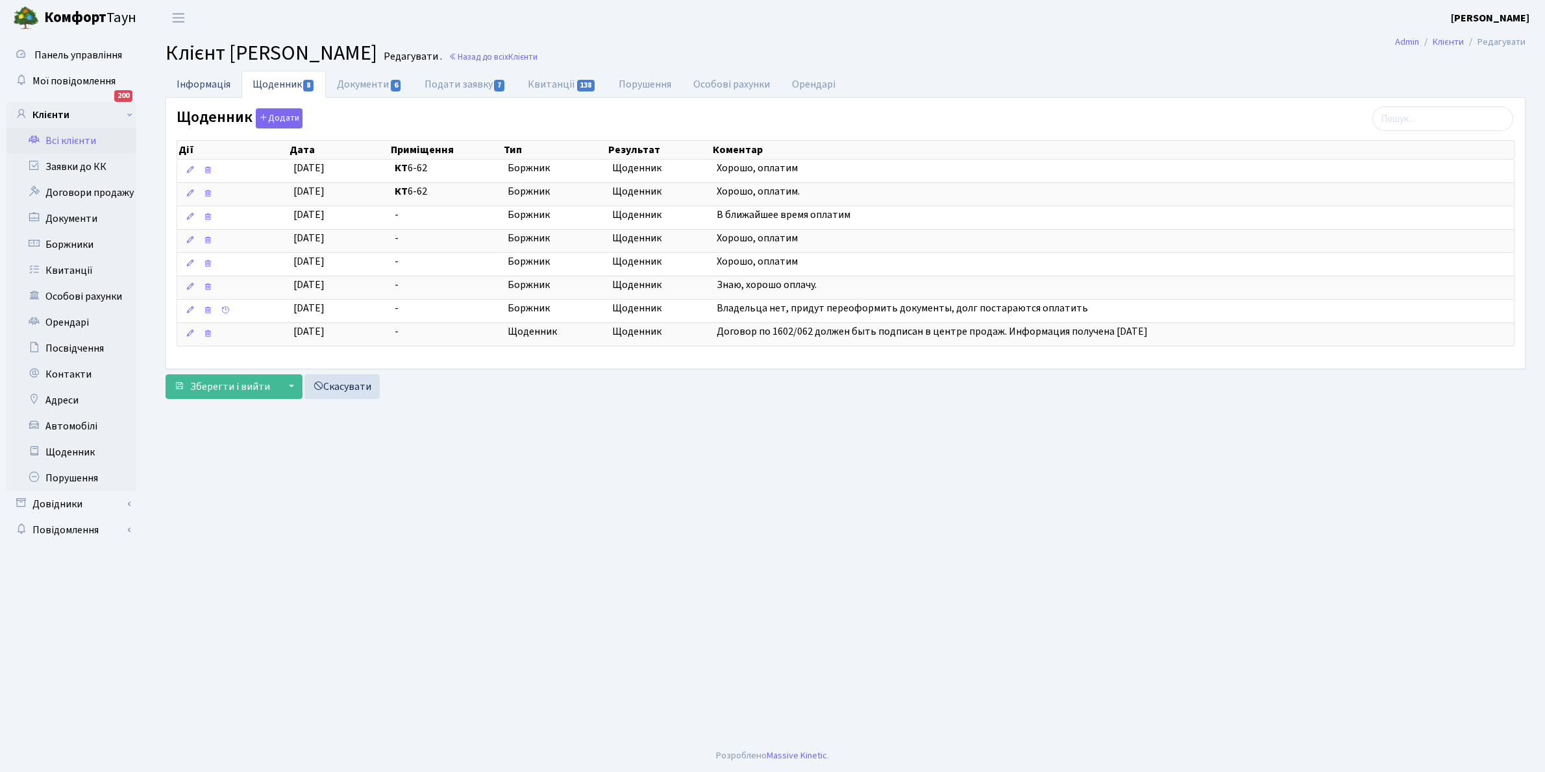
click at [190, 83] on link "Інформація" at bounding box center [204, 84] width 76 height 27
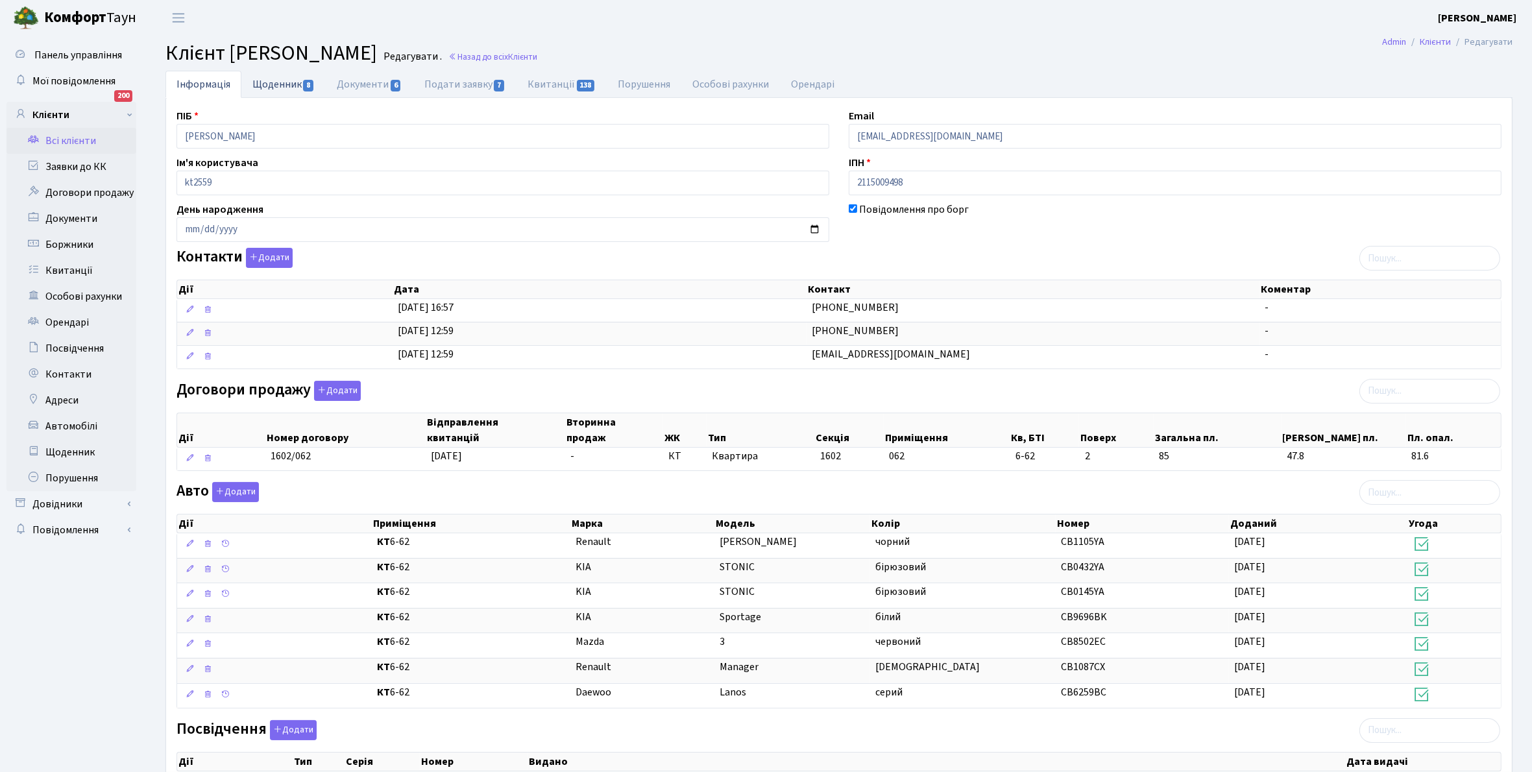
click at [278, 84] on link "Щоденник 8" at bounding box center [283, 84] width 84 height 27
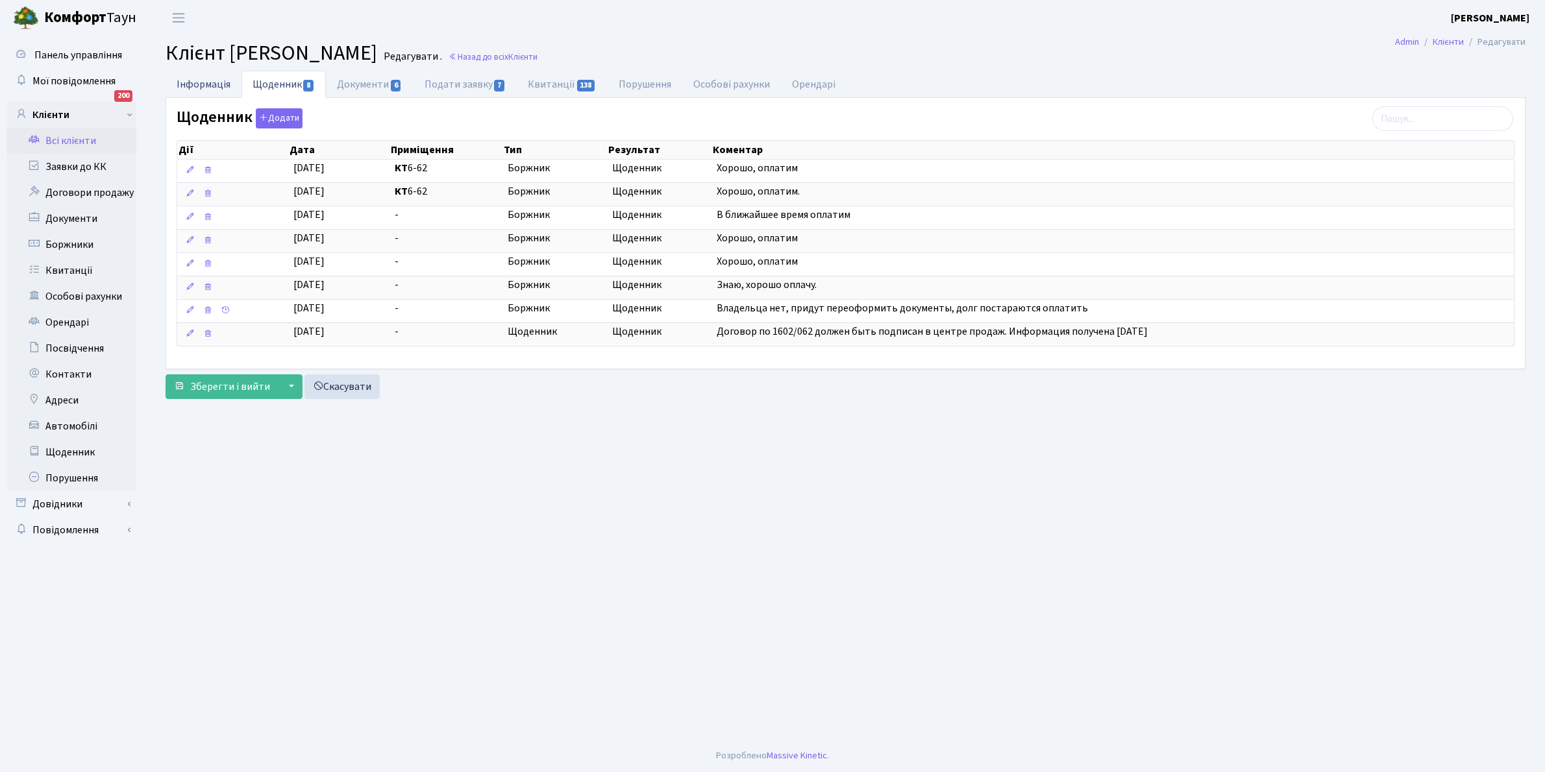
click at [203, 82] on link "Інформація" at bounding box center [204, 84] width 76 height 27
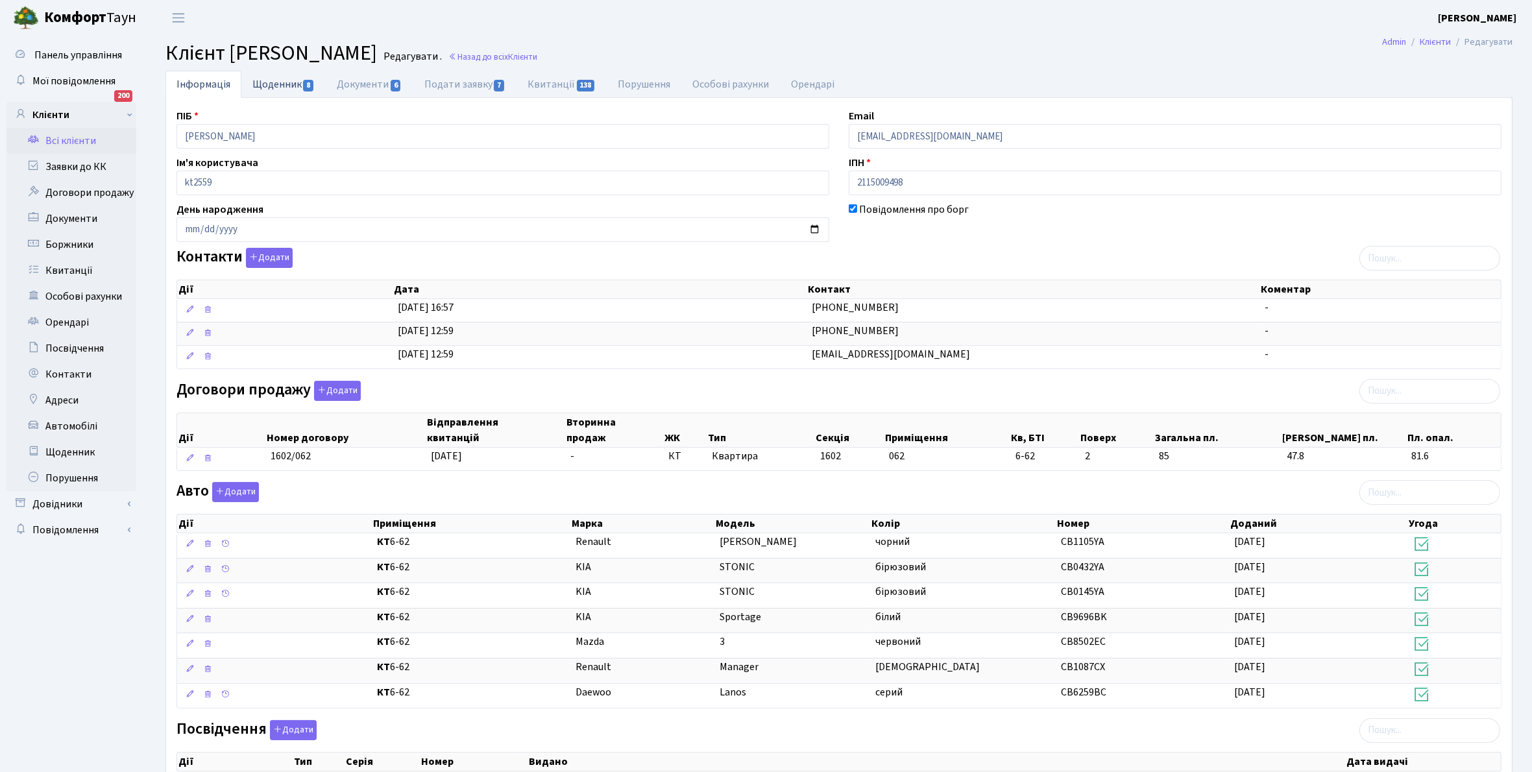
click at [274, 89] on link "Щоденник 8" at bounding box center [283, 84] width 84 height 27
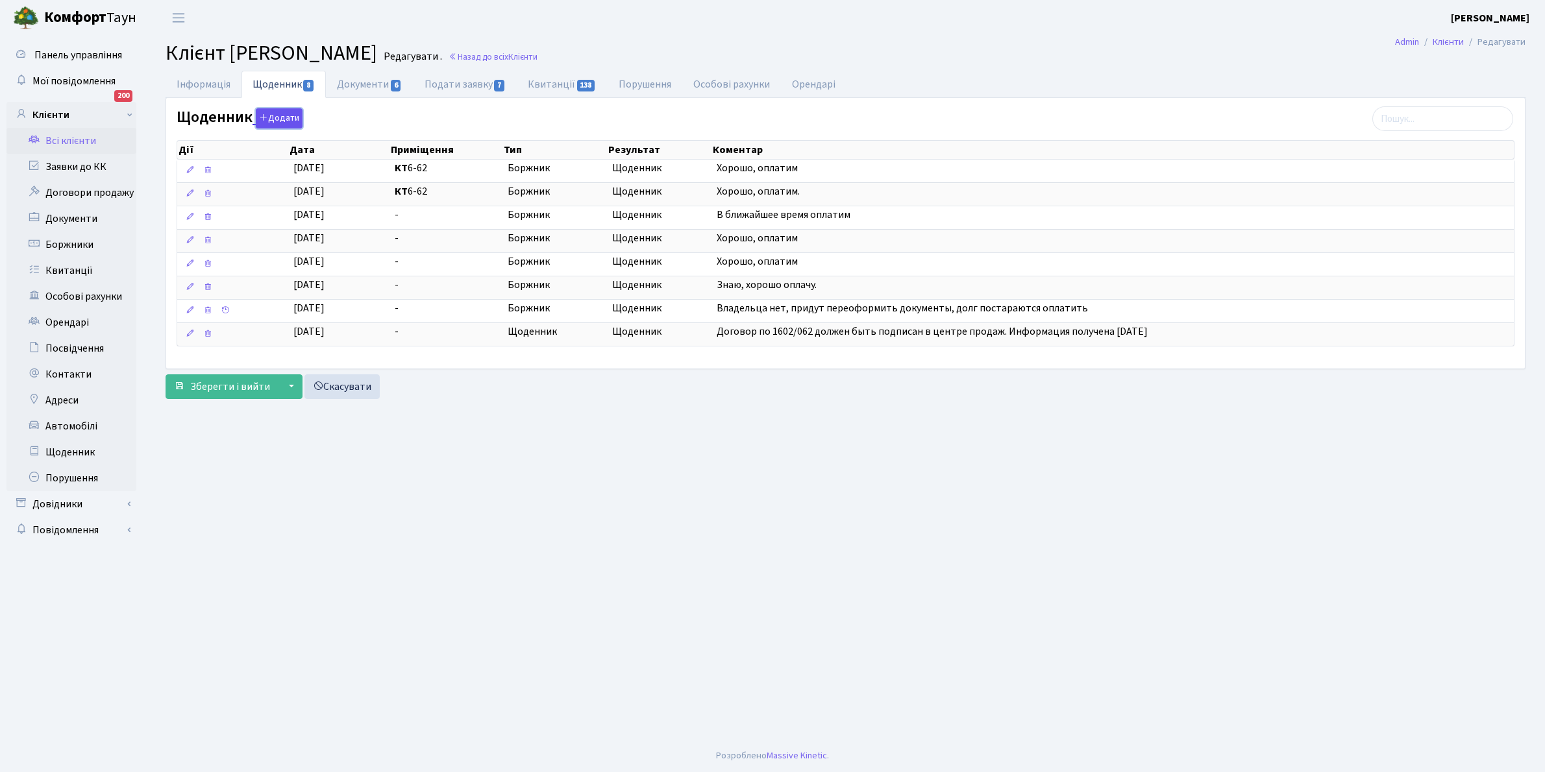
click at [280, 119] on button "Додати" at bounding box center [279, 118] width 47 height 20
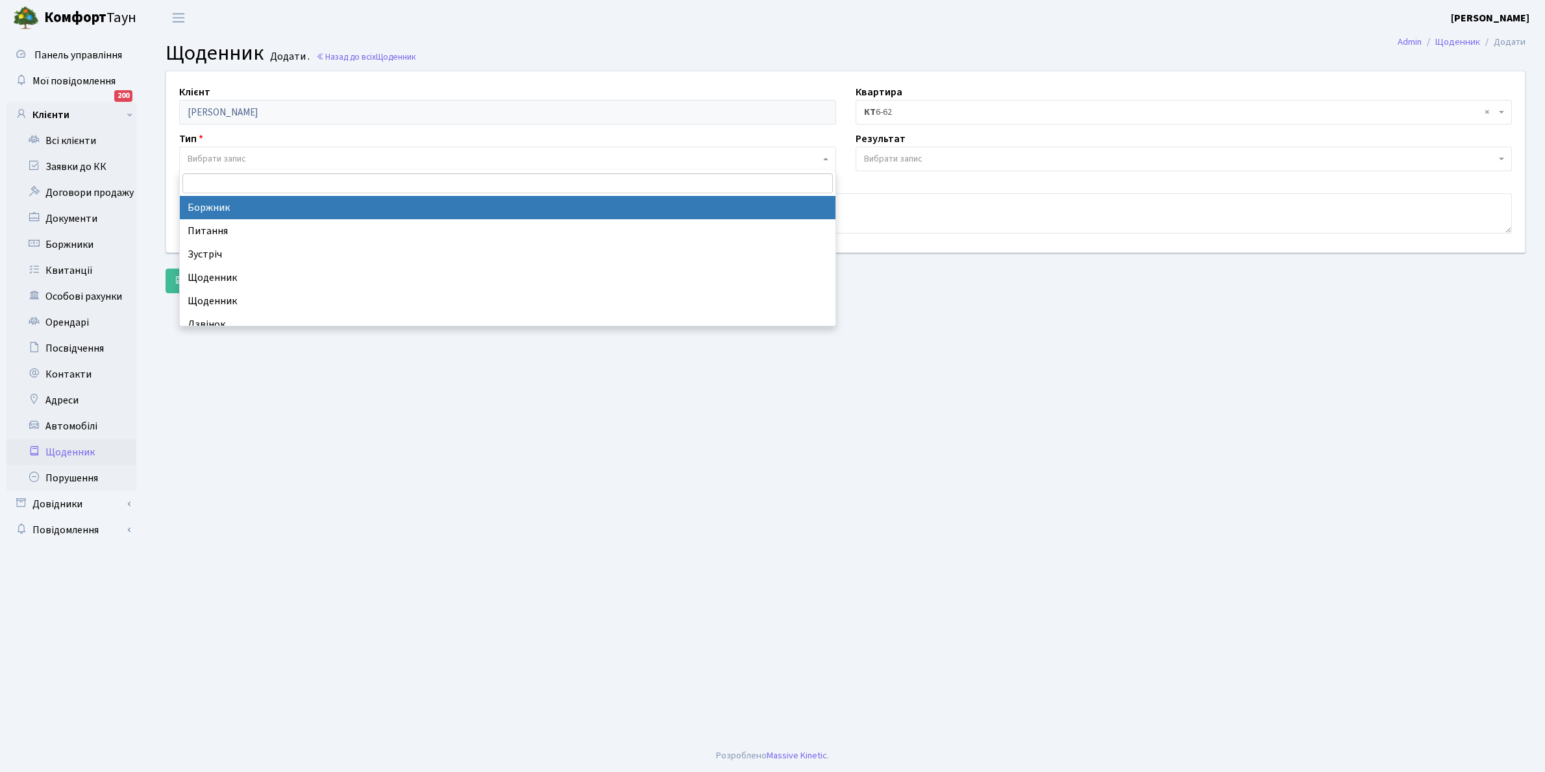
click at [267, 156] on span "Вибрати запис" at bounding box center [504, 159] width 632 height 13
select select "189"
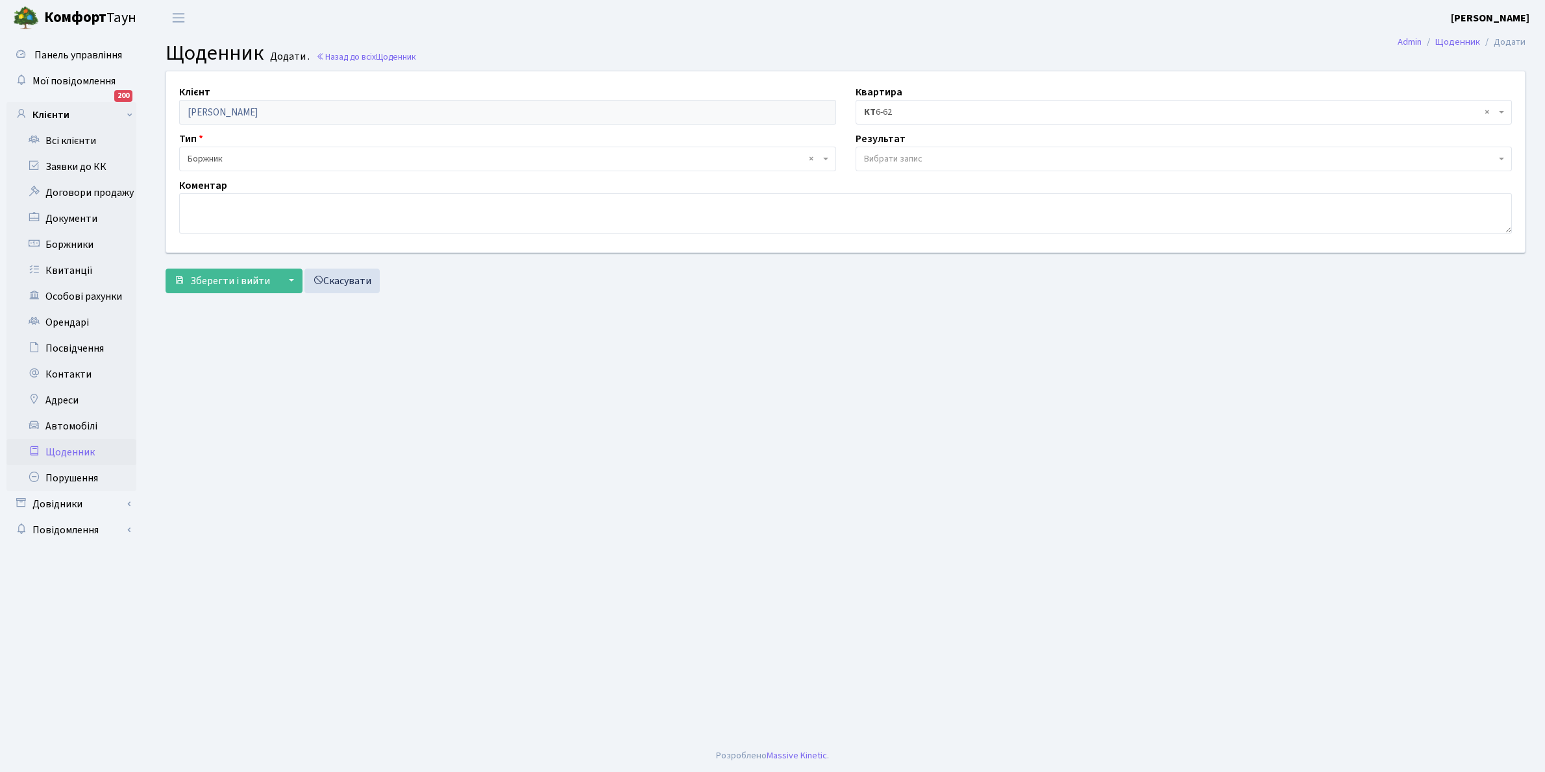
click at [879, 159] on span "Вибрати запис" at bounding box center [893, 159] width 58 height 13
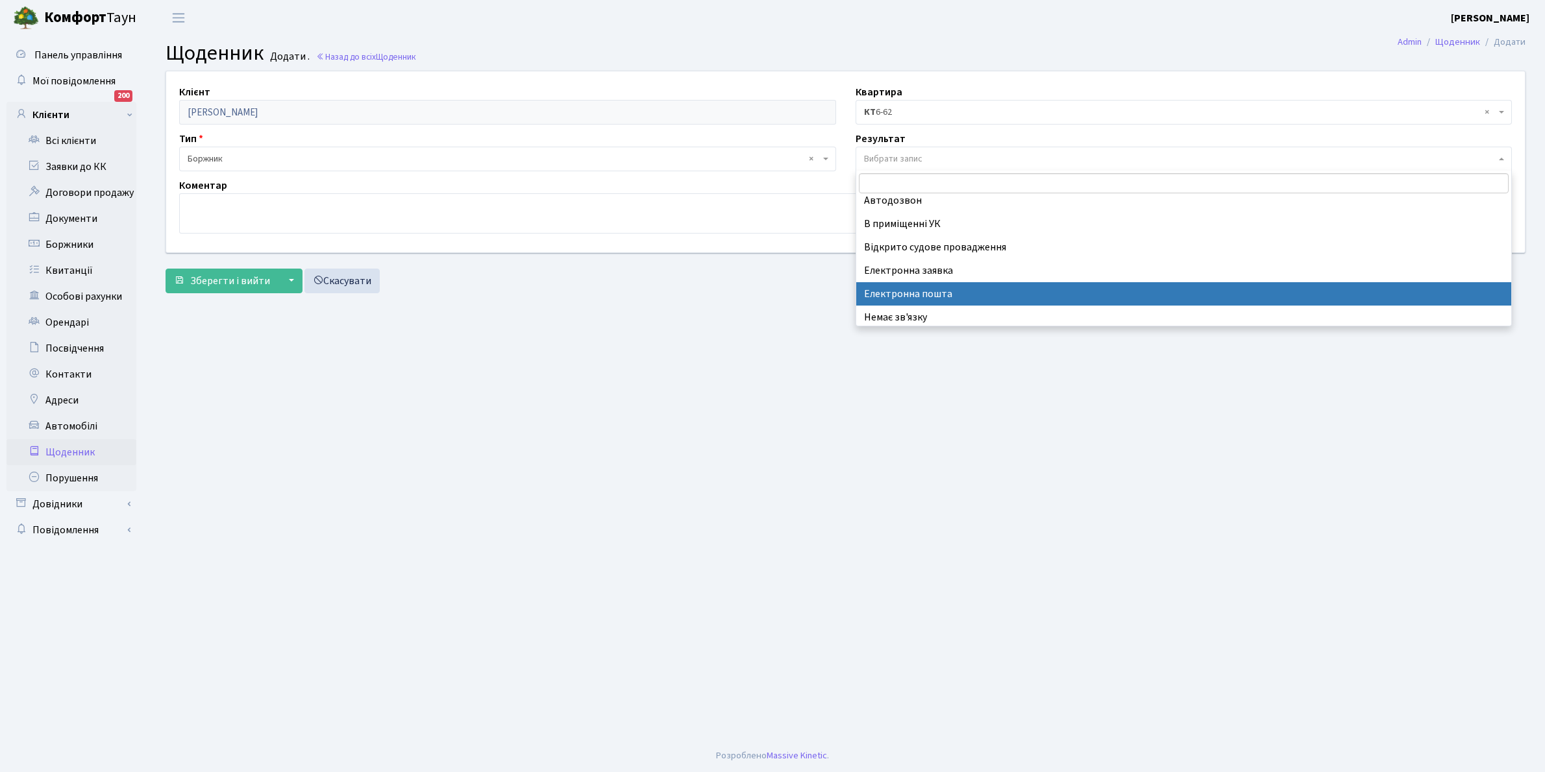
scroll to position [80, 0]
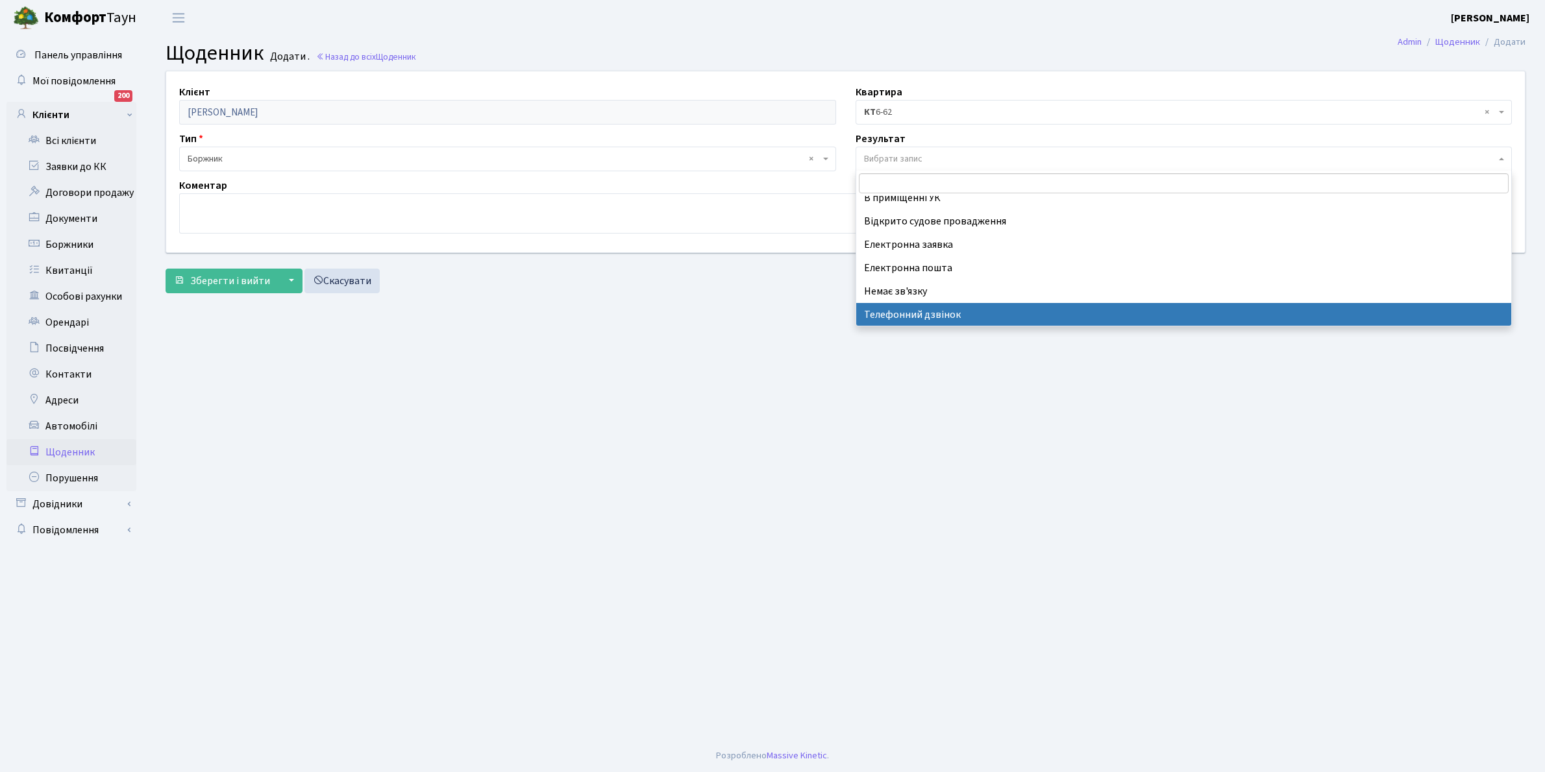
select select "196"
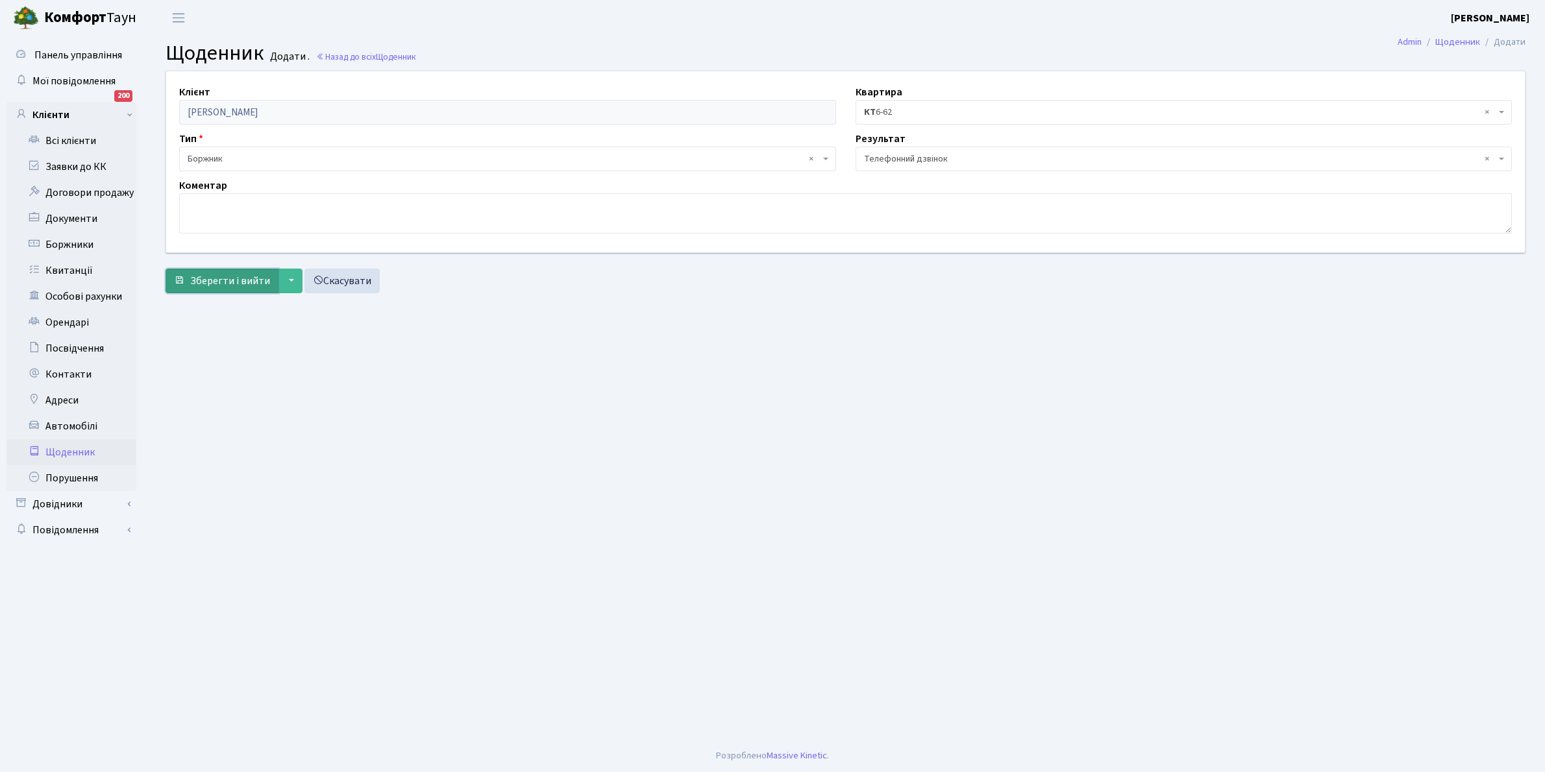
click at [227, 281] on span "Зберегти і вийти" at bounding box center [230, 281] width 80 height 14
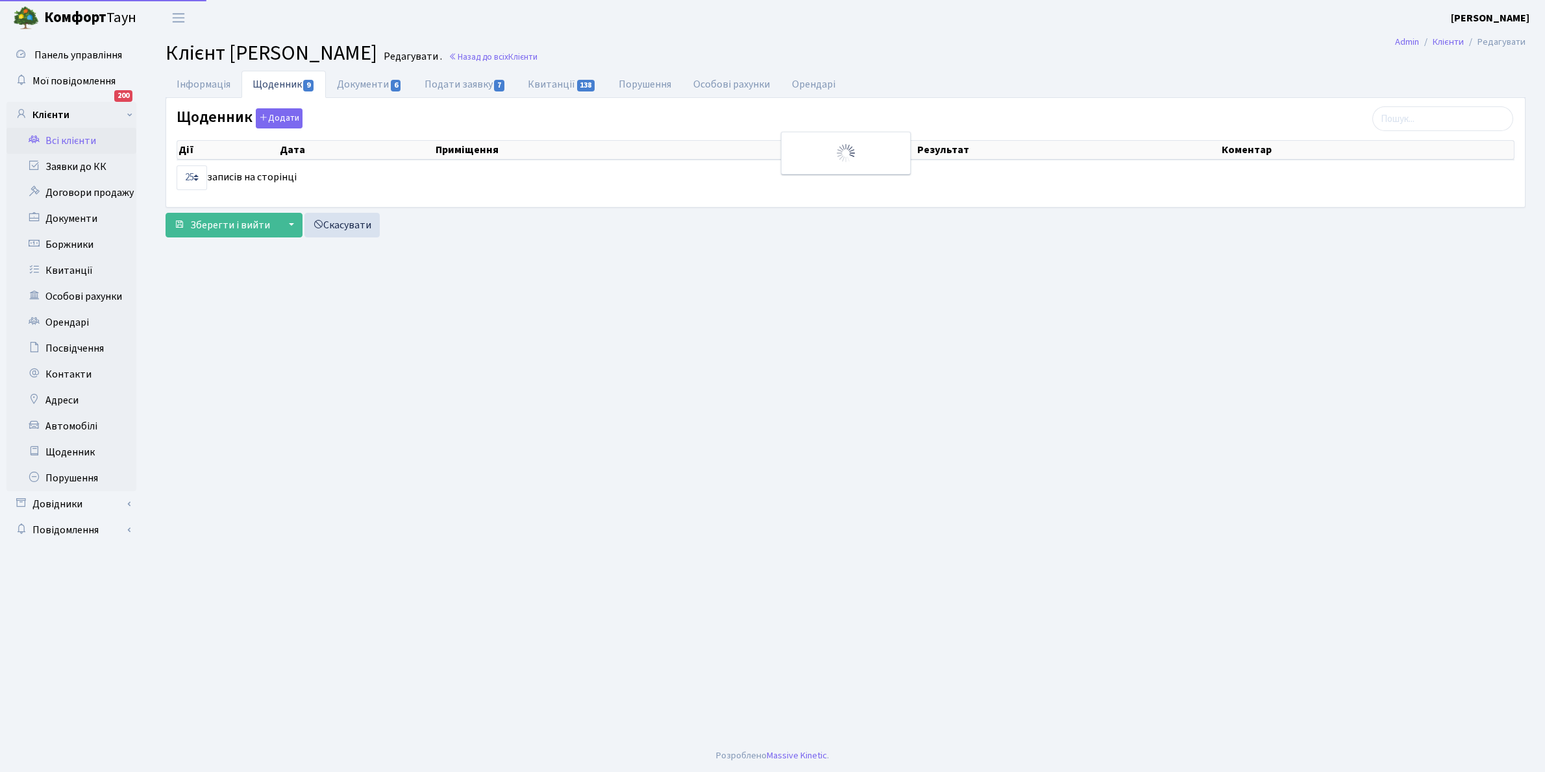
select select "25"
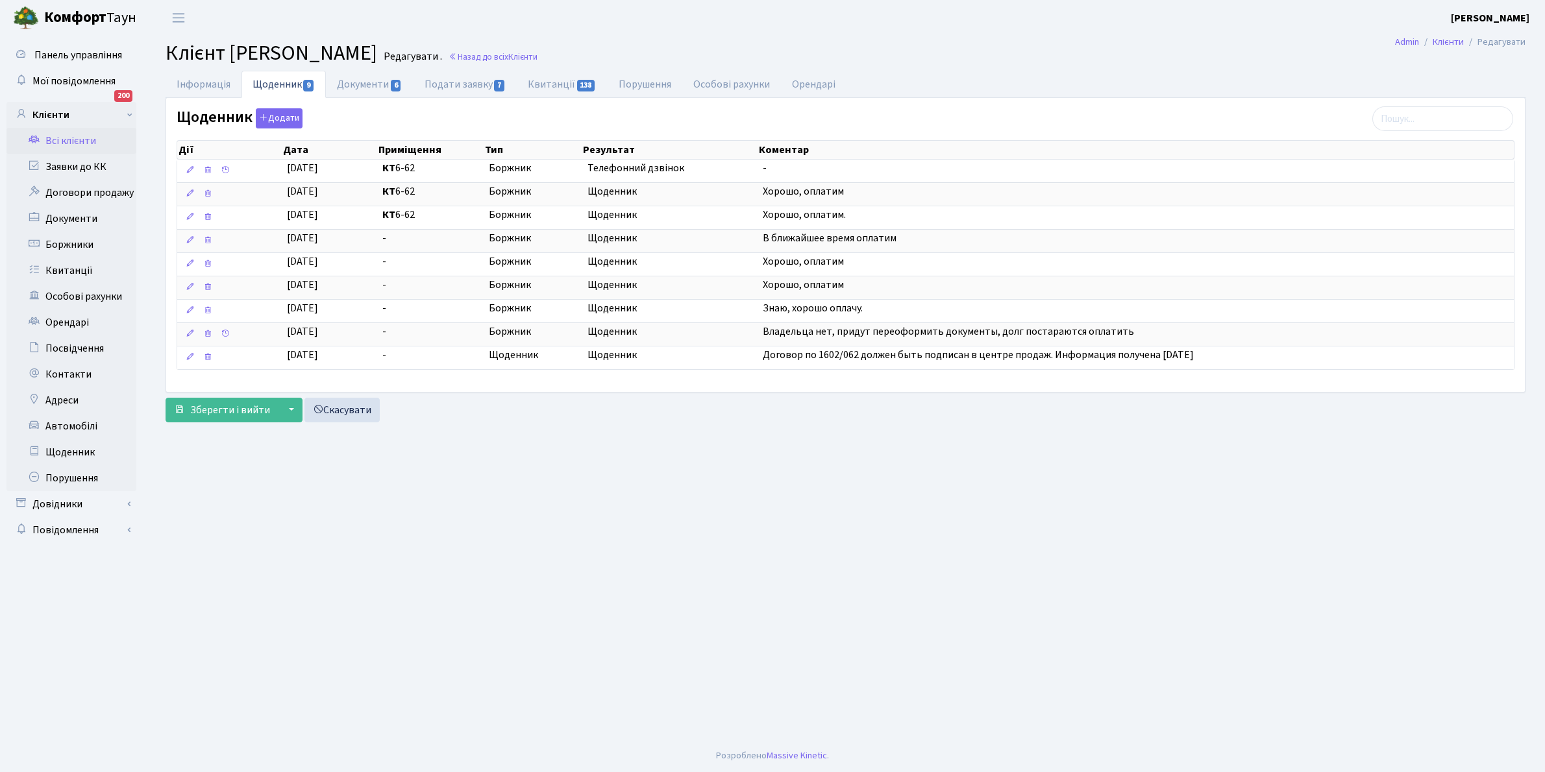
click at [84, 138] on link "Всі клієнти" at bounding box center [71, 141] width 130 height 26
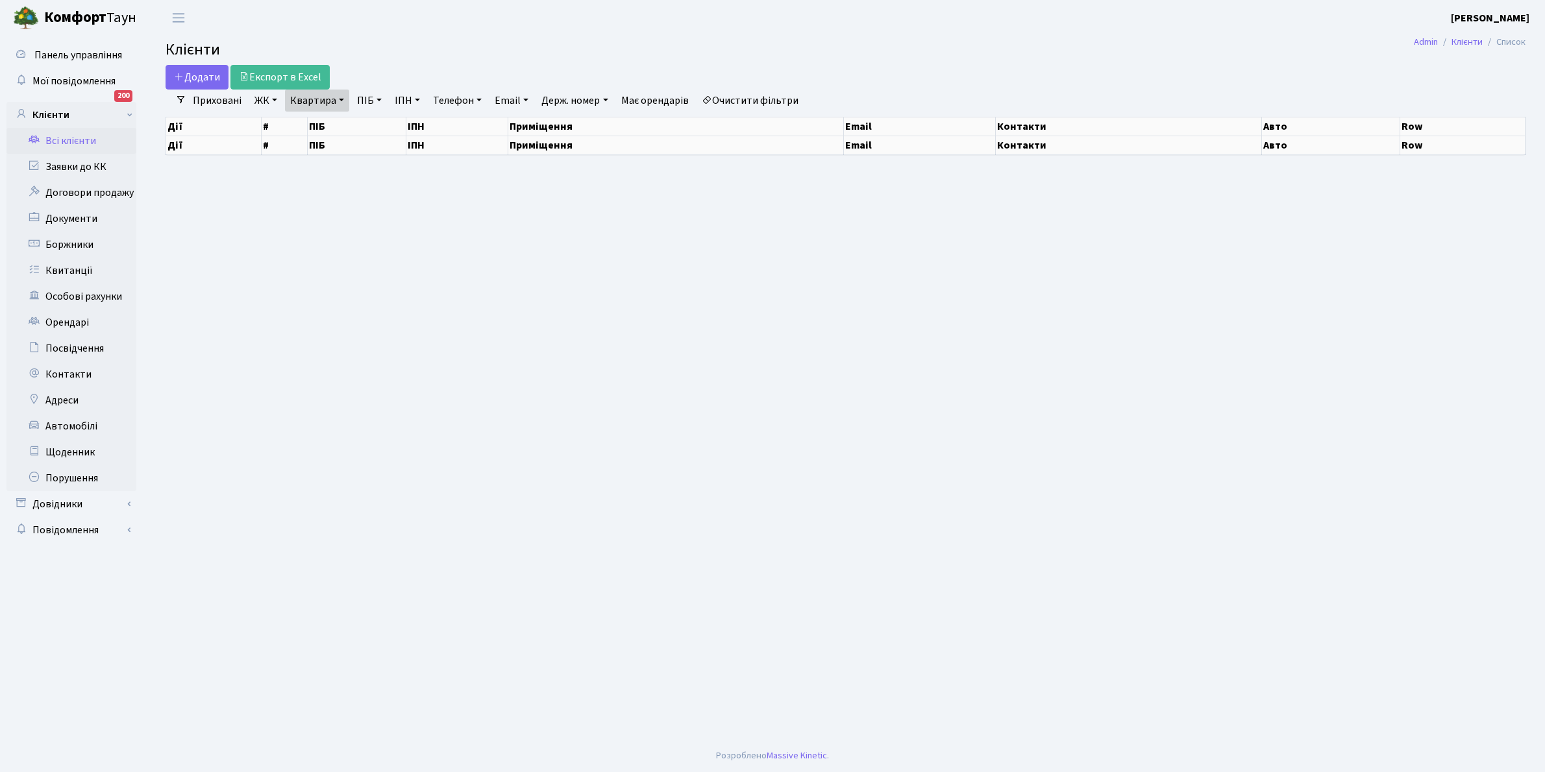
select select "25"
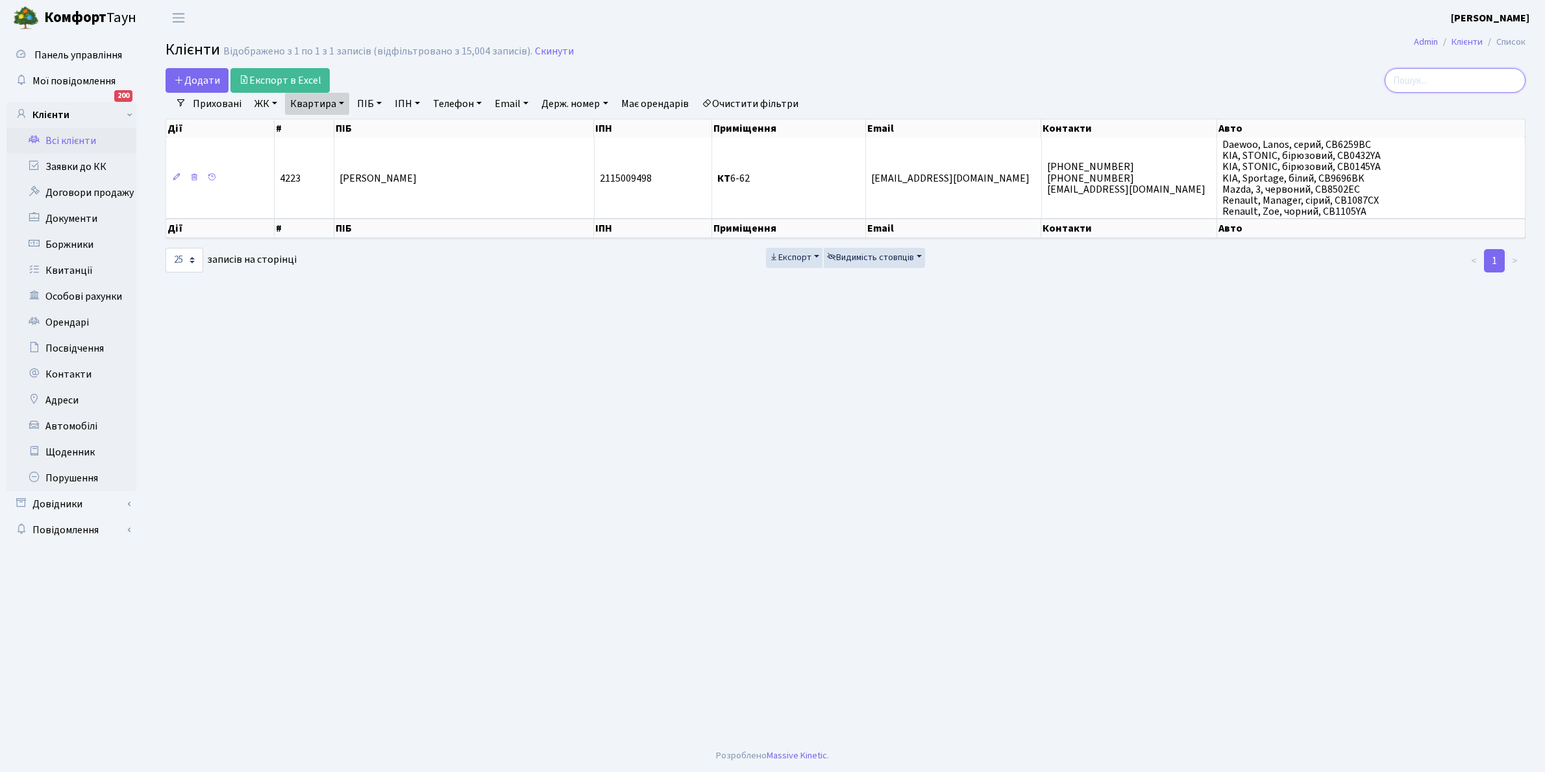
click at [1444, 79] on input "search" at bounding box center [1454, 80] width 141 height 25
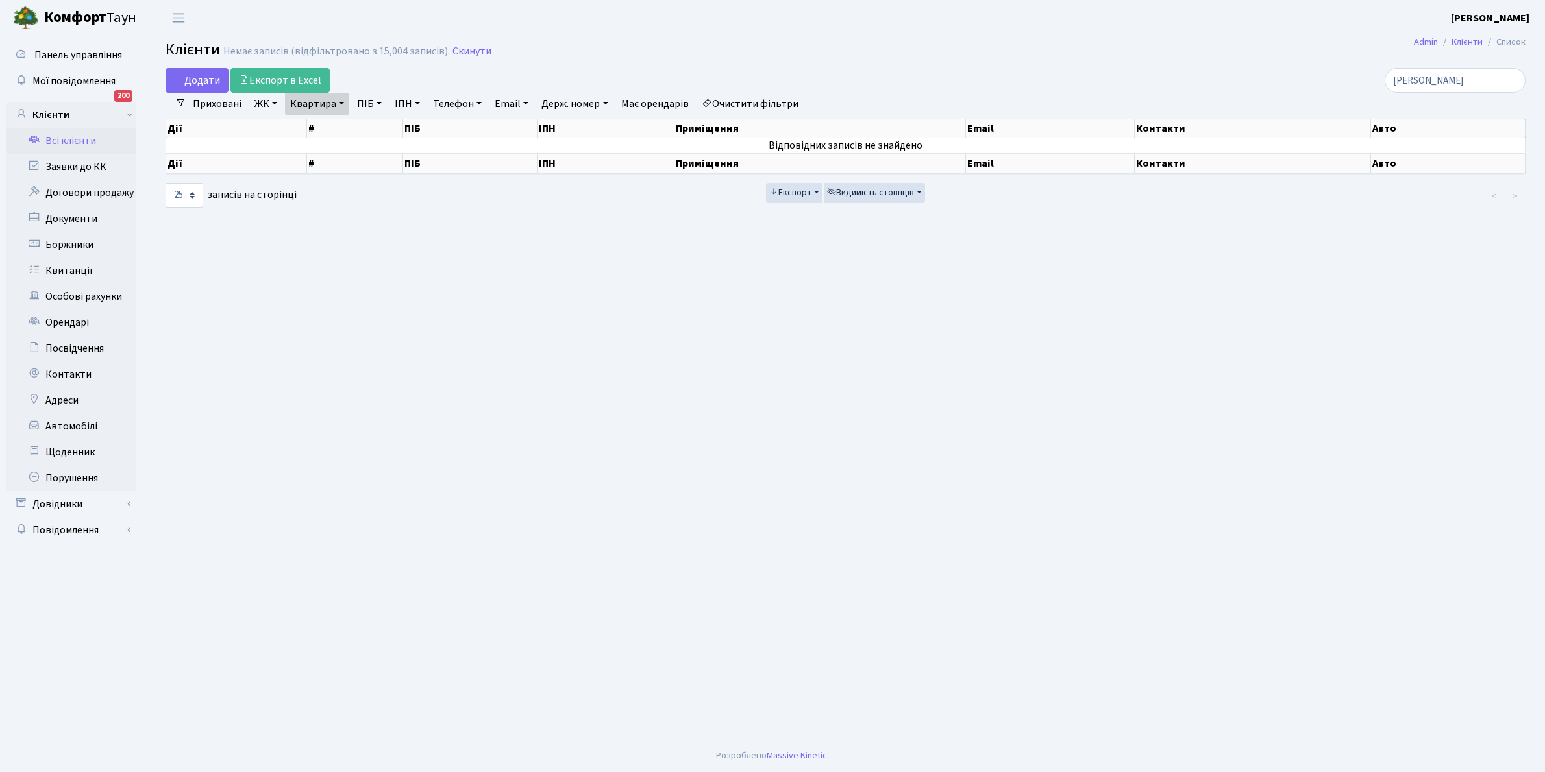
click at [741, 101] on link "Очистити фільтри" at bounding box center [749, 104] width 107 height 22
type input "[PERSON_NAME]"
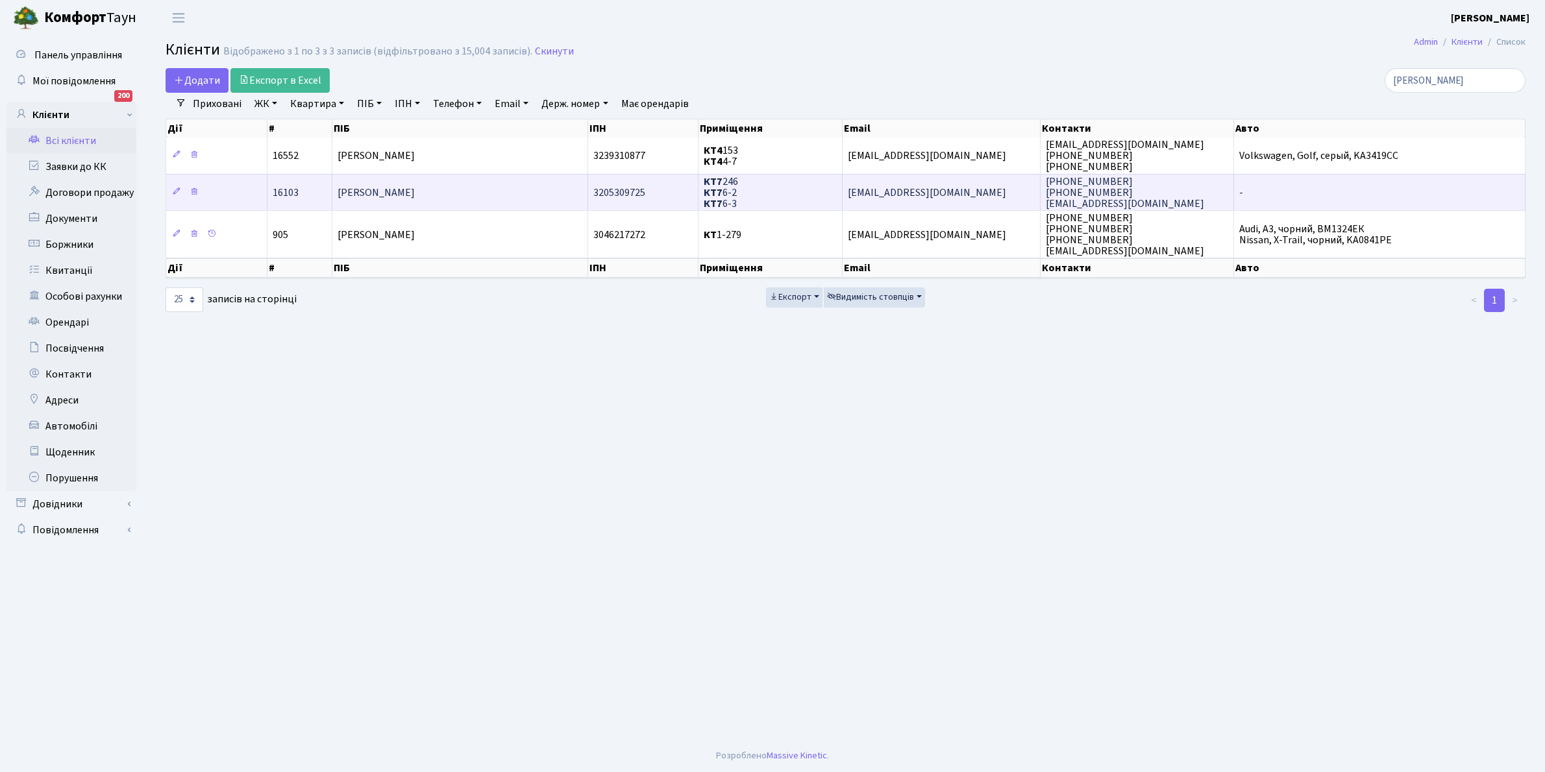
click at [456, 185] on td "[PERSON_NAME]" at bounding box center [460, 192] width 256 height 36
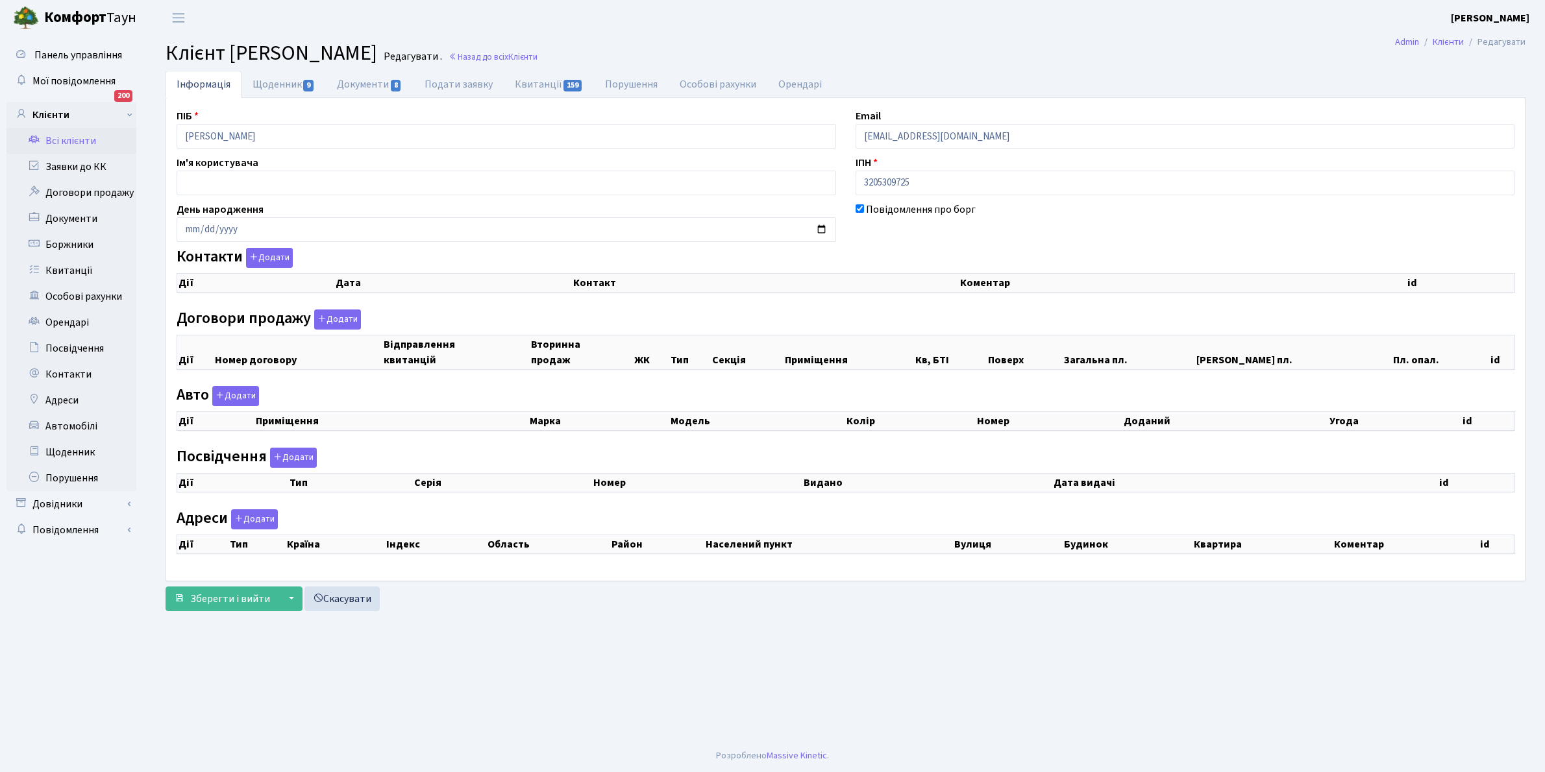
checkbox input "true"
select select "25"
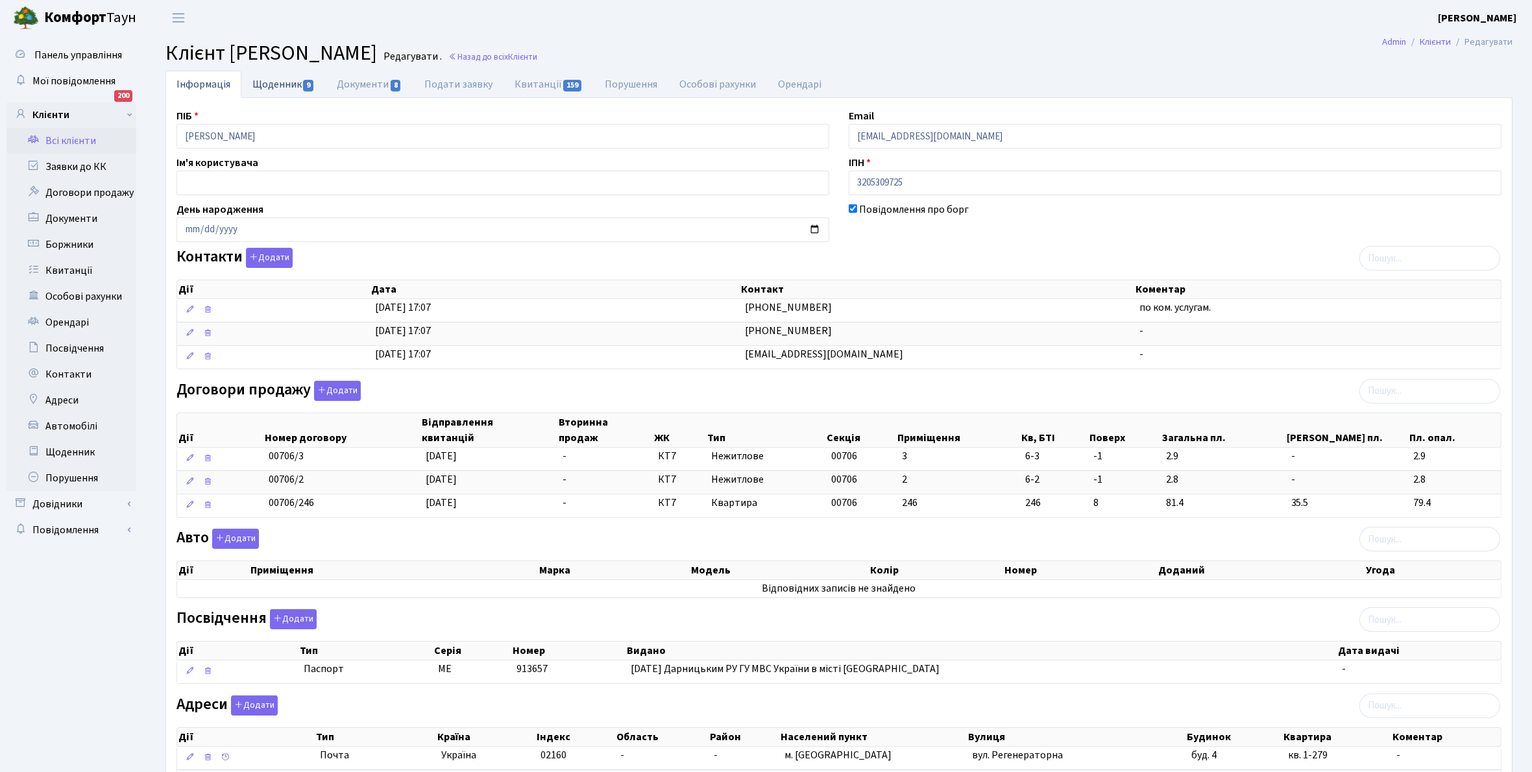
click at [271, 86] on link "Щоденник 9" at bounding box center [283, 84] width 84 height 27
select select "25"
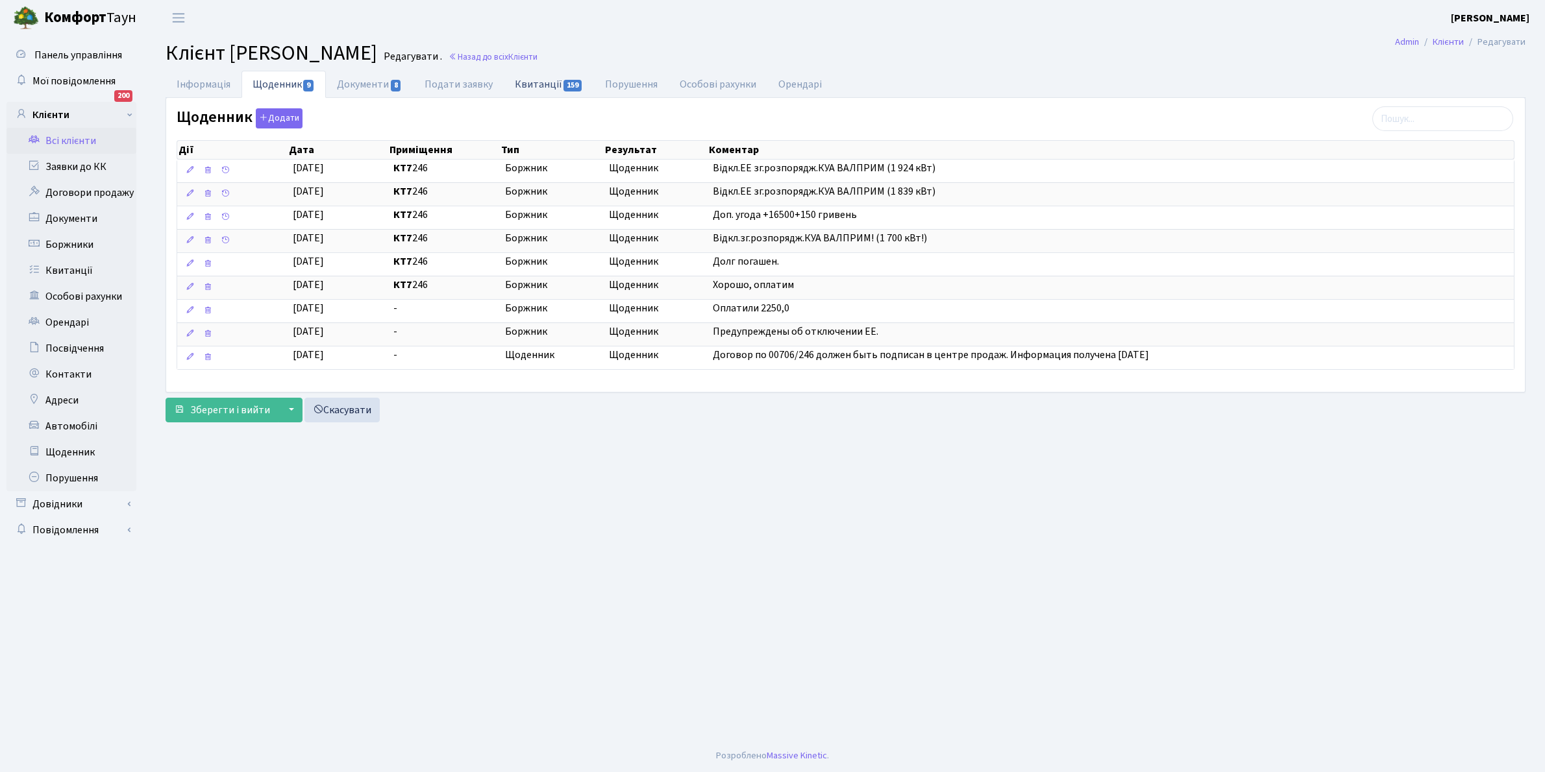
click at [524, 85] on link "Квитанції 159" at bounding box center [549, 84] width 90 height 27
select select "25"
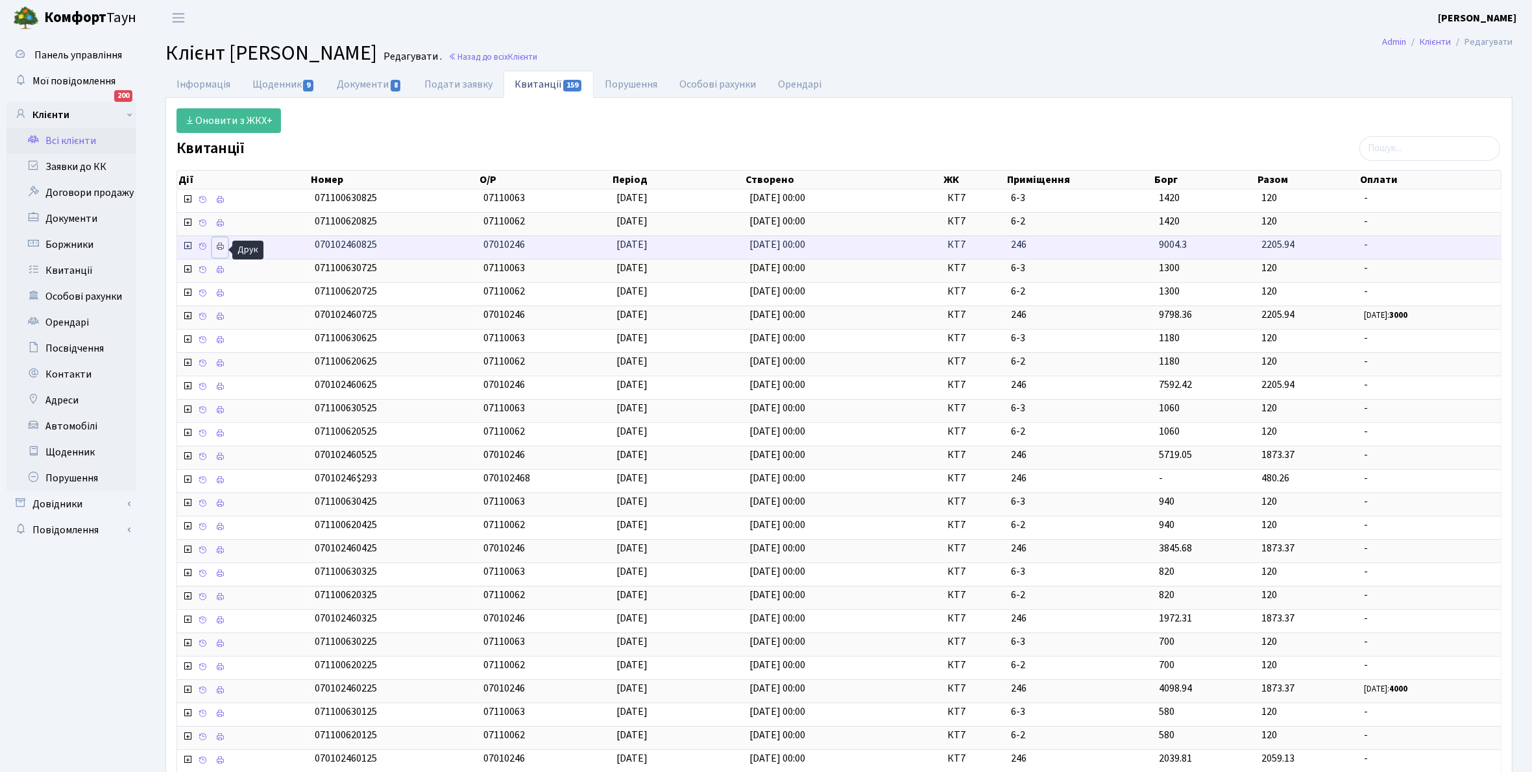
click at [219, 251] on icon at bounding box center [219, 246] width 9 height 9
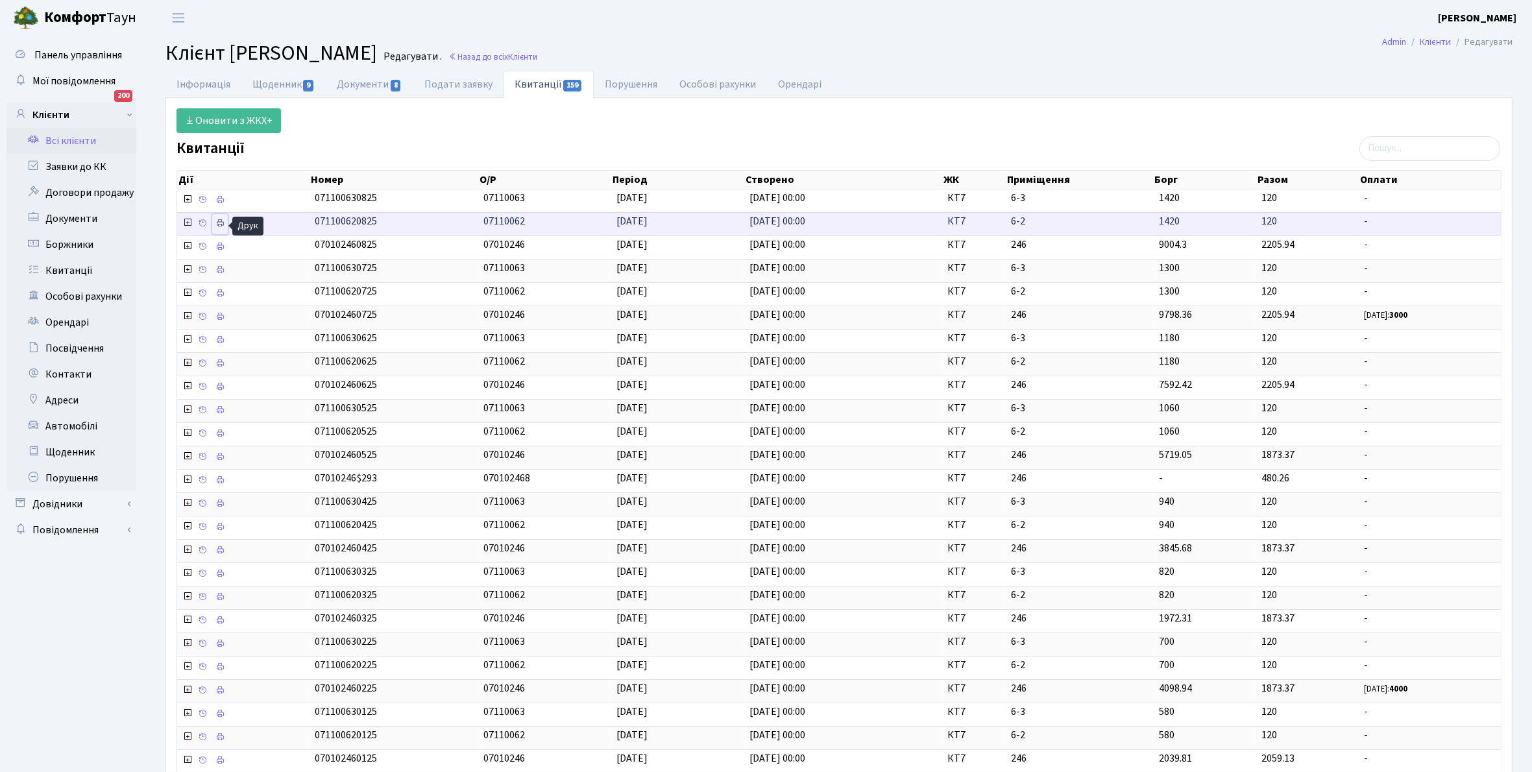
click at [221, 226] on icon at bounding box center [219, 223] width 9 height 9
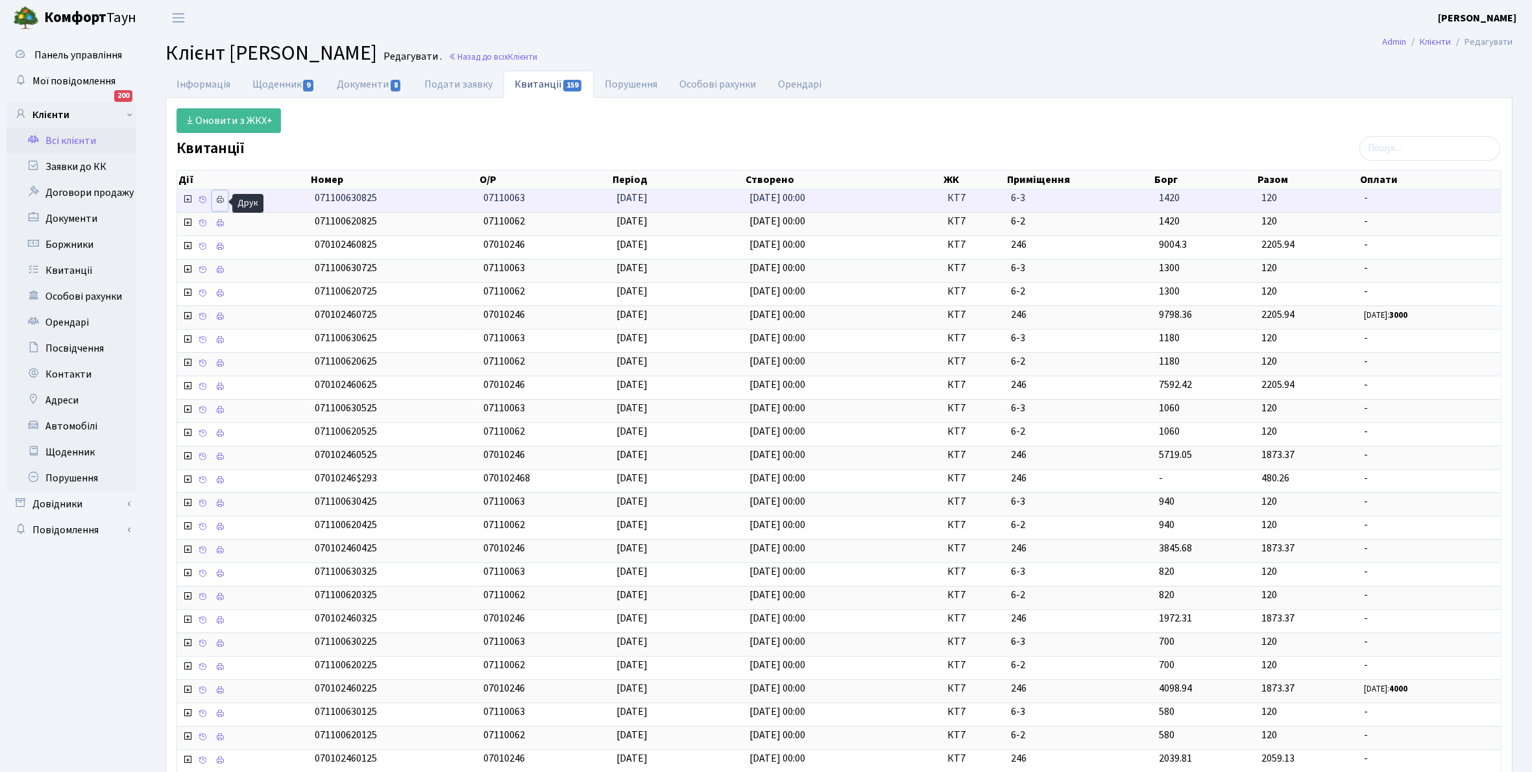
click at [221, 195] on icon at bounding box center [219, 199] width 9 height 9
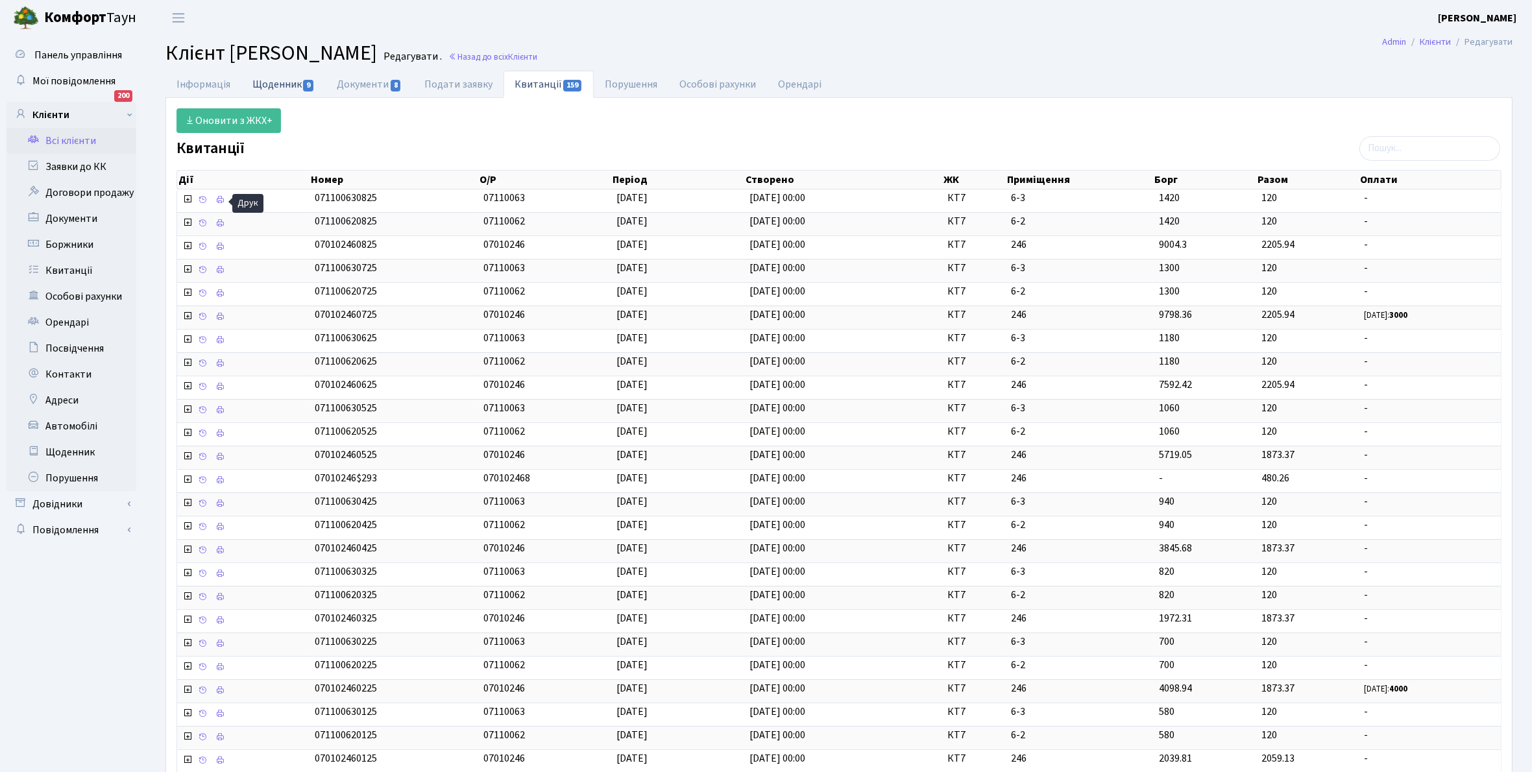
click at [264, 78] on link "Щоденник 9" at bounding box center [283, 84] width 84 height 27
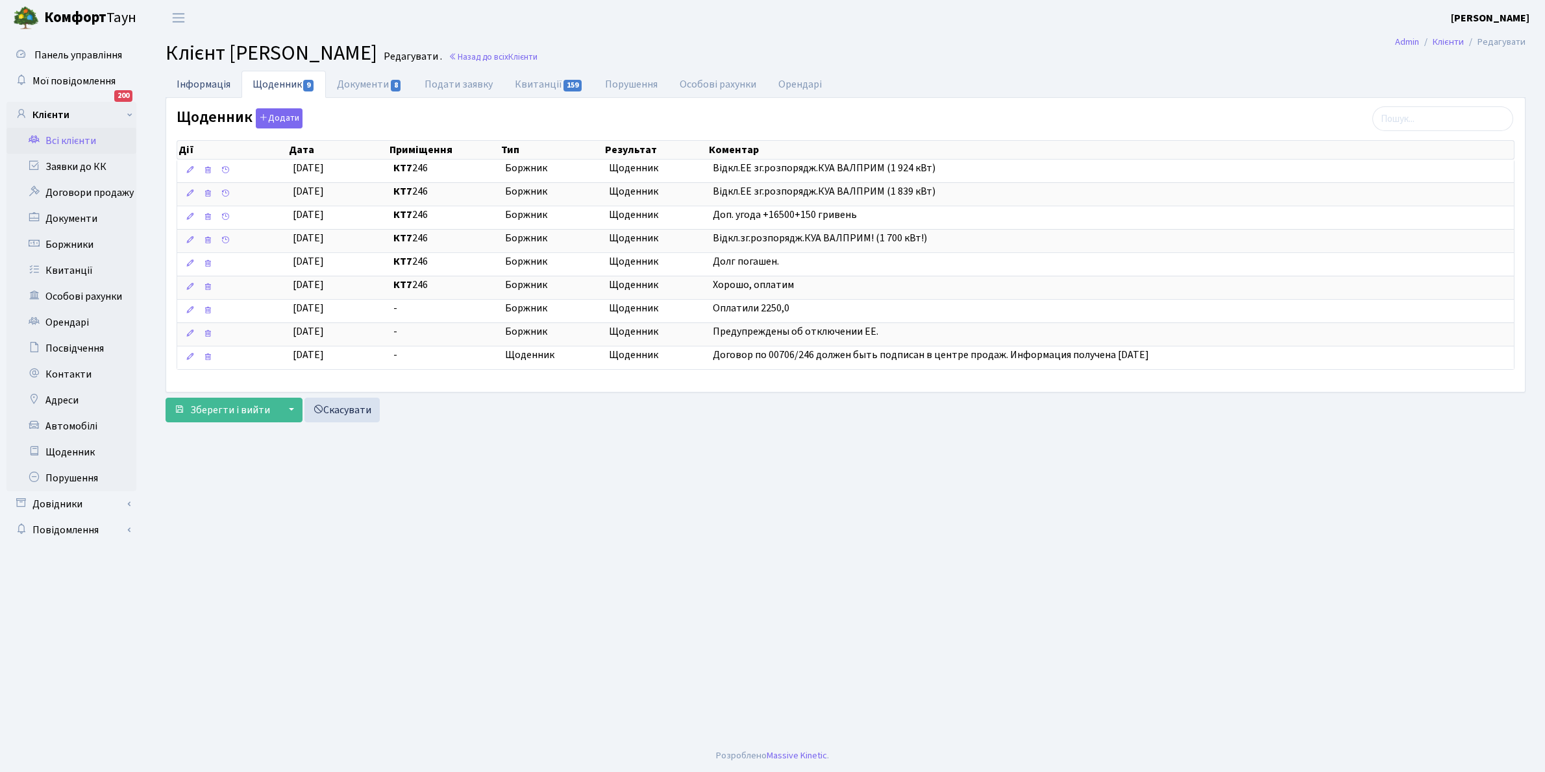
click at [198, 86] on link "Інформація" at bounding box center [204, 84] width 76 height 27
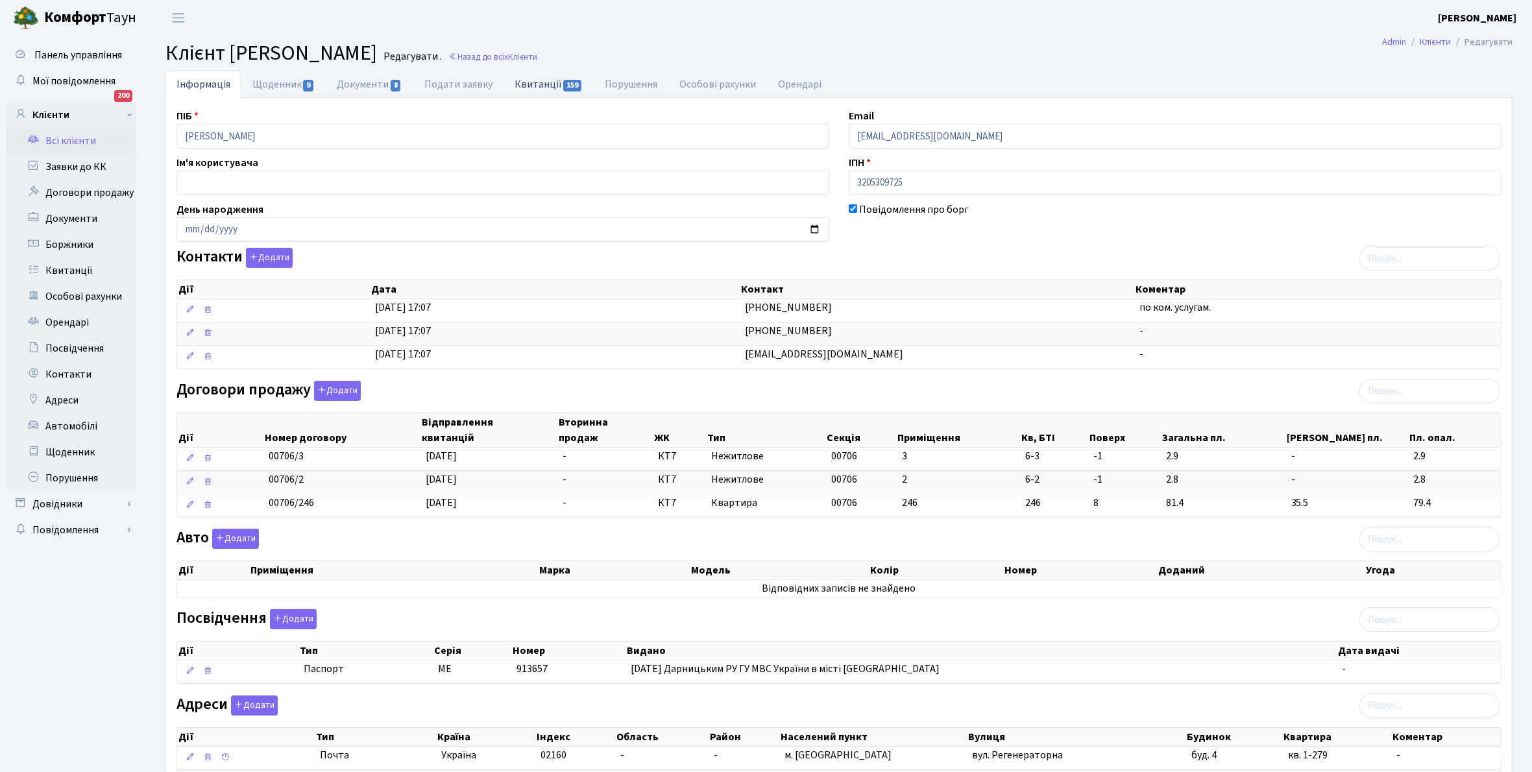
click at [527, 85] on link "Квитанції 159" at bounding box center [549, 84] width 90 height 27
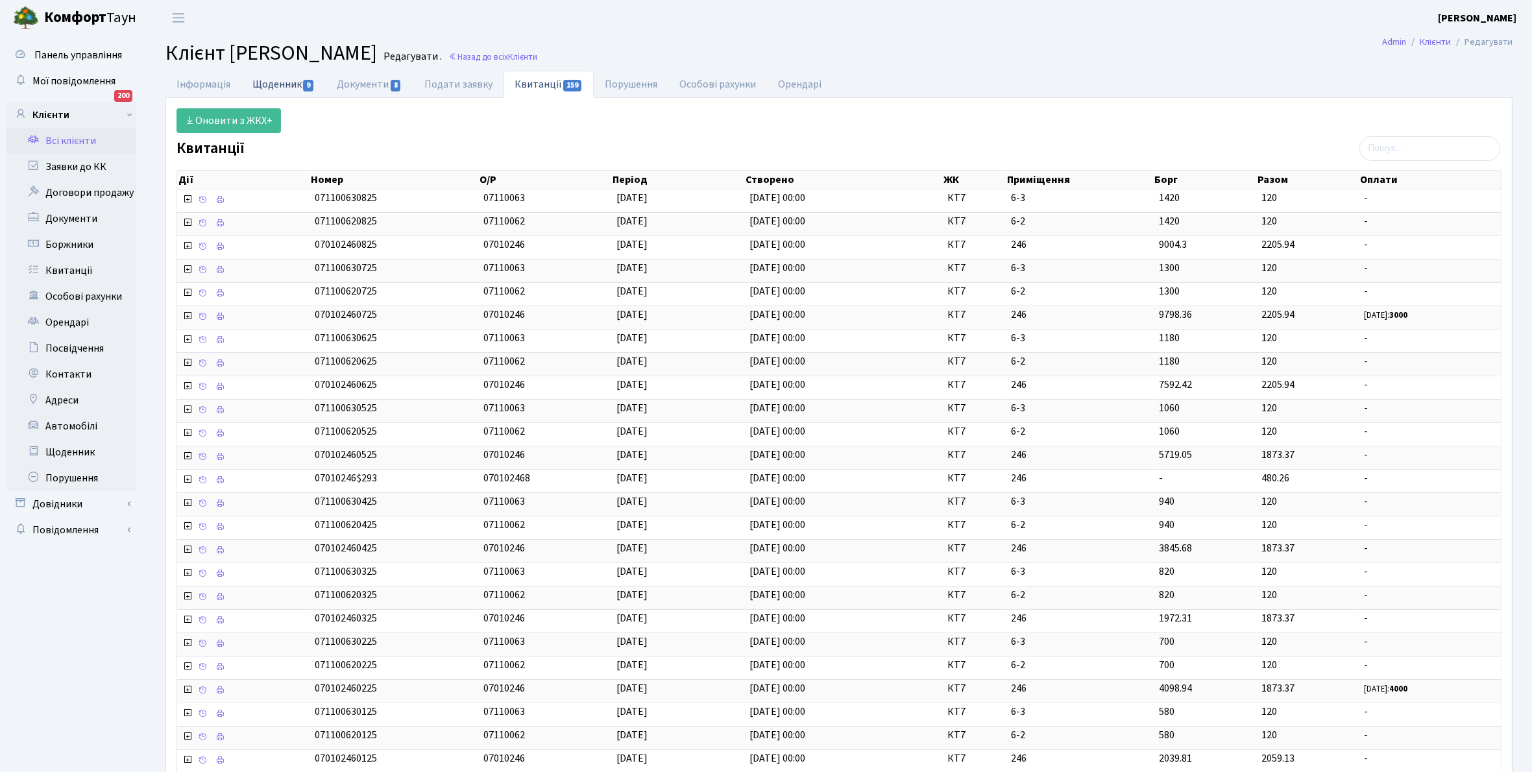
click at [268, 88] on link "Щоденник 9" at bounding box center [283, 84] width 84 height 27
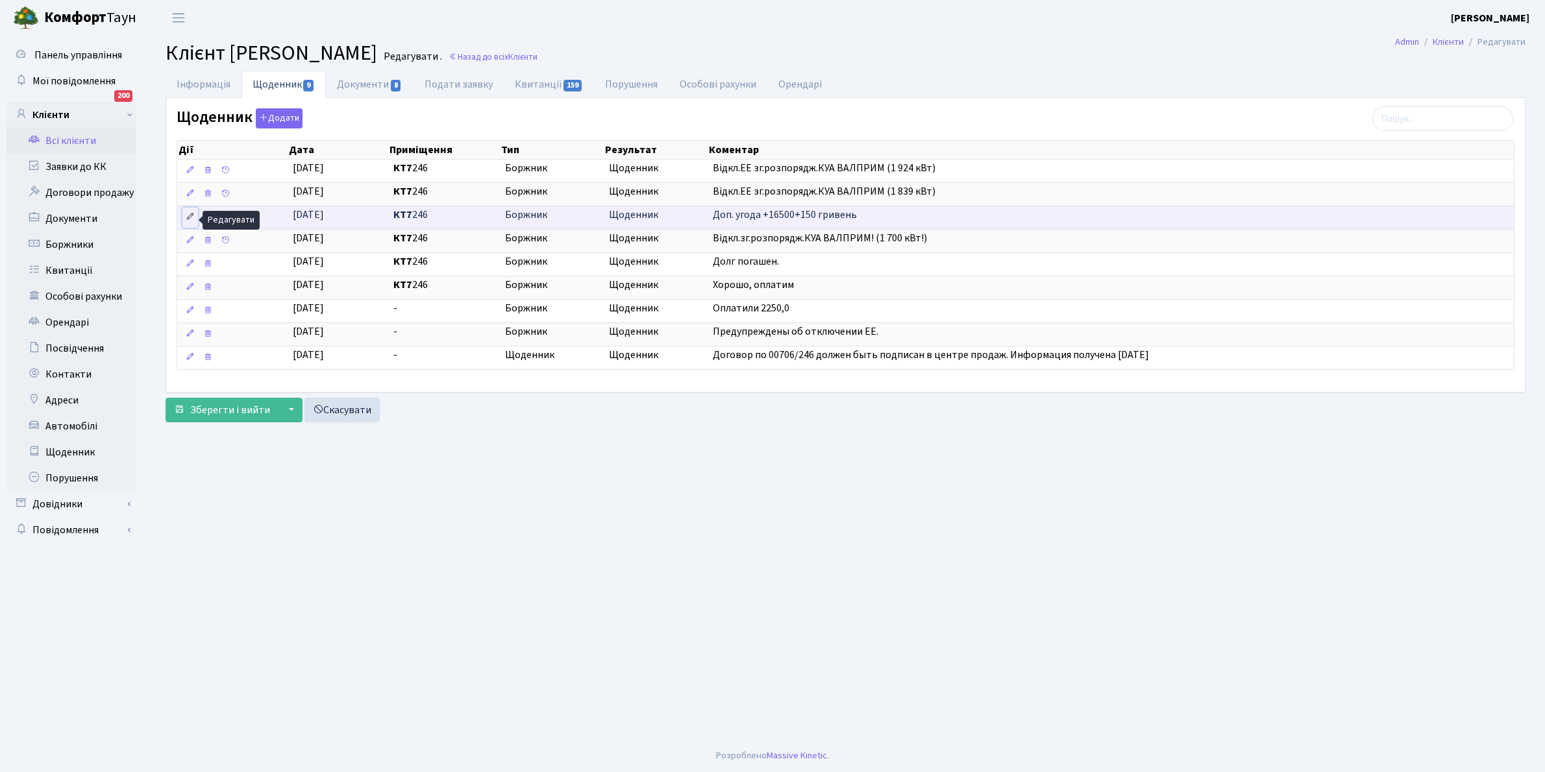
click at [192, 217] on icon at bounding box center [190, 216] width 9 height 9
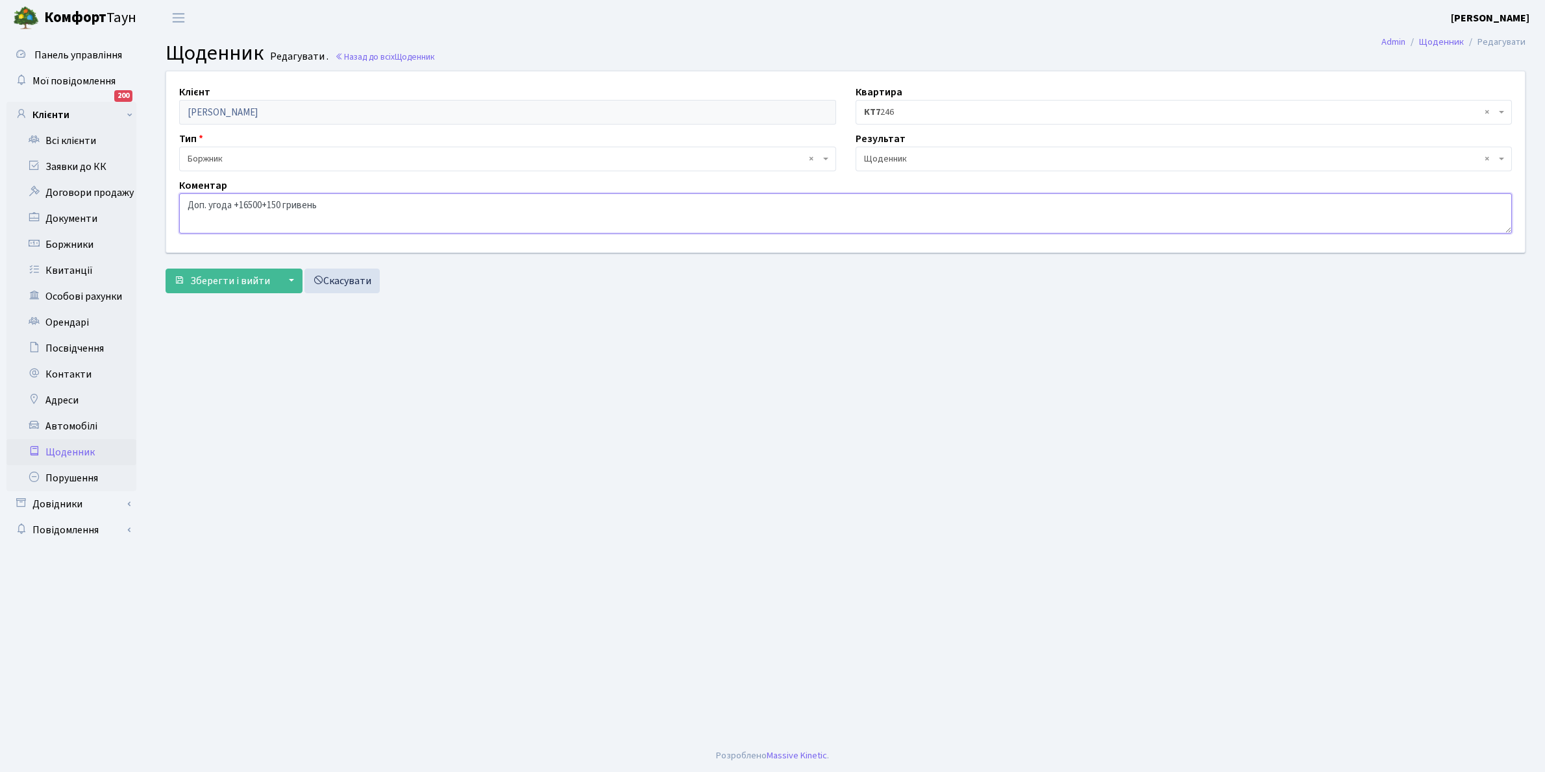
click at [380, 200] on textarea "Доп. угода +16500+150 гривень" at bounding box center [845, 213] width 1332 height 40
type textarea "Доп. угода +16500+150 гривень РОЗСТРОЧКА"
click at [229, 280] on span "Зберегти і вийти" at bounding box center [230, 281] width 80 height 14
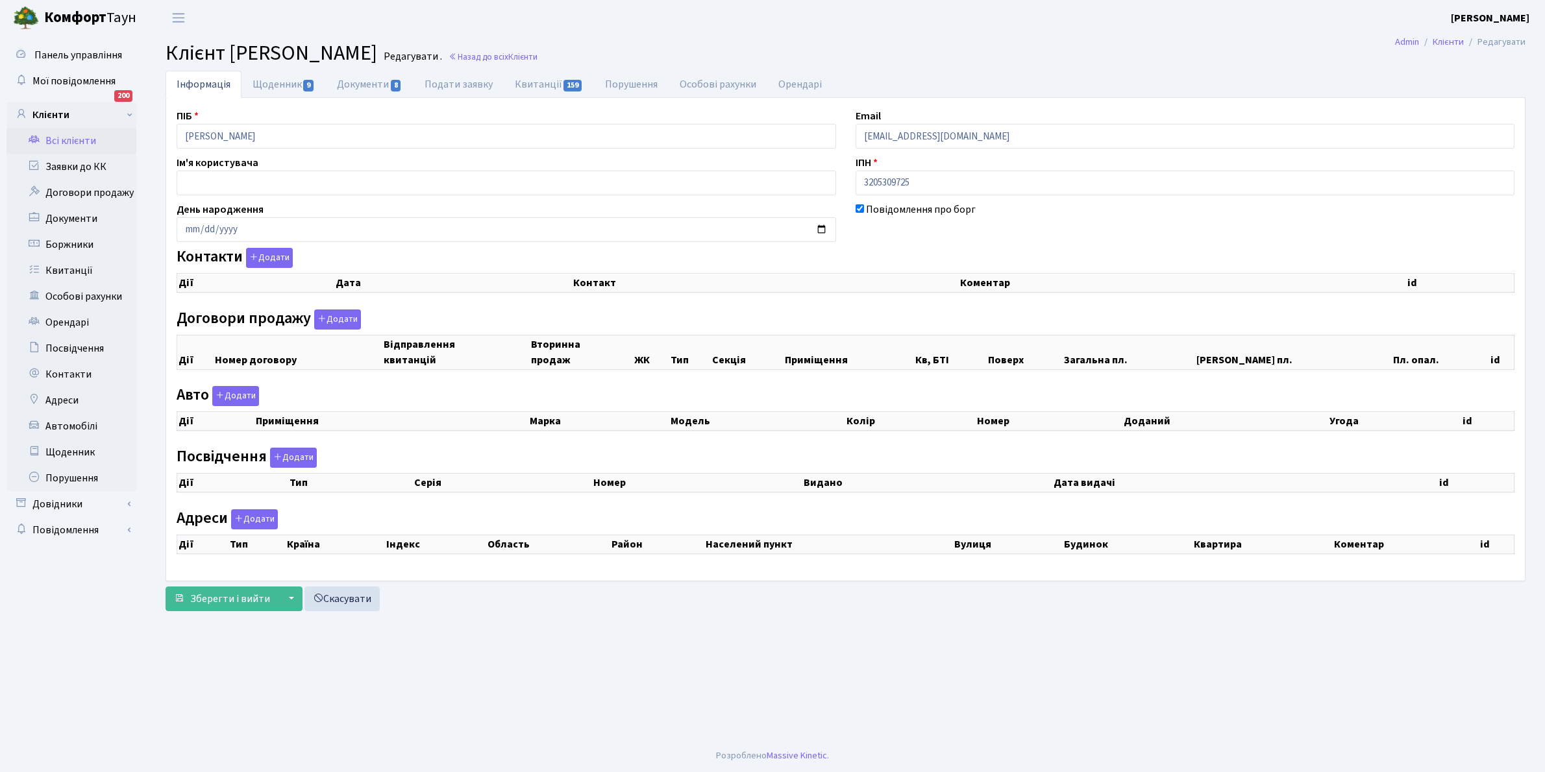
checkbox input "true"
select select "25"
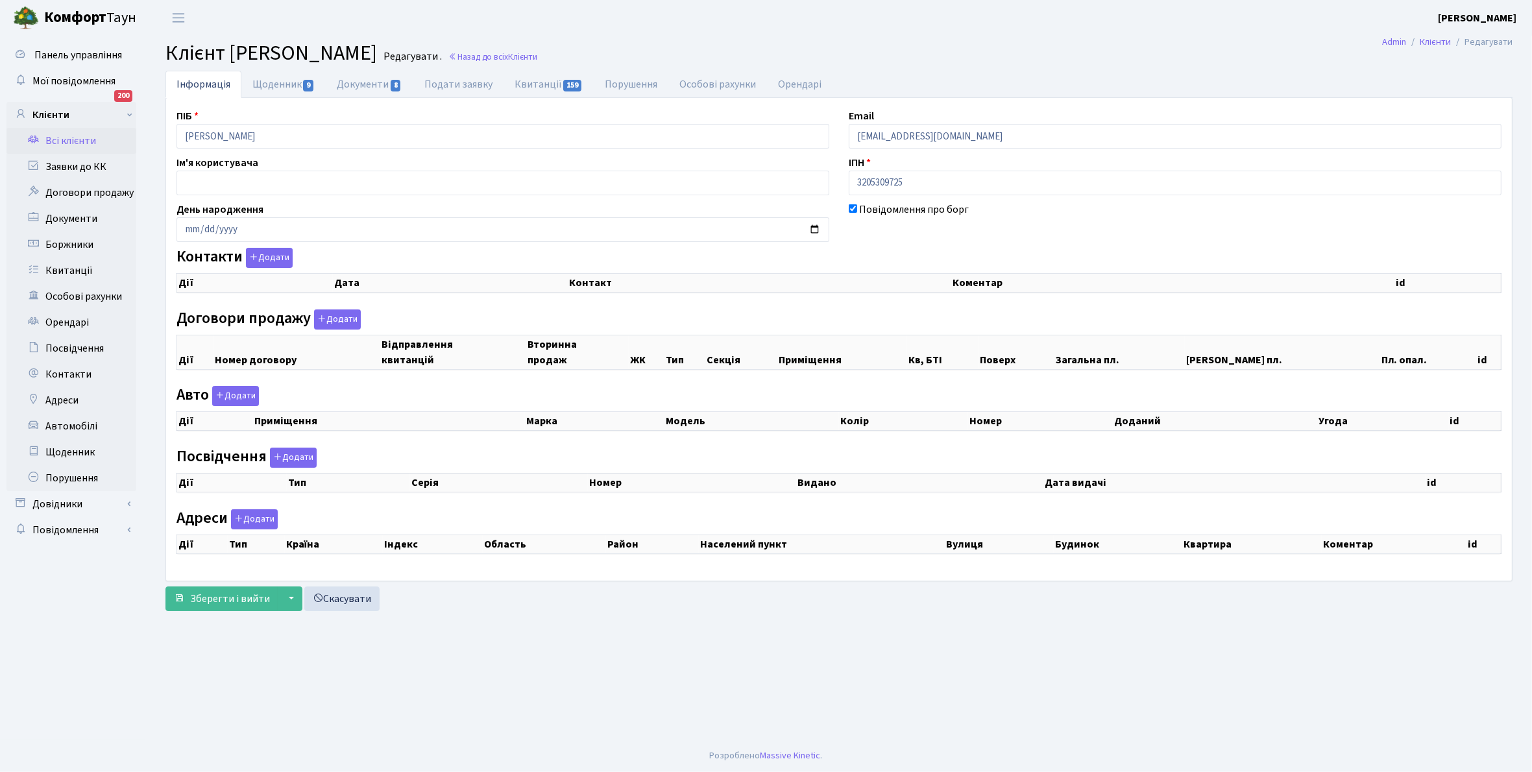
select select "25"
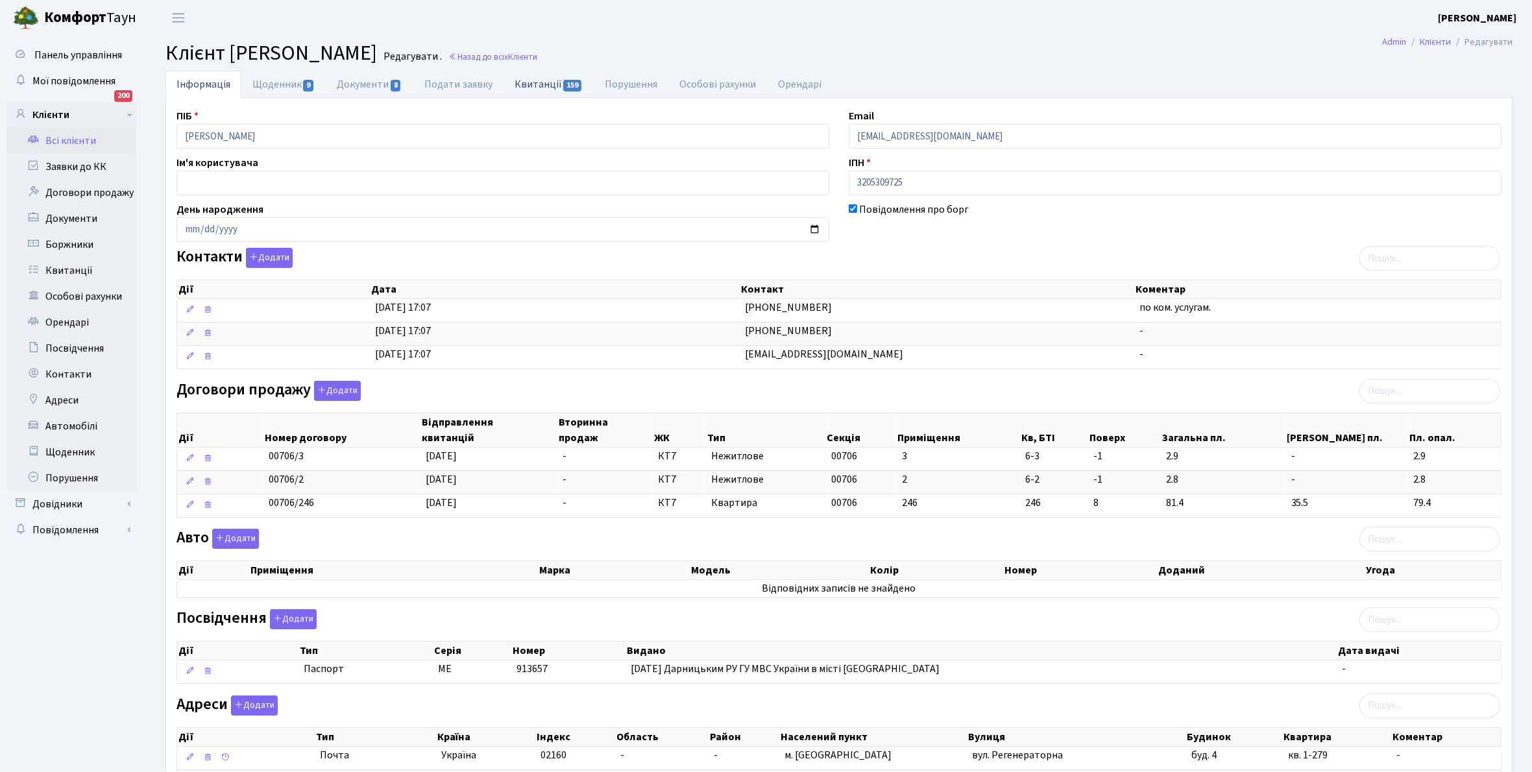
click at [539, 76] on link "Квитанції 159" at bounding box center [549, 84] width 90 height 27
select select "25"
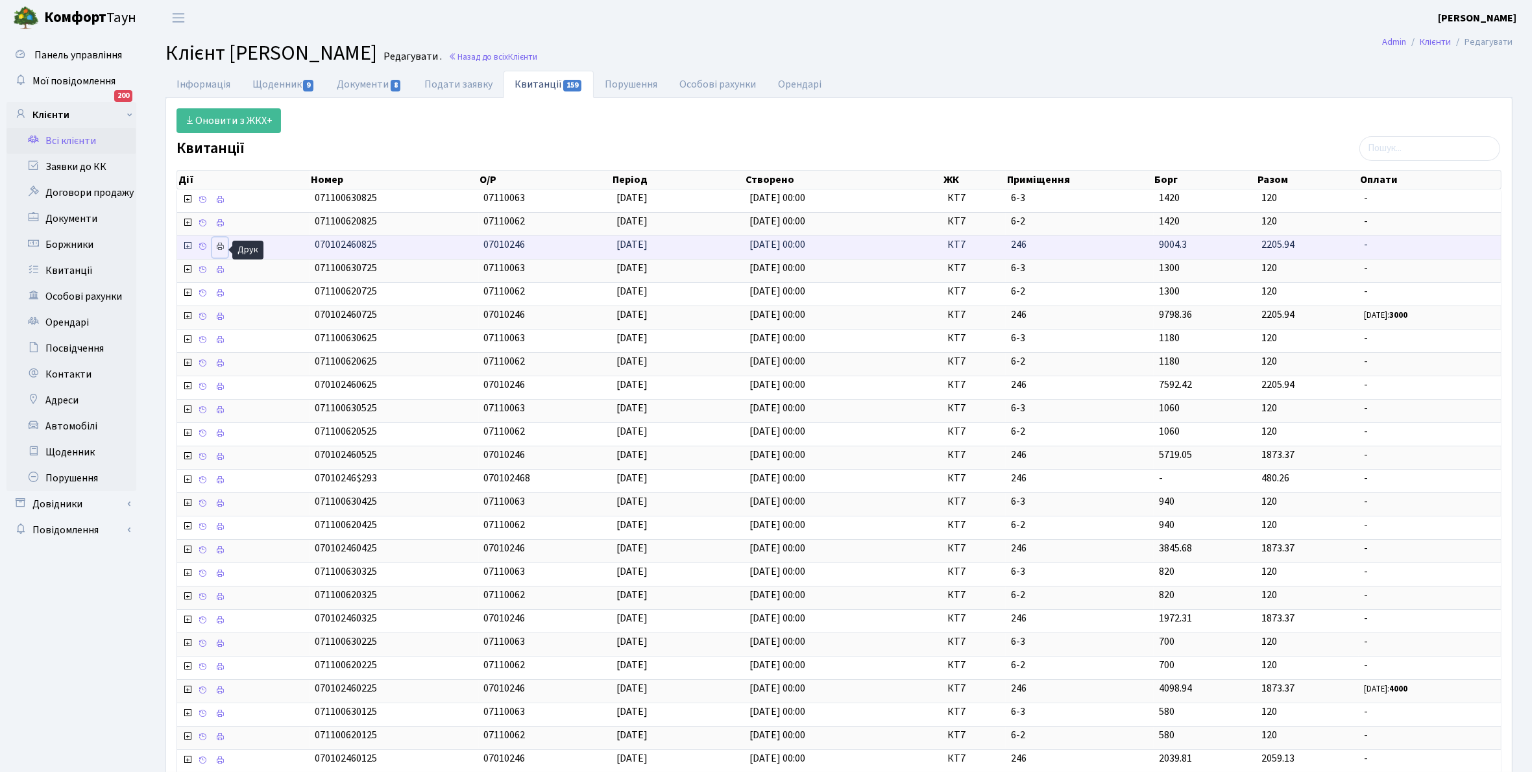
click at [223, 251] on icon at bounding box center [219, 246] width 9 height 9
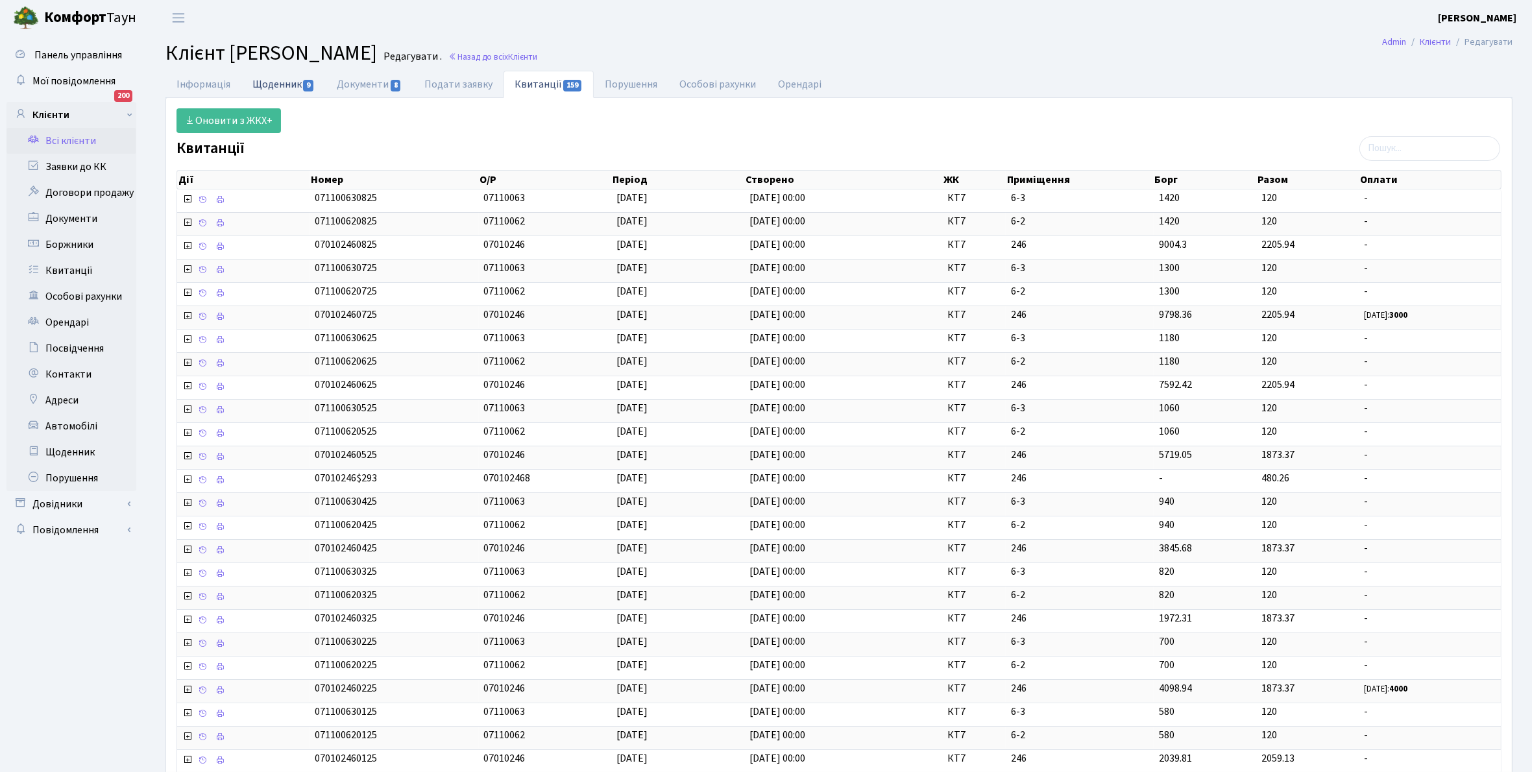
click at [278, 80] on link "Щоденник 9" at bounding box center [283, 84] width 84 height 27
